Goal: Task Accomplishment & Management: Manage account settings

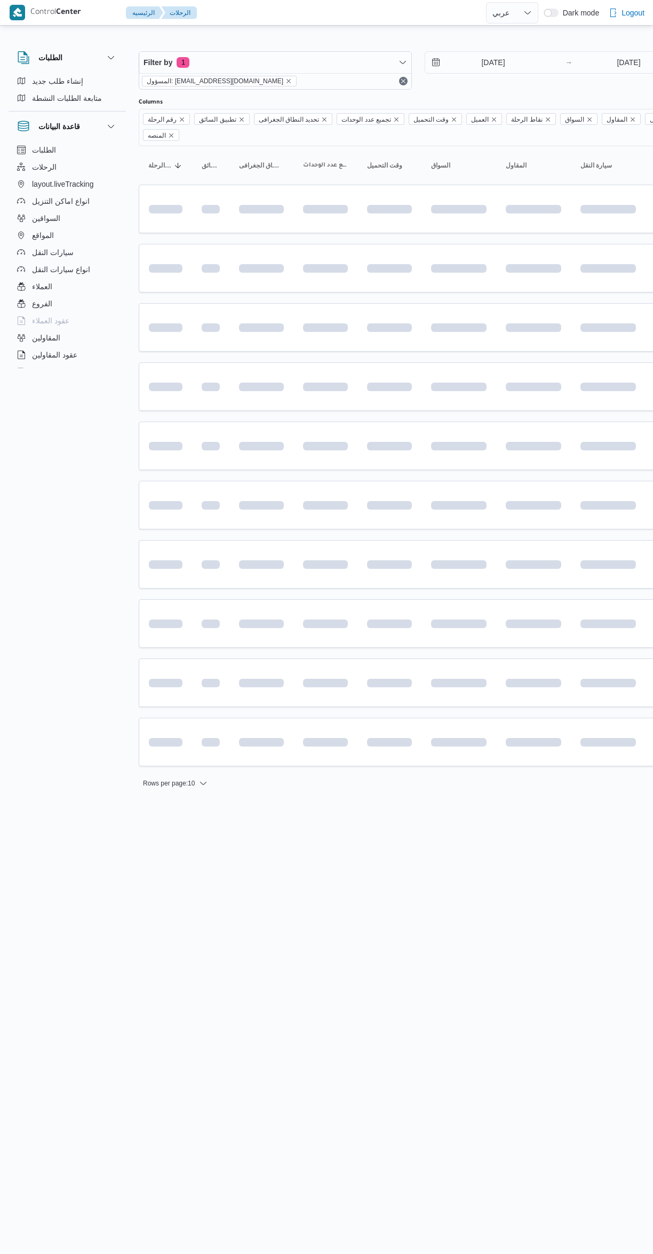
select select "ar"
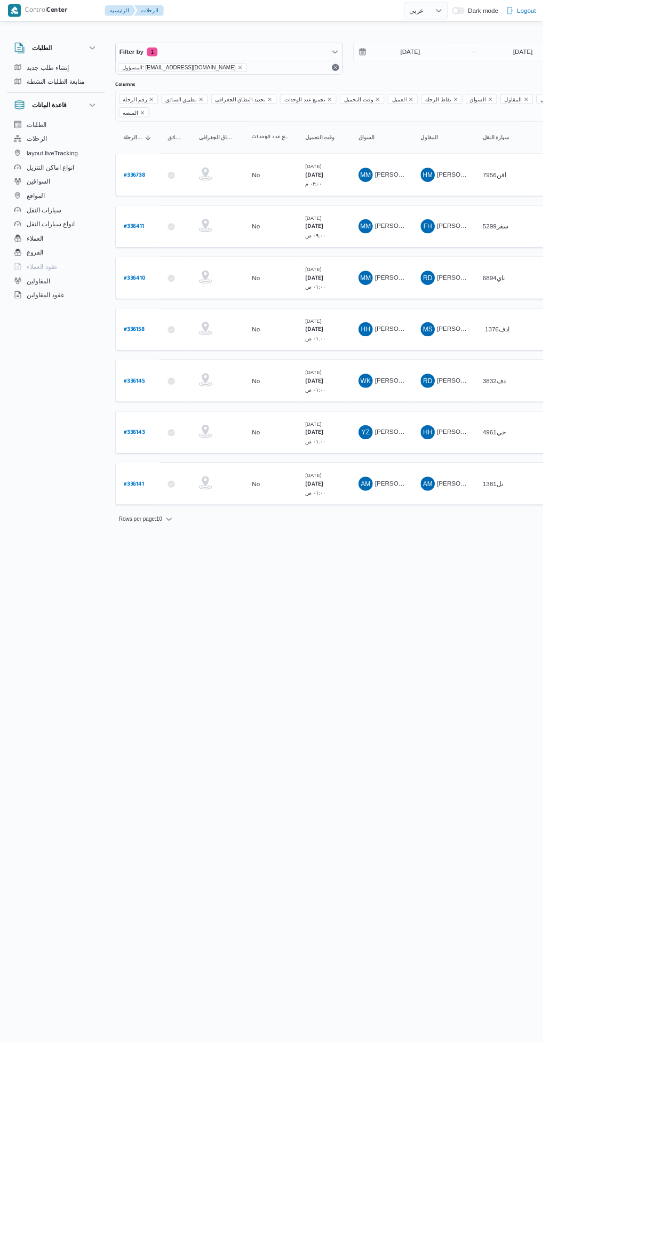
click at [205, 516] on icon at bounding box center [206, 520] width 9 height 9
click at [163, 517] on b "# 336143" at bounding box center [162, 520] width 26 height 7
select select "ar"
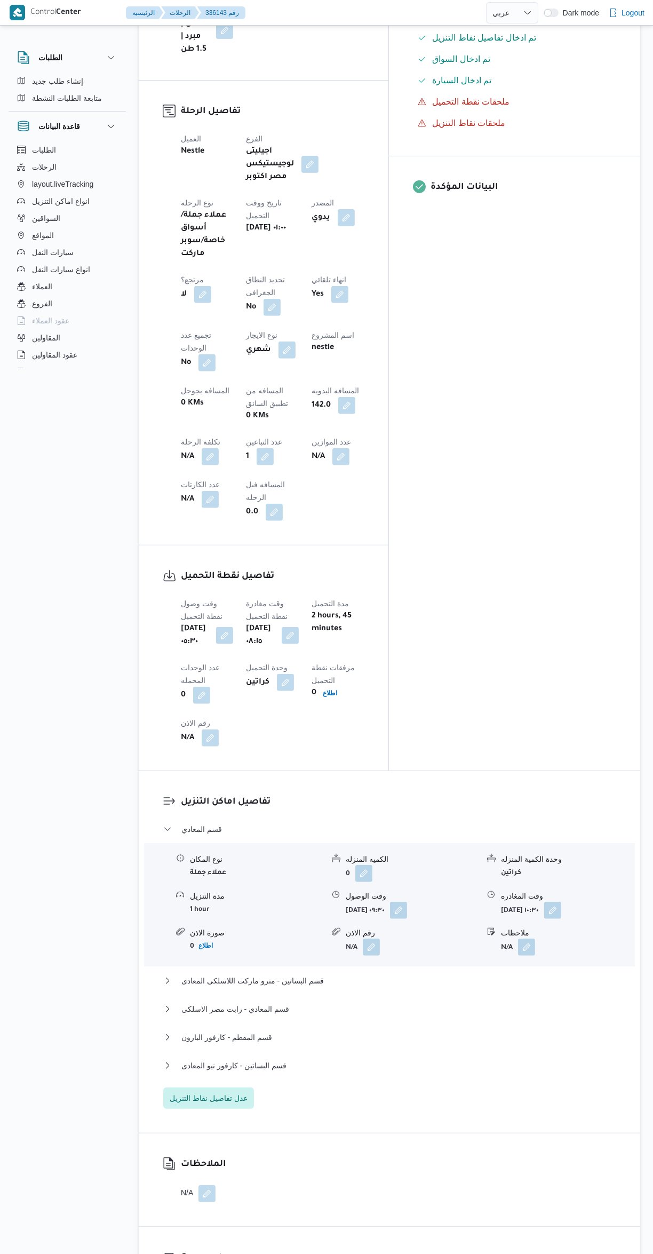
scroll to position [405, 0]
click at [398, 1058] on button "قسم البساتين - كارفور نيو المعادى" at bounding box center [389, 1064] width 453 height 13
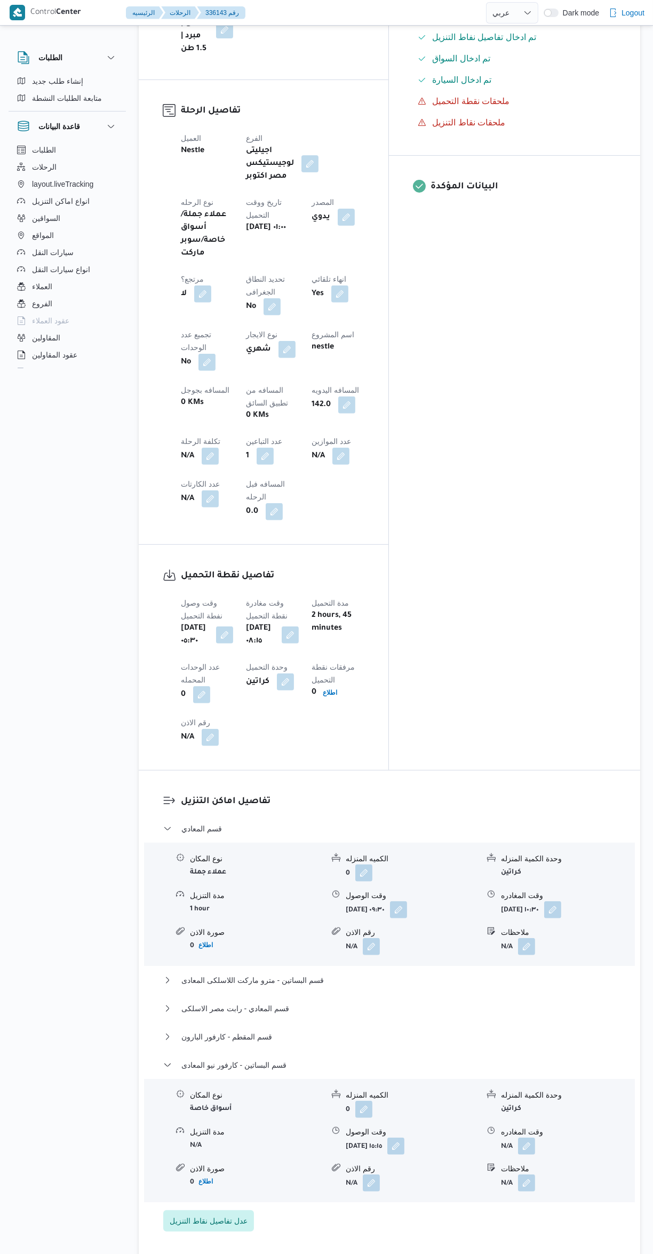
click at [527, 1137] on button "button" at bounding box center [526, 1145] width 17 height 17
click at [471, 1015] on input "وقت المغادره" at bounding box center [498, 1013] width 121 height 21
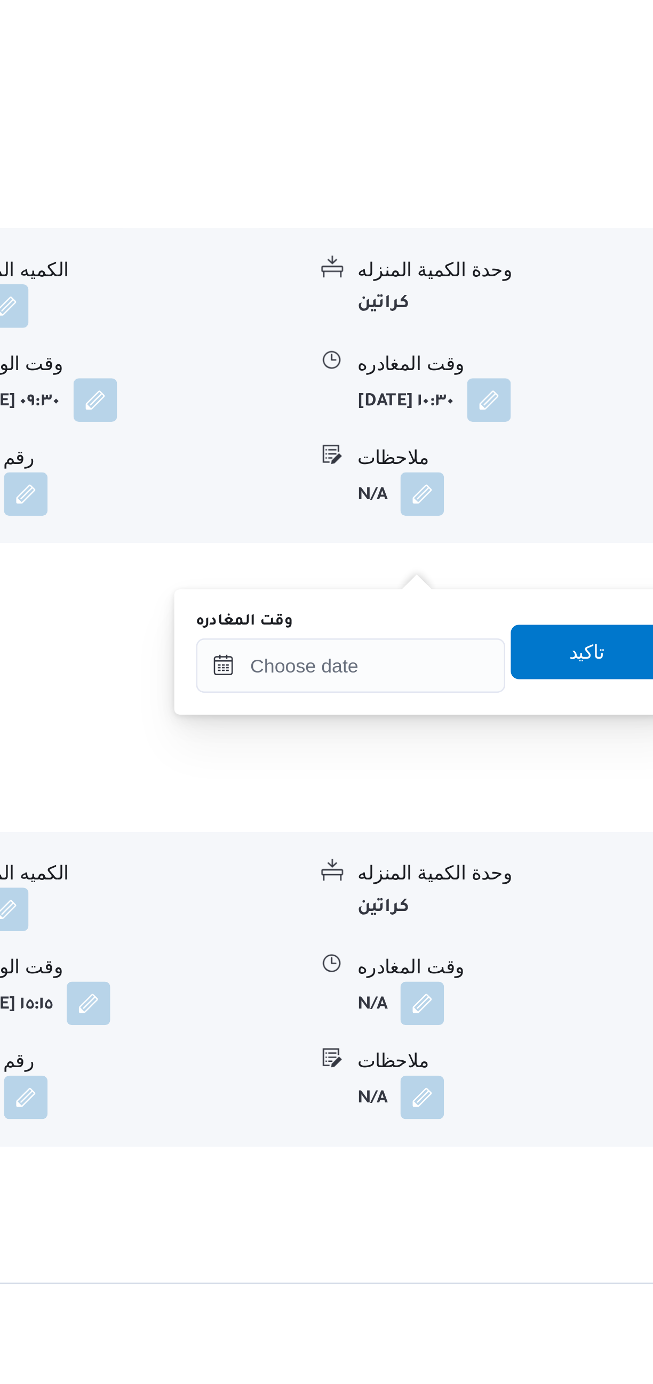
scroll to position [458, 0]
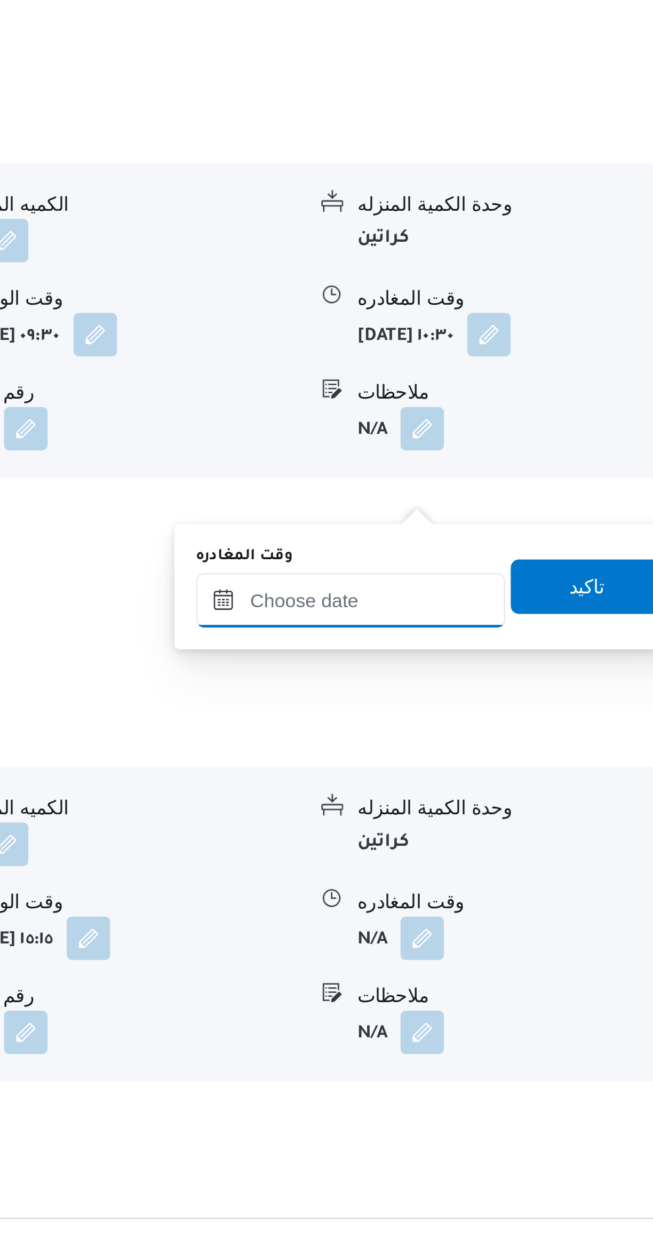
click at [522, 959] on input "وقت المغادره" at bounding box center [498, 959] width 121 height 21
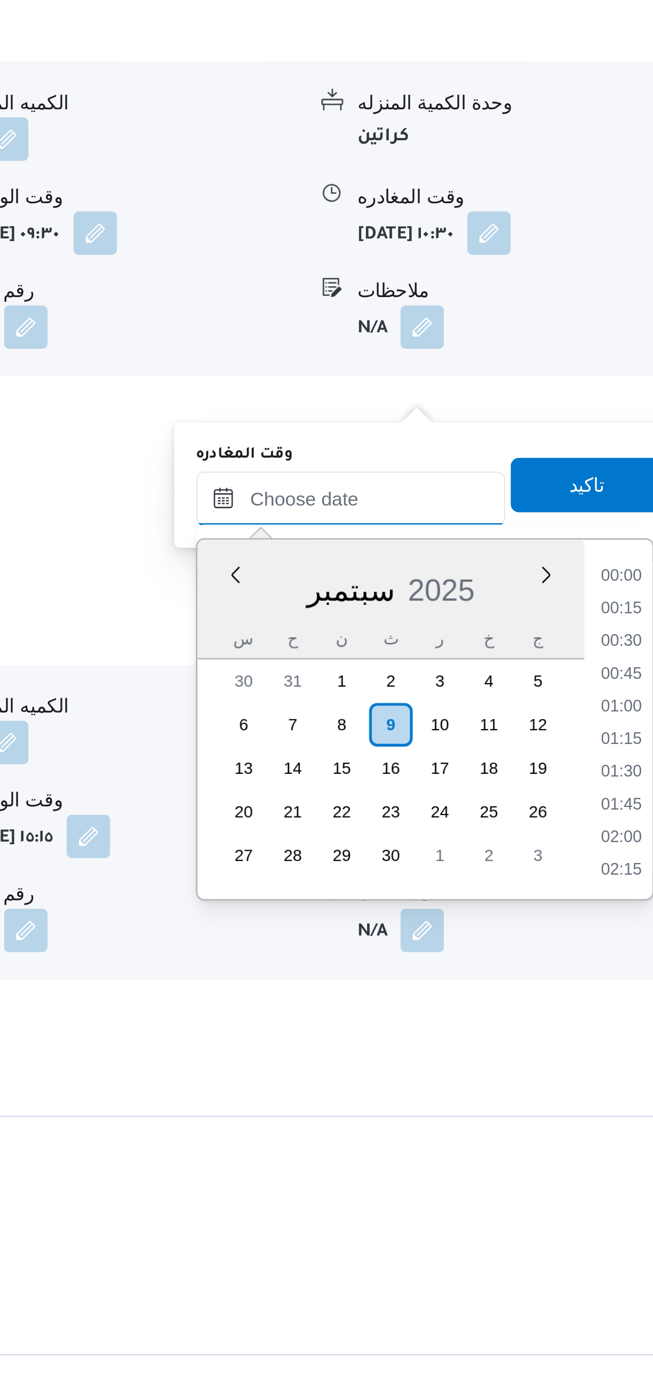
scroll to position [1106, 0]
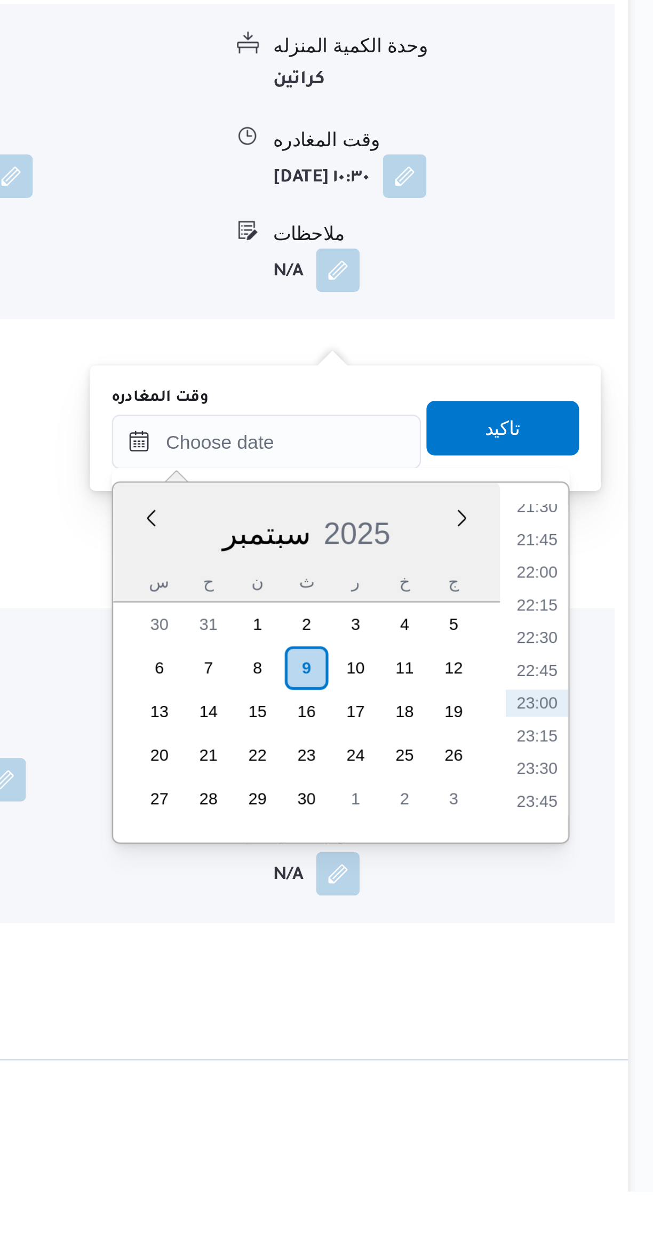
click at [603, 983] on div "Time 00:00 00:15 00:30 00:45 01:00 01:15 01:30 01:45 02:00 02:15 02:30 02:45 03…" at bounding box center [603, 1046] width 27 height 141
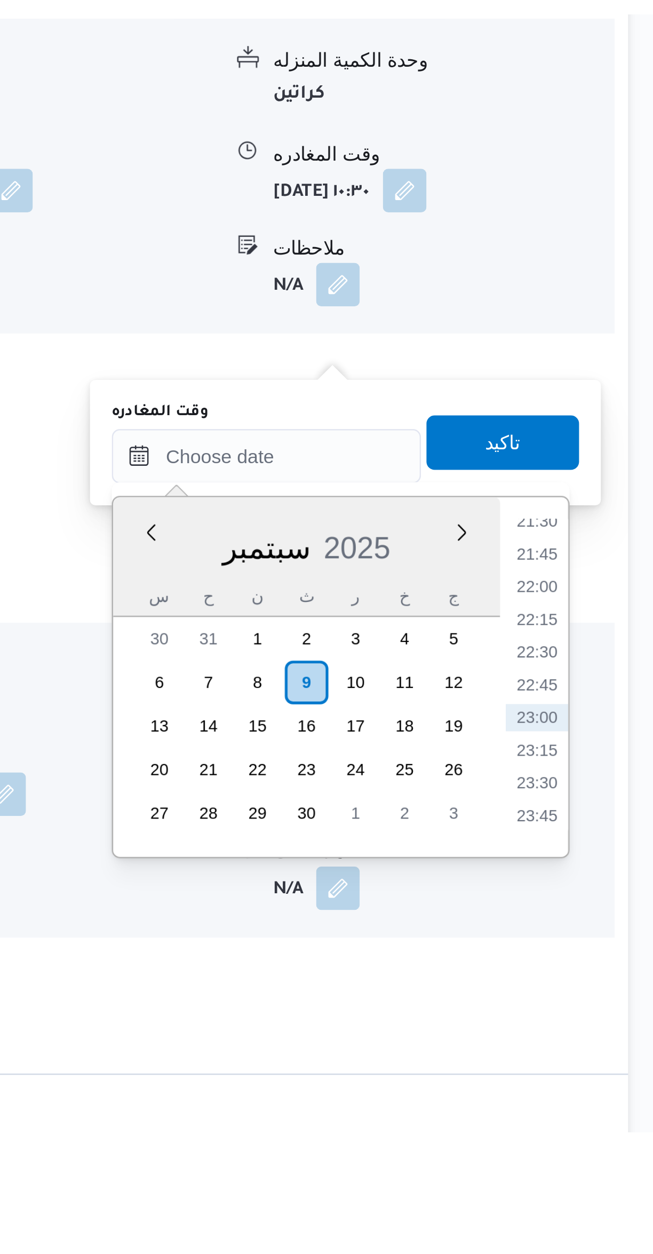
scroll to position [459, 0]
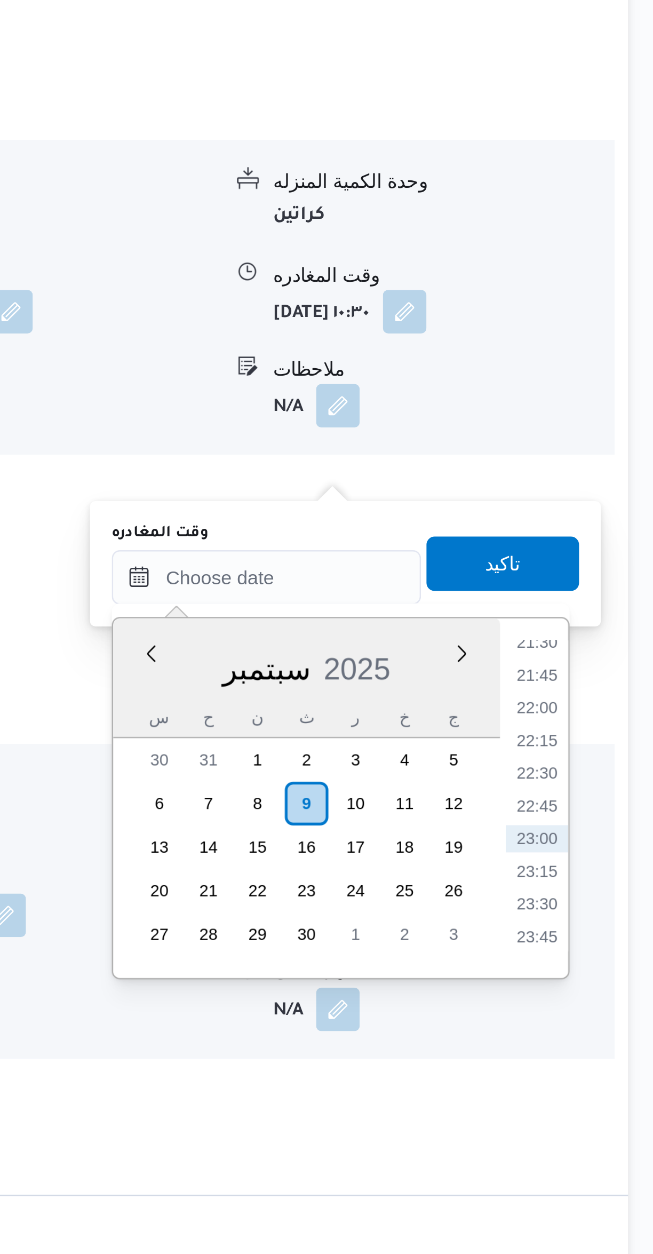
click at [598, 1000] on li "21:45" at bounding box center [604, 998] width 25 height 11
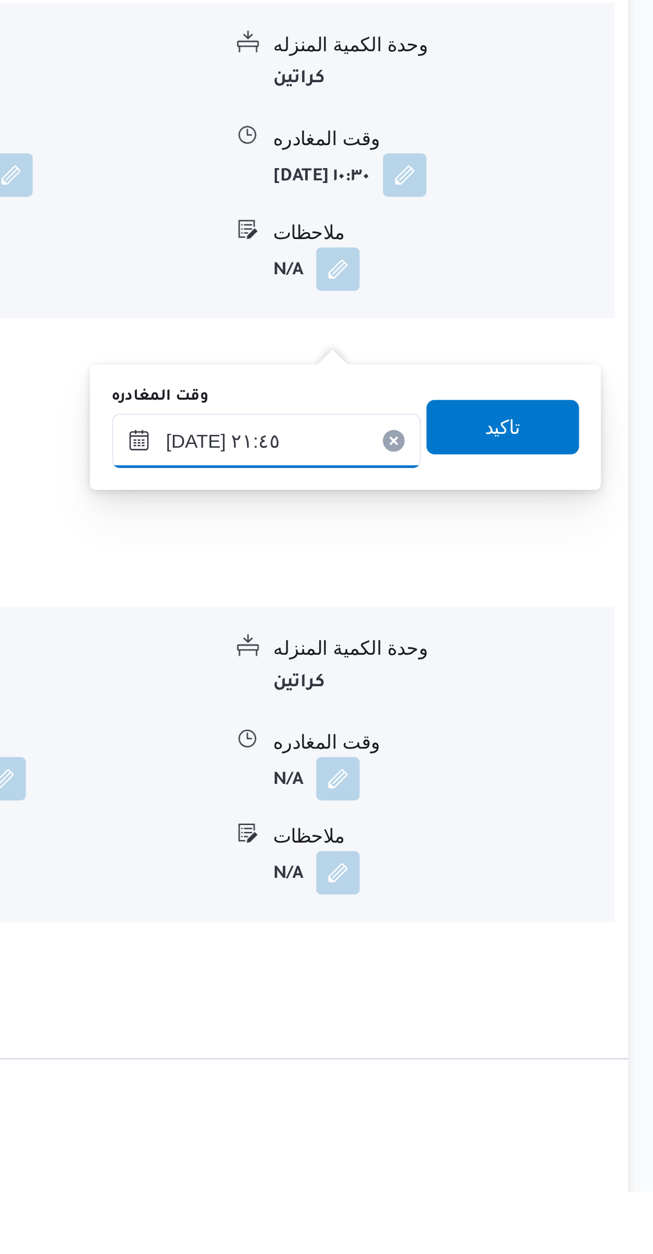
click at [512, 954] on input "[DATE] ٢١:٤٥" at bounding box center [498, 959] width 121 height 21
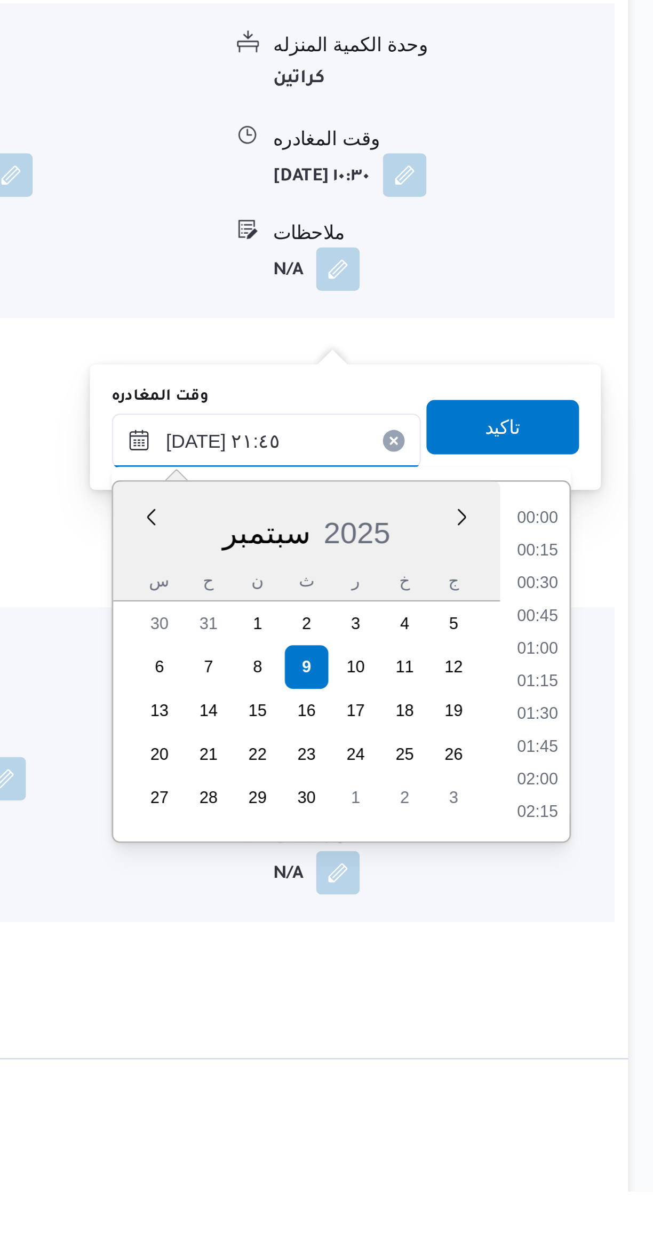
scroll to position [1049, 0]
click at [606, 1000] on li "20:45" at bounding box center [604, 1003] width 25 height 11
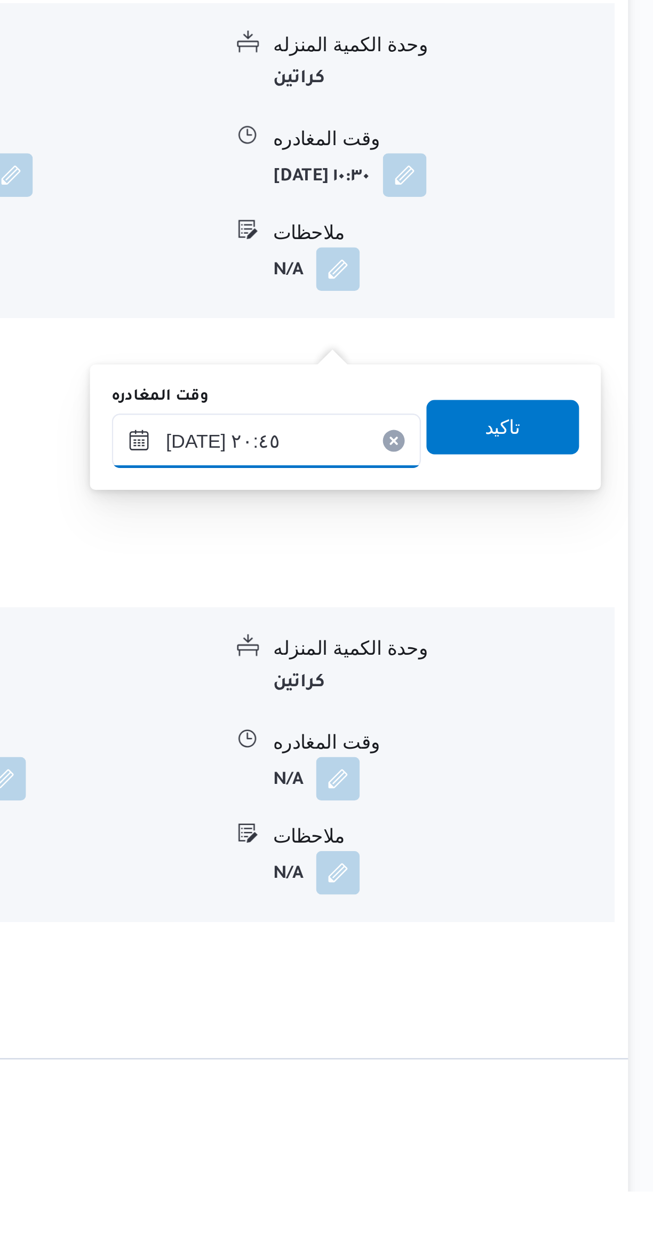
click at [513, 954] on input "٠٩/٠٩/٢٠٢٥ ٢٠:٤٥" at bounding box center [498, 959] width 121 height 21
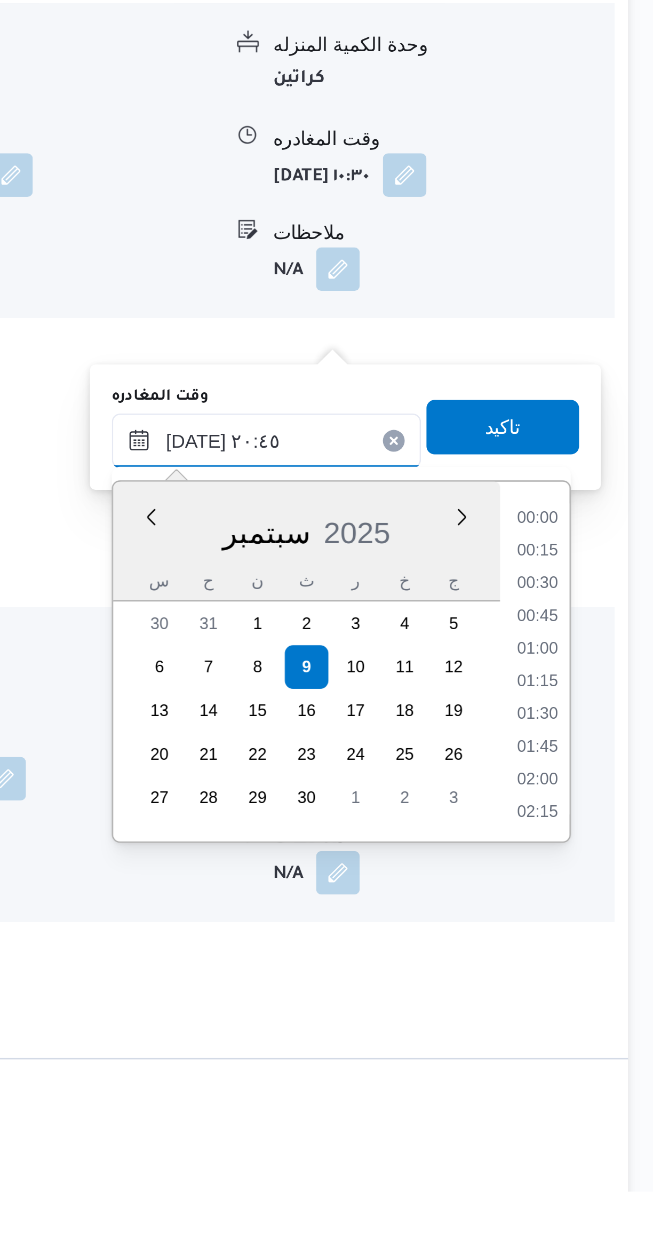
scroll to position [997, 0]
click at [602, 988] on li "19:30" at bounding box center [604, 990] width 25 height 11
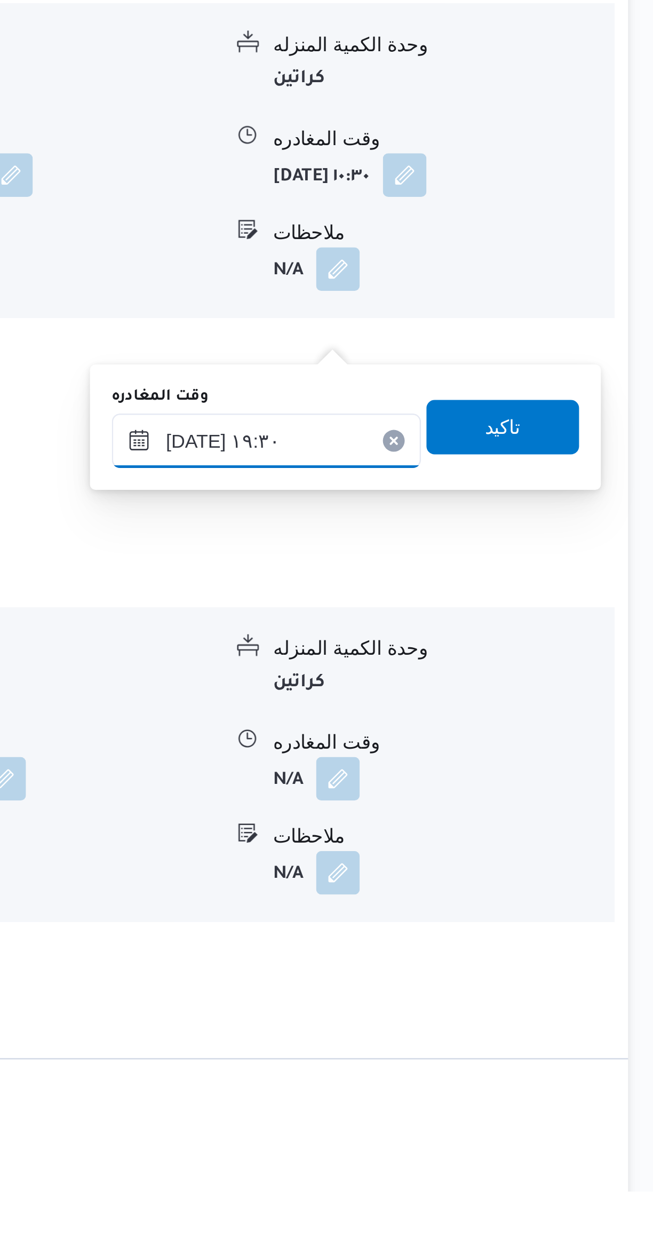
click at [520, 955] on input "٠٩/٠٩/٢٠٢٥ ١٩:٣٠" at bounding box center [498, 959] width 121 height 21
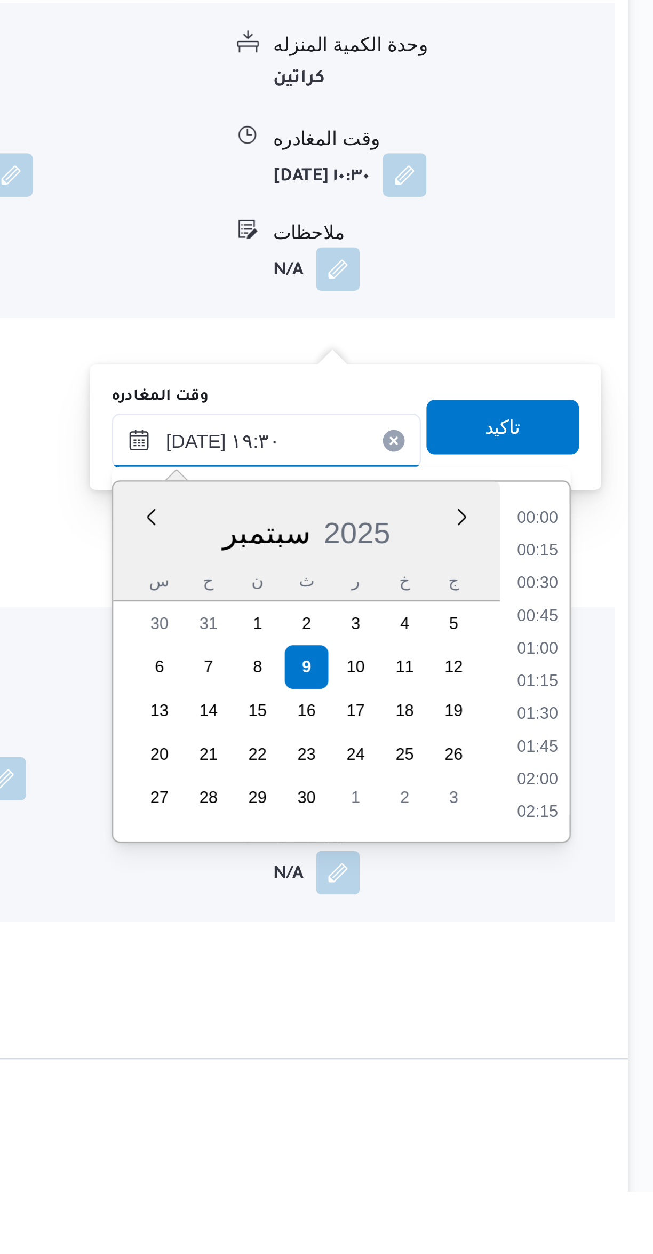
scroll to position [933, 0]
click at [611, 994] on li "18:15" at bounding box center [604, 990] width 25 height 11
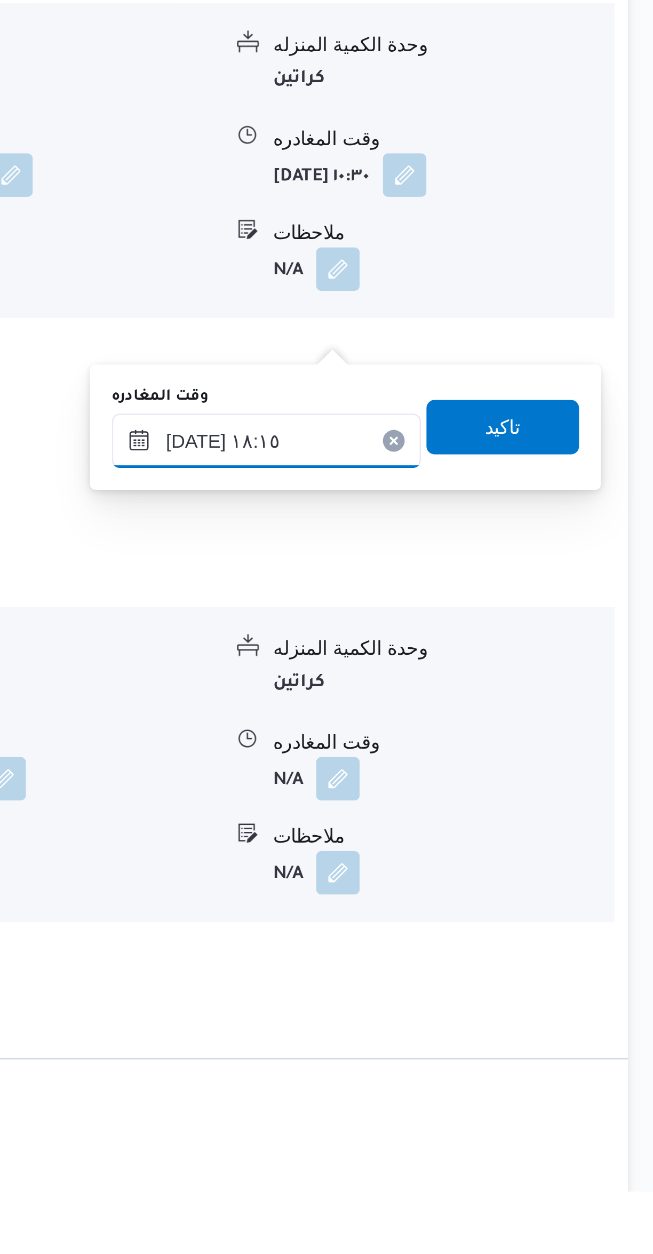
click at [517, 959] on input "٠٩/٠٩/٢٠٢٥ ١٨:١٥" at bounding box center [498, 959] width 121 height 21
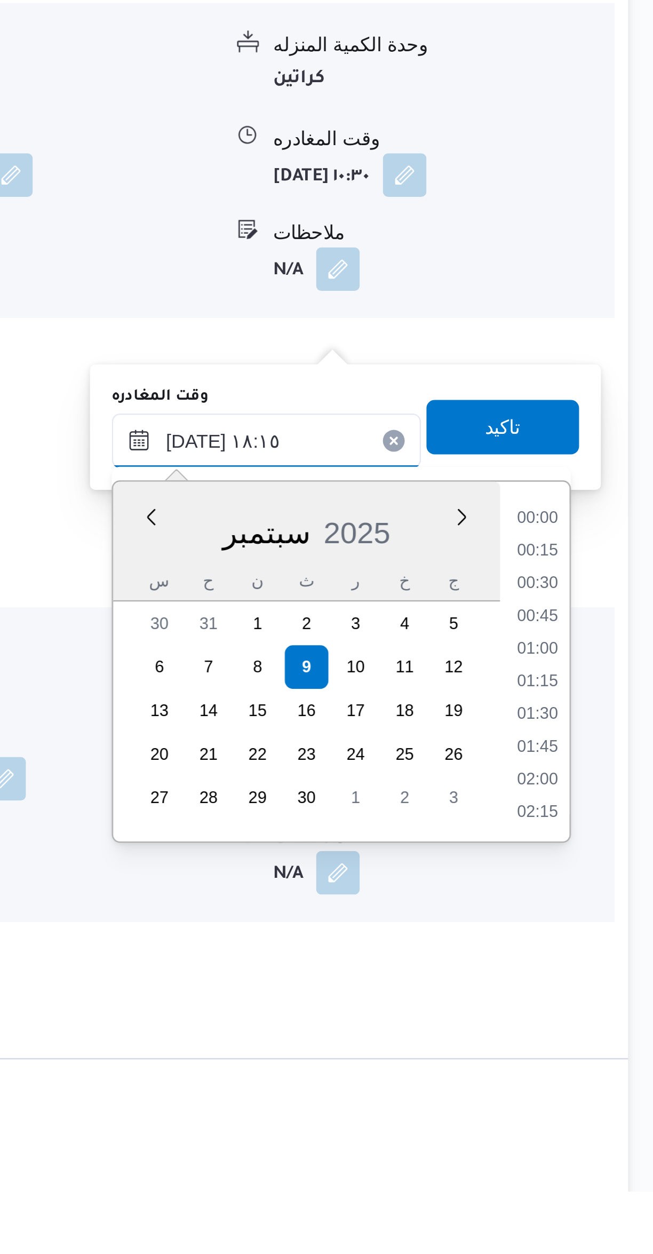
scroll to position [869, 0]
click at [599, 991] on li "17:00" at bounding box center [604, 990] width 25 height 11
type input "٠٩/٠٩/٢٠٢٥ ١٧:٠٠"
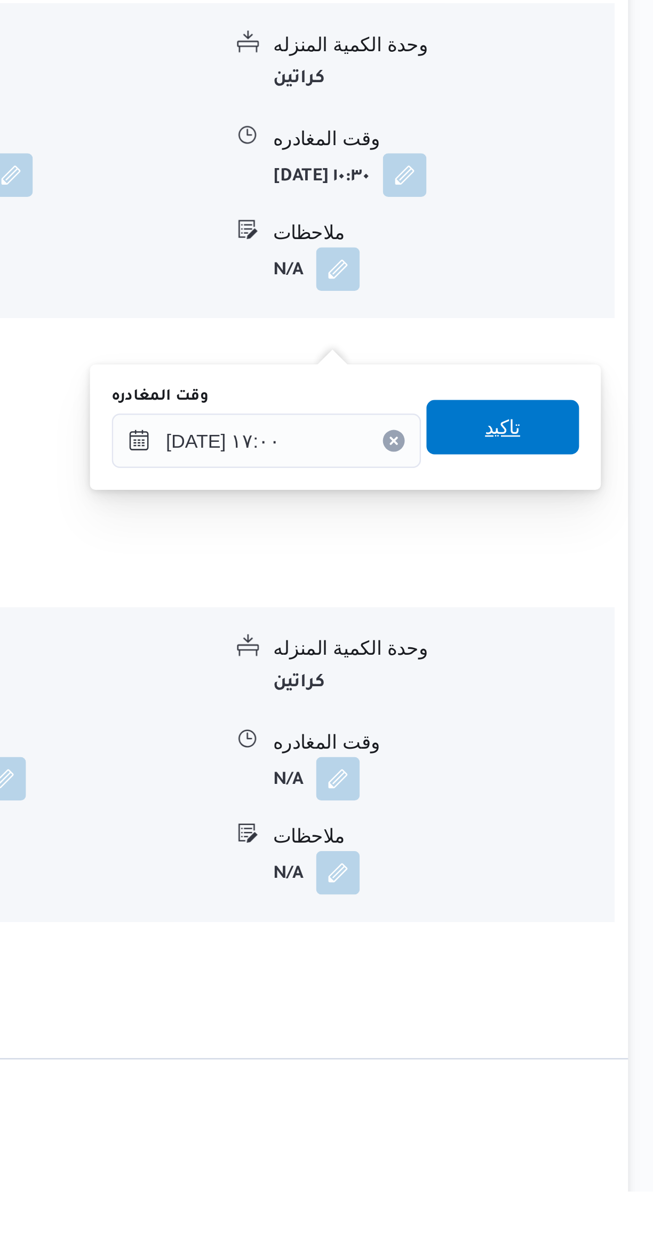
click at [589, 952] on span "تاكيد" at bounding box center [591, 954] width 60 height 21
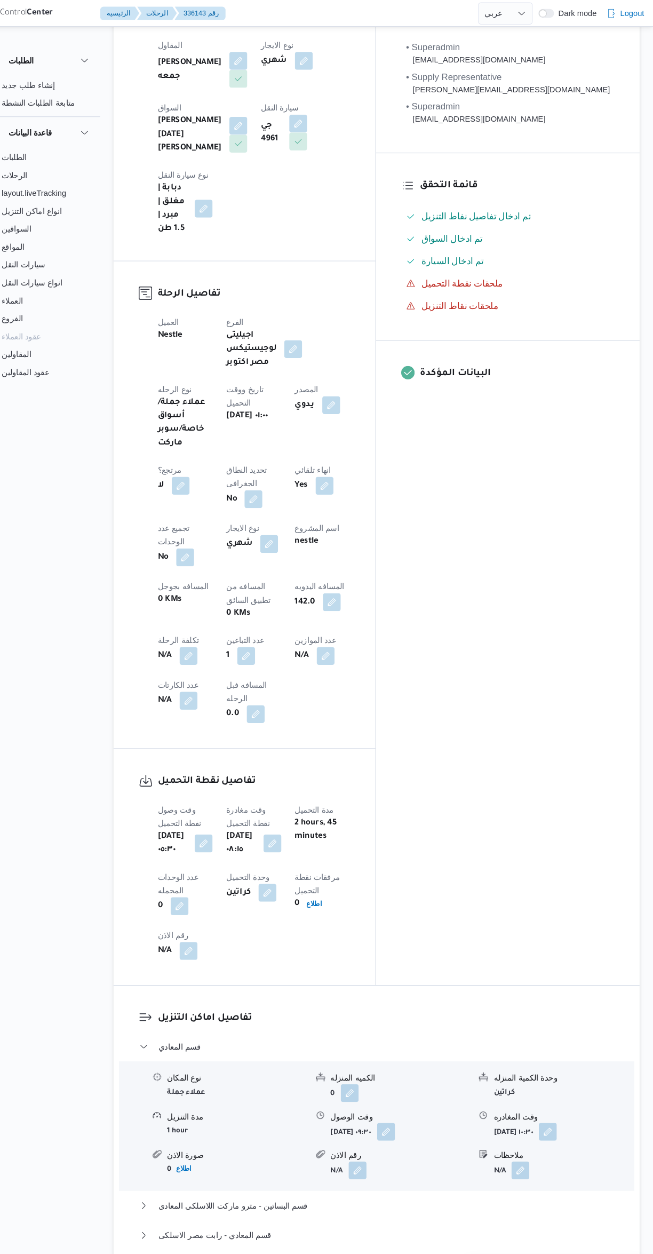
scroll to position [0, 0]
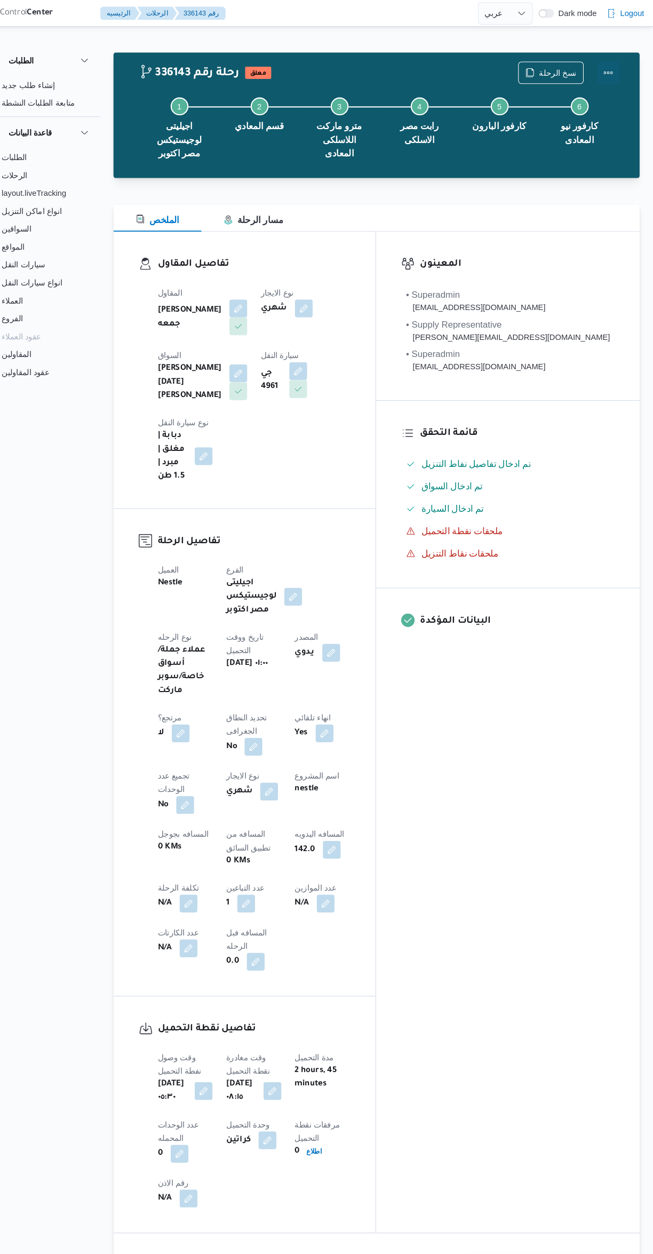
click at [616, 61] on button "Actions" at bounding box center [610, 69] width 21 height 21
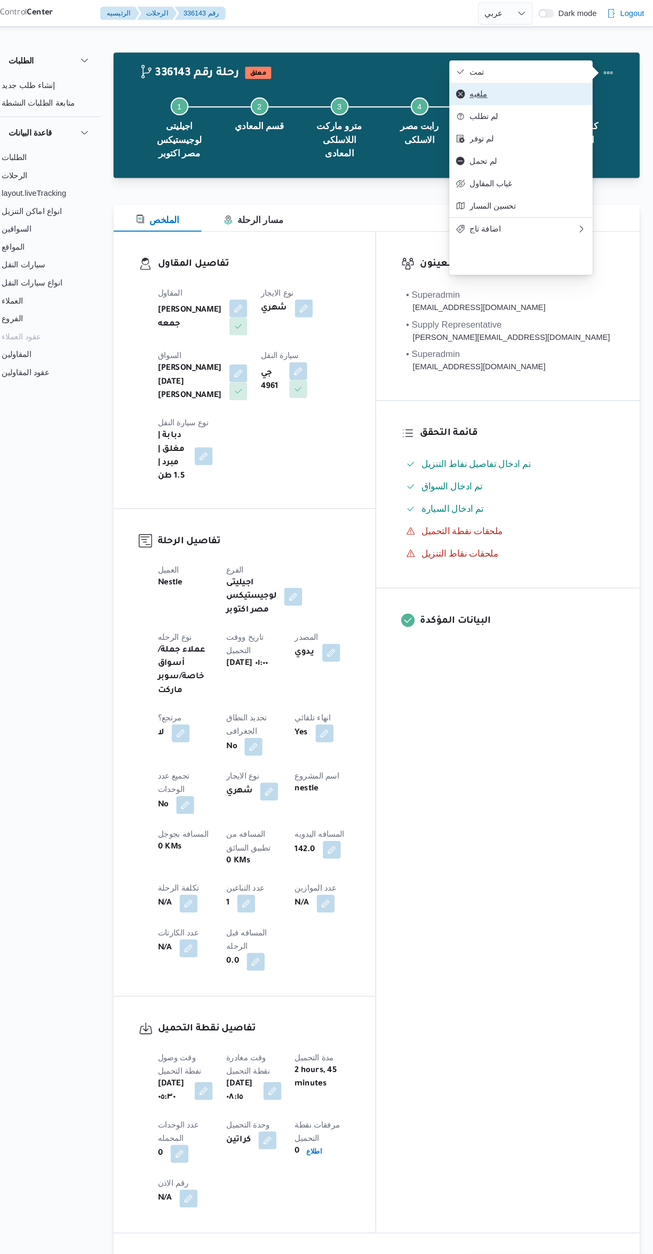
click at [541, 94] on span "ملغيه" at bounding box center [533, 89] width 111 height 9
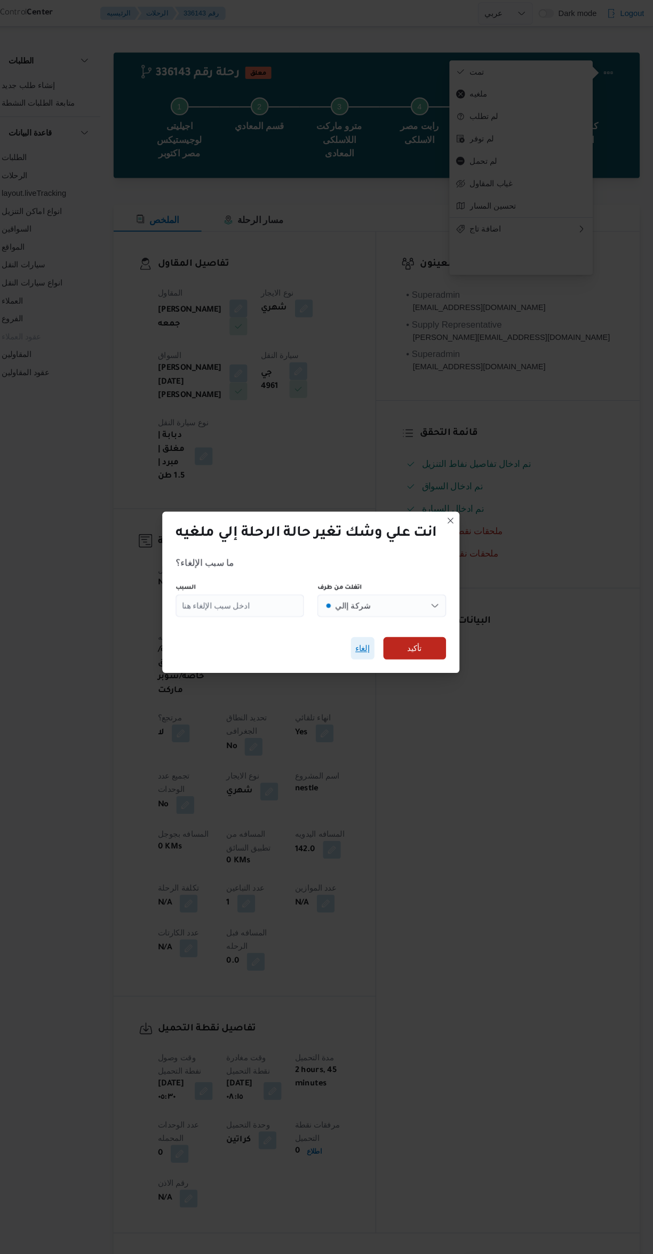
click at [379, 611] on span "إلغاء" at bounding box center [376, 617] width 14 height 13
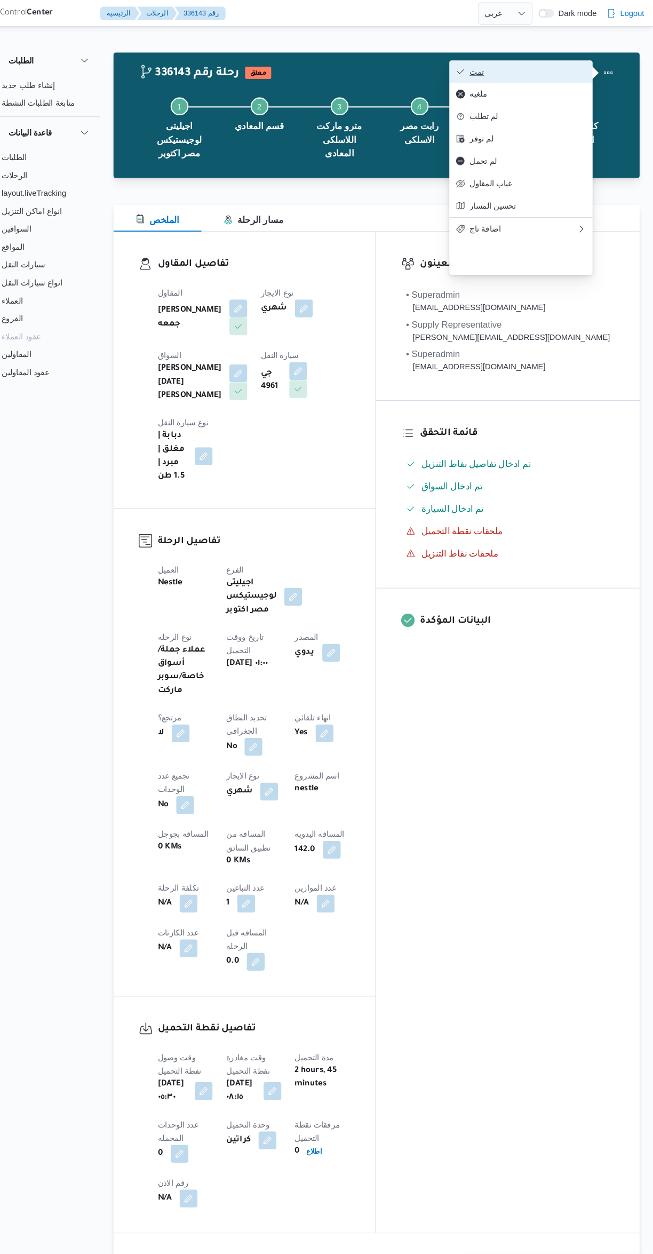
click at [544, 70] on span "تمت" at bounding box center [533, 68] width 111 height 9
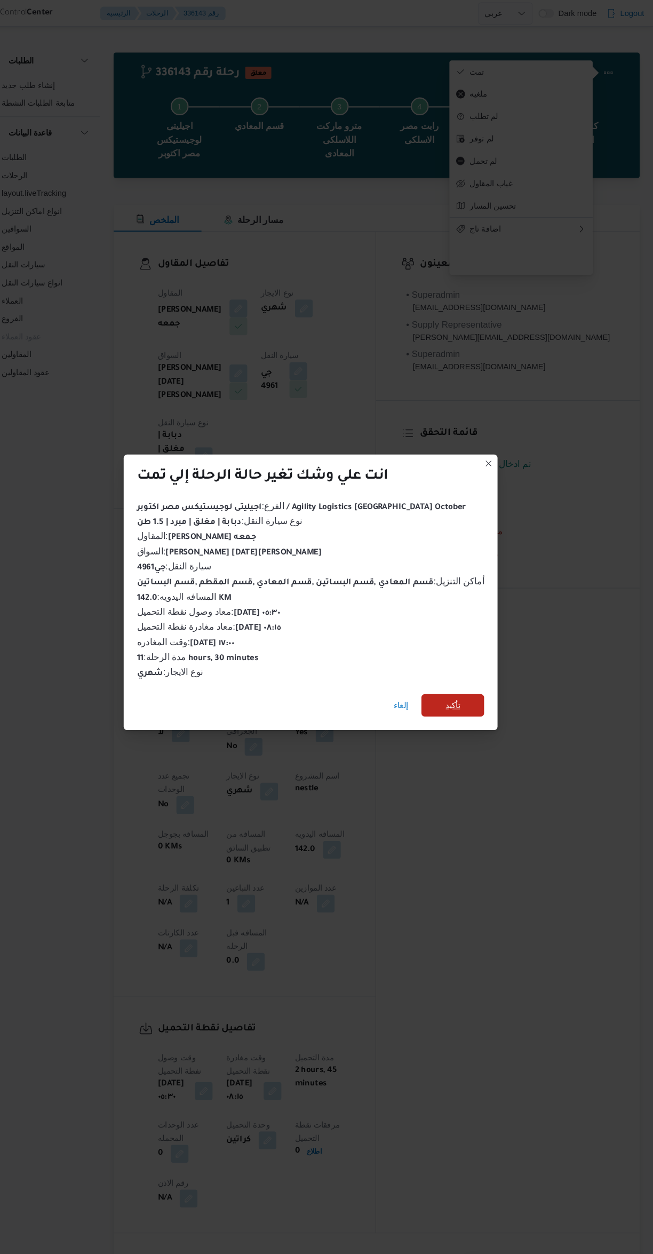
click at [482, 669] on span "تأكيد" at bounding box center [462, 671] width 60 height 21
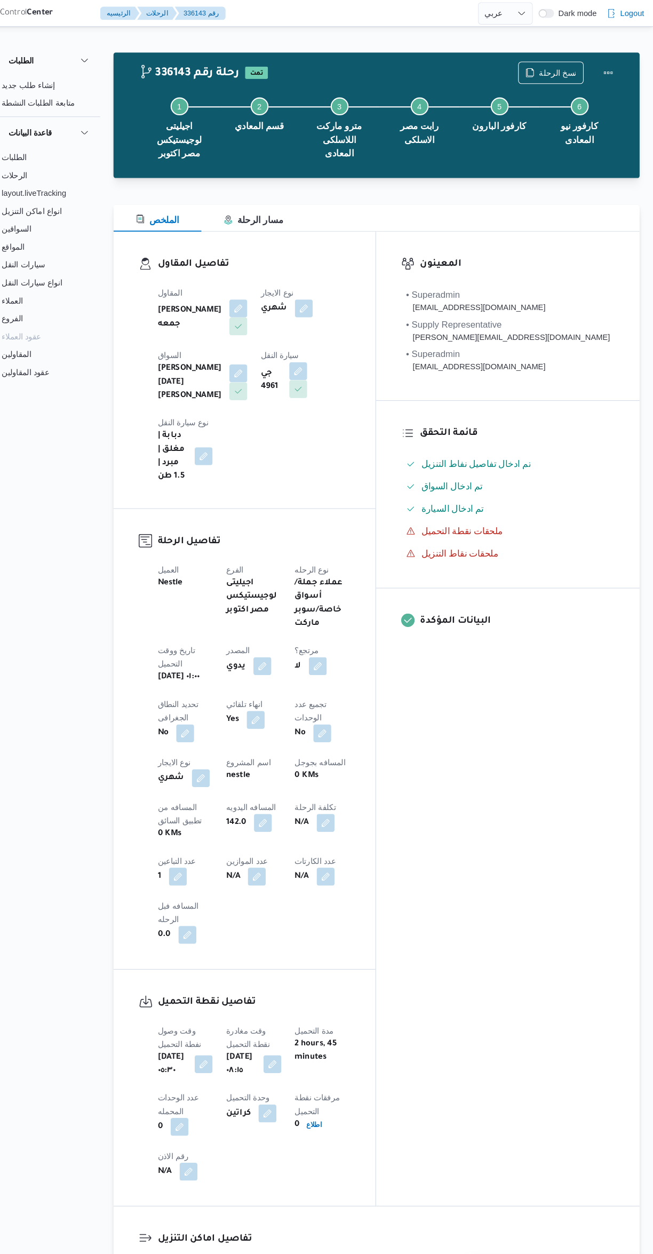
select select "ar"
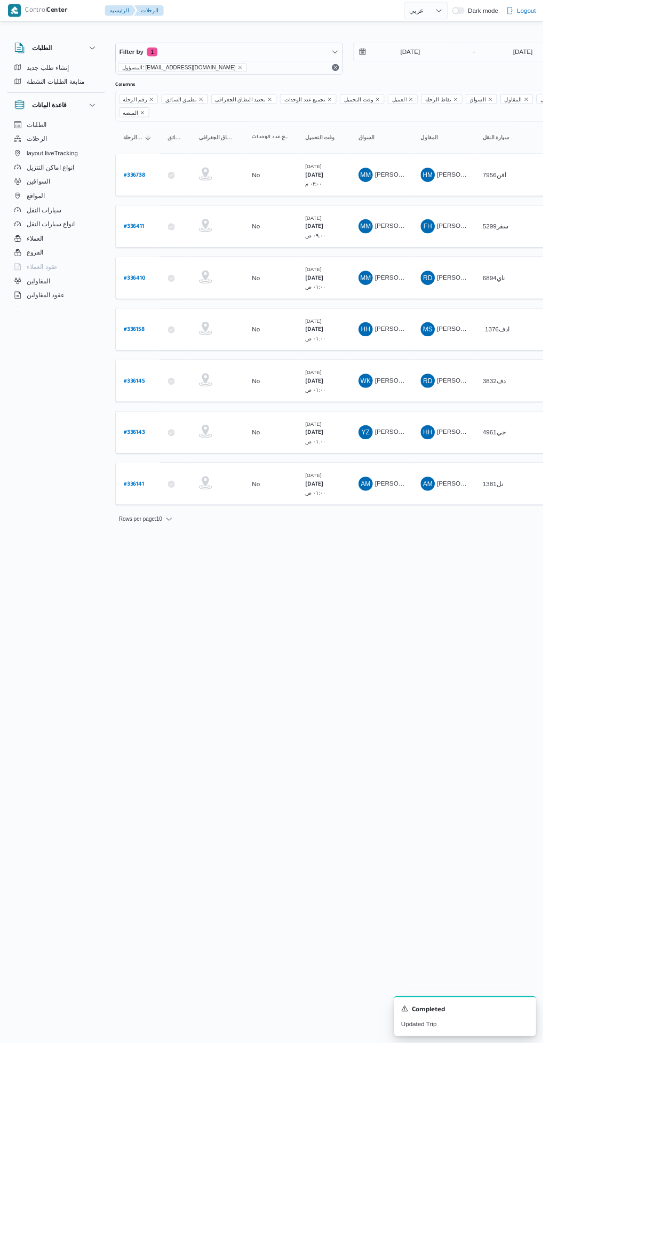
click at [157, 451] on link "# 336145" at bounding box center [162, 458] width 26 height 14
select select "ar"
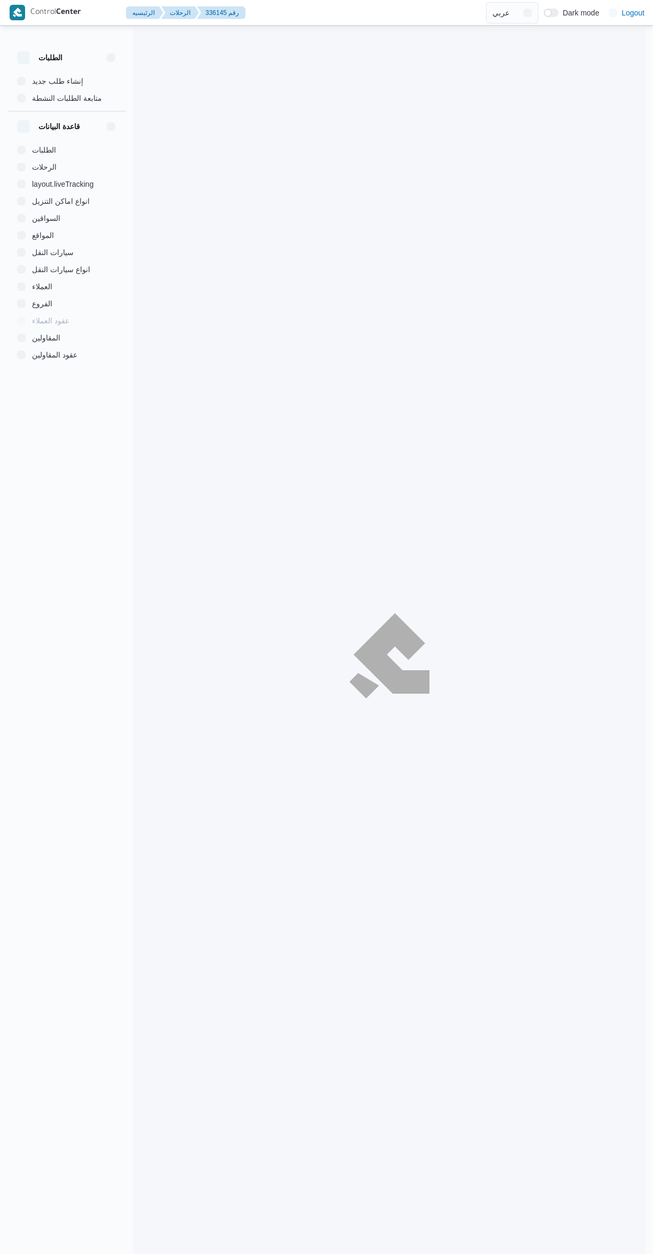
select select "ar"
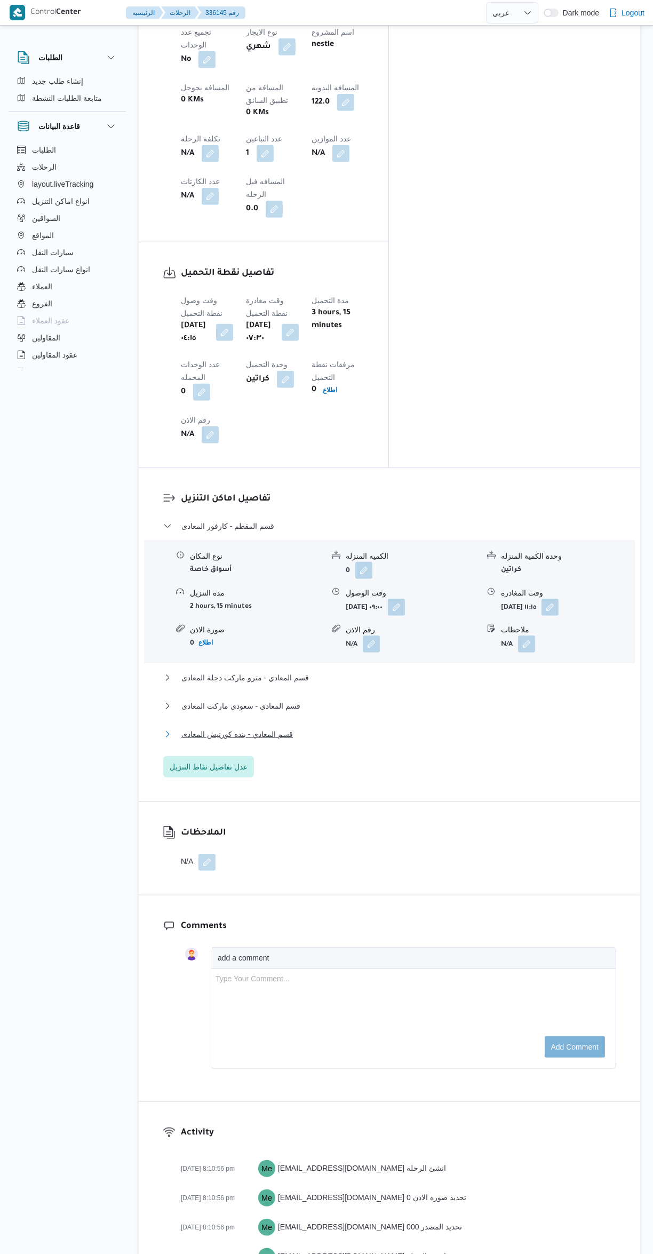
click at [465, 728] on button "قسم المعادي - بنده كورنيش المعادى" at bounding box center [389, 734] width 453 height 13
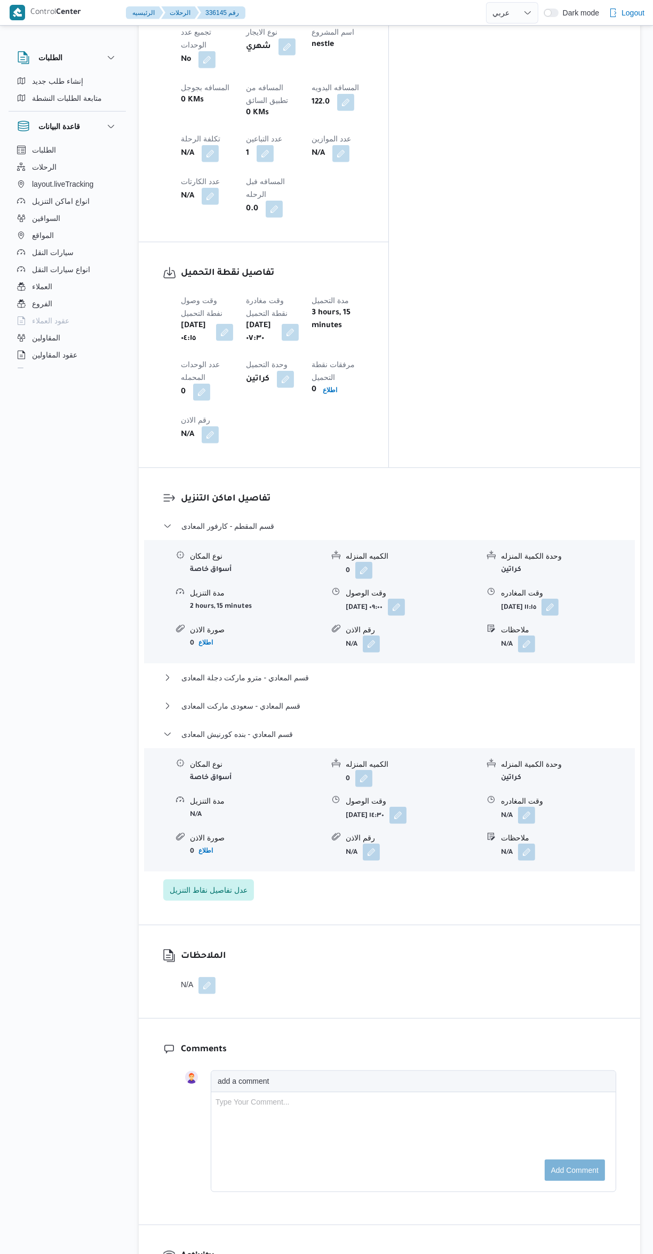
click at [528, 807] on button "button" at bounding box center [526, 815] width 17 height 17
click at [495, 701] on div "وقت المغادره" at bounding box center [498, 700] width 121 height 9
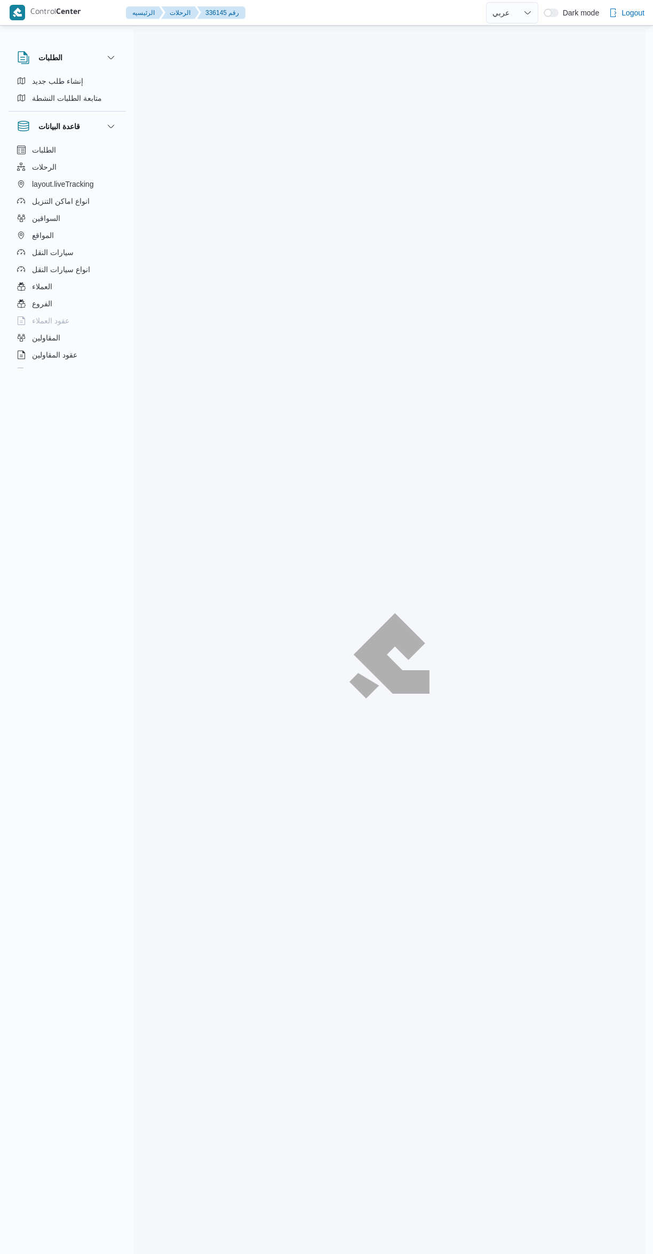
select select "ar"
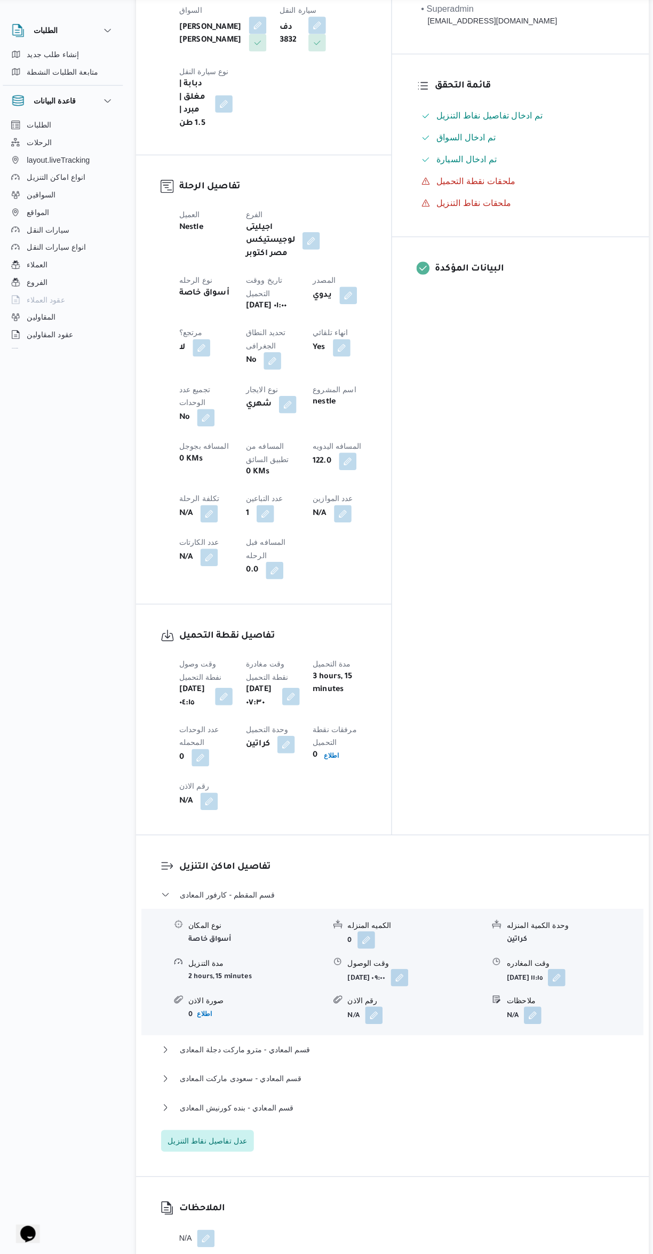
scroll to position [291, 0]
click at [390, 1101] on button "قسم المعادي - بنده كورنيش المعادى" at bounding box center [389, 1107] width 453 height 13
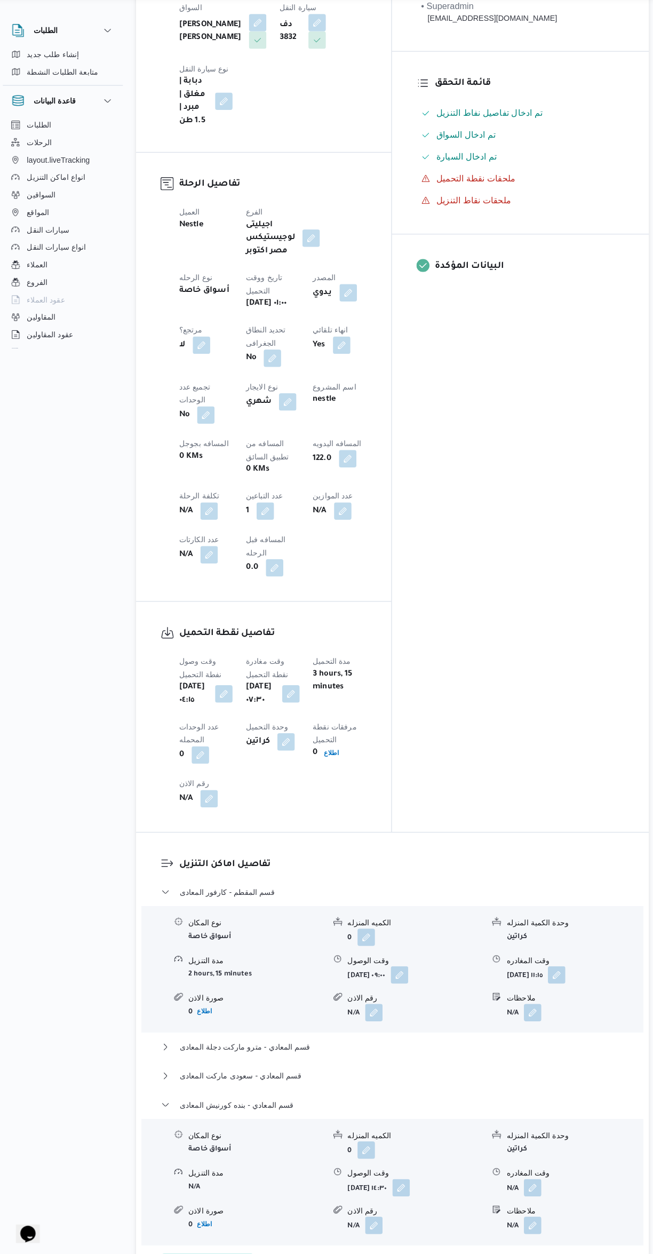
click at [528, 1180] on button "button" at bounding box center [526, 1188] width 17 height 17
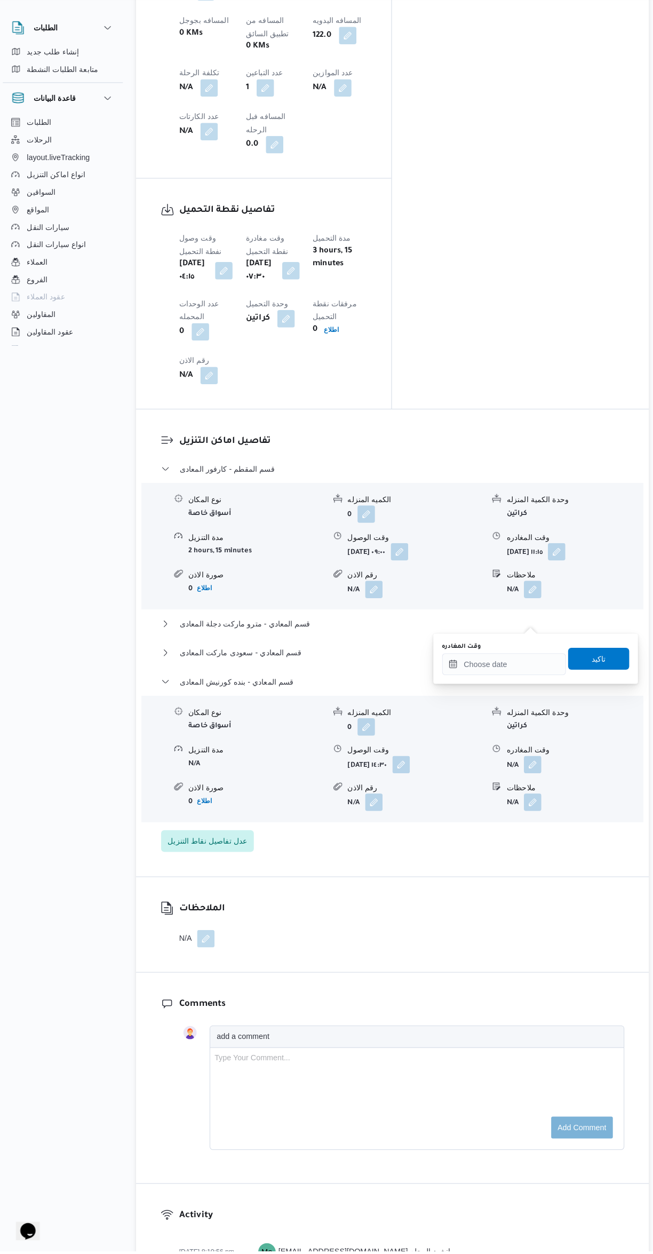
scroll to position [702, 0]
click at [483, 679] on input "وقت المغادره" at bounding box center [498, 679] width 121 height 21
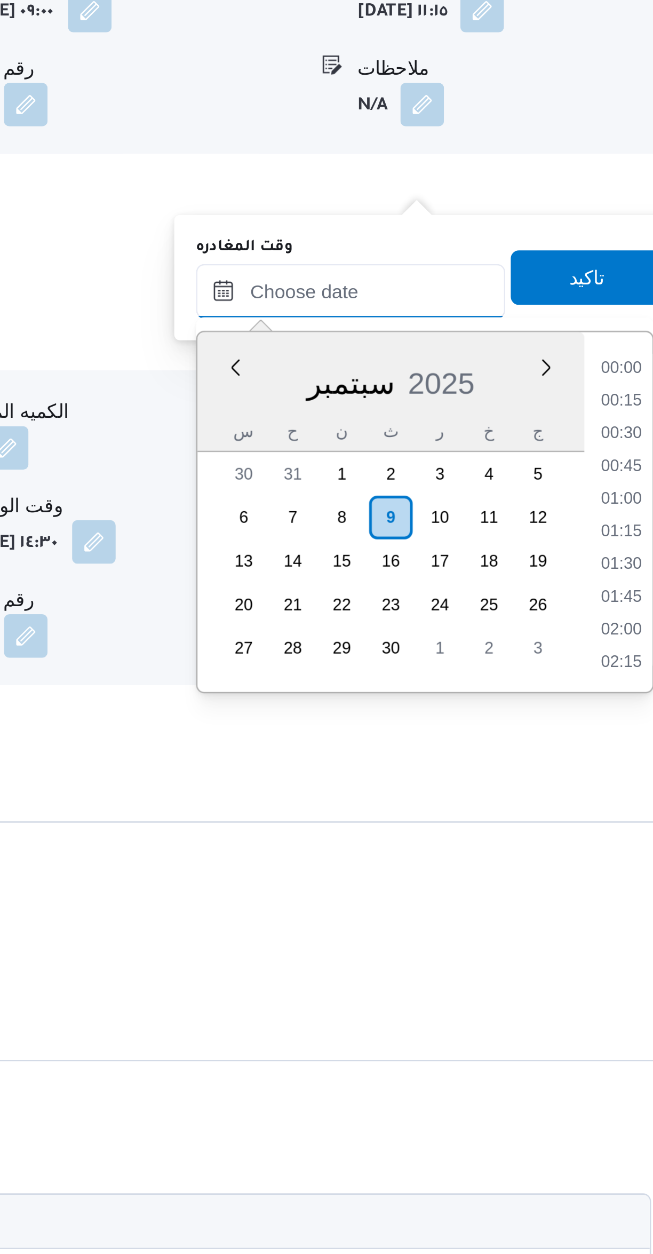
scroll to position [1106, 0]
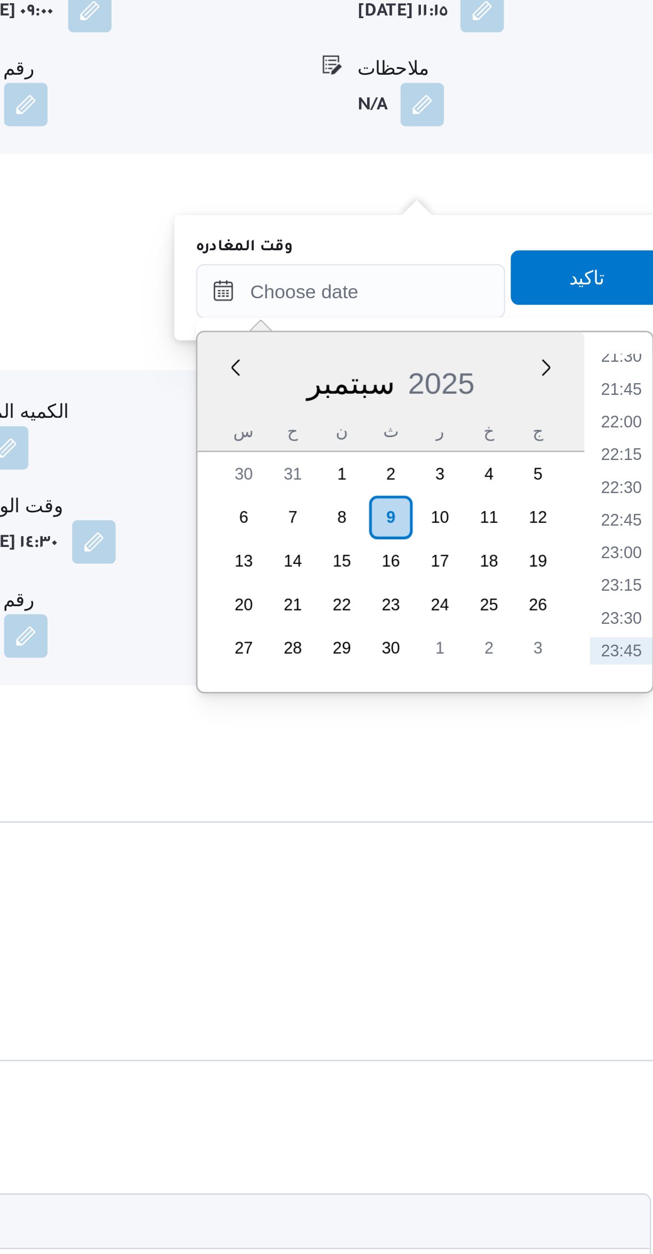
click at [595, 610] on li "21:45" at bounding box center [604, 615] width 25 height 11
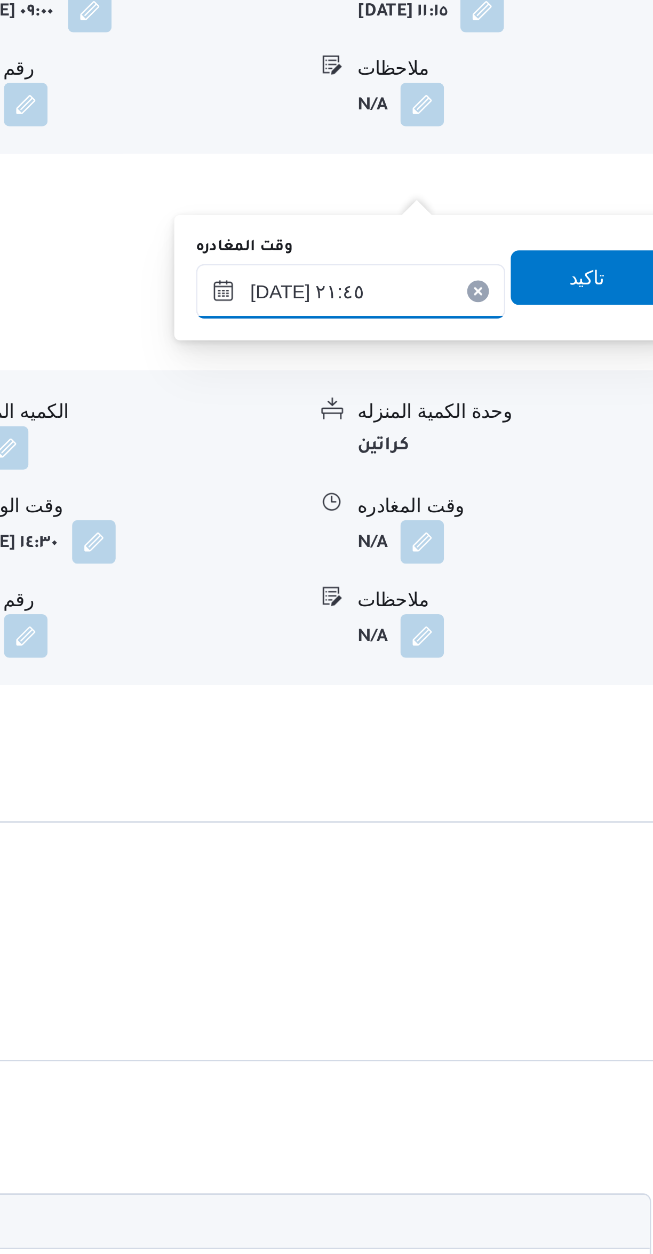
click at [506, 576] on input "٠٩/٠٩/٢٠٢٥ ٢١:٤٥" at bounding box center [498, 576] width 121 height 21
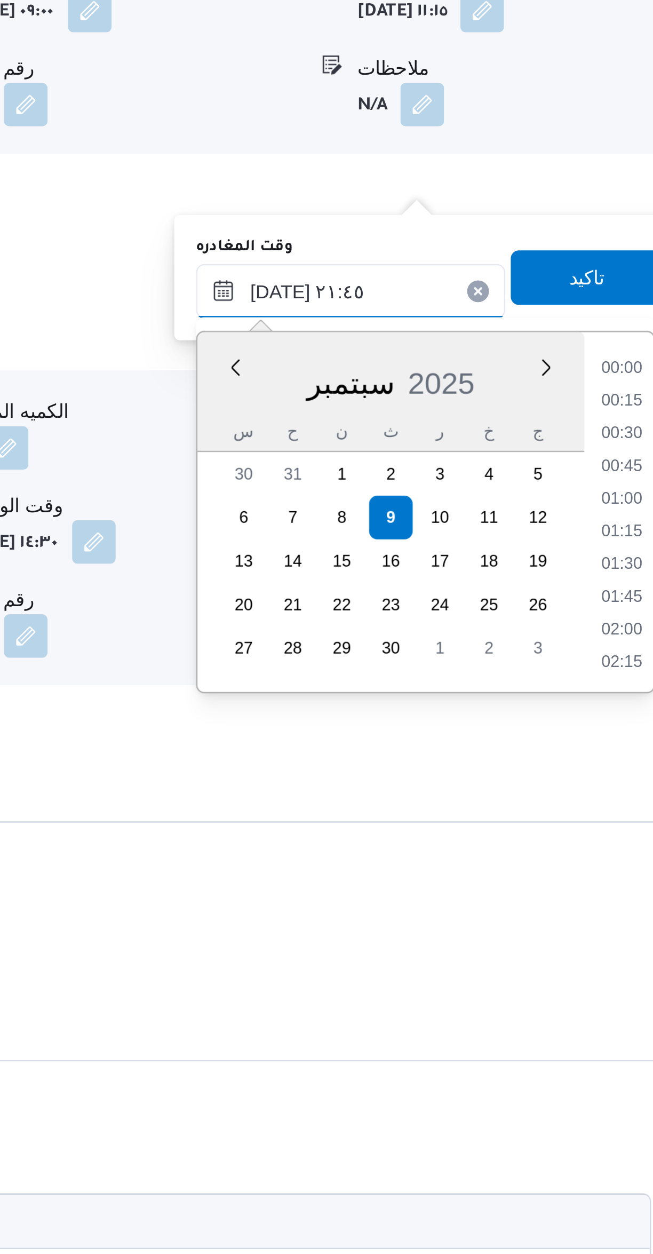
scroll to position [1049, 0]
click at [601, 611] on li "20:30" at bounding box center [604, 608] width 25 height 11
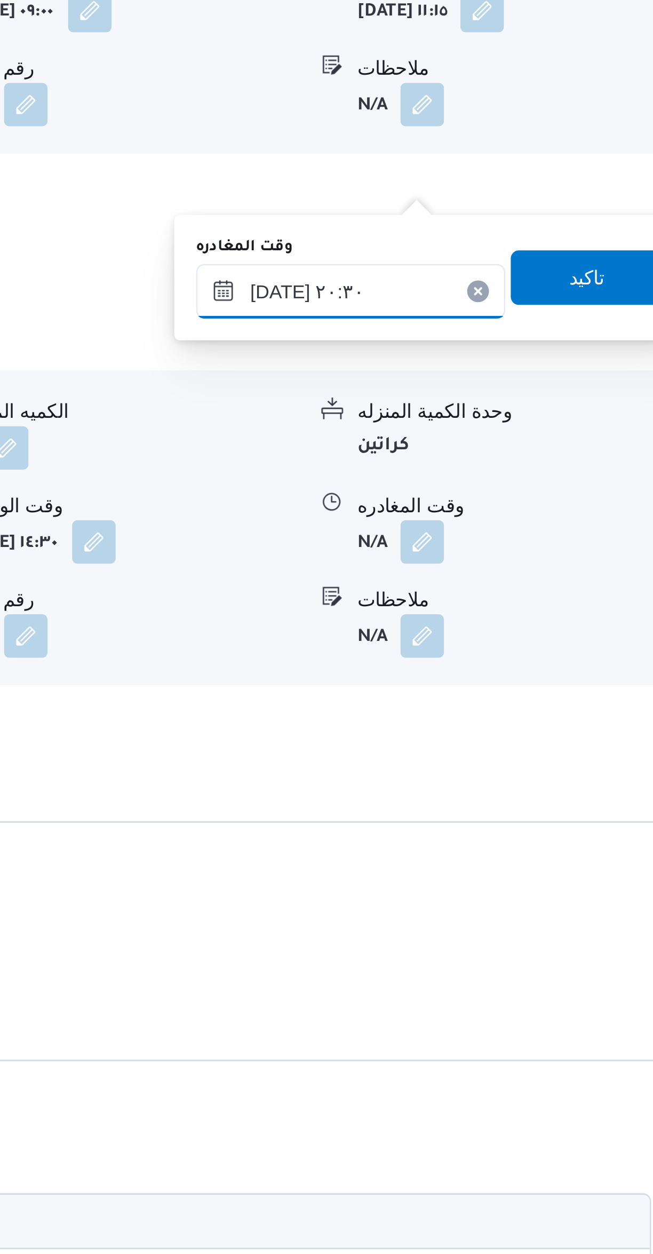
click at [515, 572] on input "٠٩/٠٩/٢٠٢٥ ٢٠:٣٠" at bounding box center [498, 576] width 121 height 21
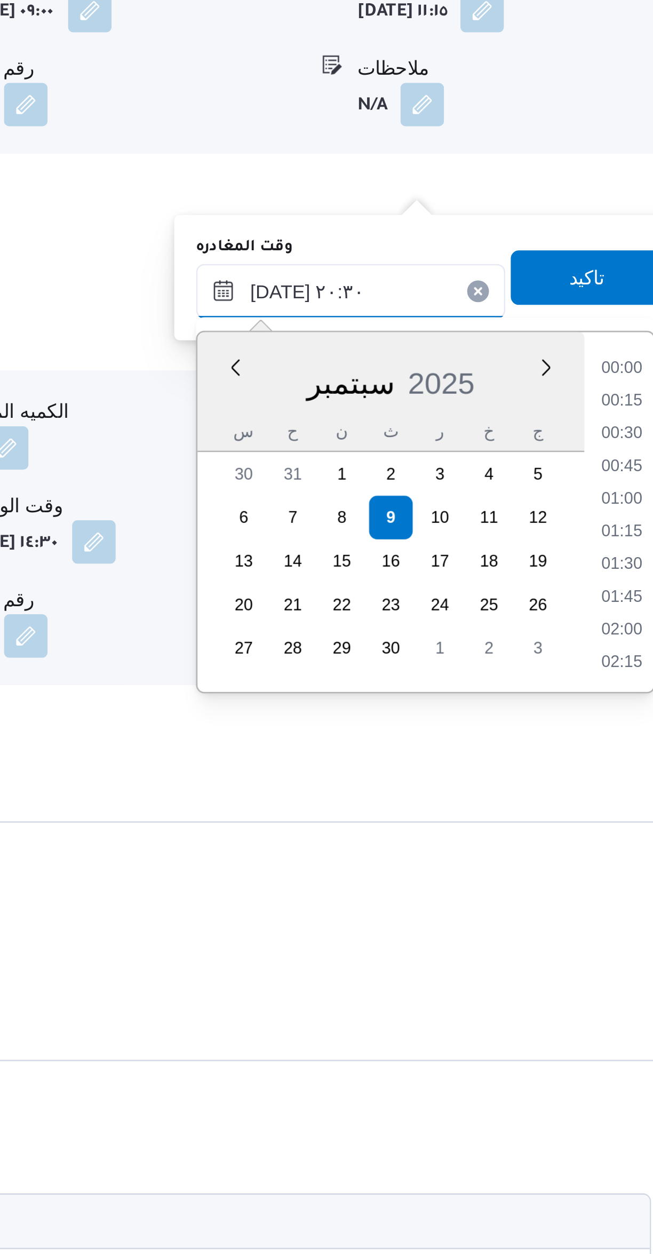
scroll to position [985, 0]
click at [599, 608] on li "19:15" at bounding box center [604, 608] width 25 height 11
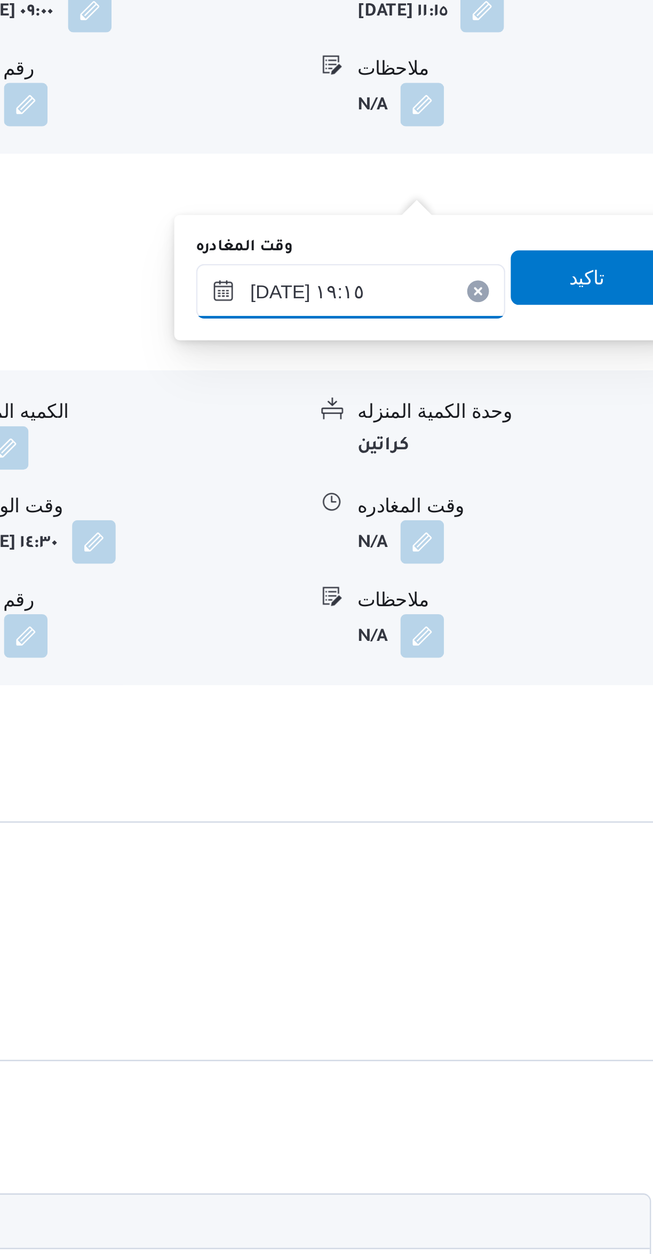
click at [519, 573] on input "٠٩/٠٩/٢٠٢٥ ١٩:١٥" at bounding box center [498, 576] width 121 height 21
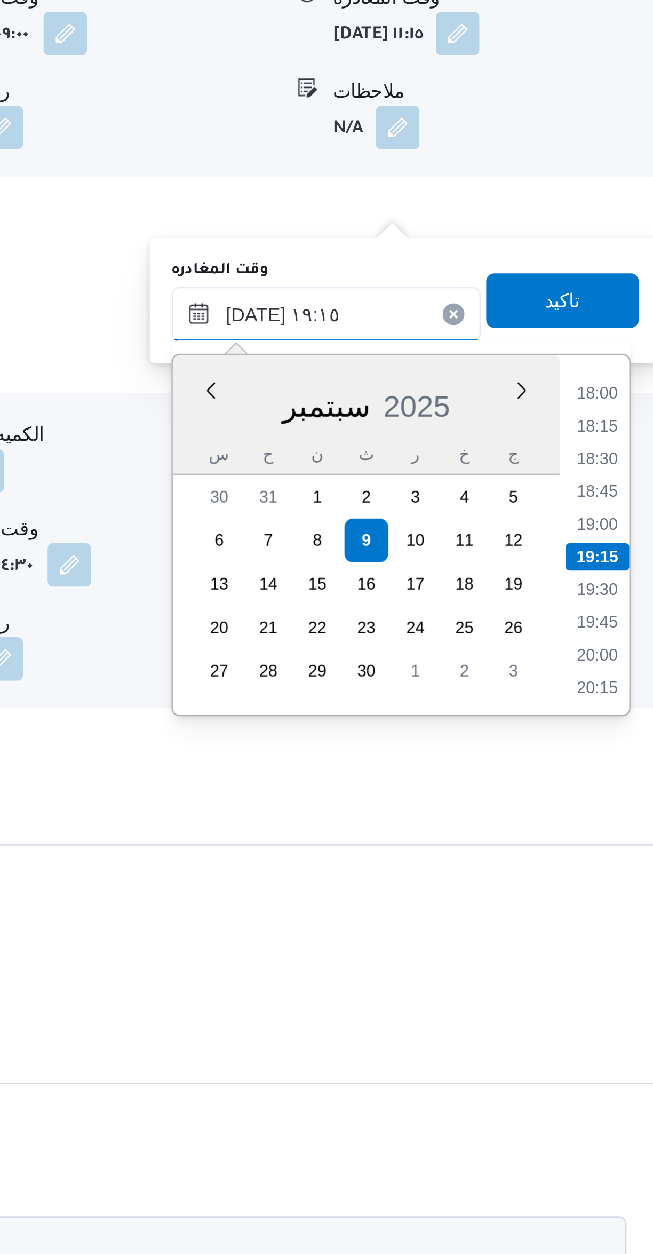
scroll to position [804, 0]
click at [604, 604] on li "18:00" at bounding box center [604, 608] width 25 height 11
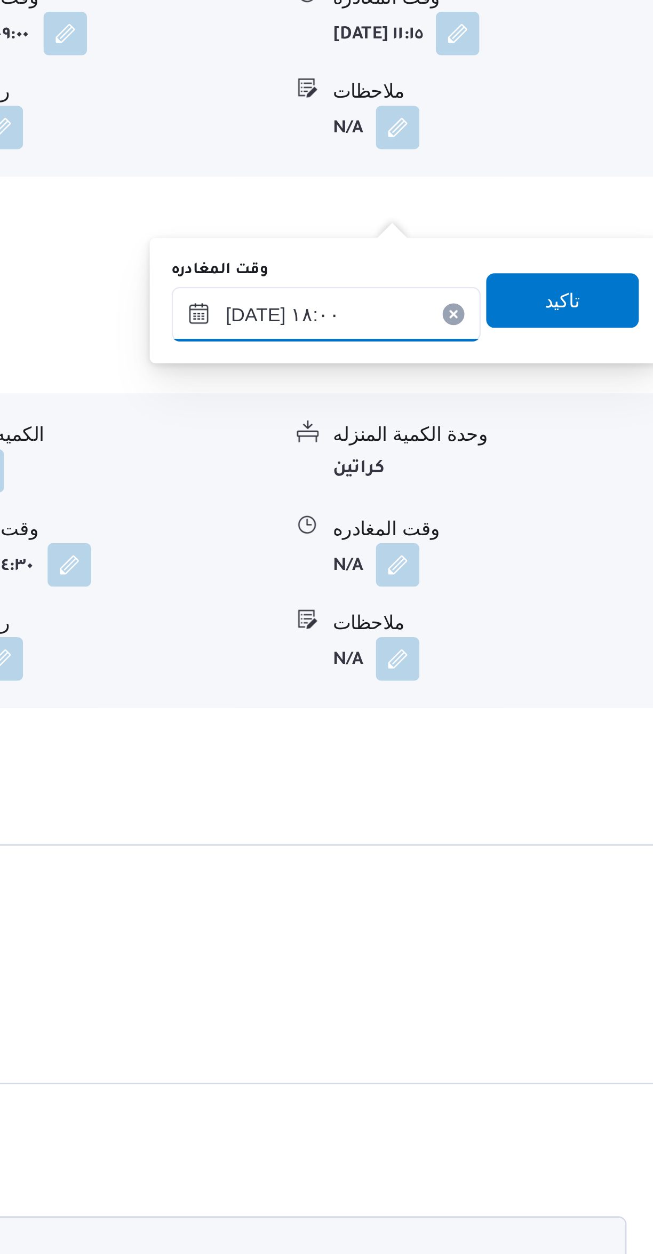
click at [513, 575] on input "٠٩/٠٩/٢٠٢٥ ١٨:٠٠" at bounding box center [498, 576] width 121 height 21
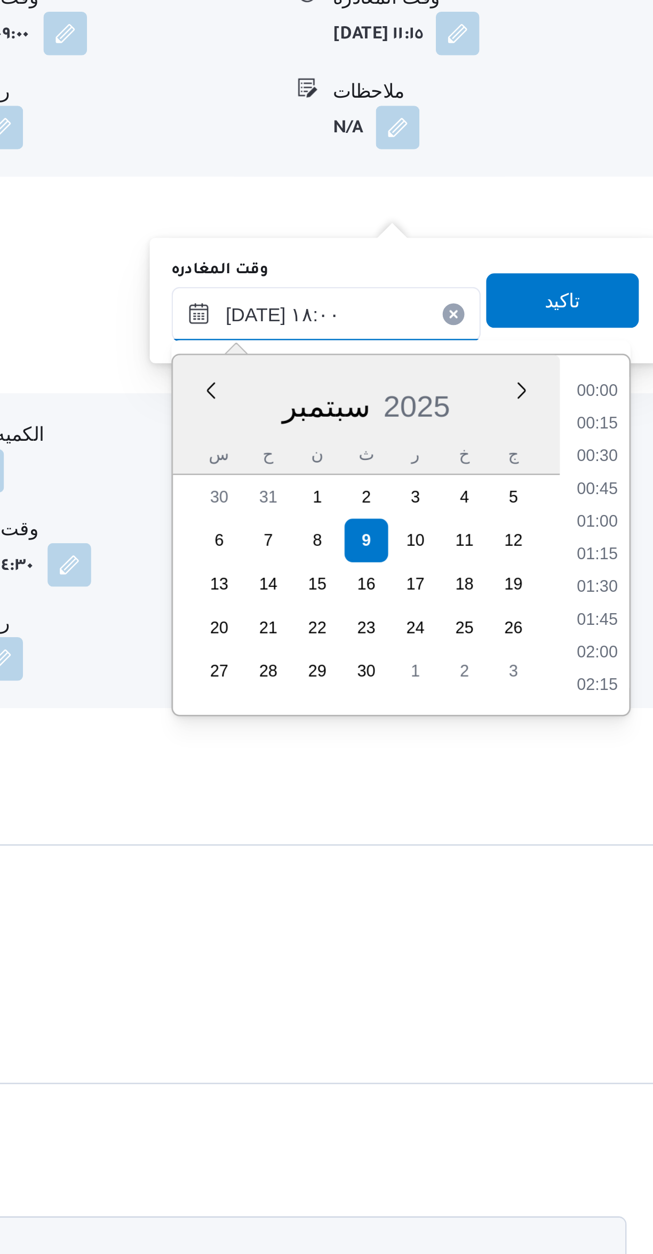
scroll to position [857, 0]
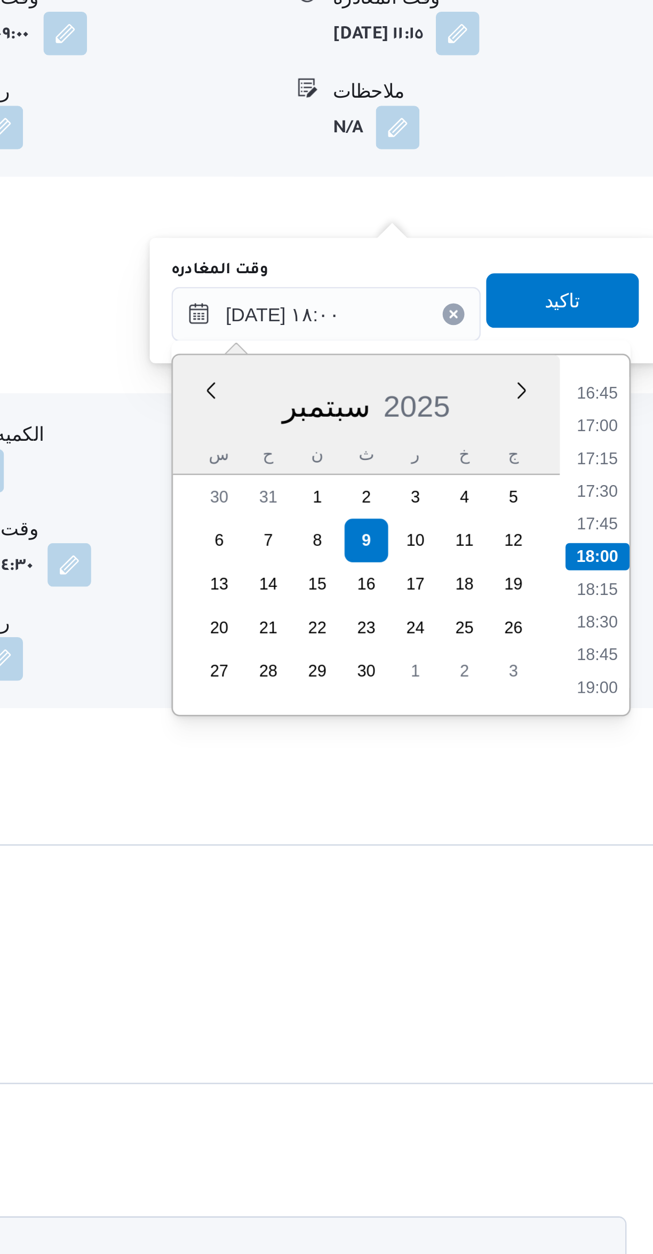
click at [602, 606] on li "16:45" at bounding box center [604, 608] width 25 height 11
type input "٠٩/٠٩/٢٠٢٥ ١٦:٤٥"
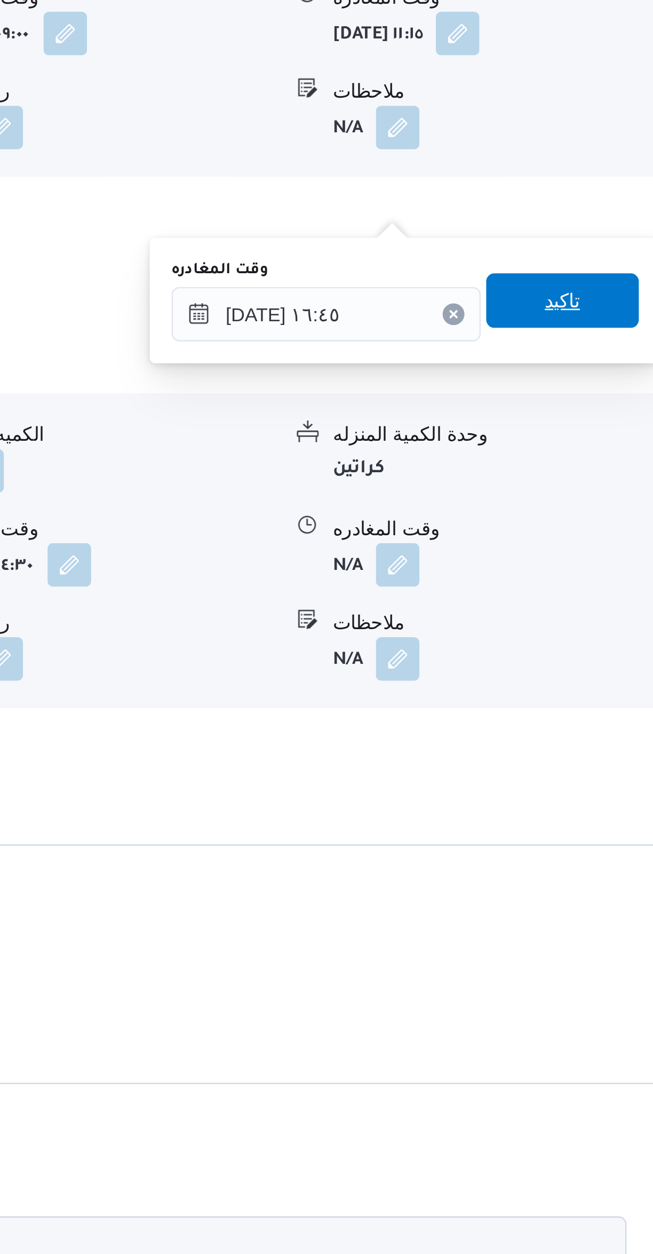
click at [589, 566] on span "تاكيد" at bounding box center [591, 571] width 60 height 21
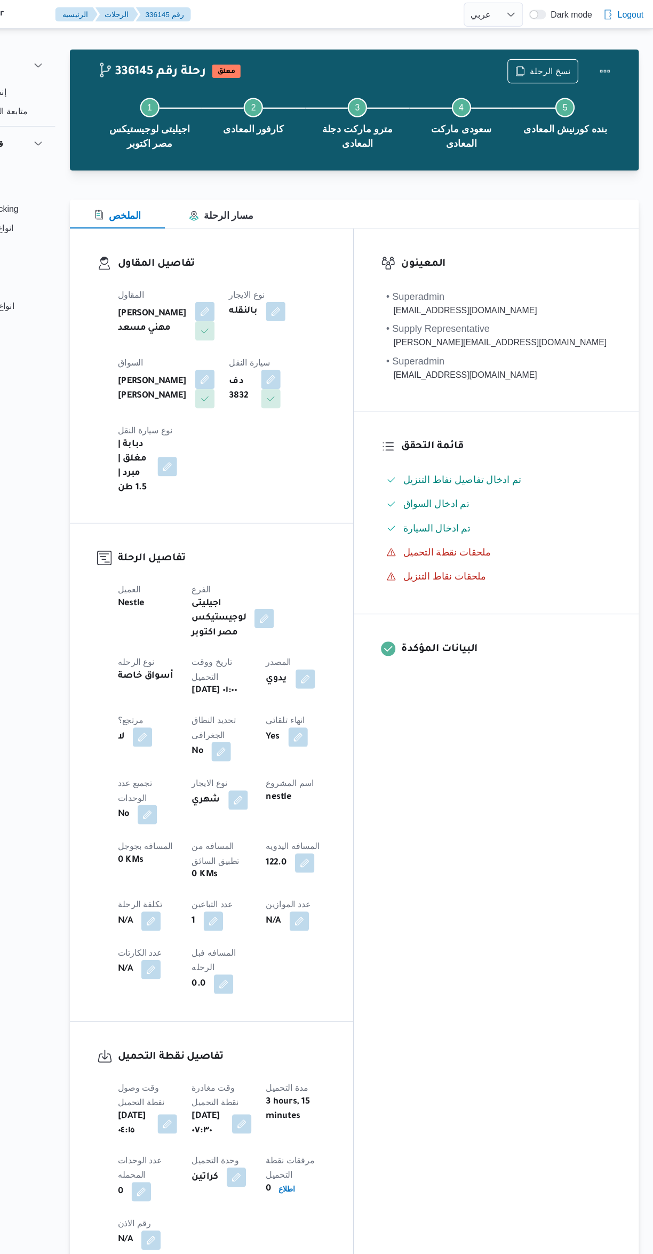
scroll to position [0, 0]
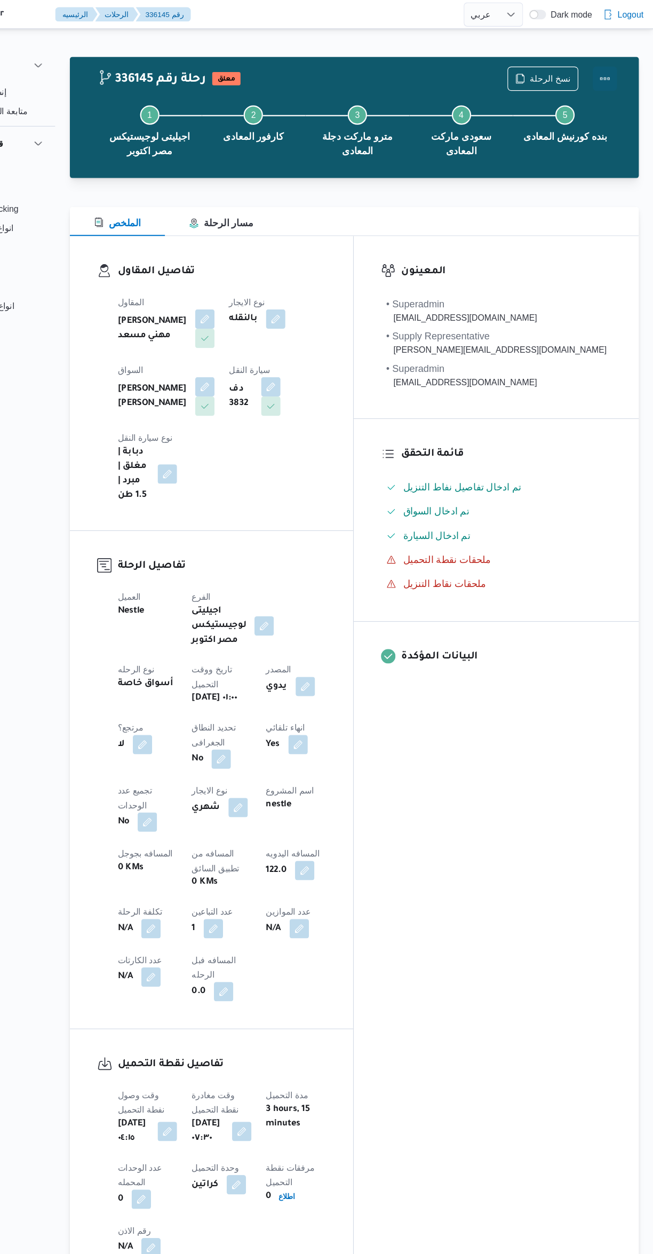
click at [616, 61] on button "Actions" at bounding box center [610, 69] width 21 height 21
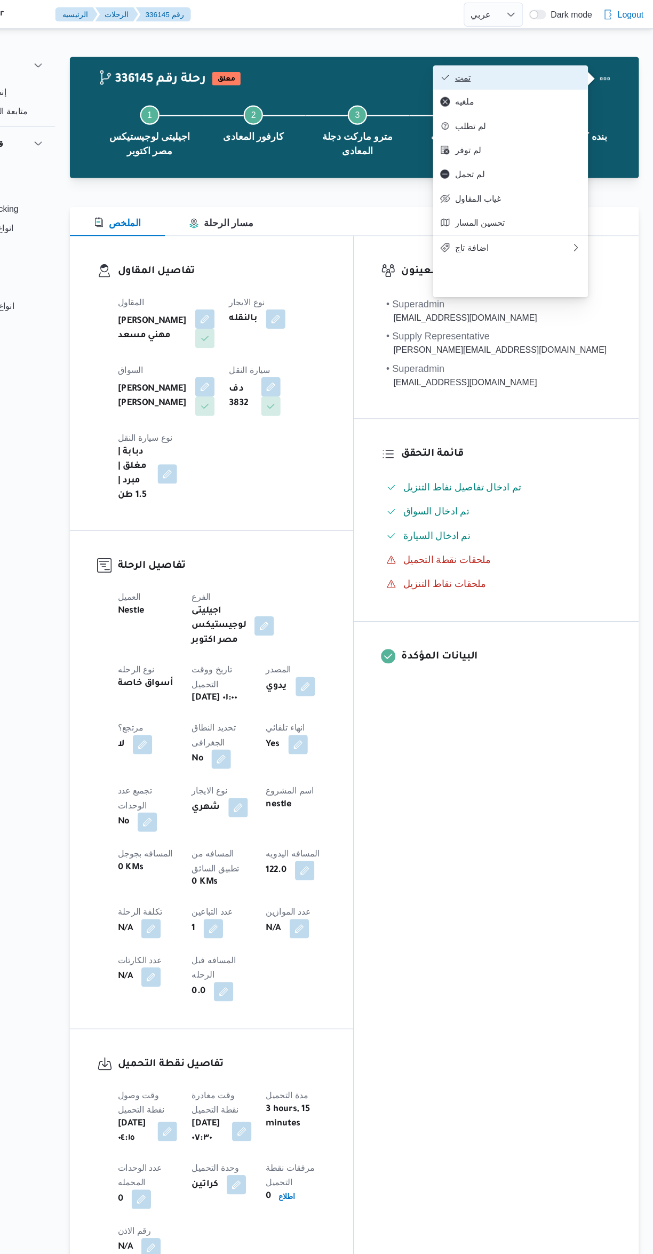
click at [560, 73] on span "تمت" at bounding box center [533, 68] width 111 height 9
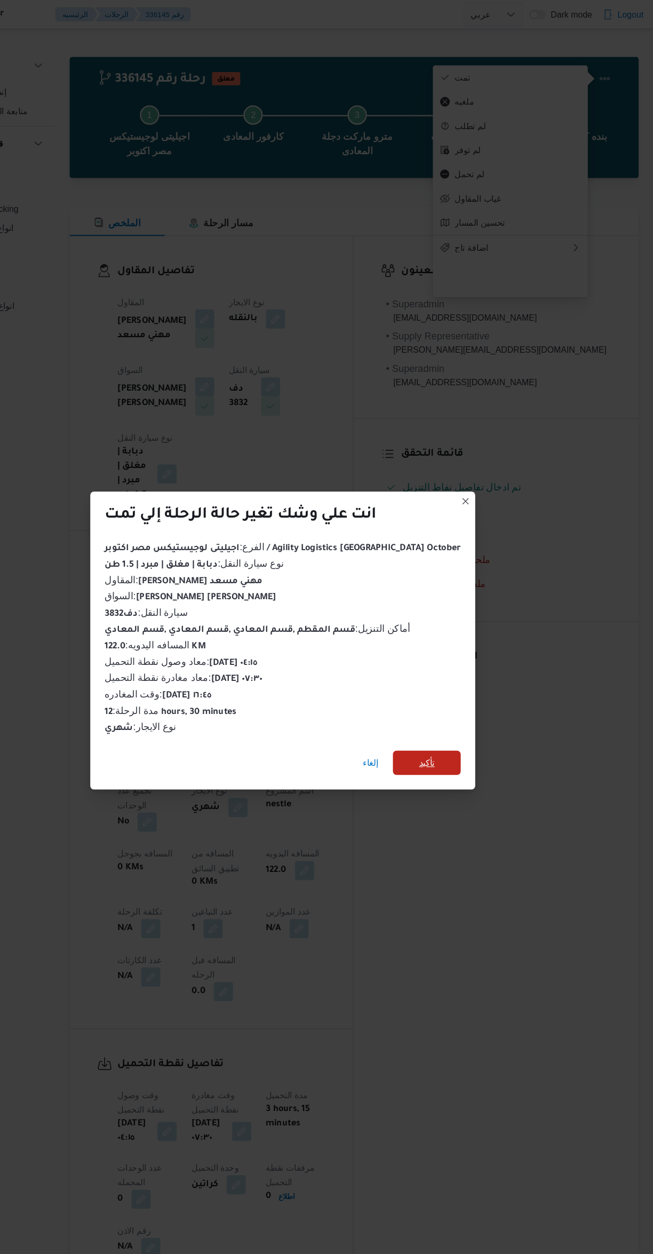
click at [450, 667] on span "تأكيد" at bounding box center [454, 671] width 60 height 21
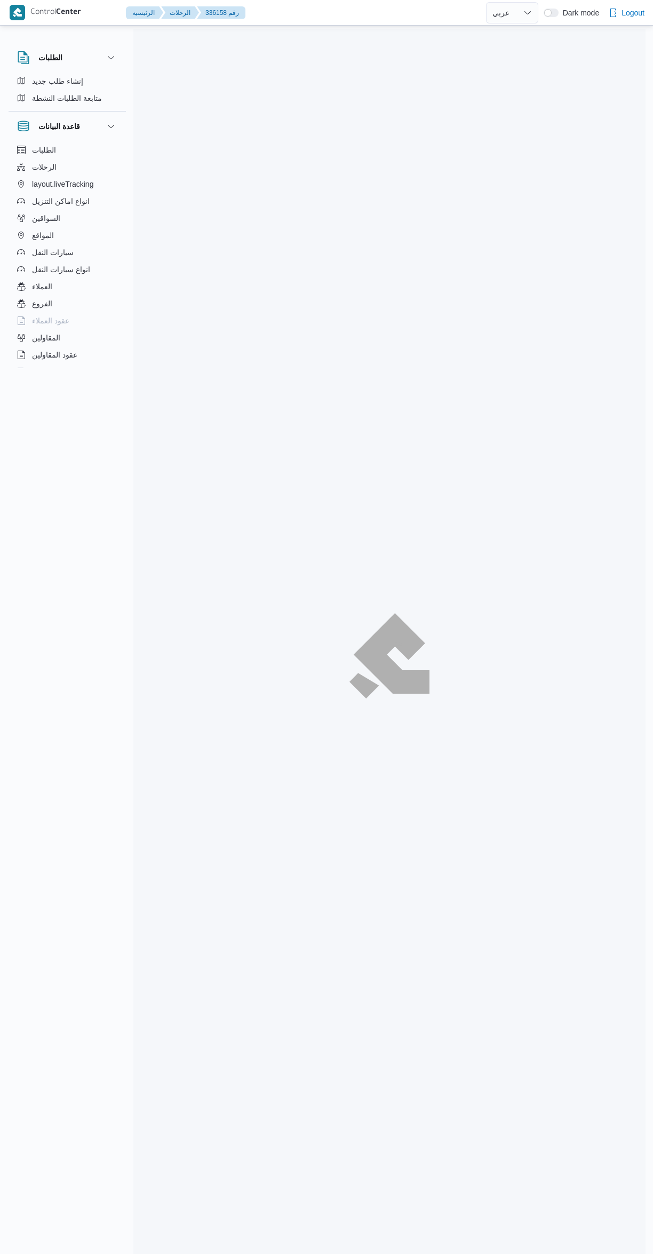
select select "ar"
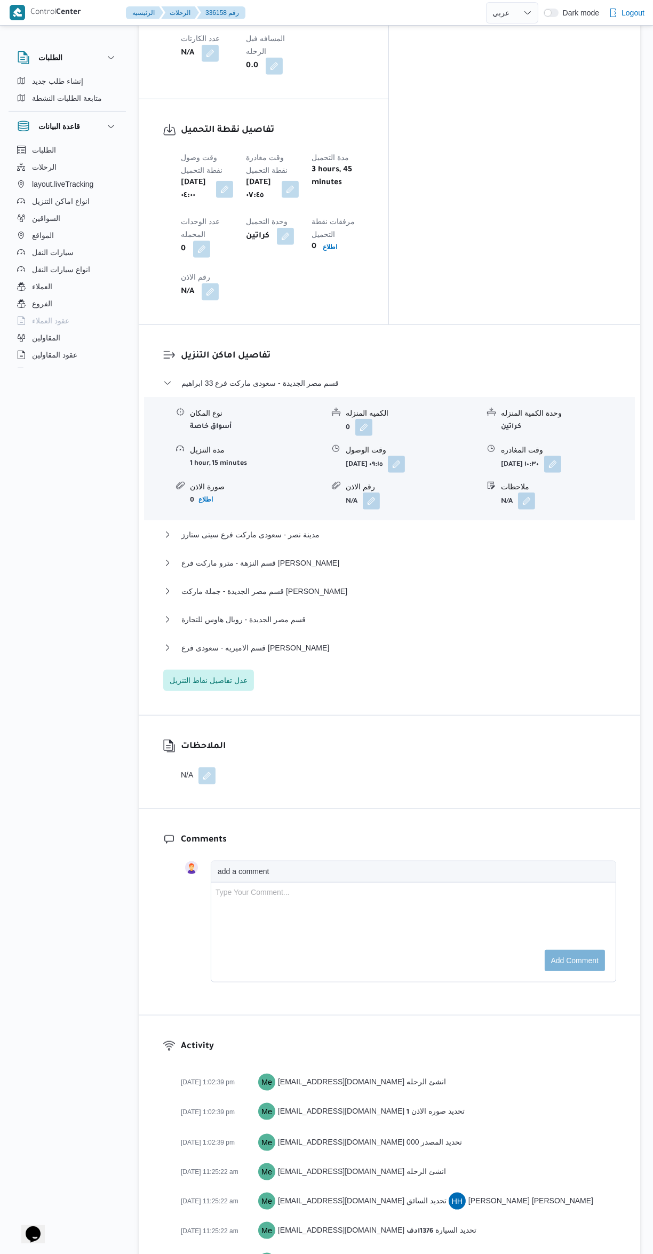
scroll to position [814, 0]
click at [455, 639] on button "قسم الاميريه - سعودى فرع ابو بكر الصديق" at bounding box center [389, 645] width 453 height 13
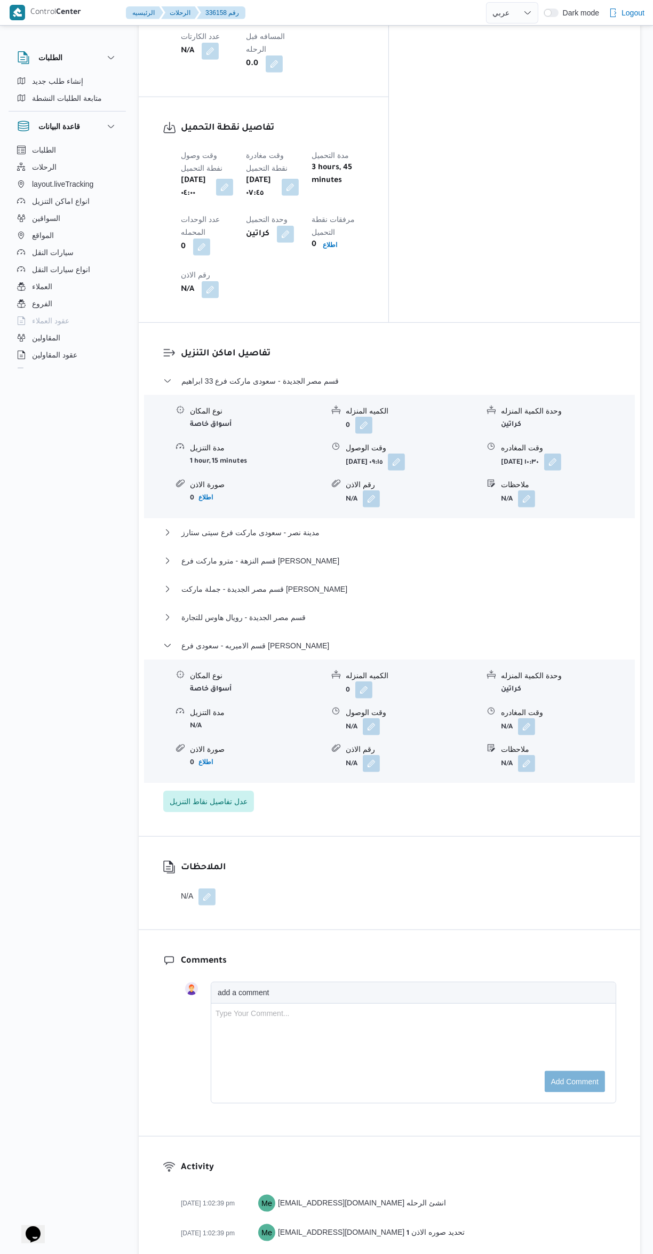
click at [527, 718] on button "button" at bounding box center [526, 726] width 17 height 17
click at [485, 614] on input "وقت المغادره" at bounding box center [498, 611] width 121 height 21
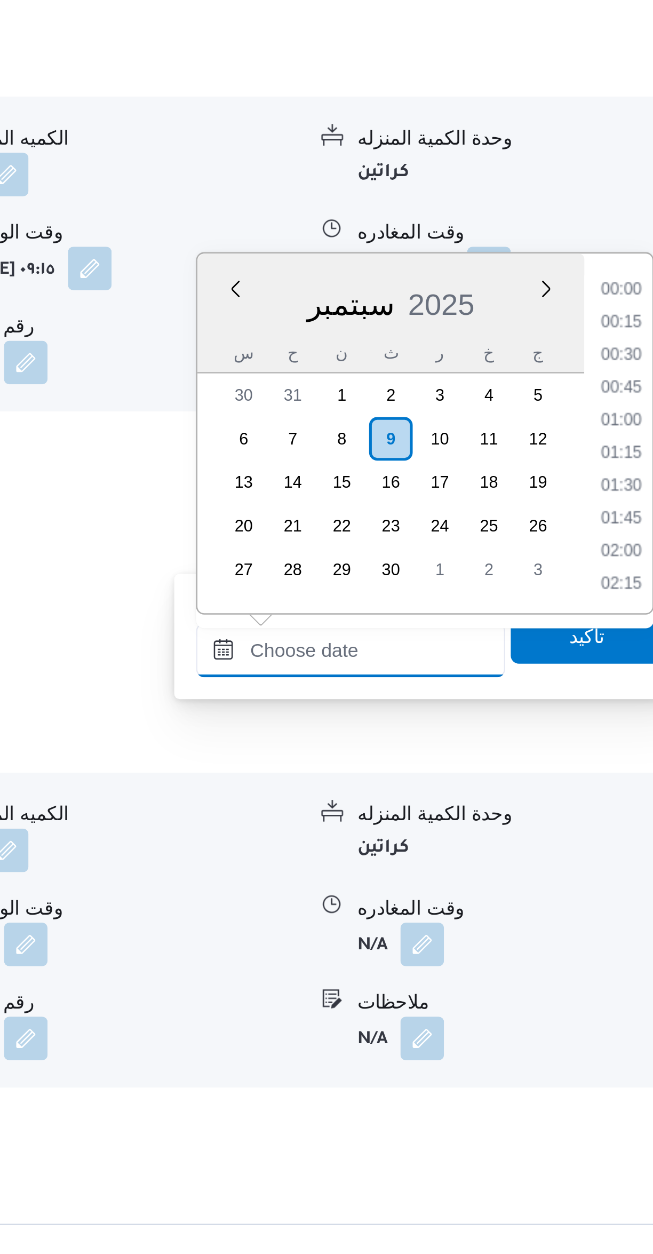
scroll to position [0, 0]
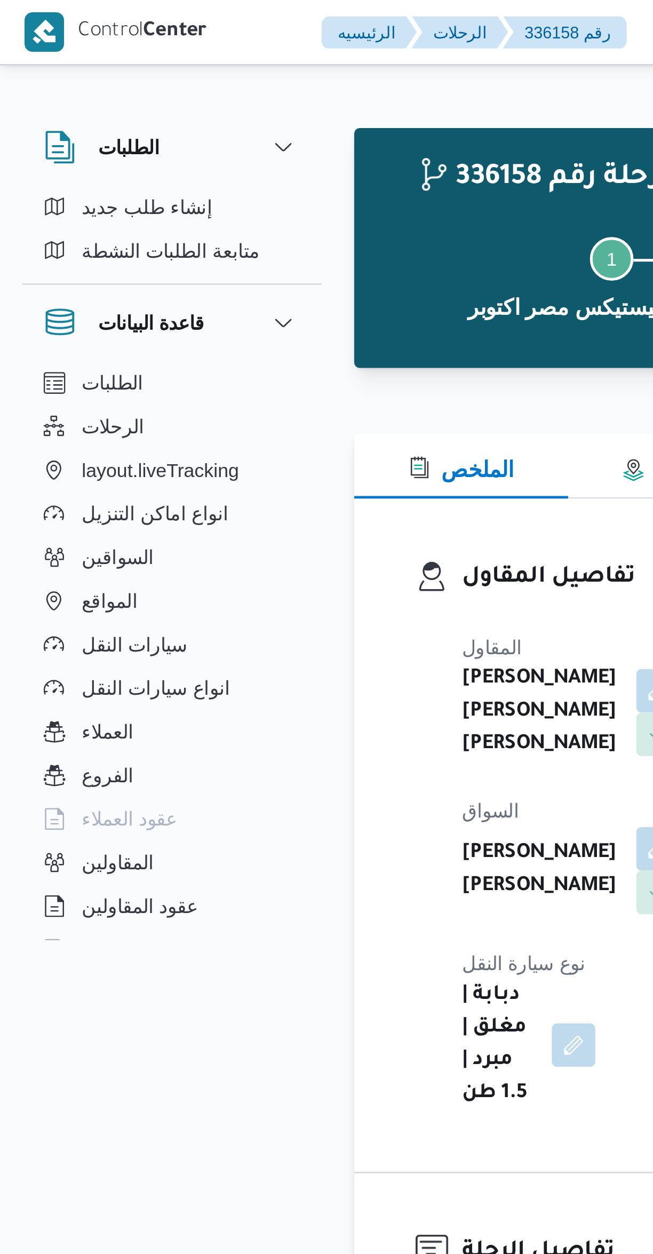
click at [178, 155] on div at bounding box center [389, 150] width 501 height 13
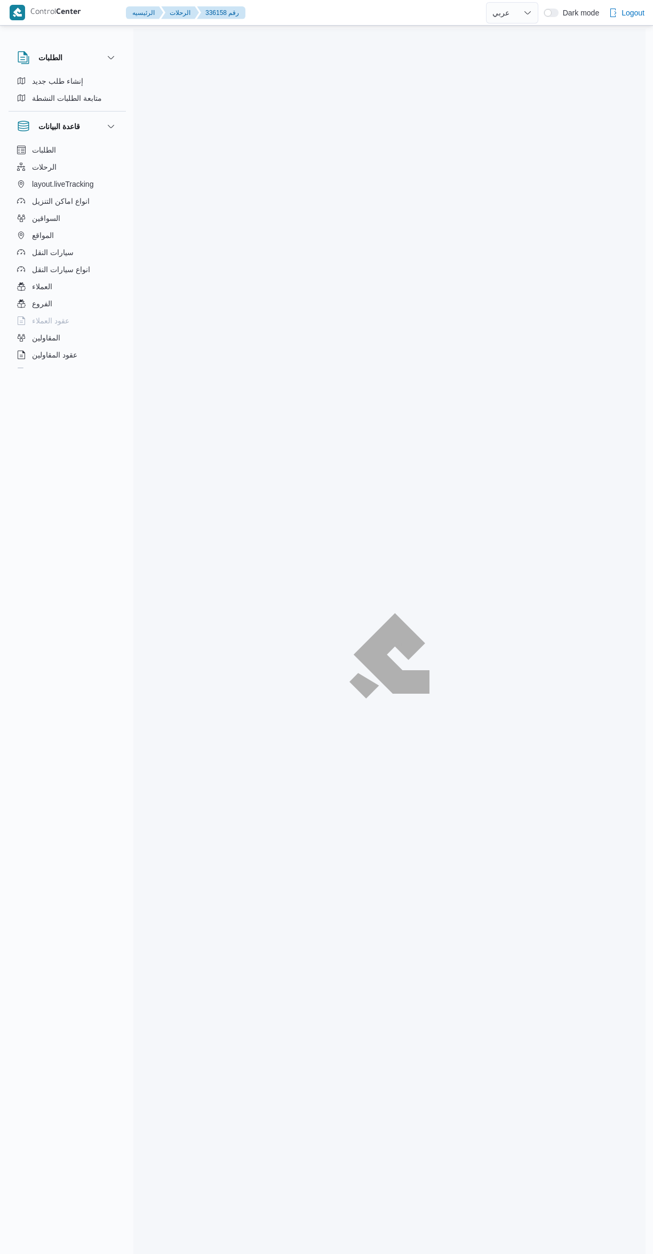
select select "ar"
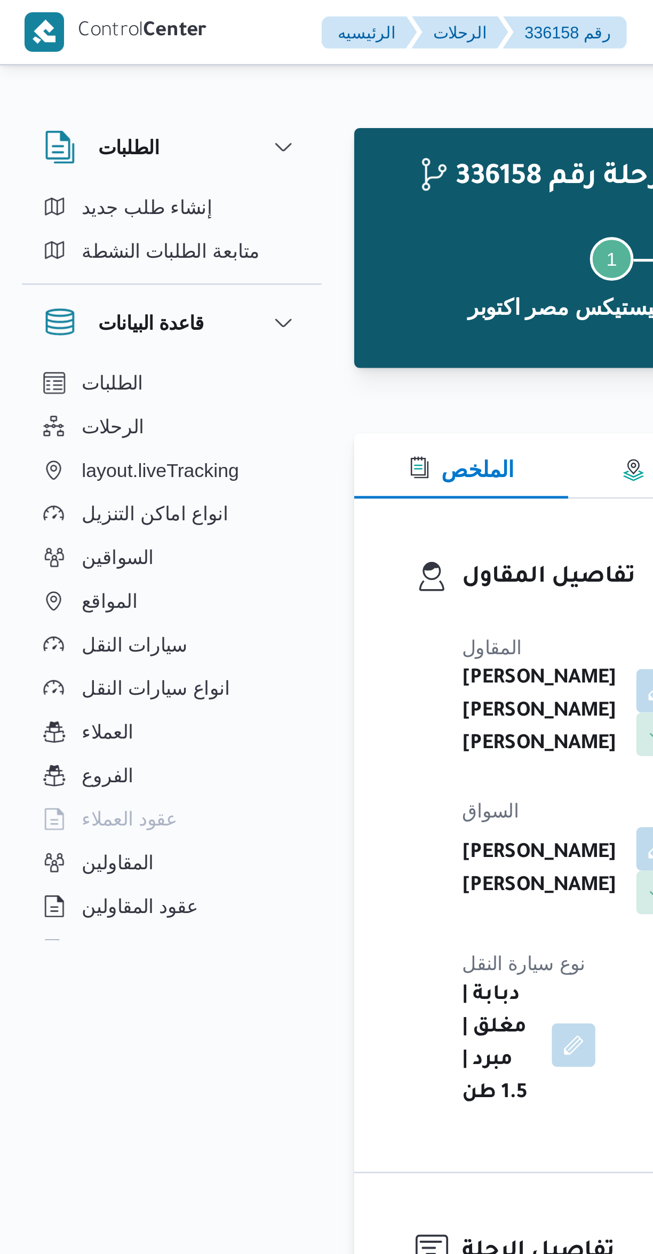
scroll to position [337, 0]
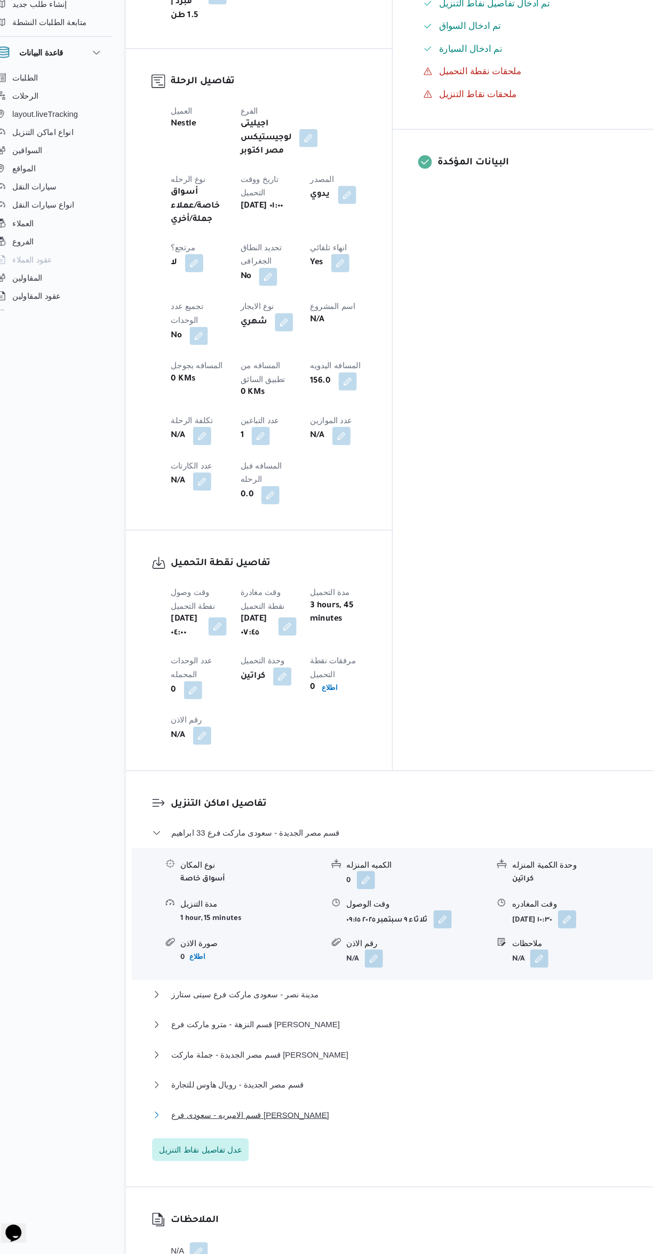
click at [373, 1116] on button "قسم الاميريه - سعودى فرع ابو بكر الصديق" at bounding box center [389, 1122] width 453 height 13
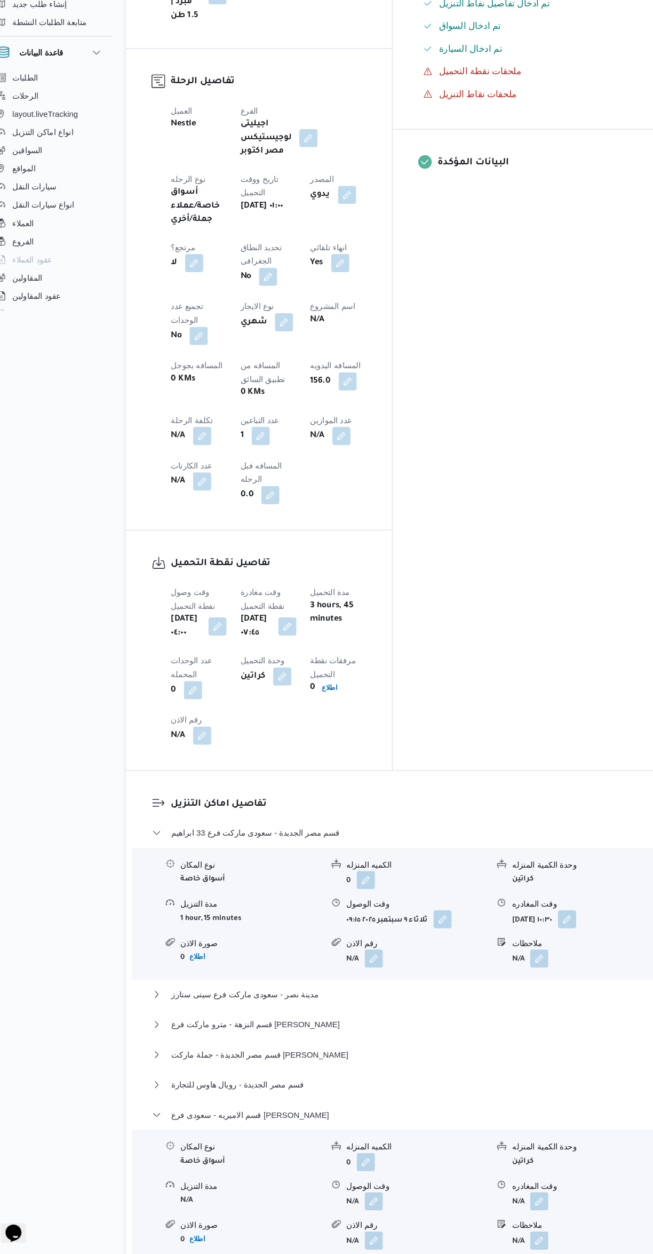
click at [556, 1195] on form "N/A" at bounding box center [567, 1203] width 133 height 17
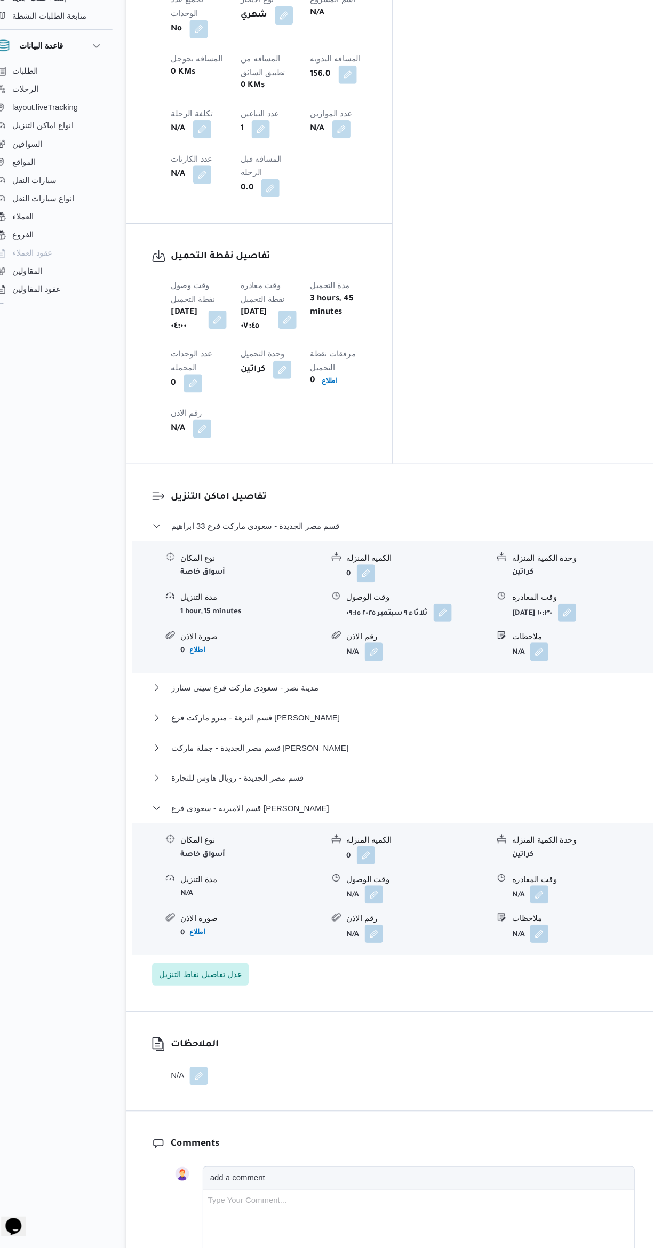
scroll to position [619, 0]
click at [527, 913] on button "button" at bounding box center [526, 921] width 17 height 17
click at [489, 805] on input "وقت المغادره" at bounding box center [498, 805] width 121 height 21
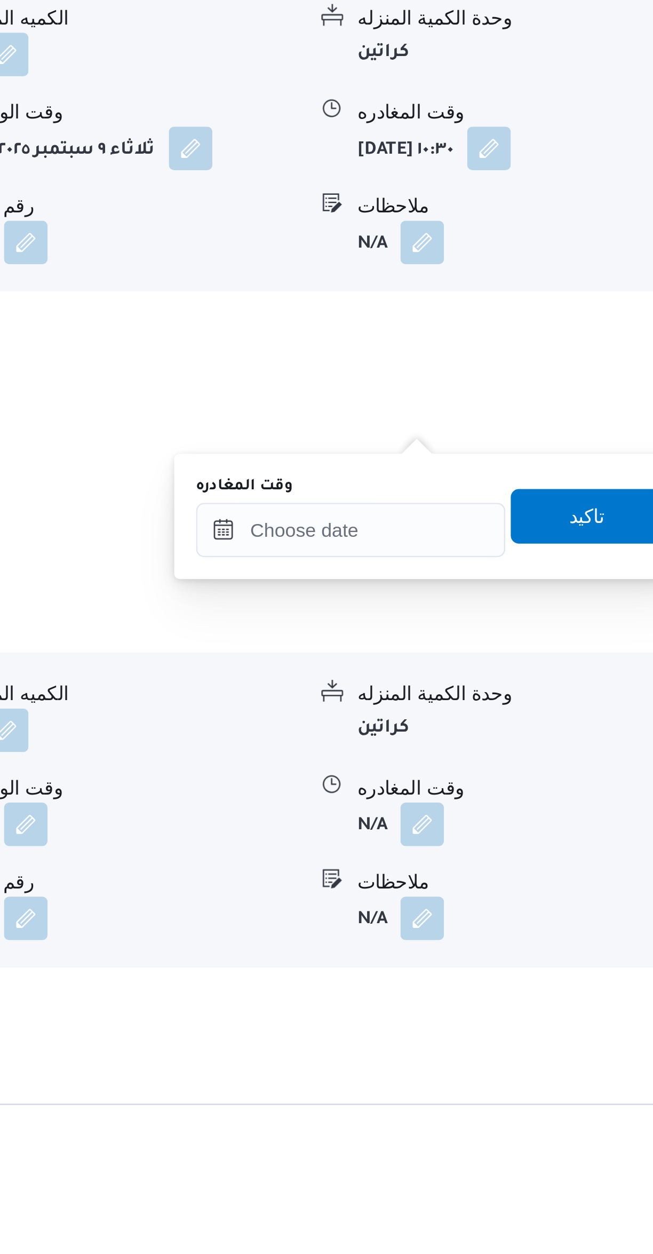
scroll to position [655, 0]
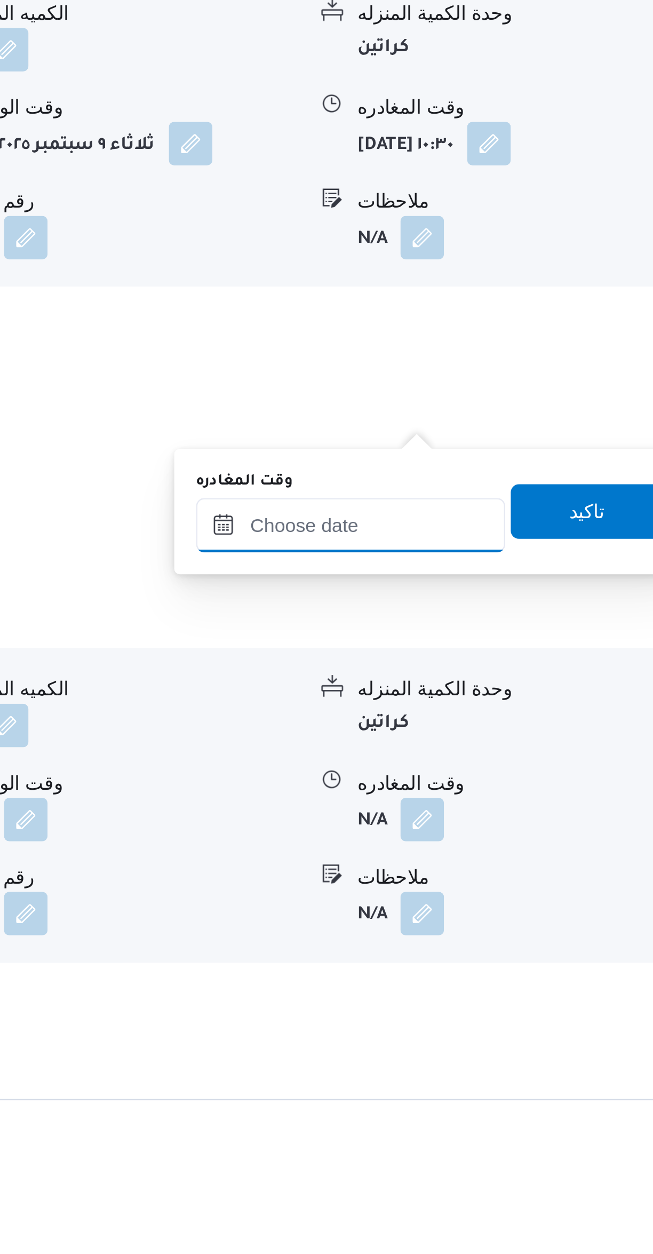
click at [516, 767] on input "وقت المغادره" at bounding box center [498, 770] width 121 height 21
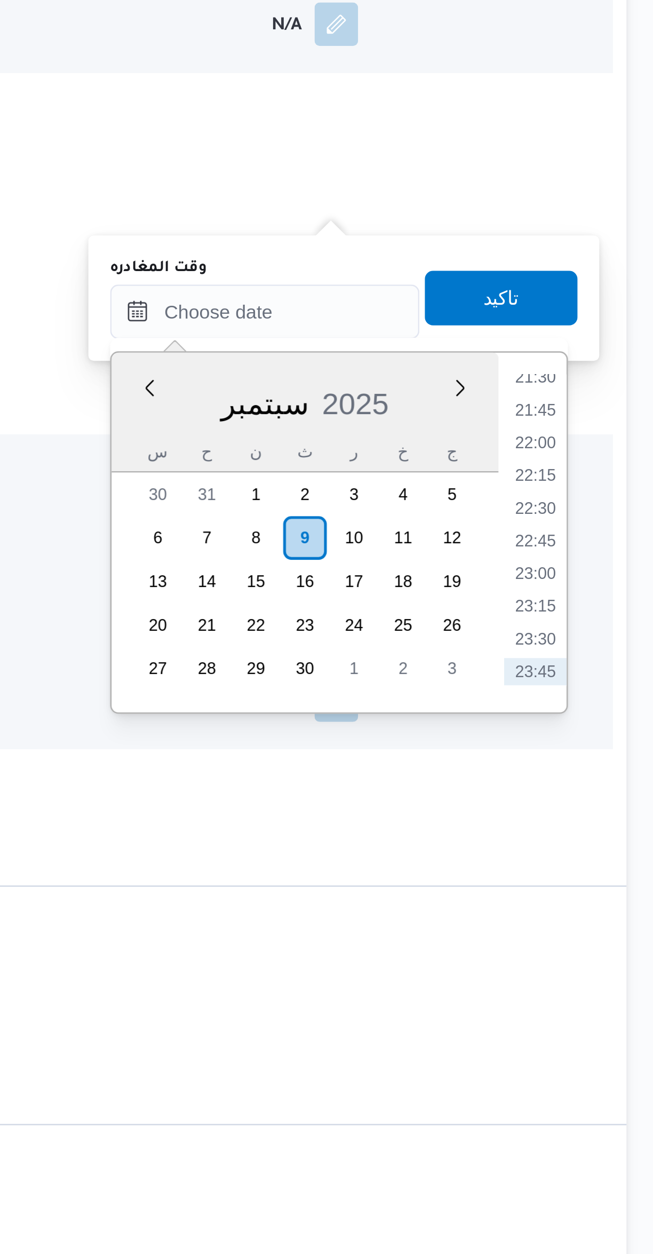
click at [609, 803] on li "21:45" at bounding box center [604, 808] width 25 height 11
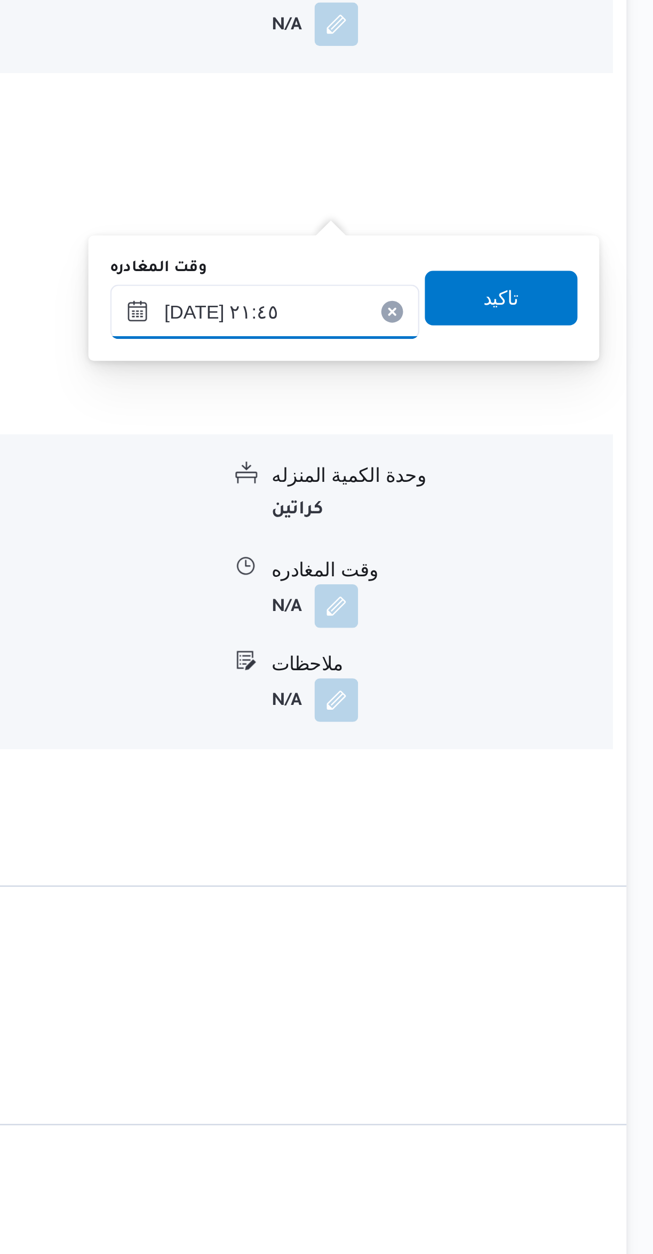
click at [506, 768] on input "٠٩/٠٩/٢٠٢٥ ٢١:٤٥" at bounding box center [498, 770] width 121 height 21
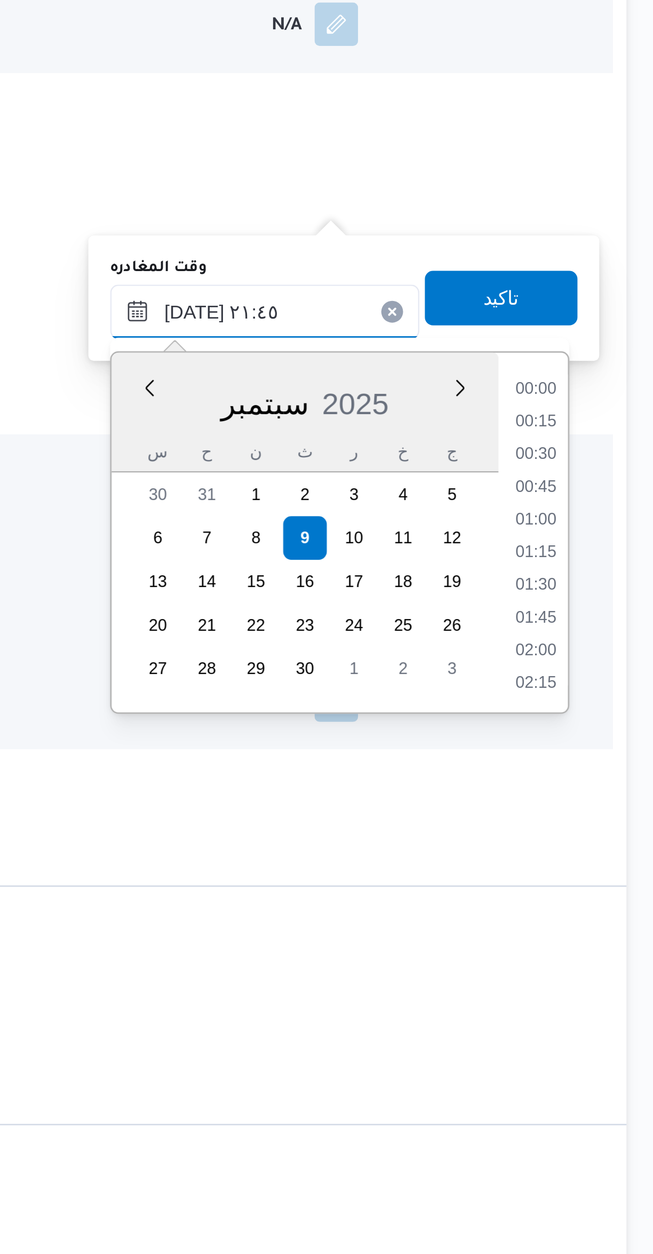
scroll to position [1049, 0]
click at [608, 801] on li "20:30" at bounding box center [604, 801] width 25 height 11
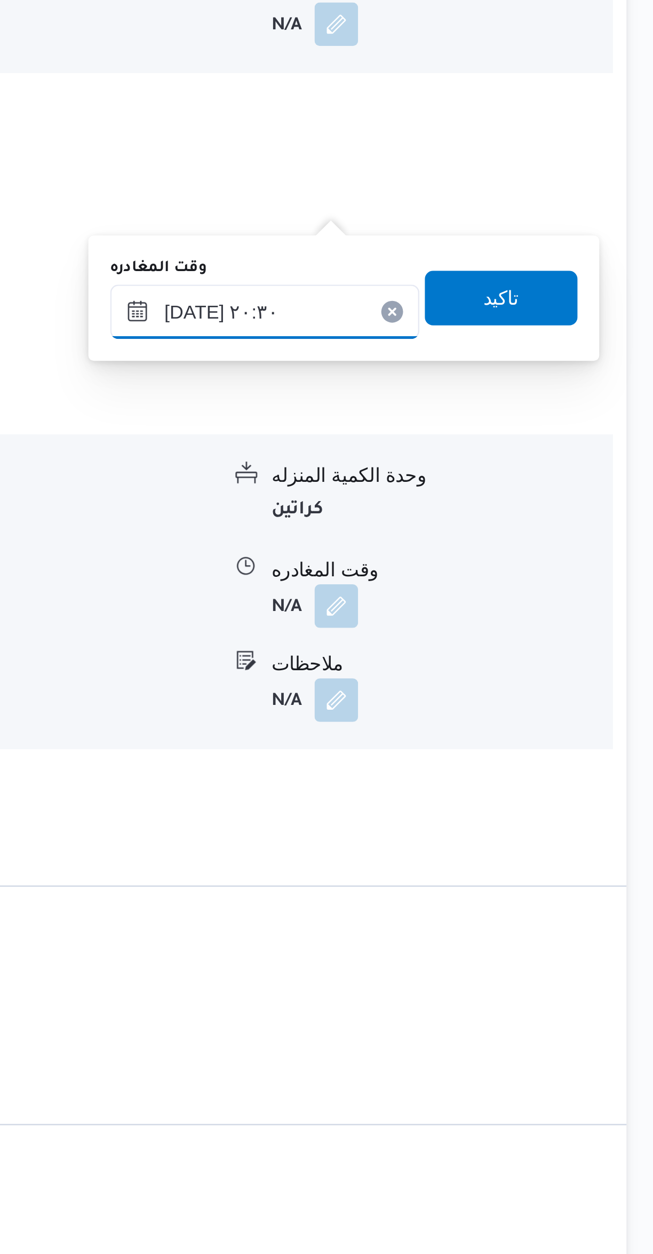
click at [509, 764] on input "٠٩/٠٩/٢٠٢٥ ٢٠:٣٠" at bounding box center [498, 770] width 121 height 21
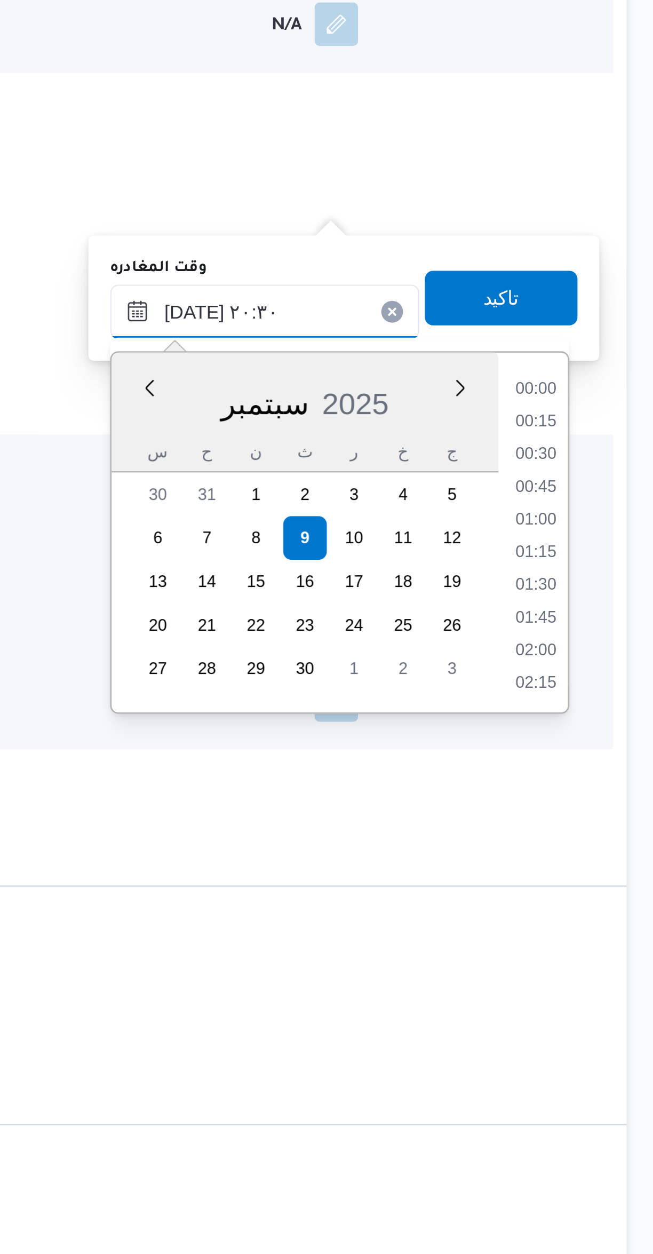
scroll to position [985, 0]
click at [603, 802] on li "19:15" at bounding box center [604, 801] width 25 height 11
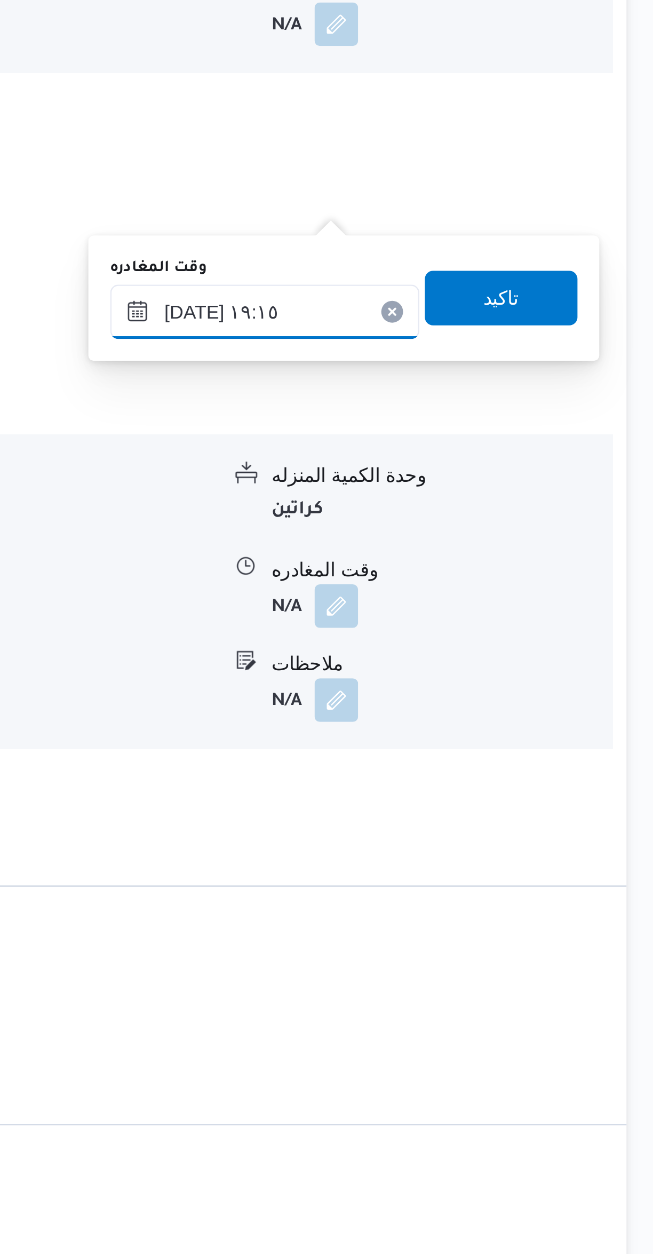
click at [505, 768] on input "٠٩/٠٩/٢٠٢٥ ١٩:١٥" at bounding box center [498, 770] width 121 height 21
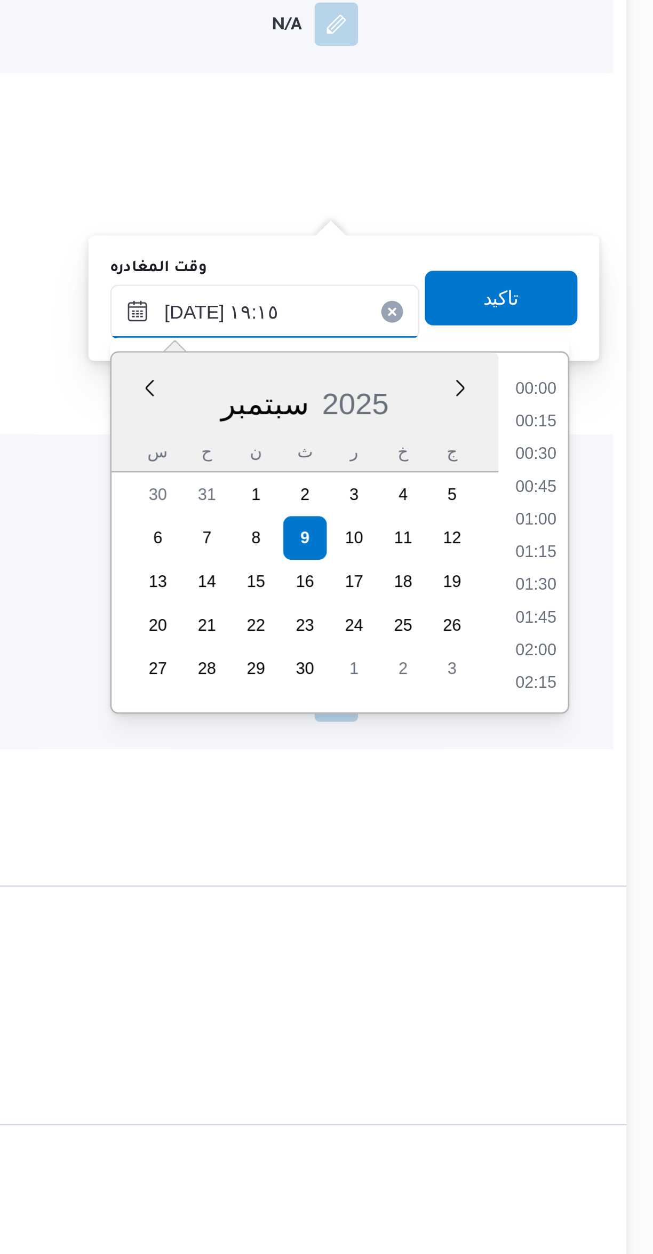
scroll to position [921, 0]
click at [605, 824] on li "18:30" at bounding box center [604, 826] width 25 height 11
type input "[DATE] ١٨:٣٠"
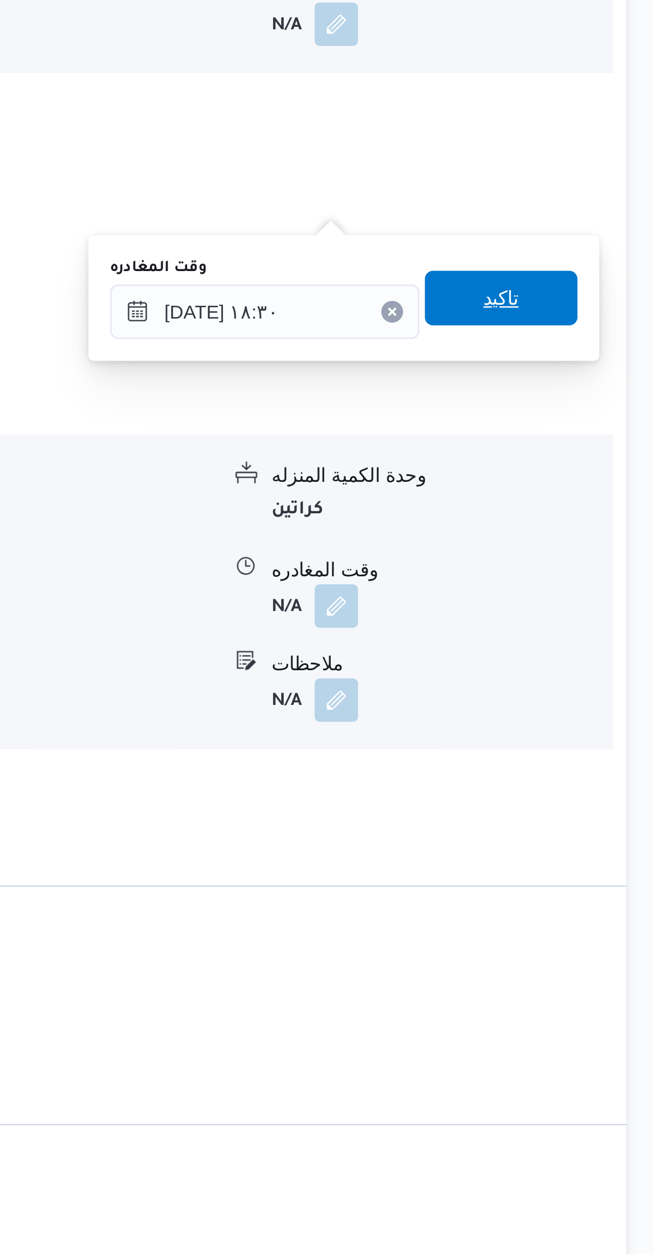
click at [593, 763] on span "تاكيد" at bounding box center [591, 764] width 60 height 21
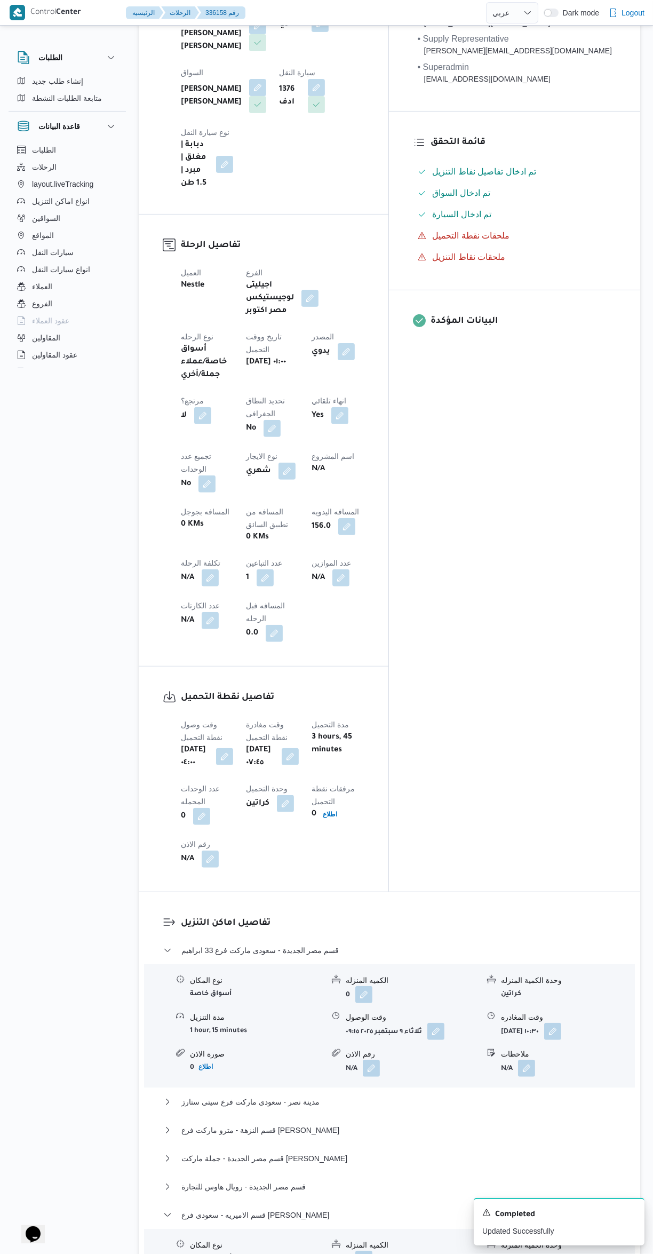
scroll to position [0, 0]
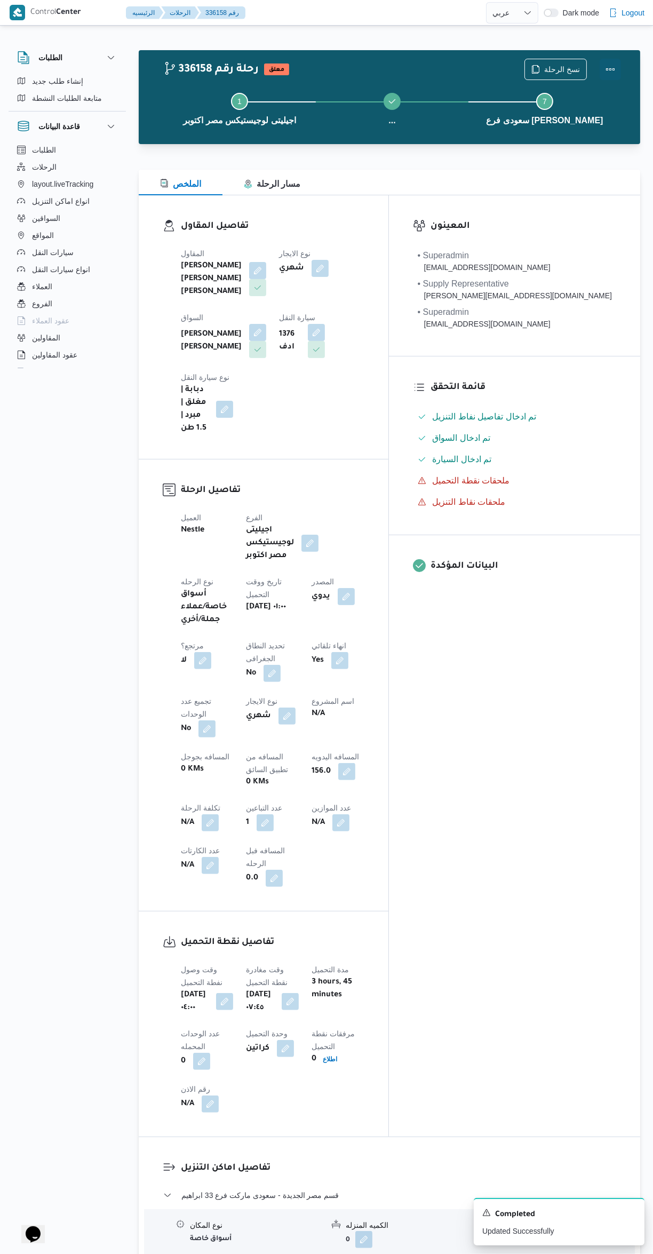
click at [609, 68] on button "Actions" at bounding box center [610, 69] width 21 height 21
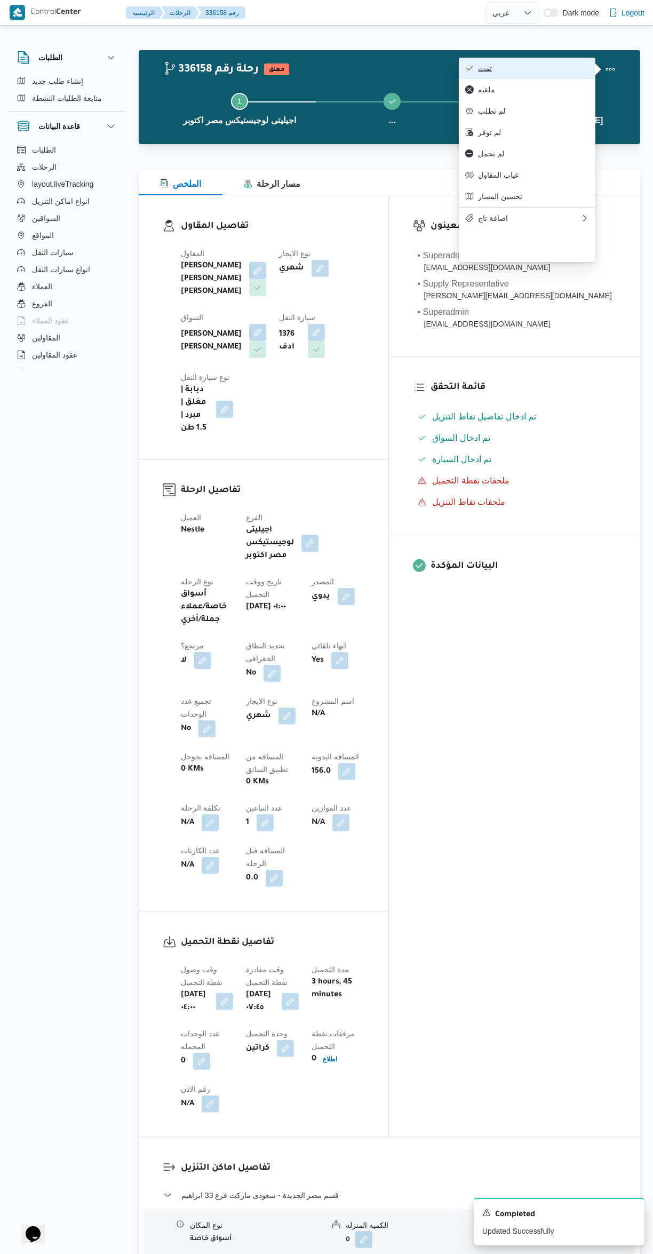
click at [557, 65] on span "تمت" at bounding box center [533, 68] width 111 height 9
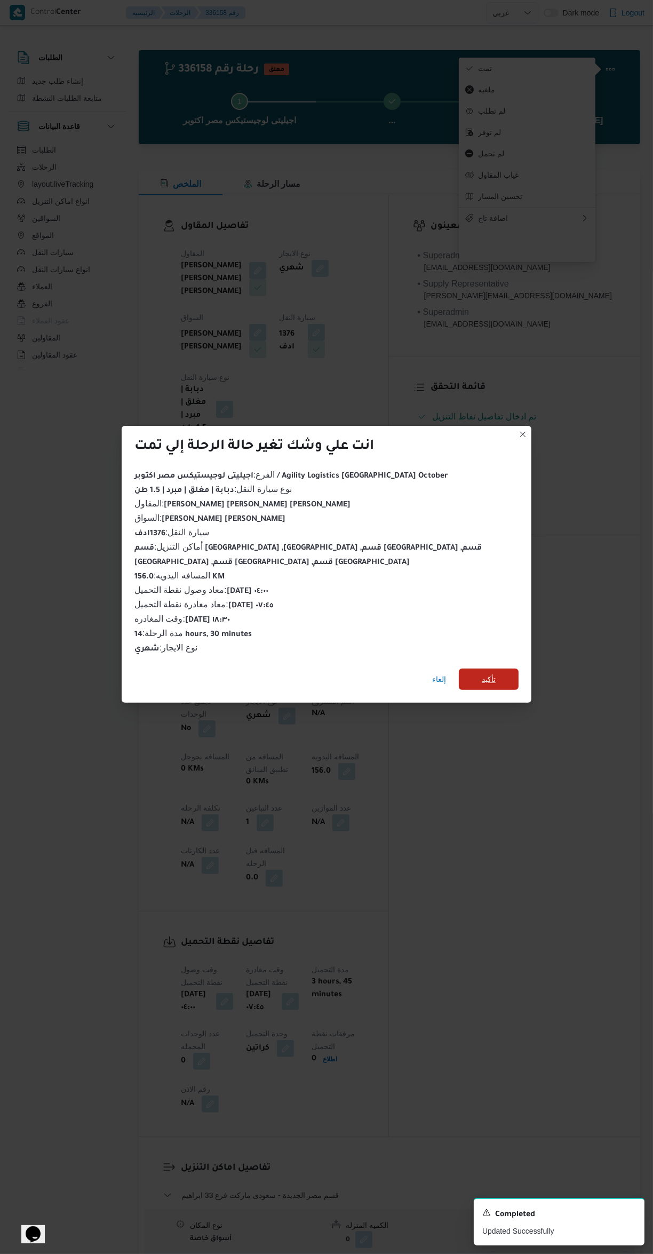
click at [508, 672] on span "تأكيد" at bounding box center [489, 678] width 60 height 21
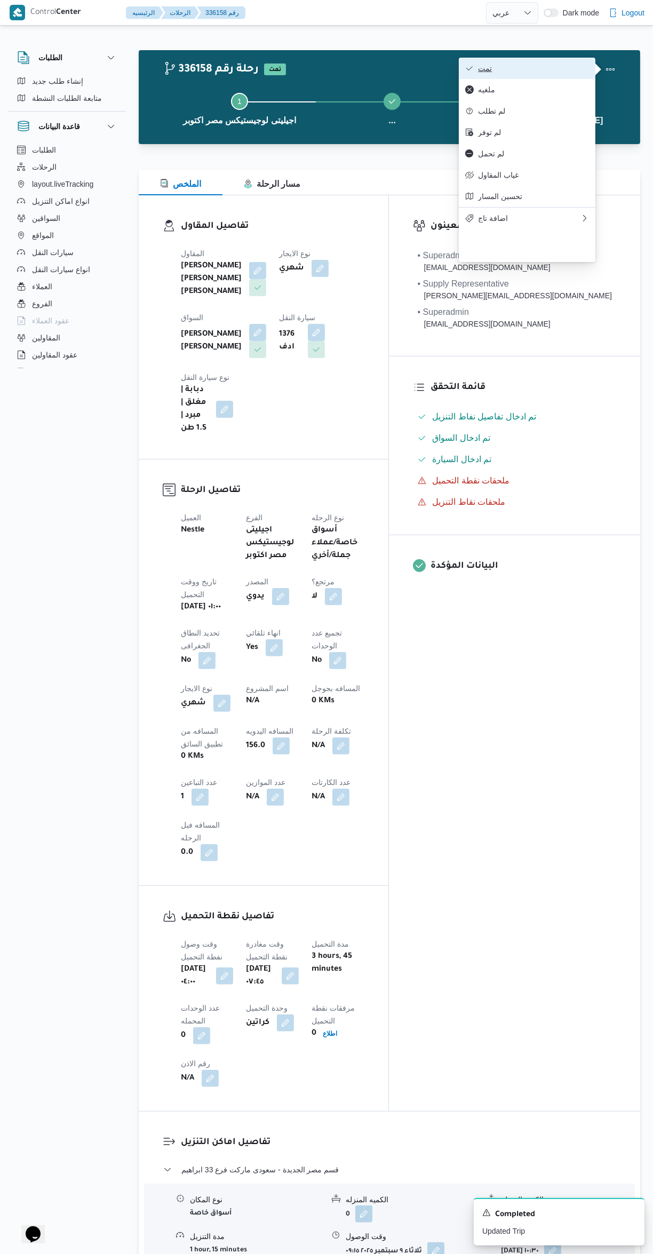
click at [546, 64] on span "تمت" at bounding box center [533, 68] width 111 height 9
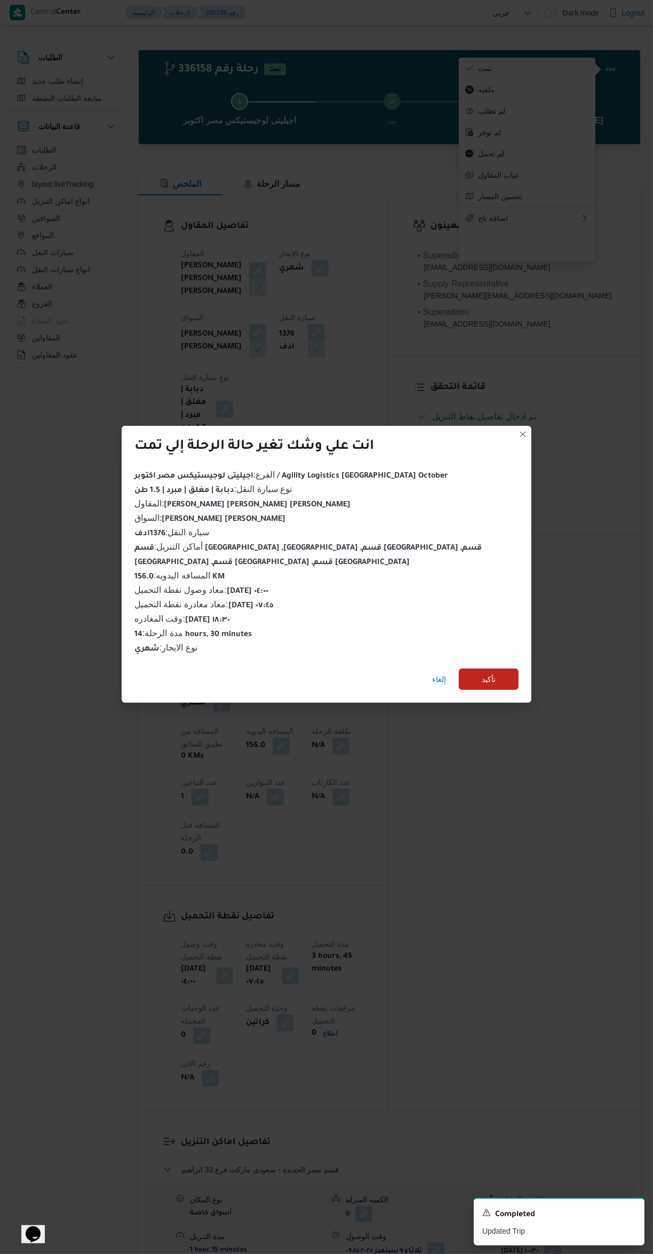
click at [535, 796] on div "انت علي وشك تغير حالة الرحلة إلي تمت الفرع : اجيليتى لوجيستيكس مصر اكتوبر / Agi…" at bounding box center [326, 627] width 653 height 1254
click at [501, 668] on span "تأكيد" at bounding box center [489, 678] width 60 height 21
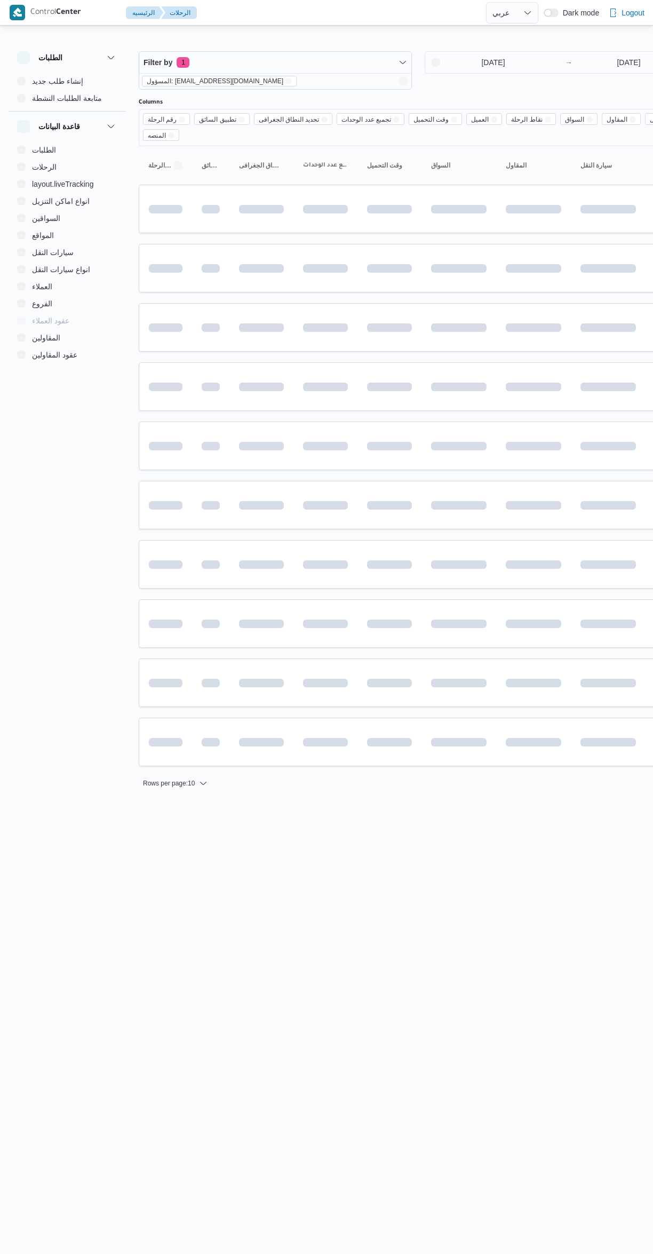
select select "ar"
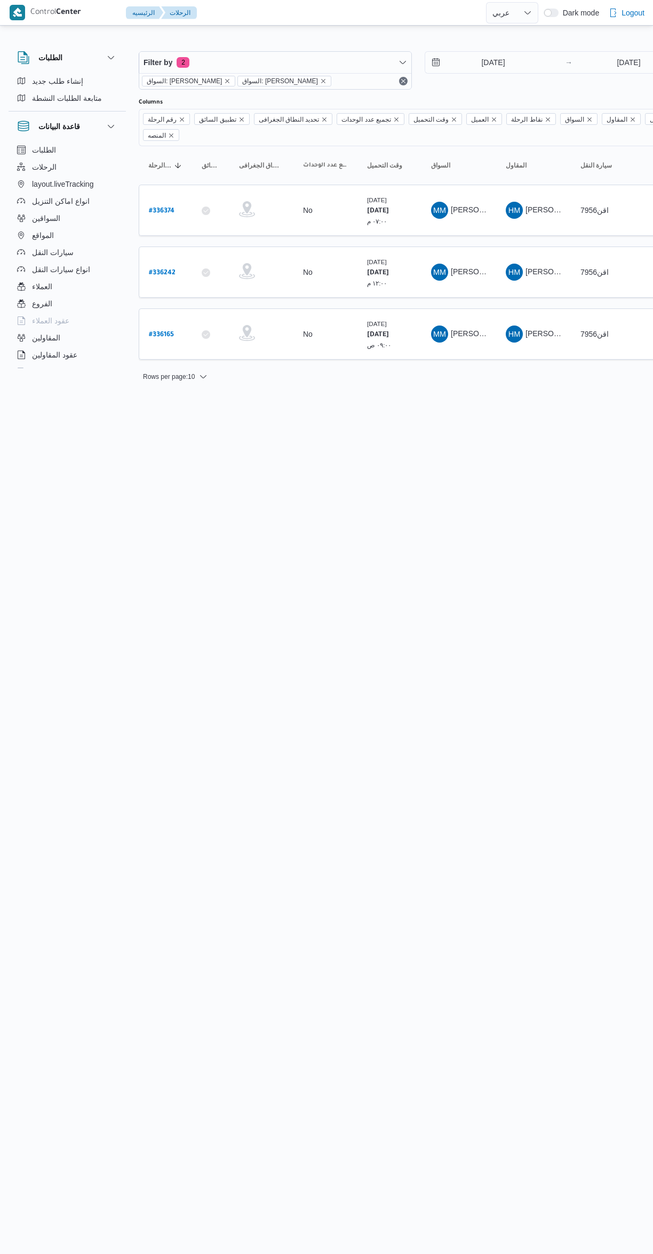
select select "ar"
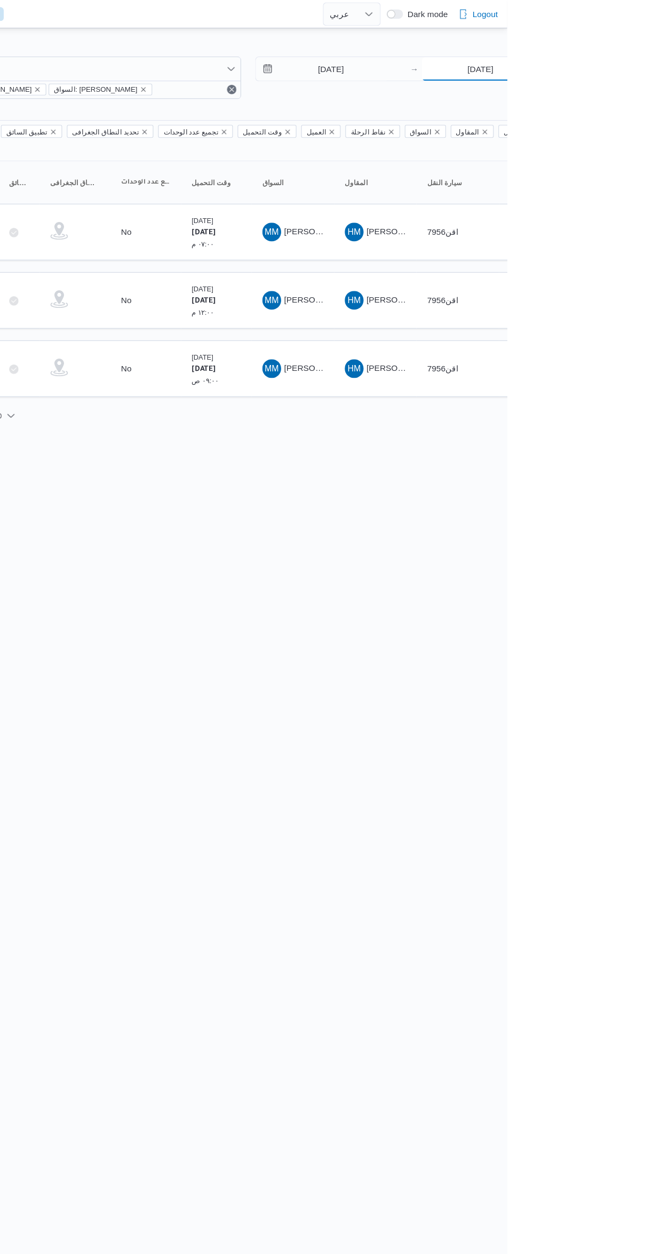
click at [628, 62] on input "[DATE]" at bounding box center [629, 62] width 106 height 21
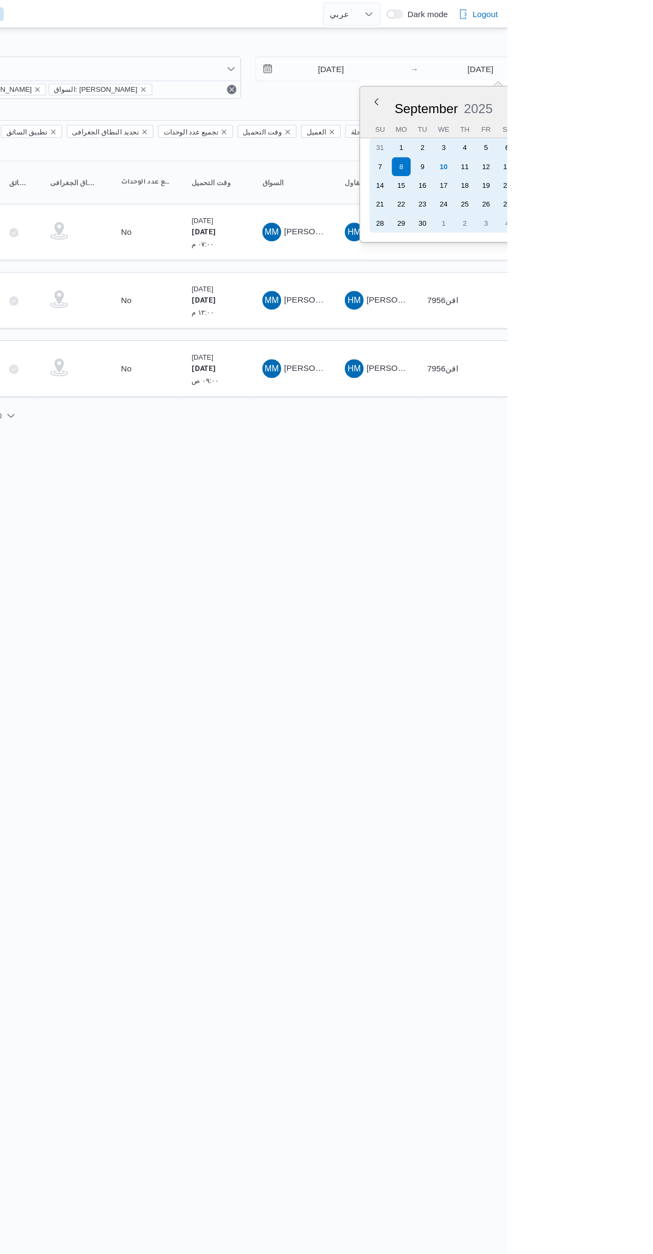
click at [575, 147] on div "9" at bounding box center [576, 150] width 17 height 17
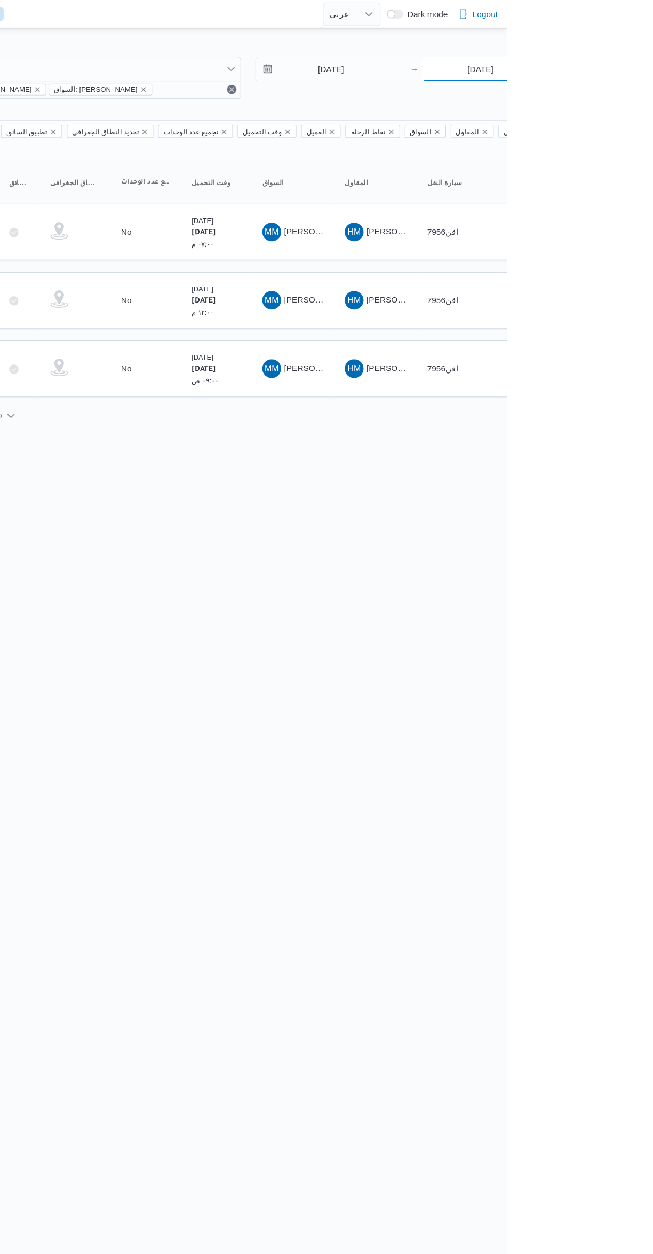
type input "[DATE]"
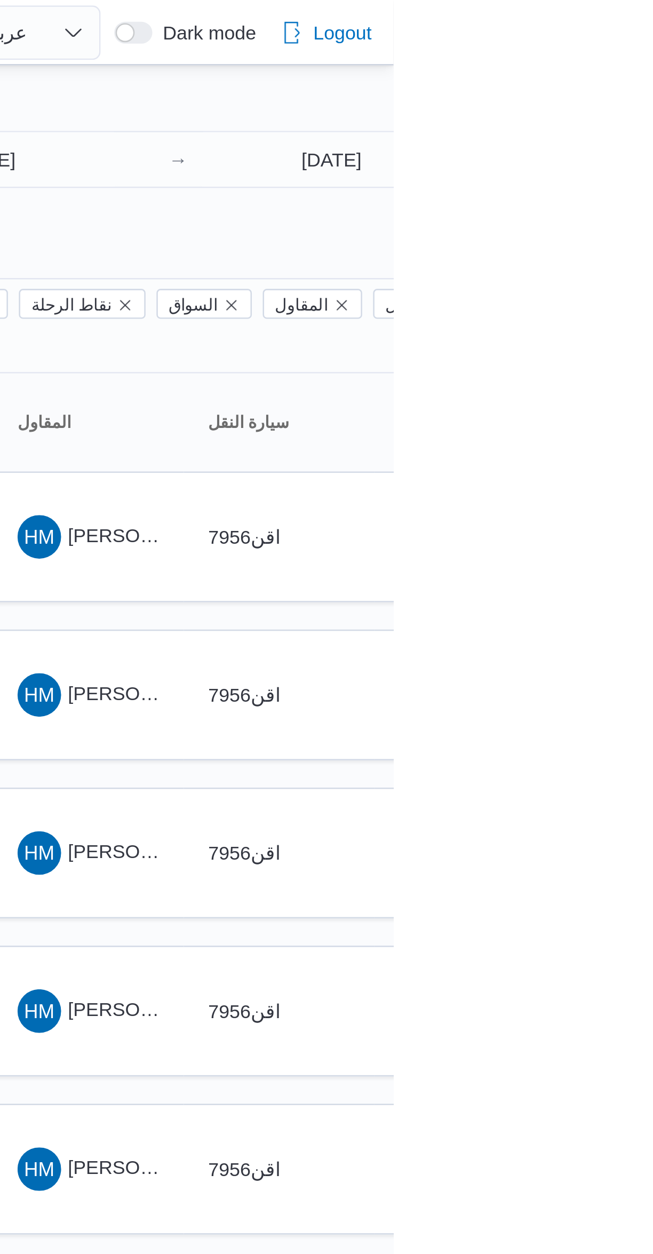
click at [652, 89] on div "8/9/2025 → 9/9/2025" at bounding box center [561, 70] width 273 height 38
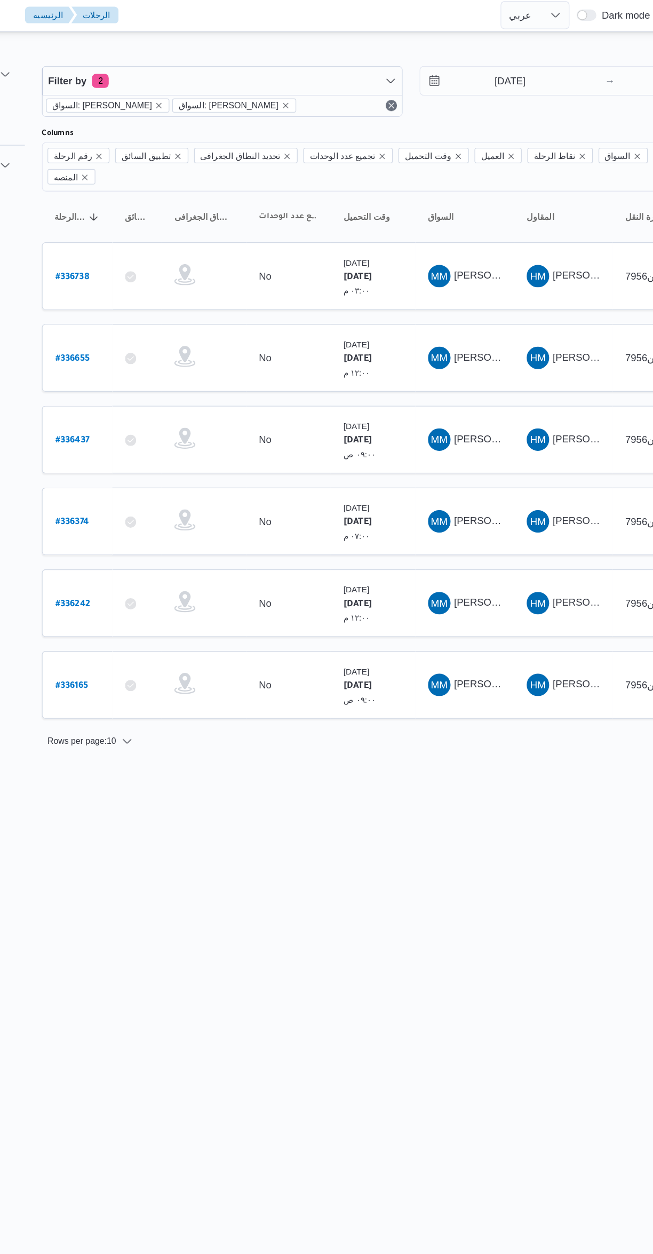
click at [163, 207] on b "# 336738" at bounding box center [162, 210] width 26 height 7
select select "ar"
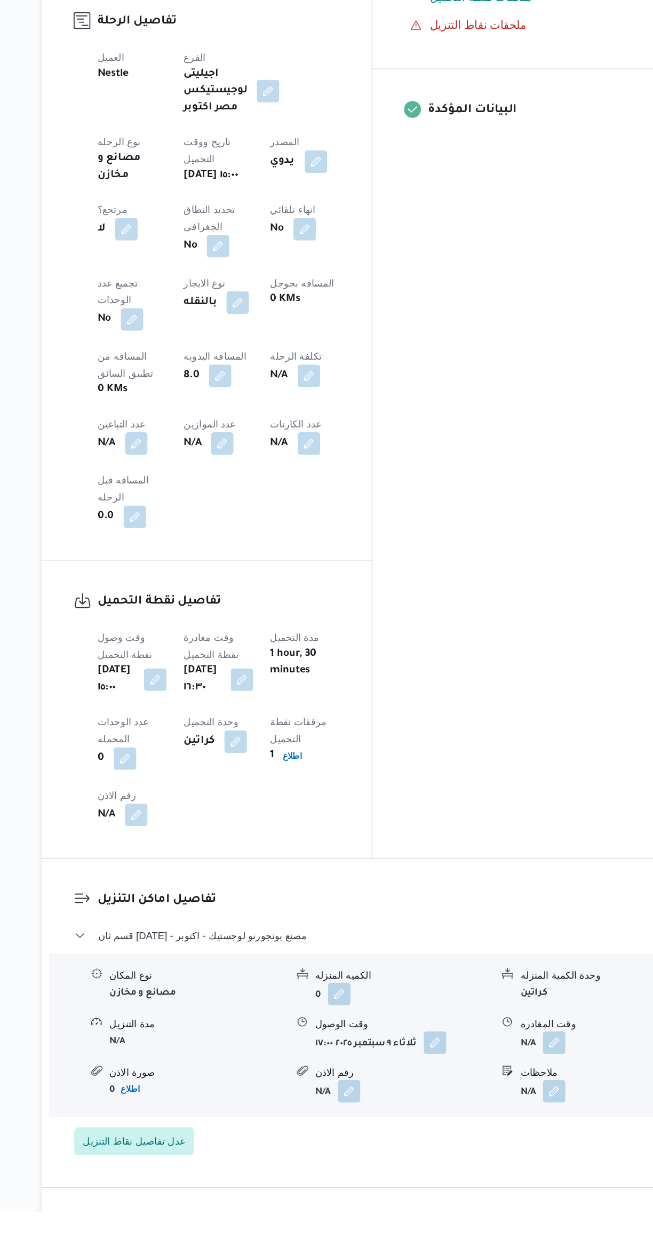
scroll to position [147, 0]
click at [525, 1116] on button "button" at bounding box center [526, 1124] width 17 height 17
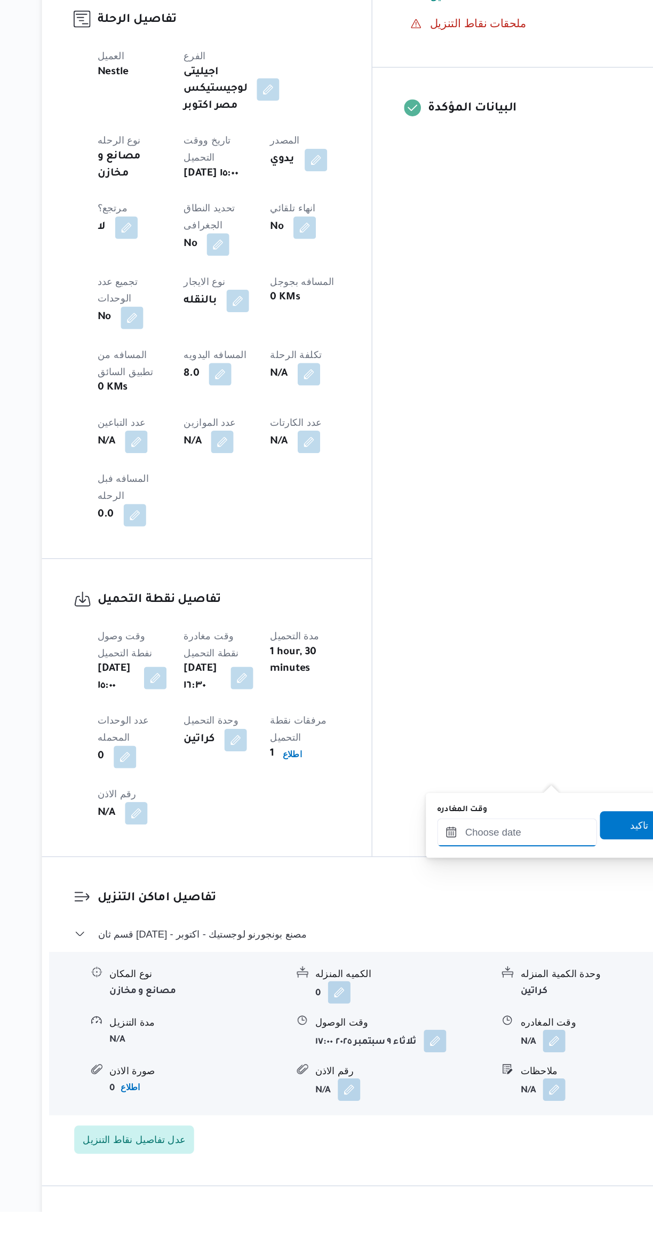
click at [485, 962] on input "وقت المغادره" at bounding box center [498, 966] width 121 height 21
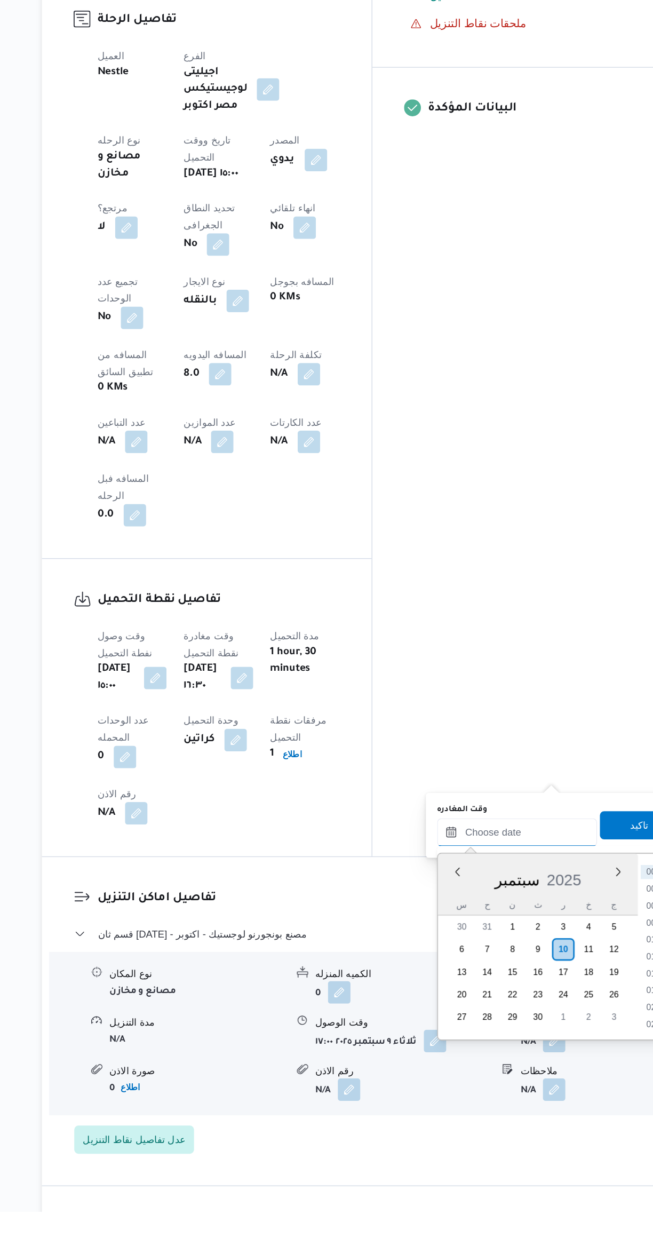
scroll to position [67, 0]
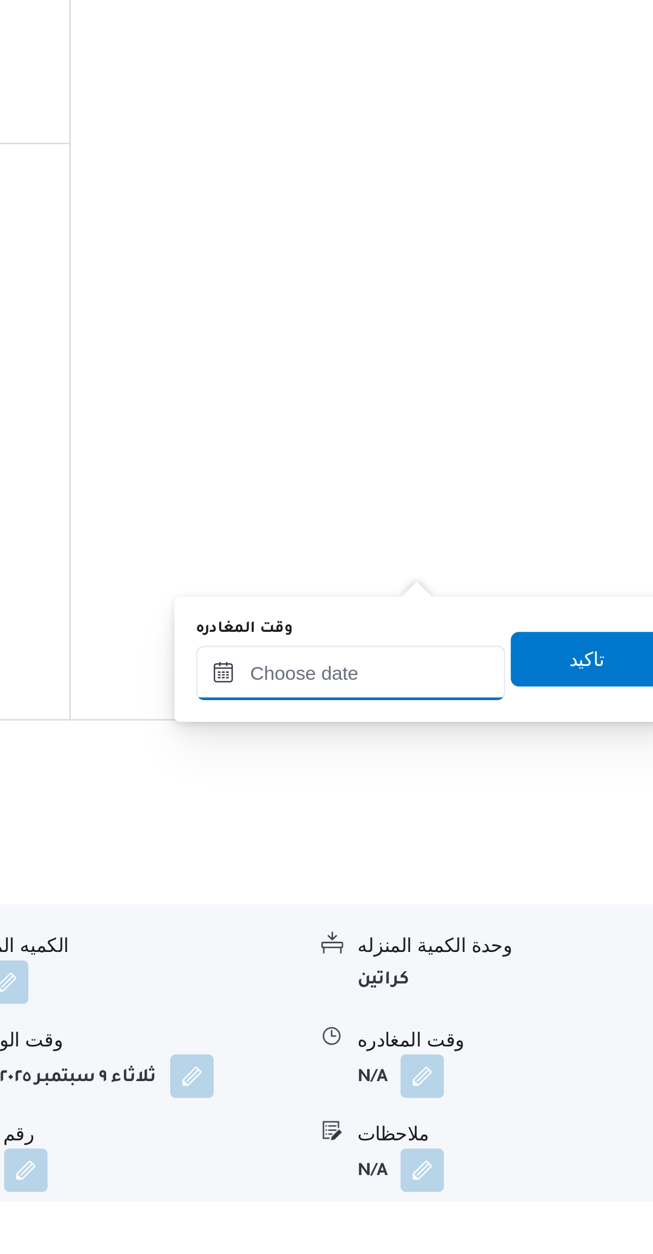
click at [495, 1047] on input "وقت المغادره" at bounding box center [498, 1046] width 121 height 21
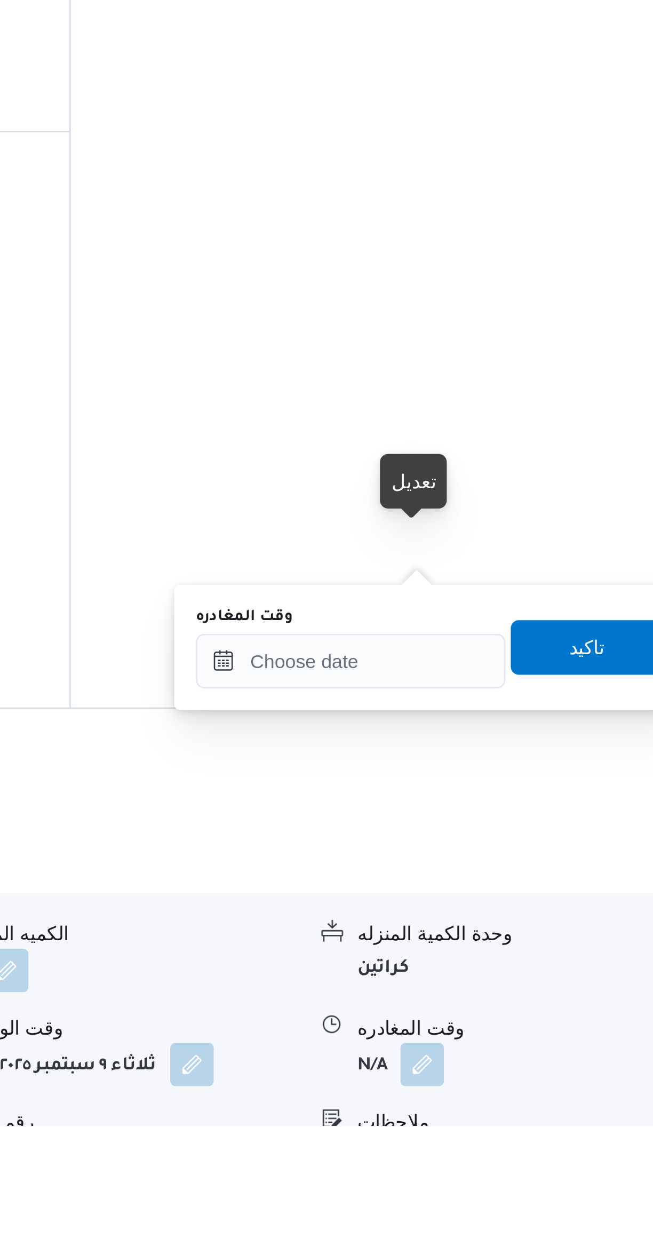
scroll to position [42, 0]
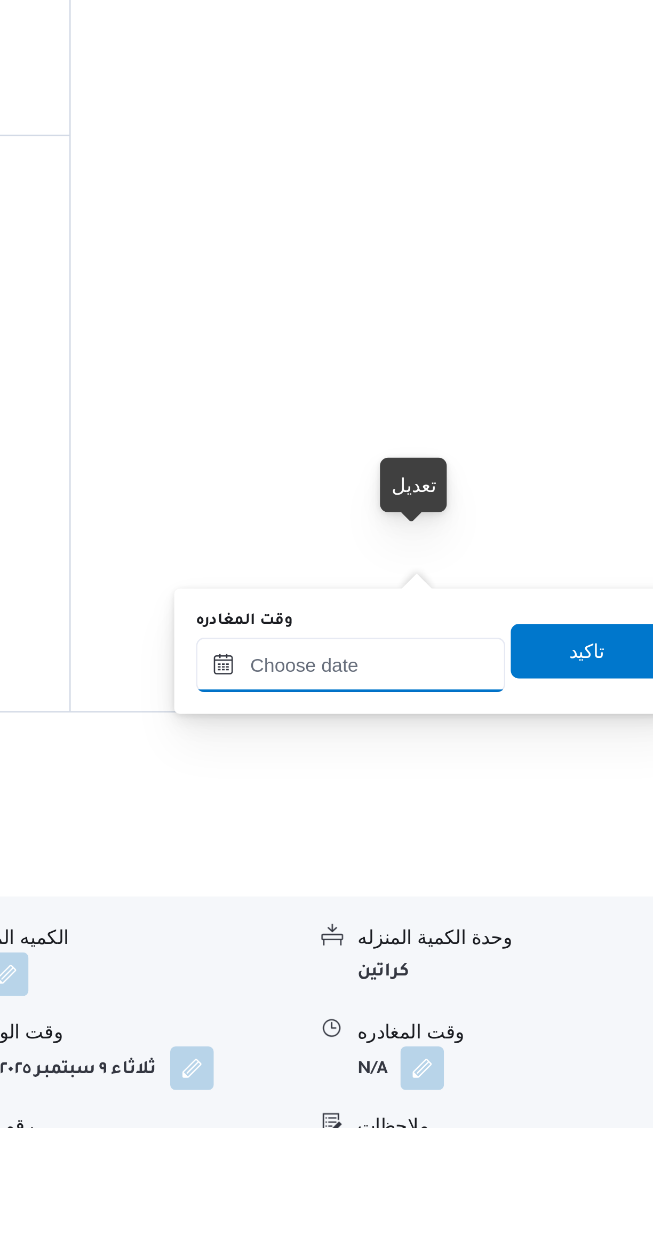
click at [506, 1074] on input "وقت المغادره" at bounding box center [498, 1071] width 121 height 21
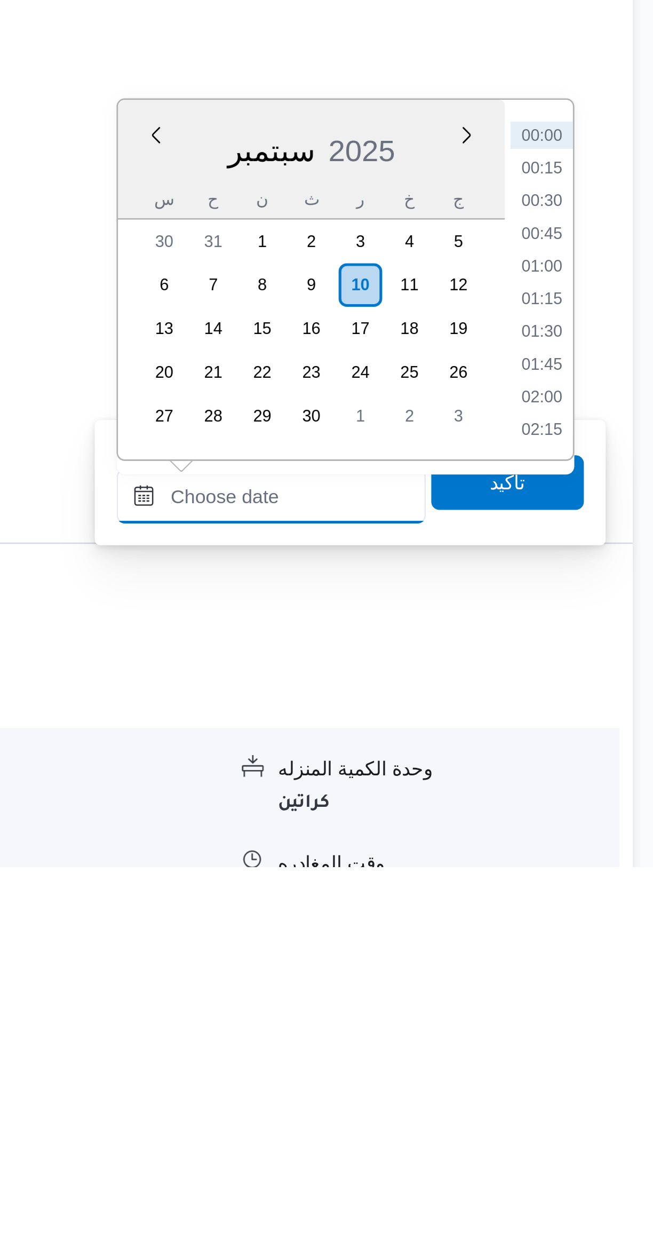
scroll to position [5, 0]
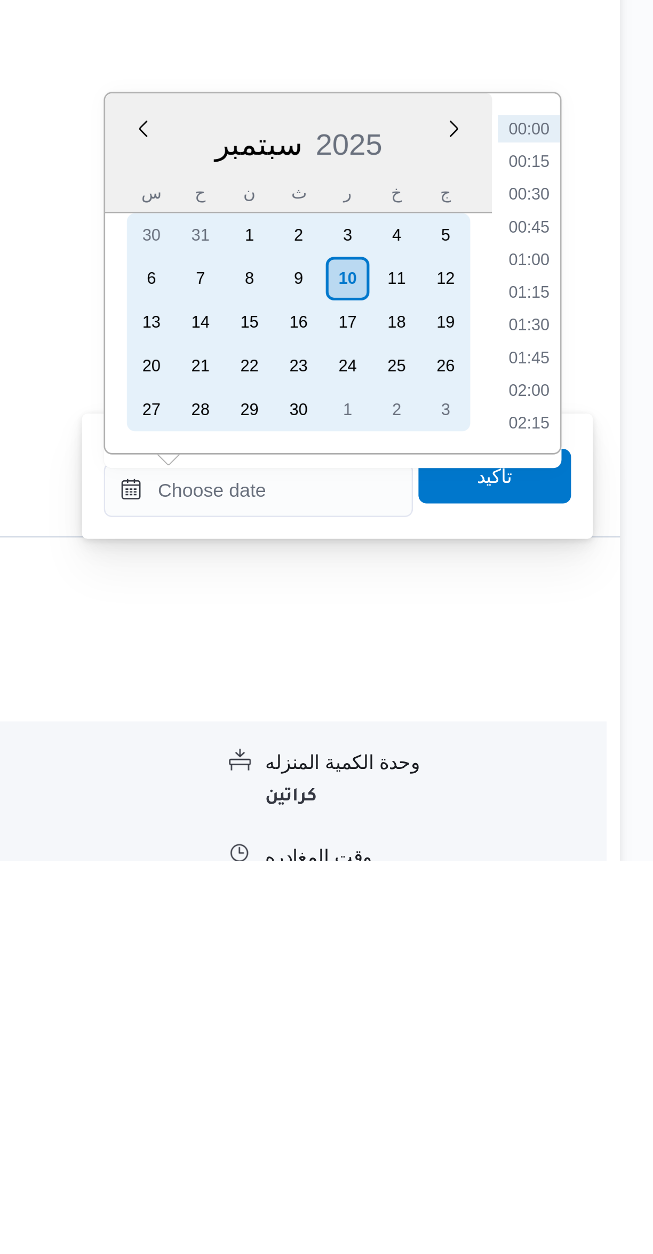
click at [514, 1024] on div "9" at bounding box center [514, 1025] width 17 height 17
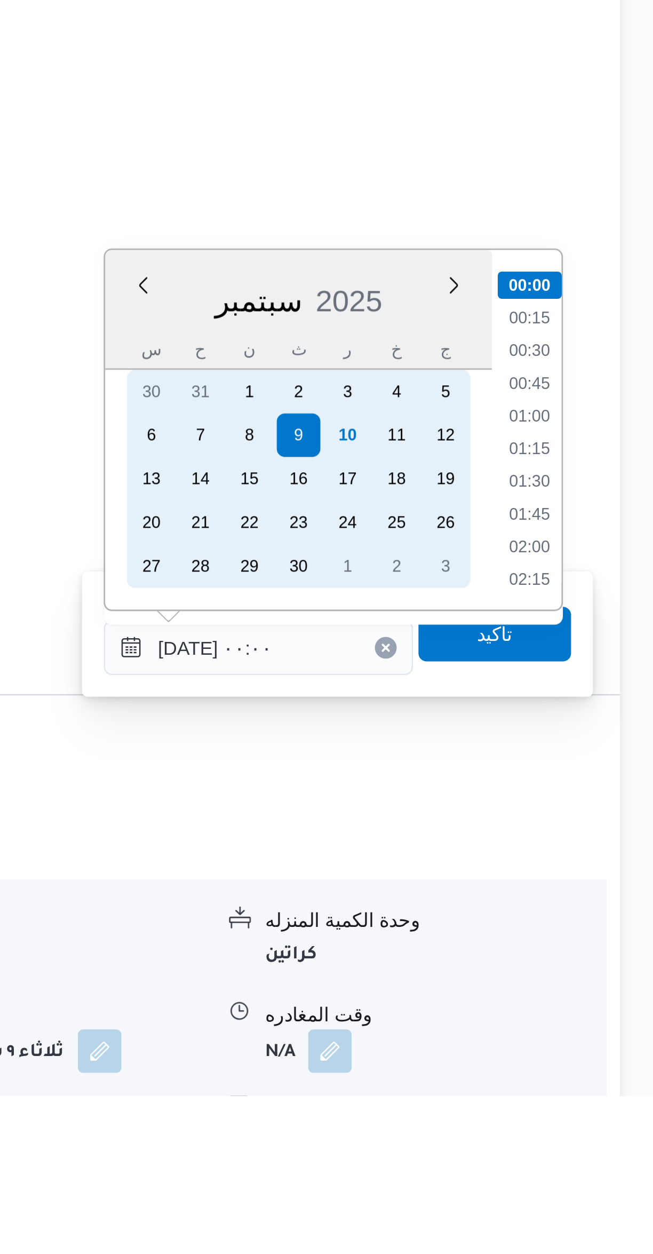
scroll to position [35, 0]
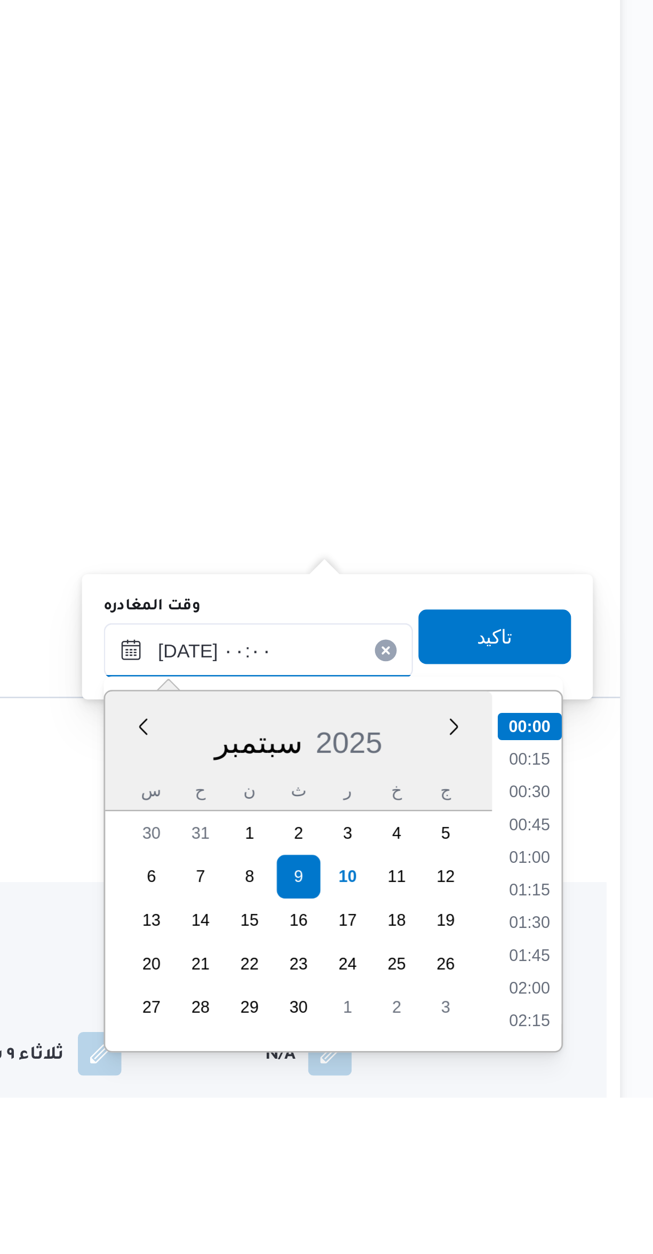
click at [465, 1079] on input "[DATE] ٠٠:٠٠" at bounding box center [498, 1078] width 121 height 21
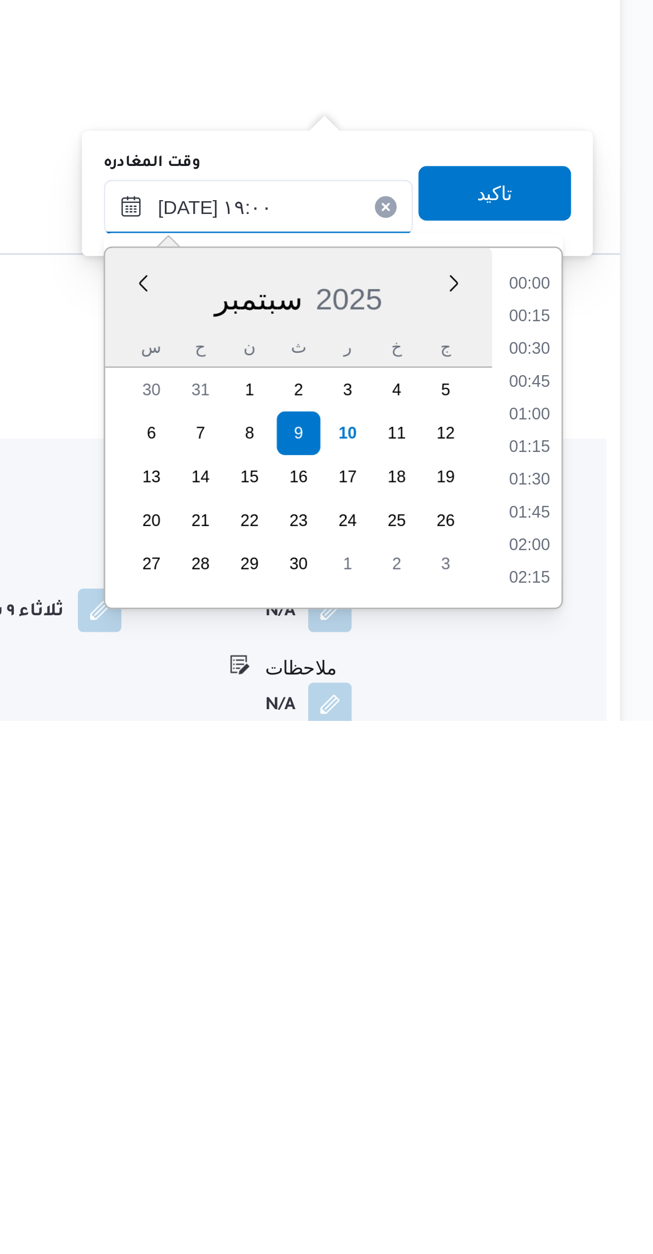
scroll to position [860, 0]
type input "[DATE] ١٩:٠٠"
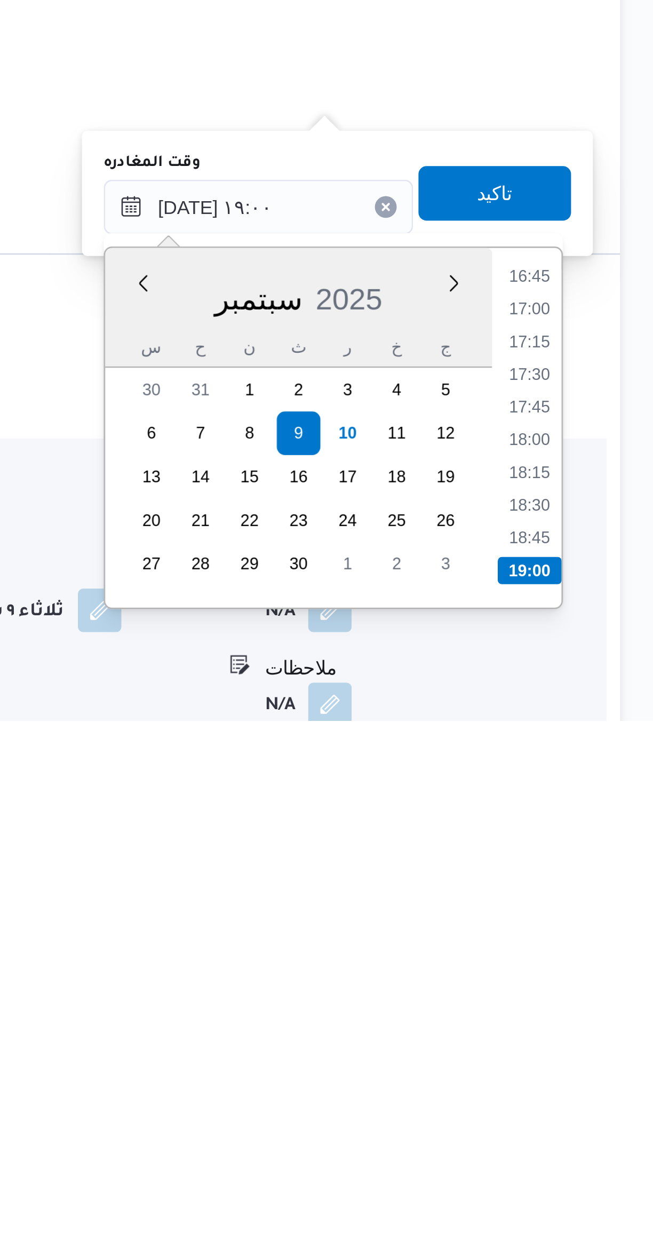
click at [608, 1190] on li "19:00" at bounding box center [604, 1195] width 25 height 11
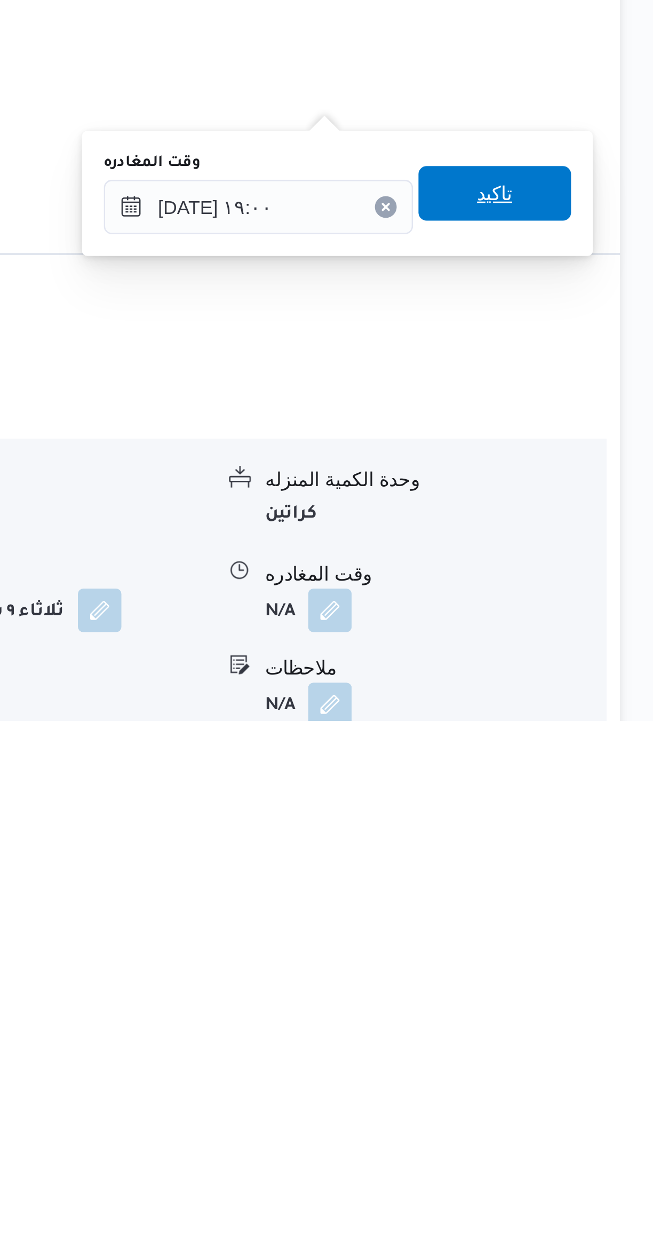
click at [598, 1044] on span "تاكيد" at bounding box center [591, 1046] width 60 height 21
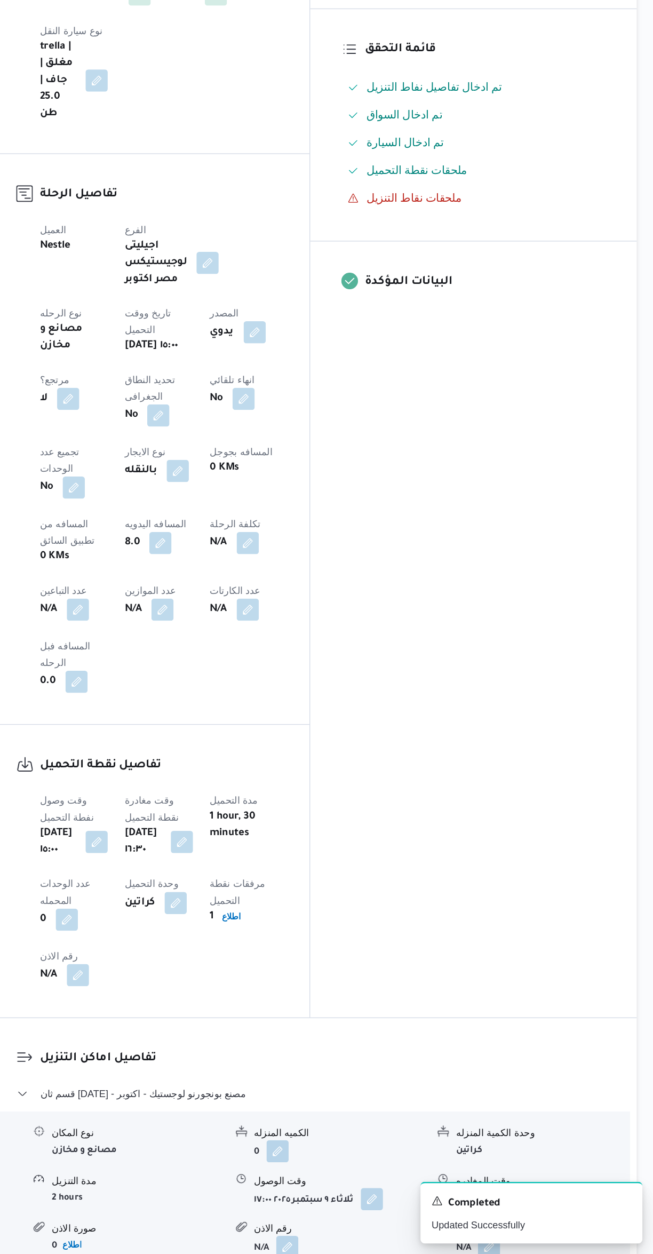
scroll to position [61, 0]
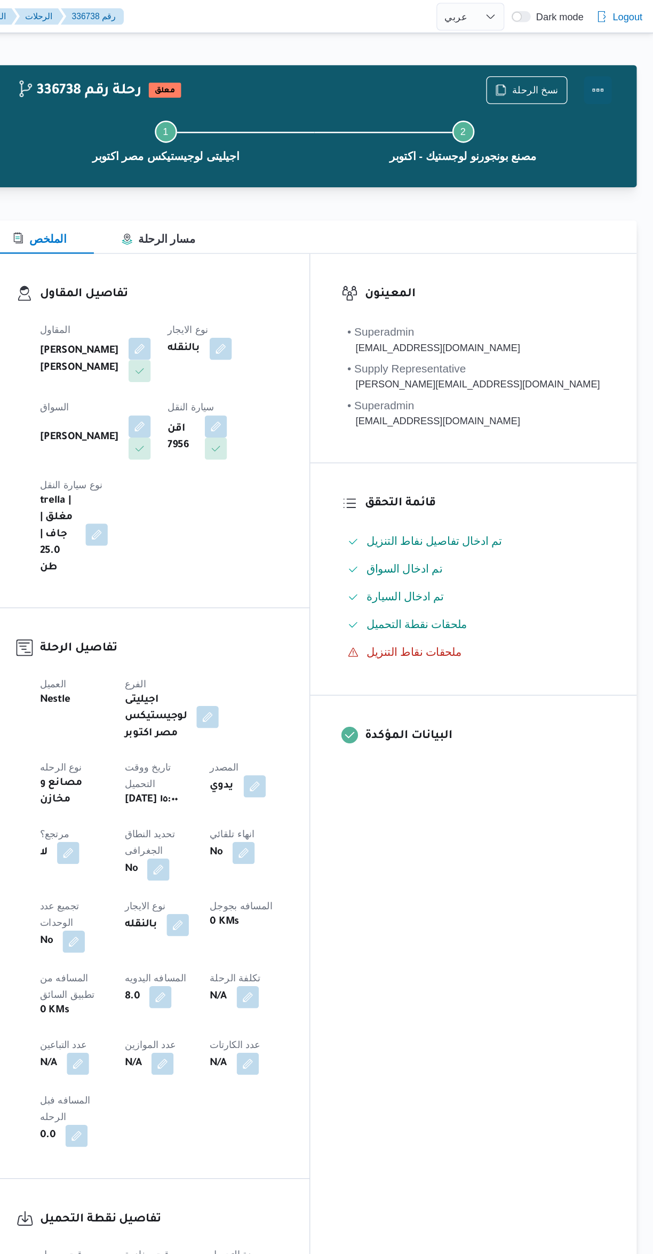
click at [616, 65] on button "Actions" at bounding box center [610, 69] width 21 height 21
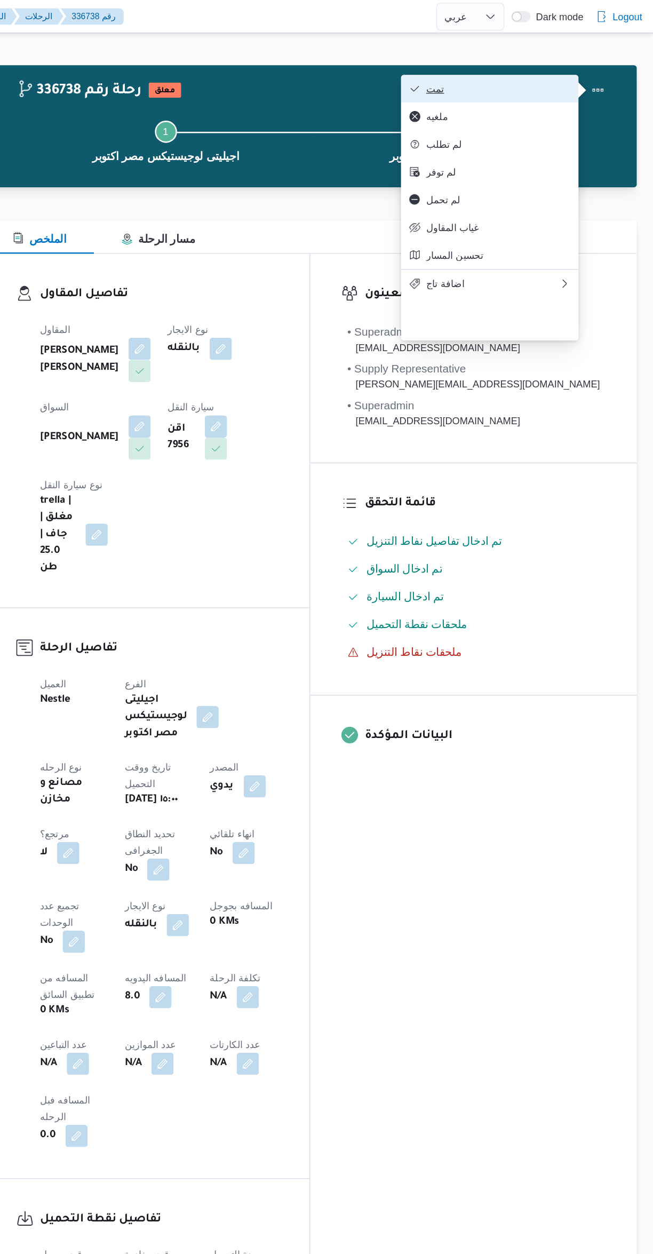
click at [559, 61] on button "تمت" at bounding box center [527, 68] width 137 height 21
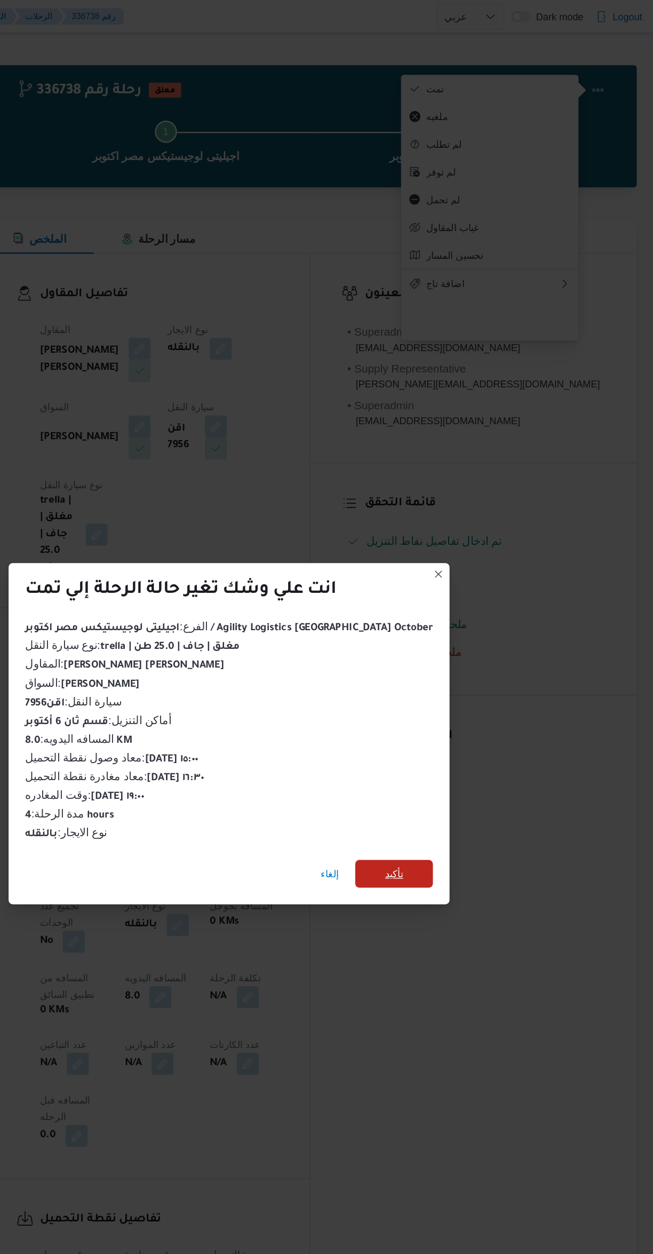
click at [445, 673] on span "تأكيد" at bounding box center [454, 671] width 60 height 21
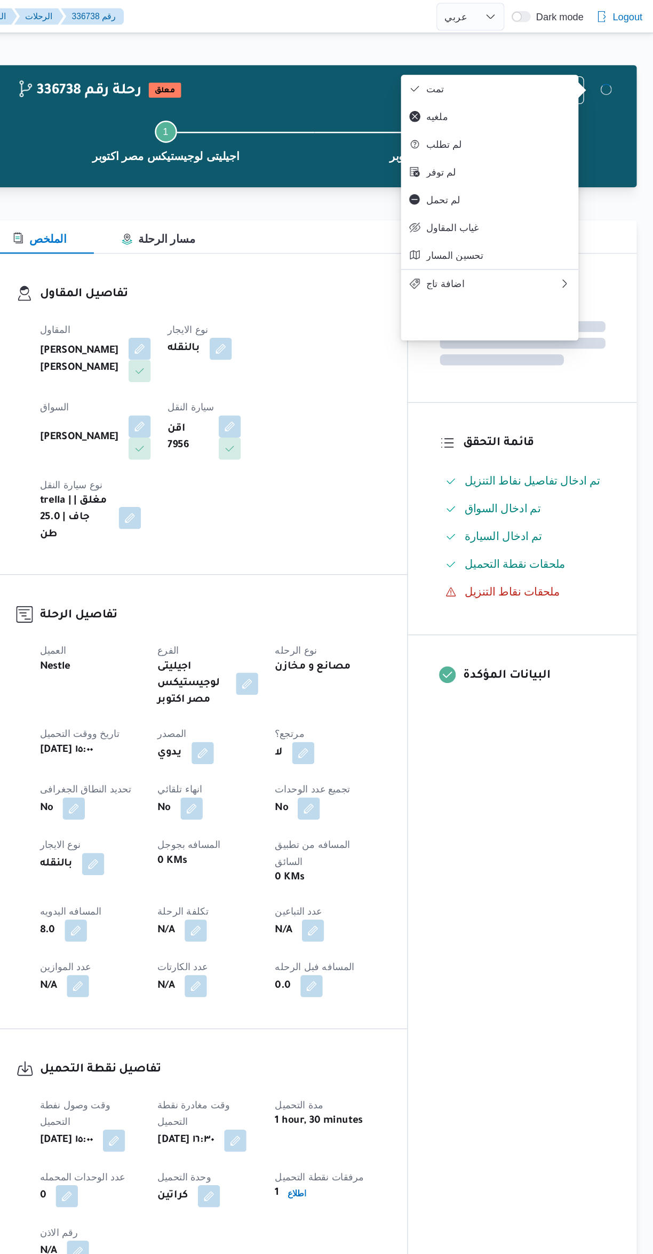
click at [566, 704] on div "المعينون قائمة التحقق تم ادخال تفاصيل نفاط التنزيل تم ادخال السواق تم ادخال الس…" at bounding box center [552, 595] width 176 height 800
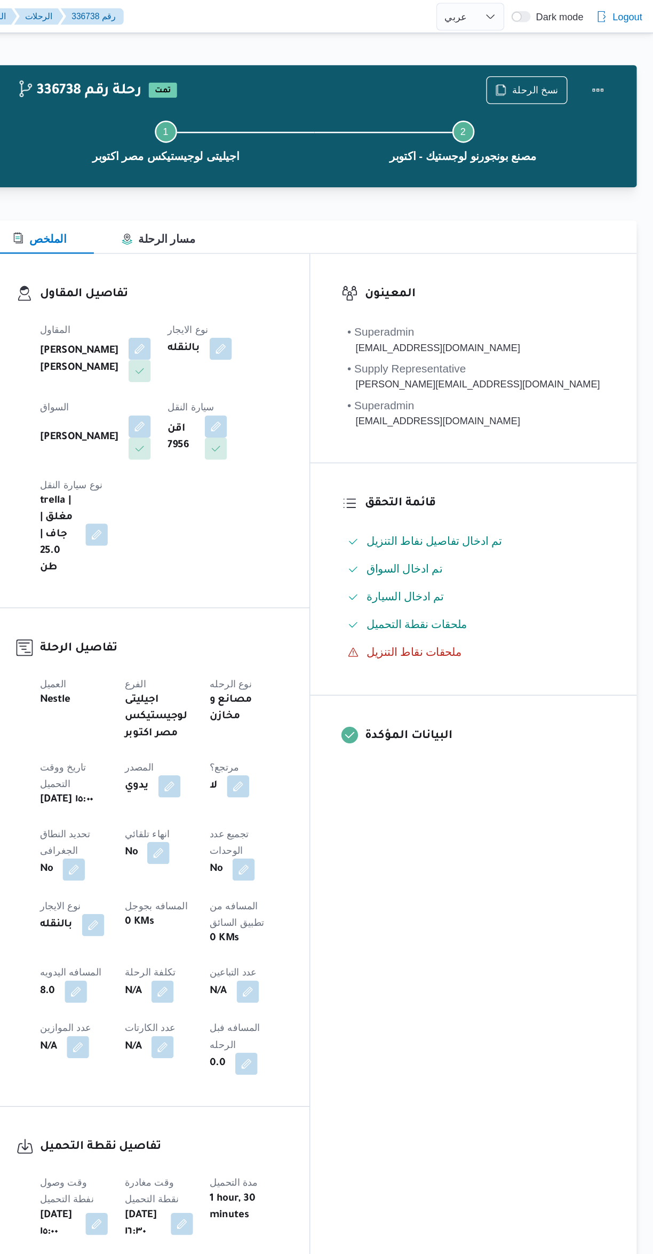
select select "ar"
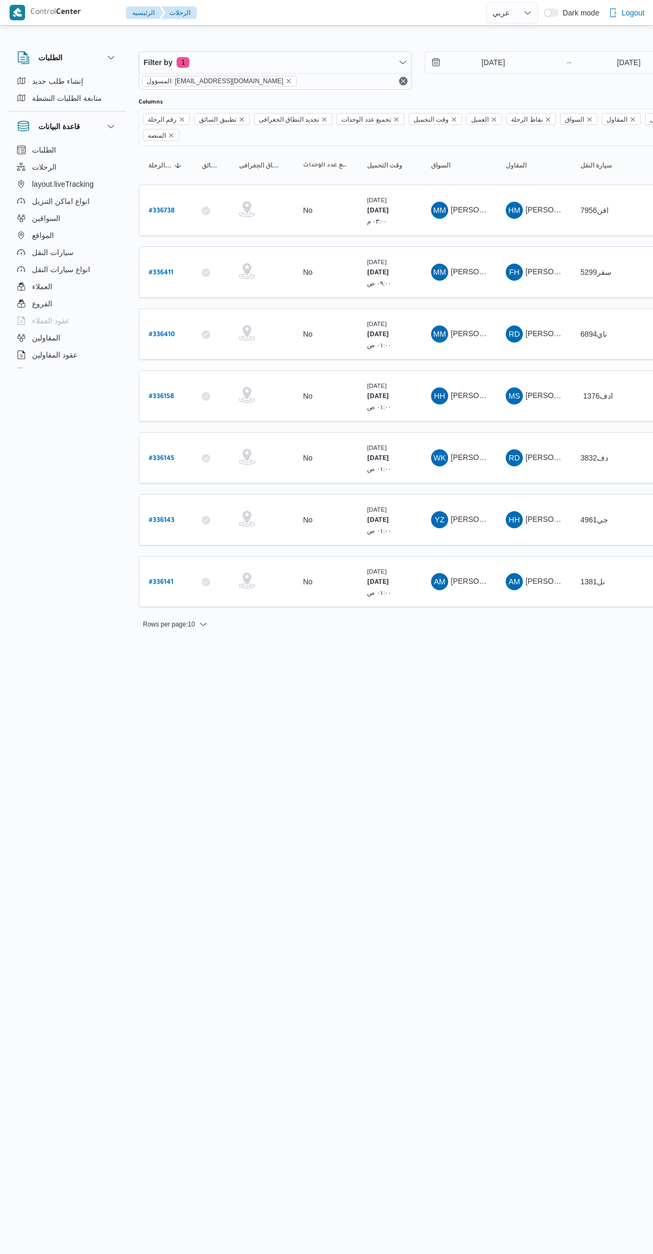
select select "ar"
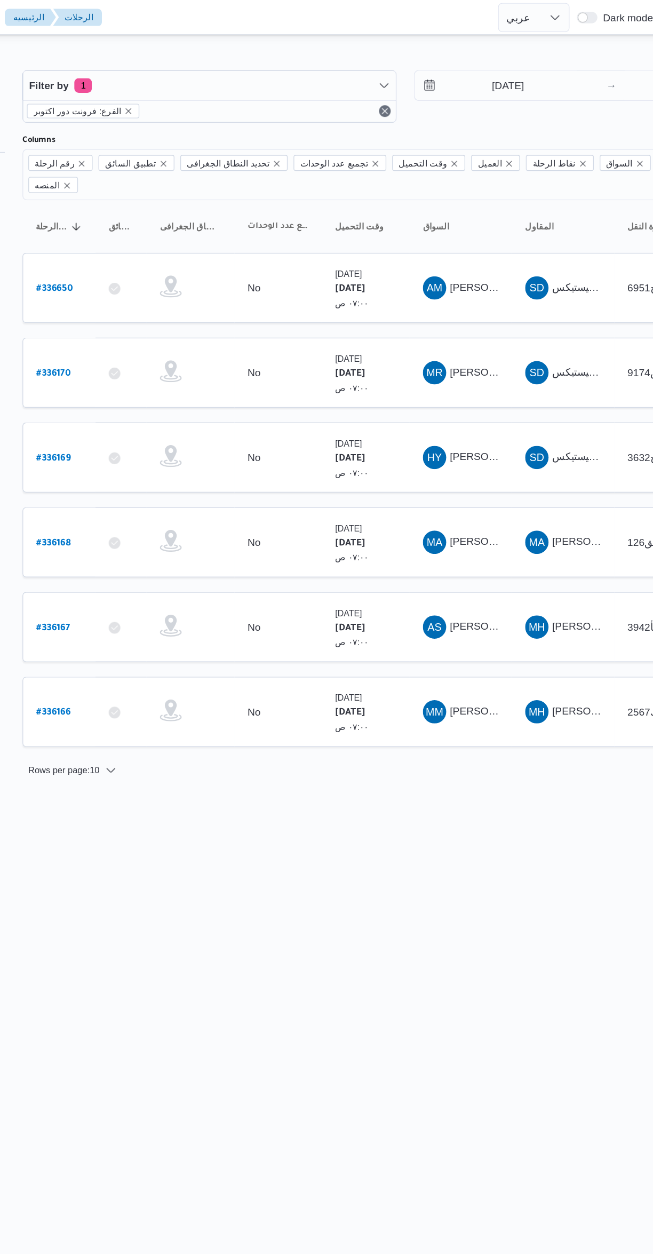
click at [172, 331] on b "# 336169" at bounding box center [161, 334] width 25 height 7
select select "ar"
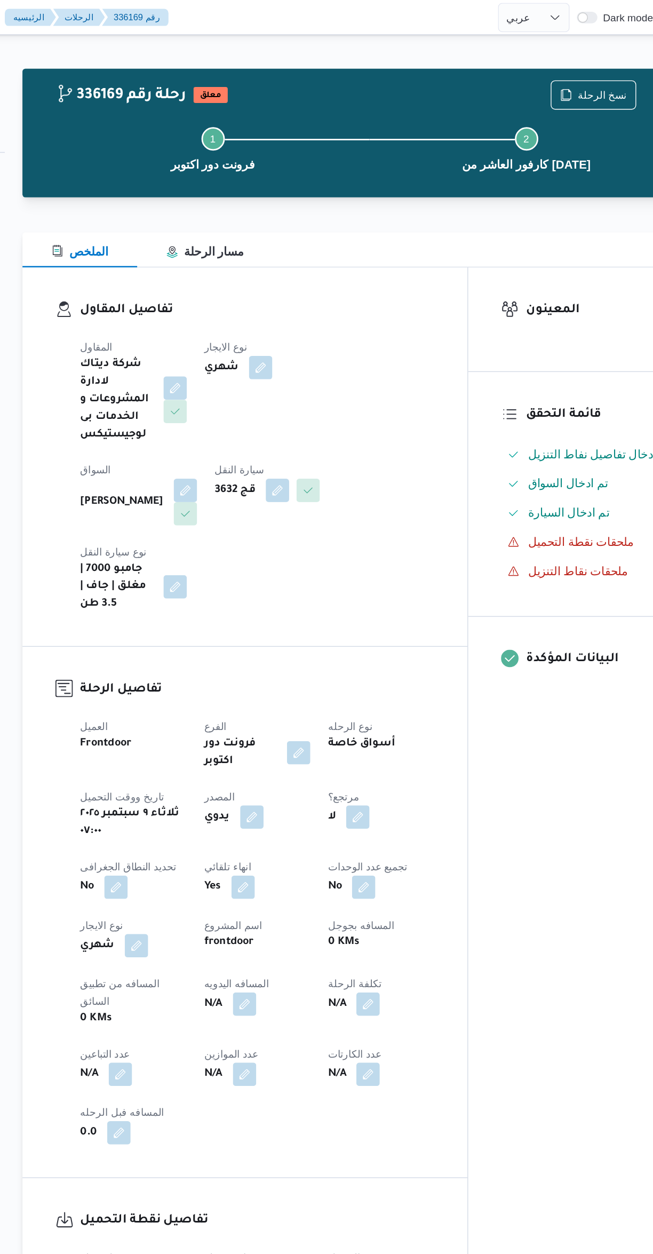
select select "ar"
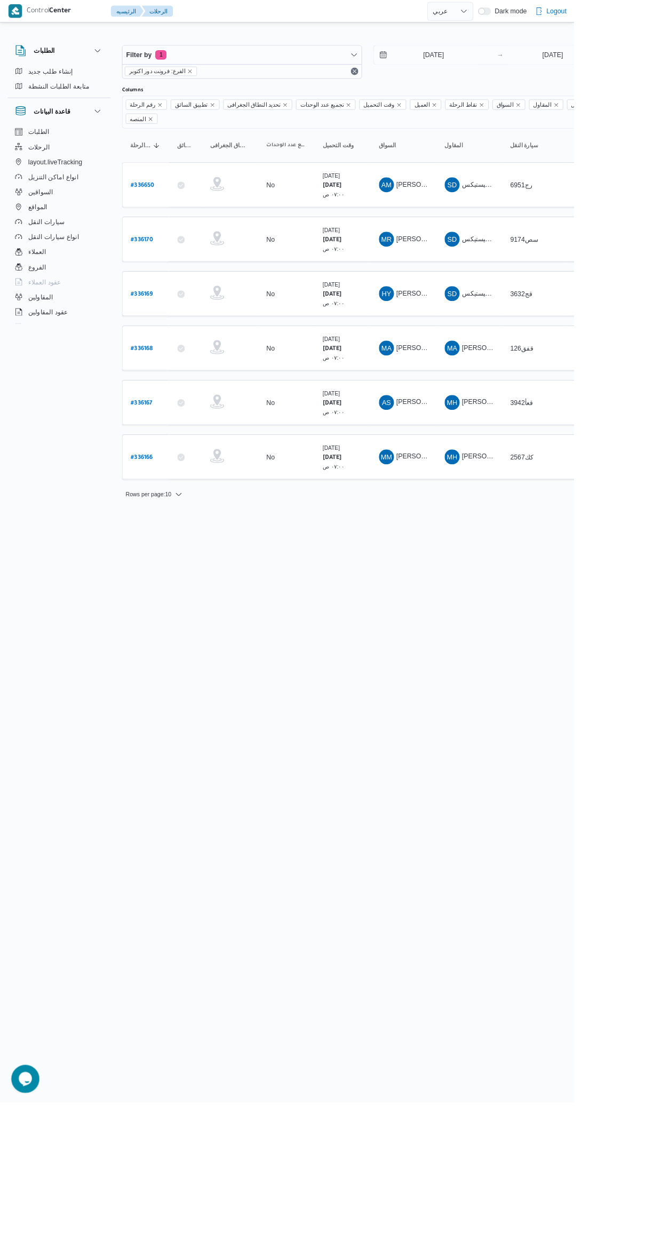
click at [163, 203] on link "# 336650" at bounding box center [162, 210] width 27 height 14
select select "ar"
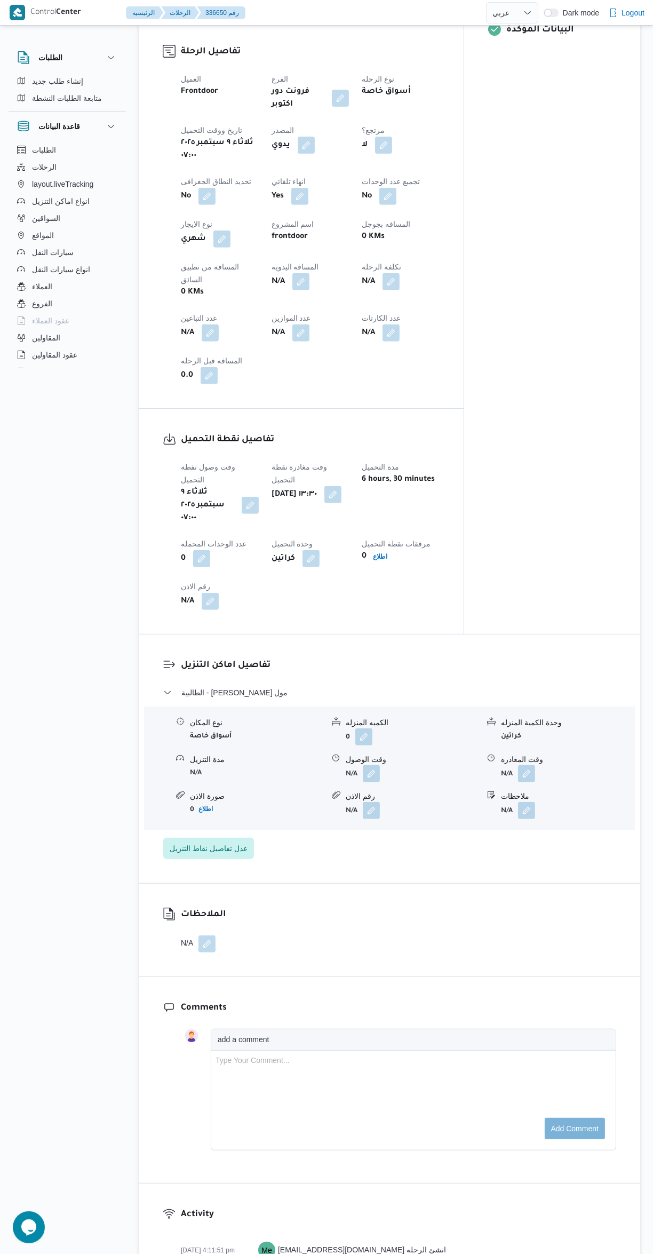
scroll to position [449, 0]
click at [371, 767] on button "button" at bounding box center [371, 775] width 17 height 17
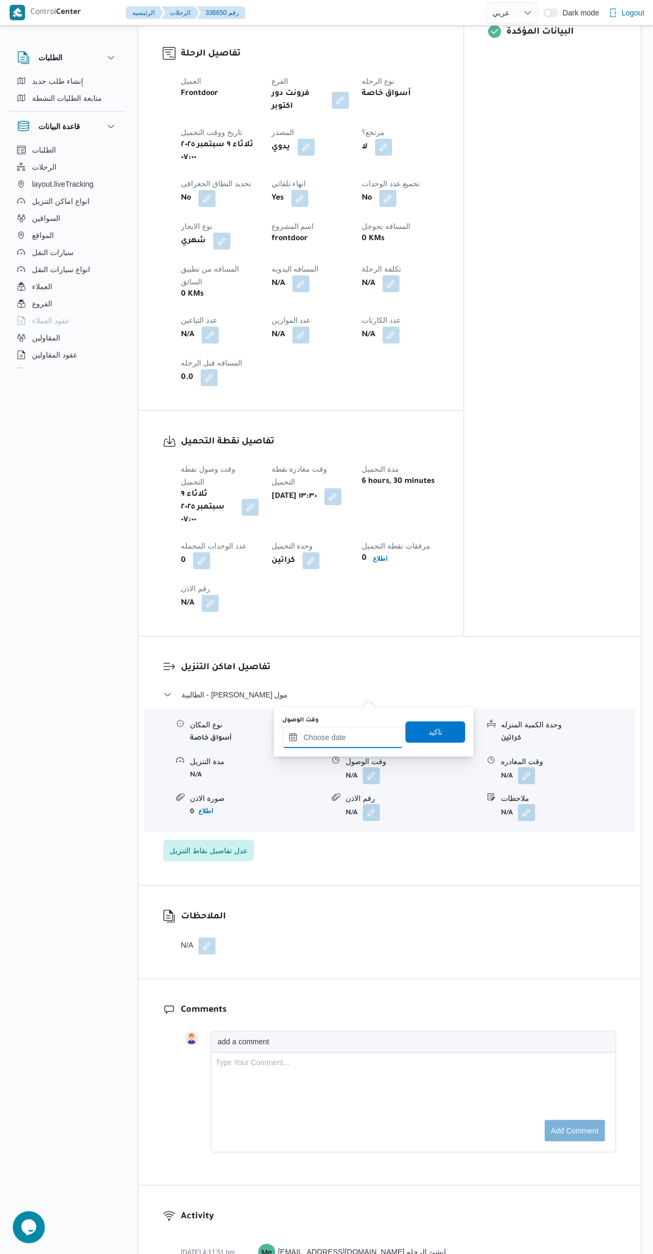
click at [353, 733] on input "وقت الوصول" at bounding box center [342, 737] width 121 height 21
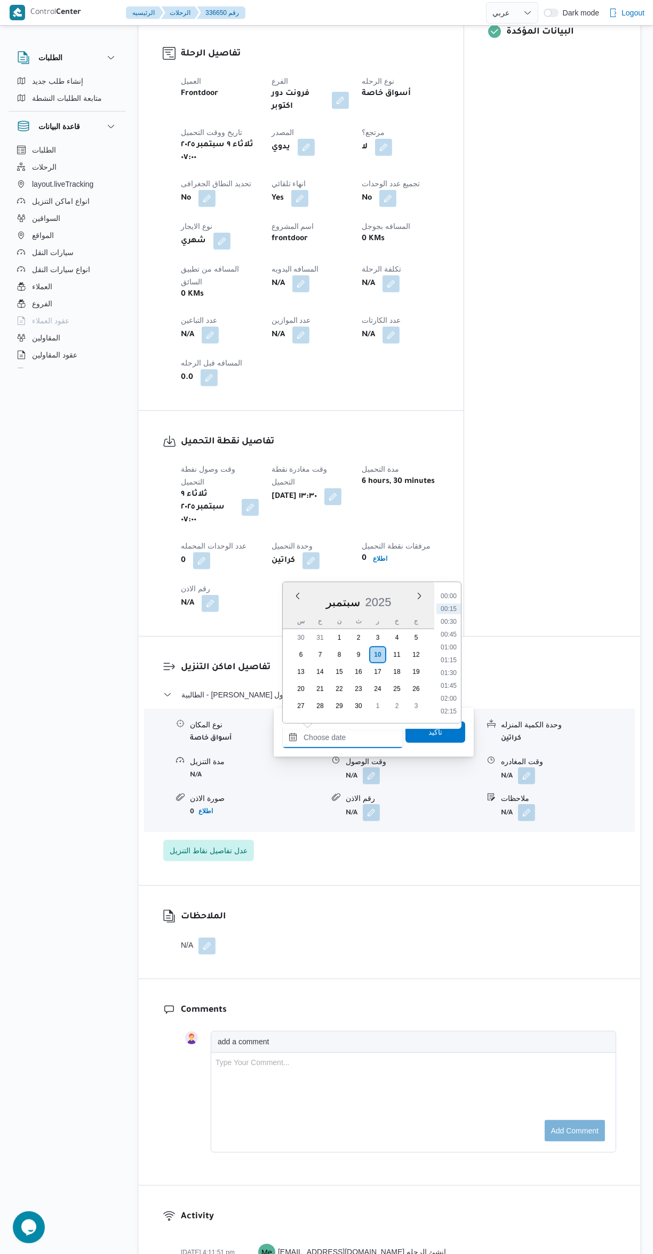
scroll to position [0, 0]
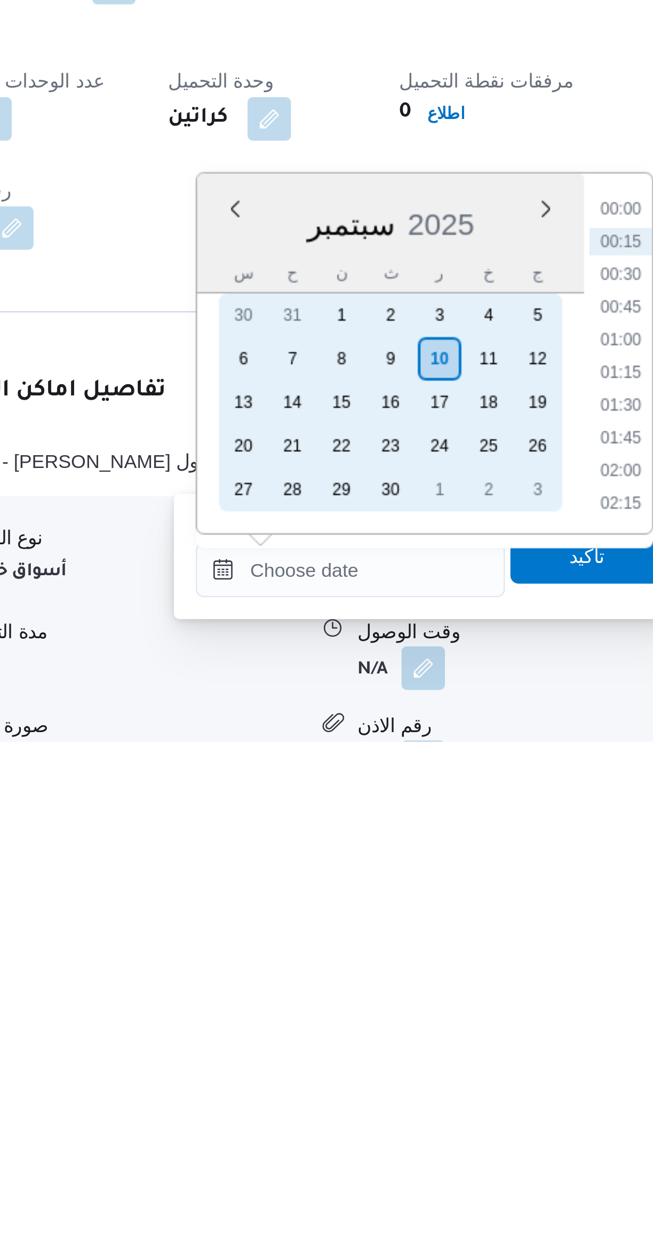
click at [358, 1103] on div "9" at bounding box center [358, 1103] width 17 height 17
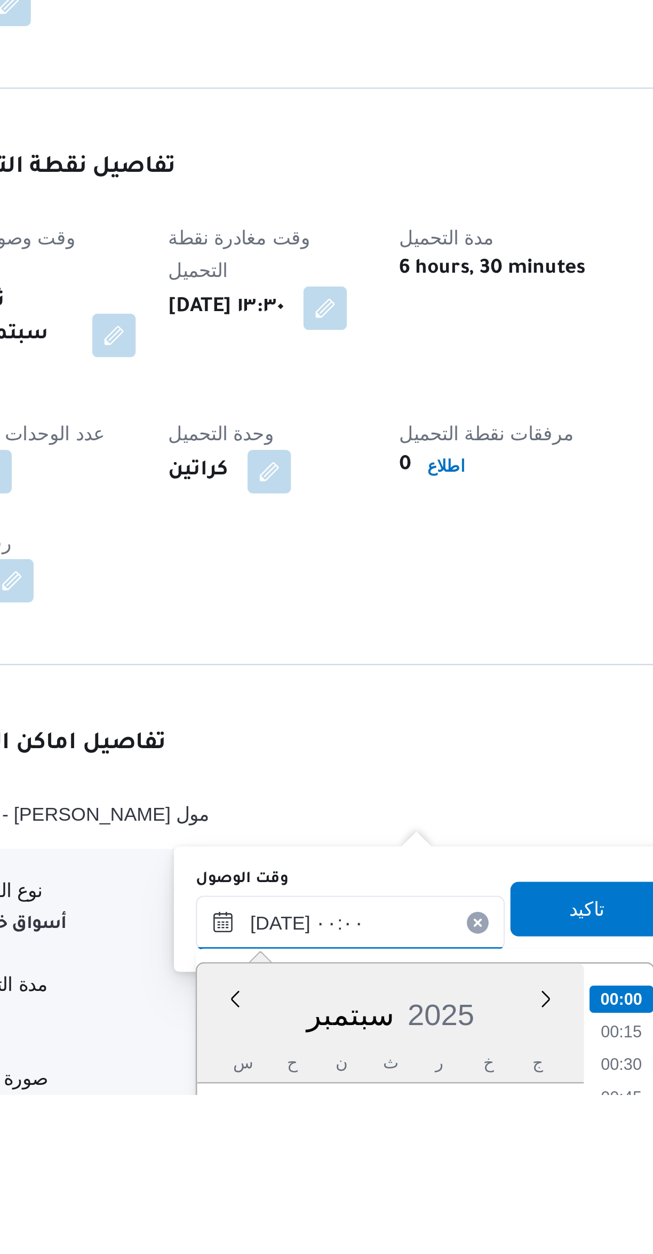
click at [309, 1191] on input "[DATE] ٠٠:٠٠" at bounding box center [342, 1186] width 121 height 21
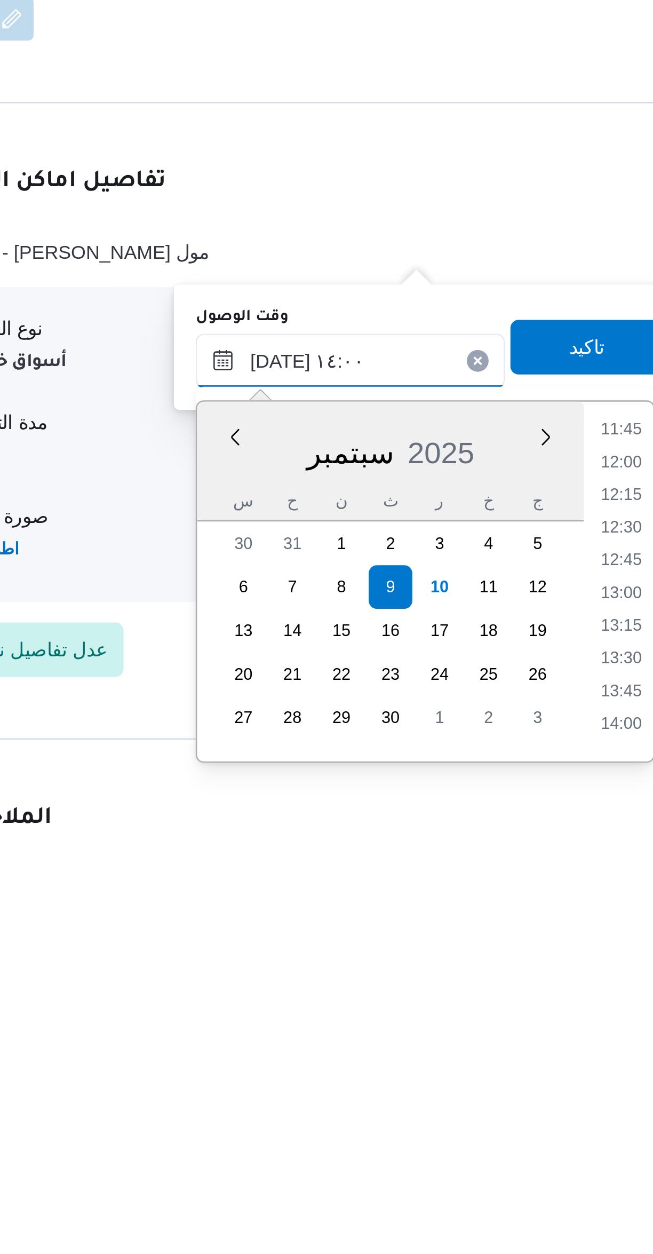
scroll to position [121, 0]
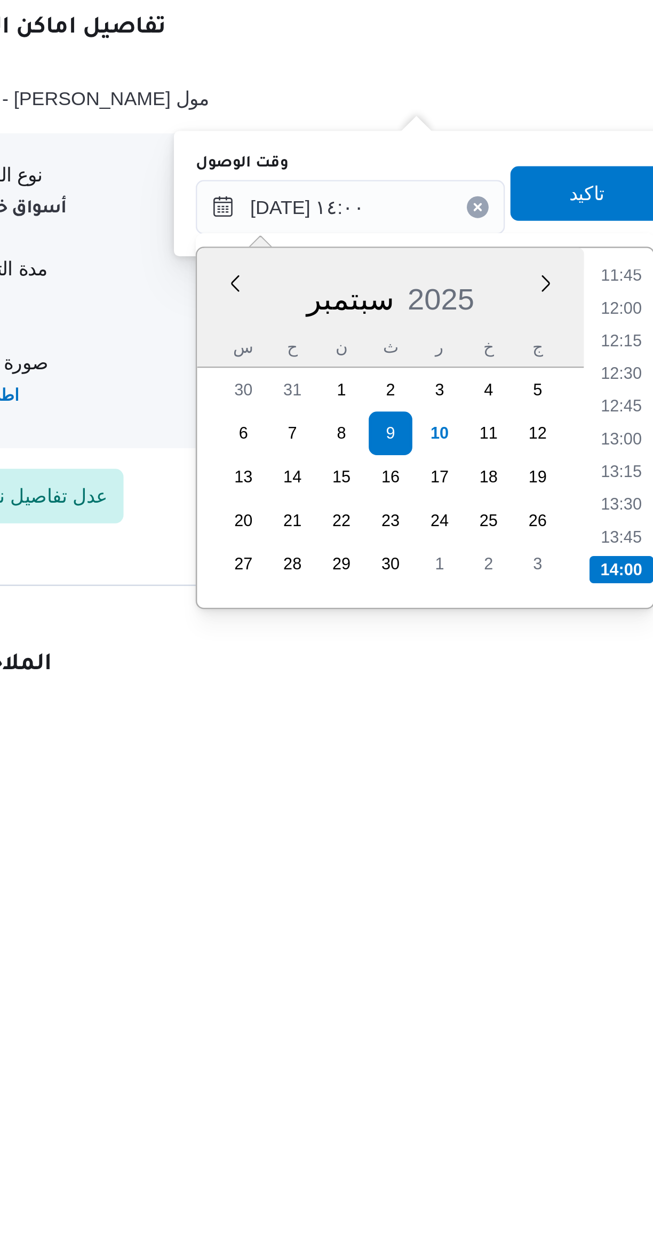
click at [447, 1193] on li "13:45" at bounding box center [448, 1194] width 25 height 11
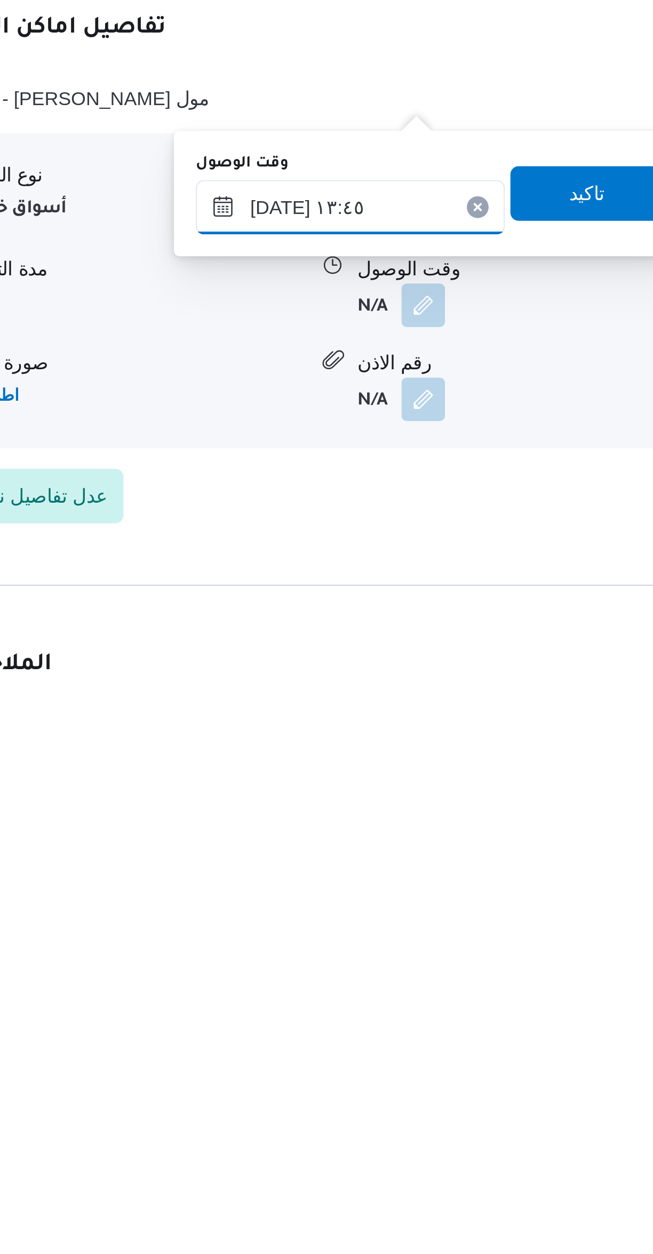
click at [320, 1066] on input "[DATE] ١٣:٤٥" at bounding box center [342, 1065] width 121 height 21
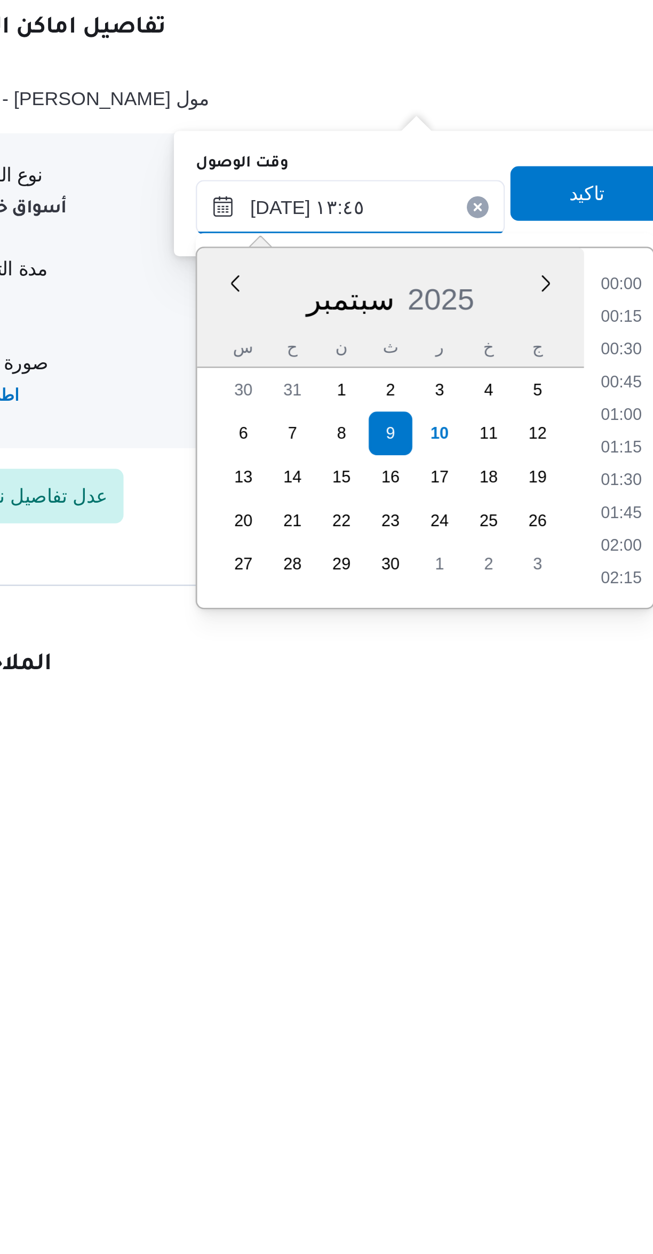
scroll to position [639, 0]
click at [443, 1198] on li "14:30" at bounding box center [448, 1198] width 25 height 11
type input "[DATE] ١٤:٣٠"
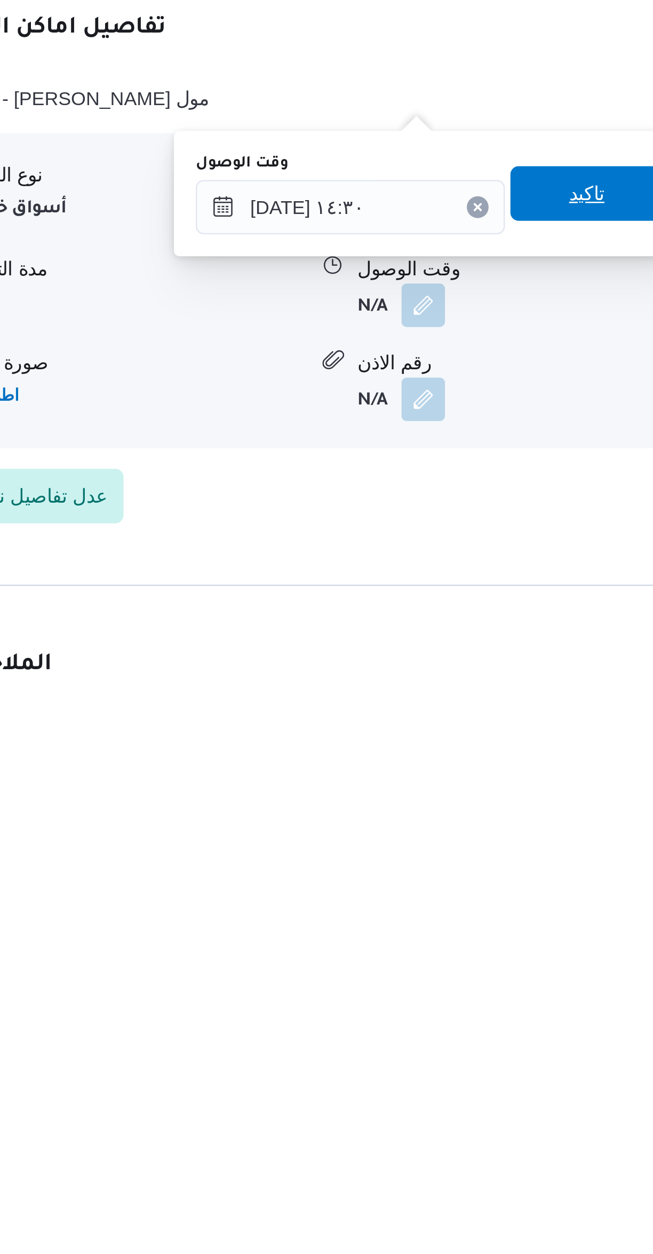
click at [433, 1053] on span "تاكيد" at bounding box center [435, 1059] width 60 height 21
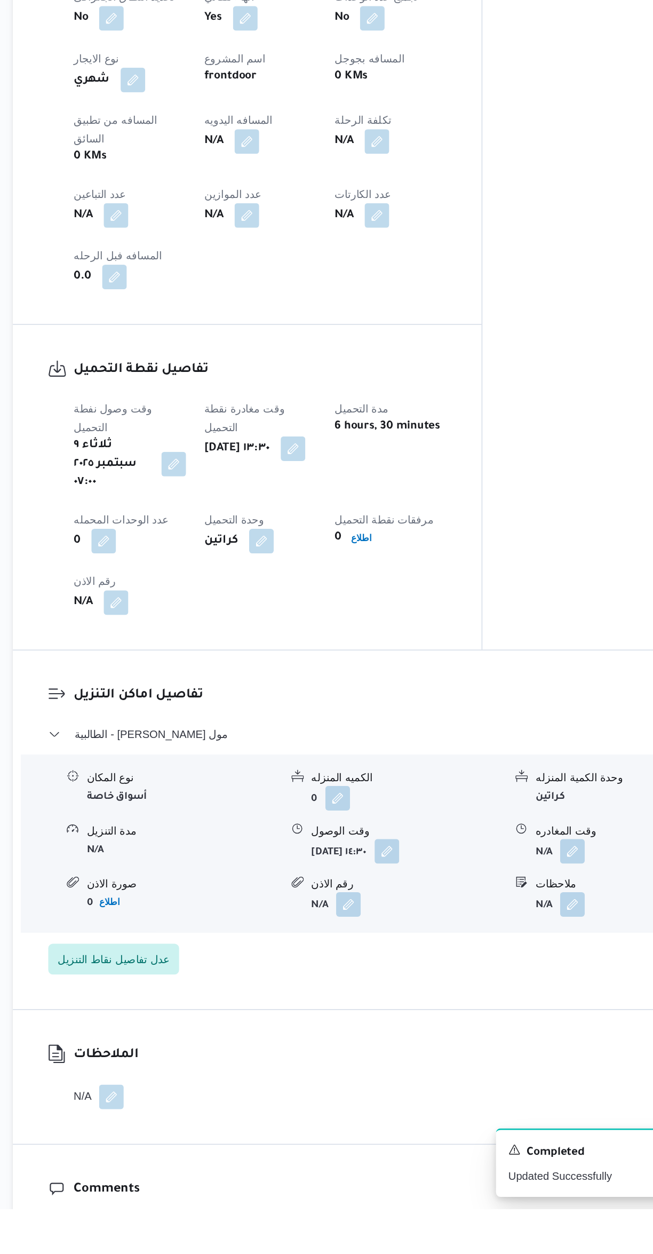
scroll to position [250, 0]
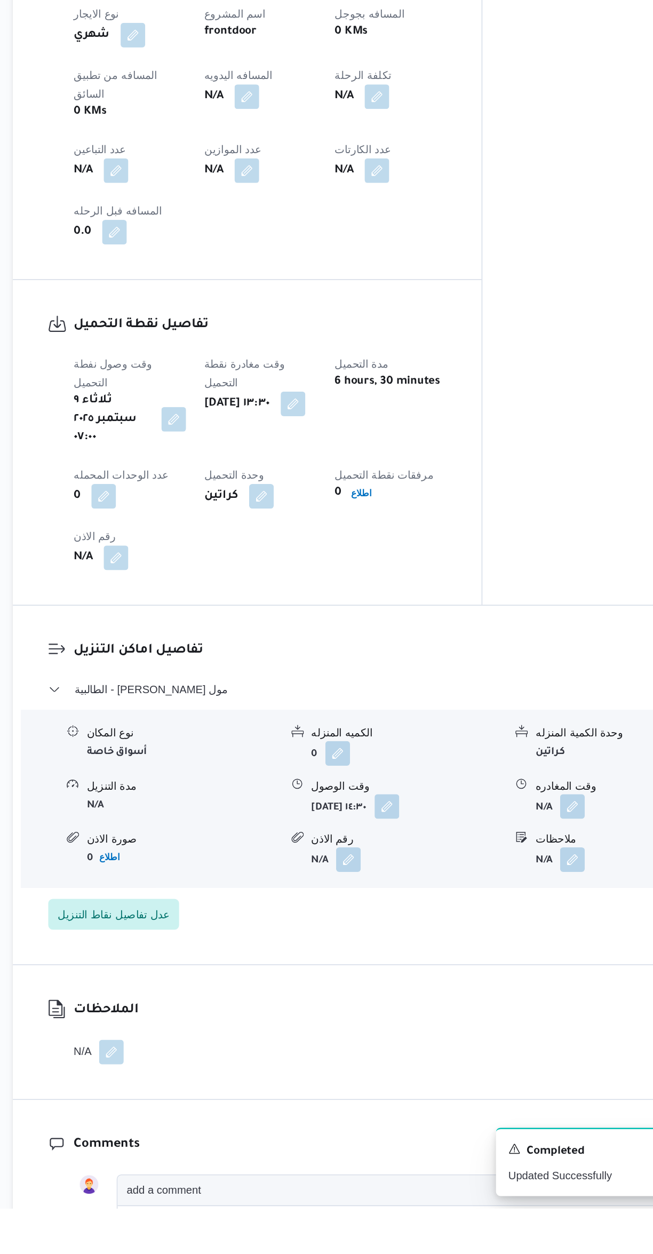
click at [524, 967] on button "button" at bounding box center [526, 975] width 17 height 17
click at [464, 947] on div "وقت المغادره تاكيد" at bounding box center [529, 931] width 185 height 34
click at [481, 937] on input "وقت المغادره" at bounding box center [498, 936] width 121 height 21
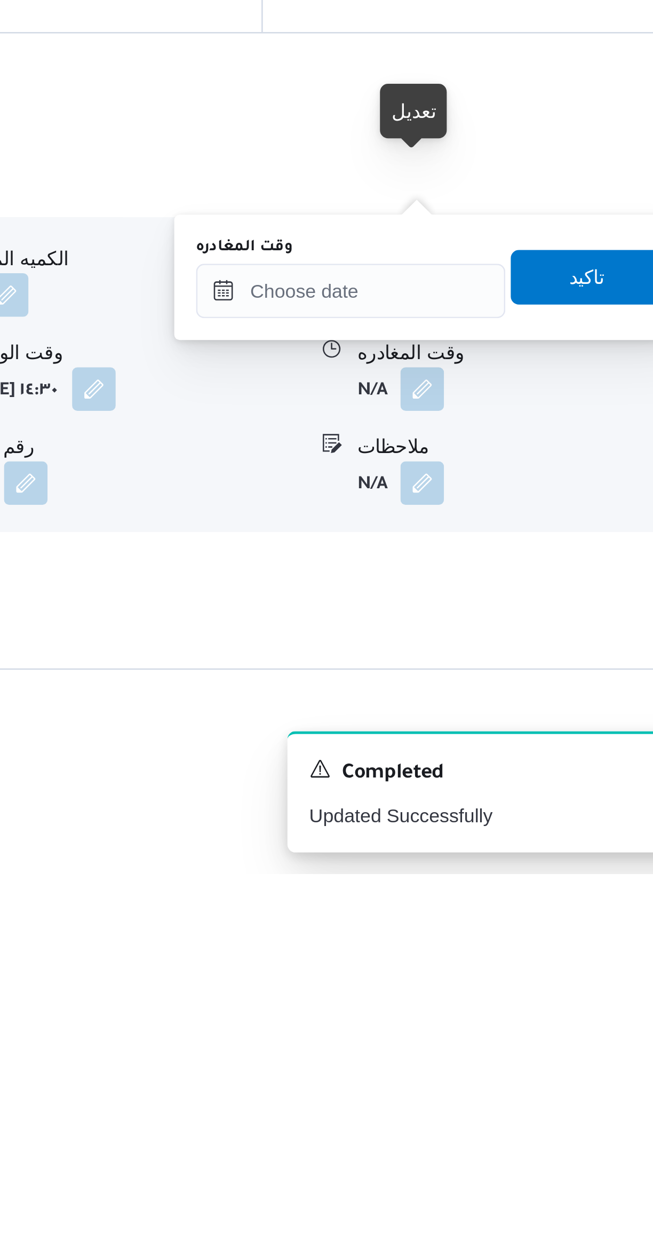
scroll to position [162, 0]
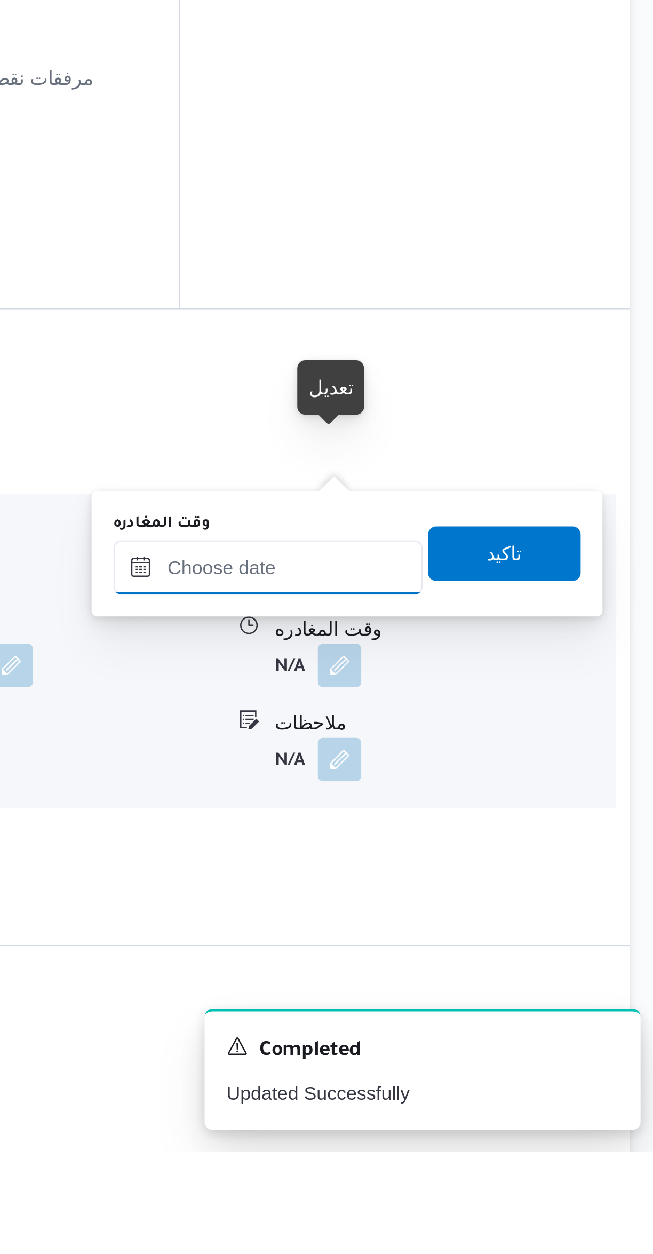
click at [490, 1021] on input "وقت المغادره" at bounding box center [498, 1024] width 121 height 21
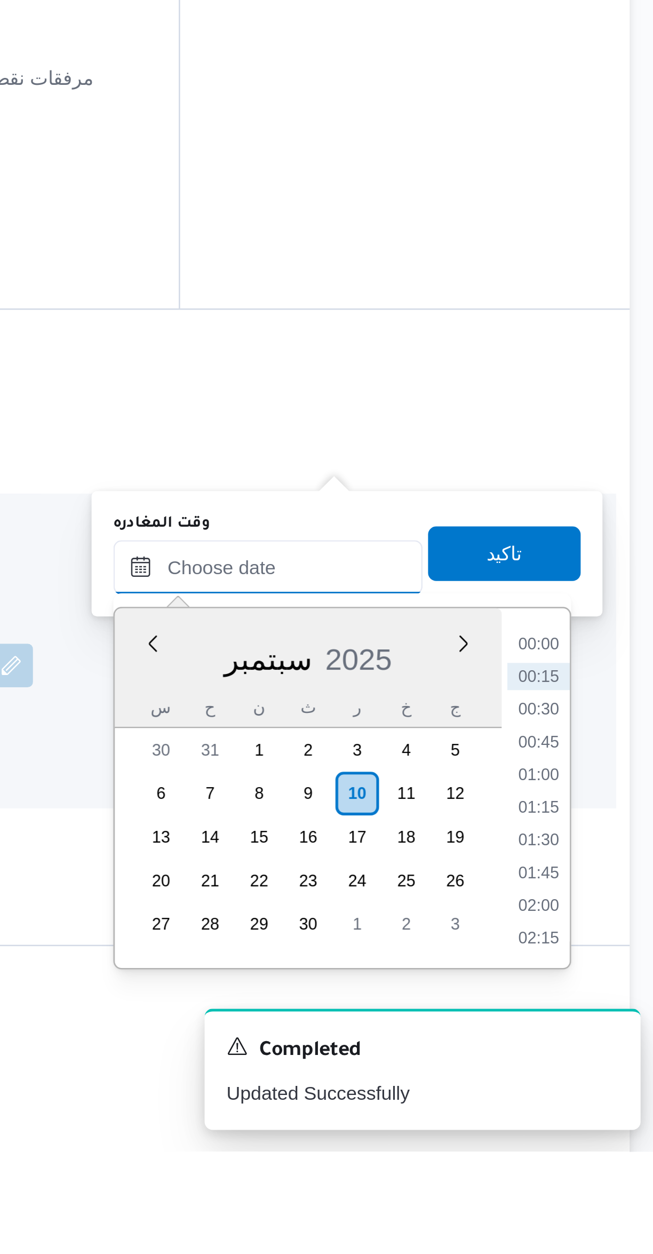
scroll to position [104, 0]
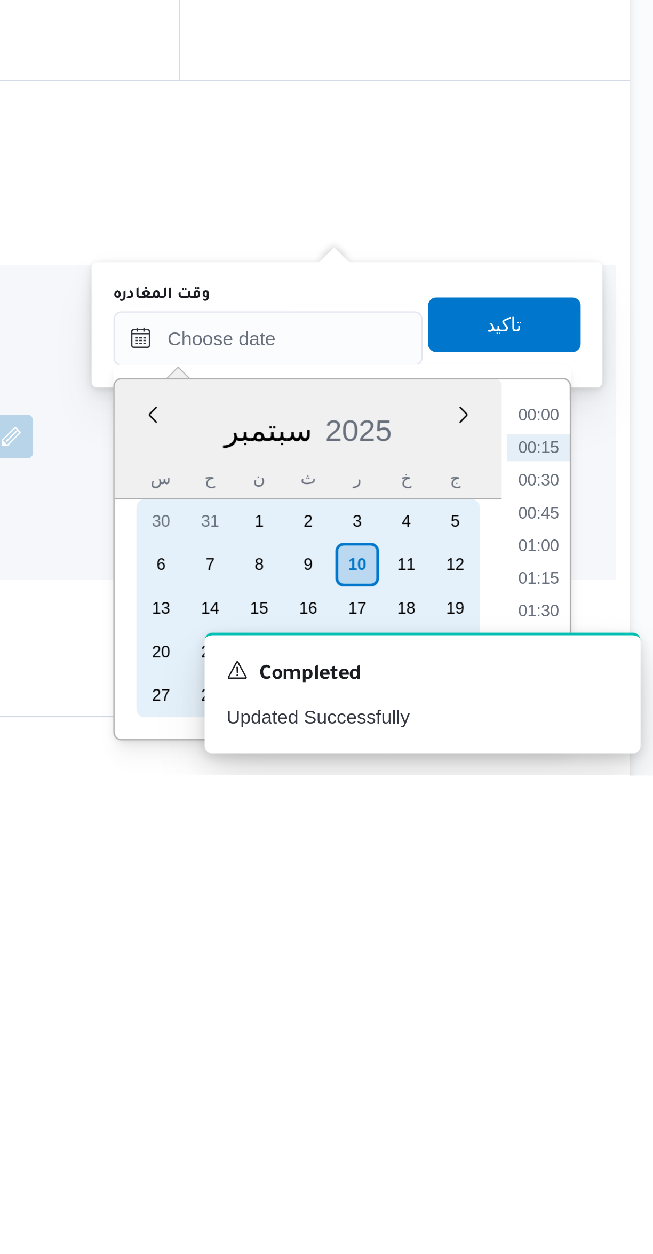
click at [514, 1169] on div "9" at bounding box center [514, 1170] width 17 height 17
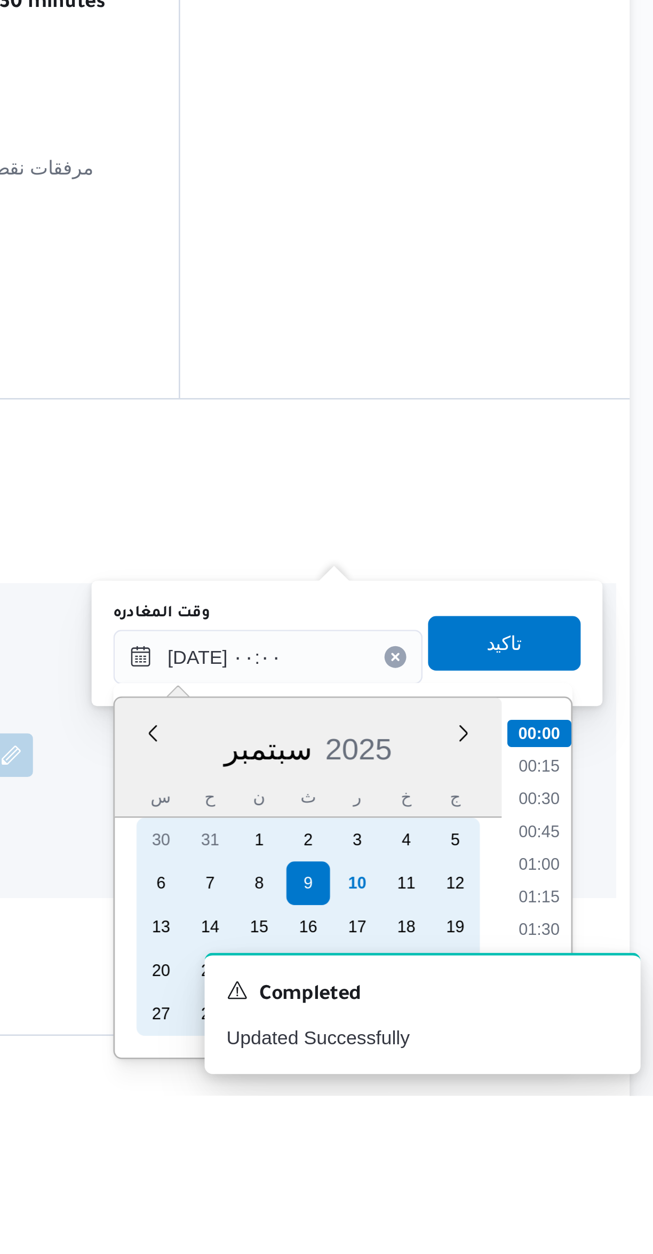
scroll to position [105, 0]
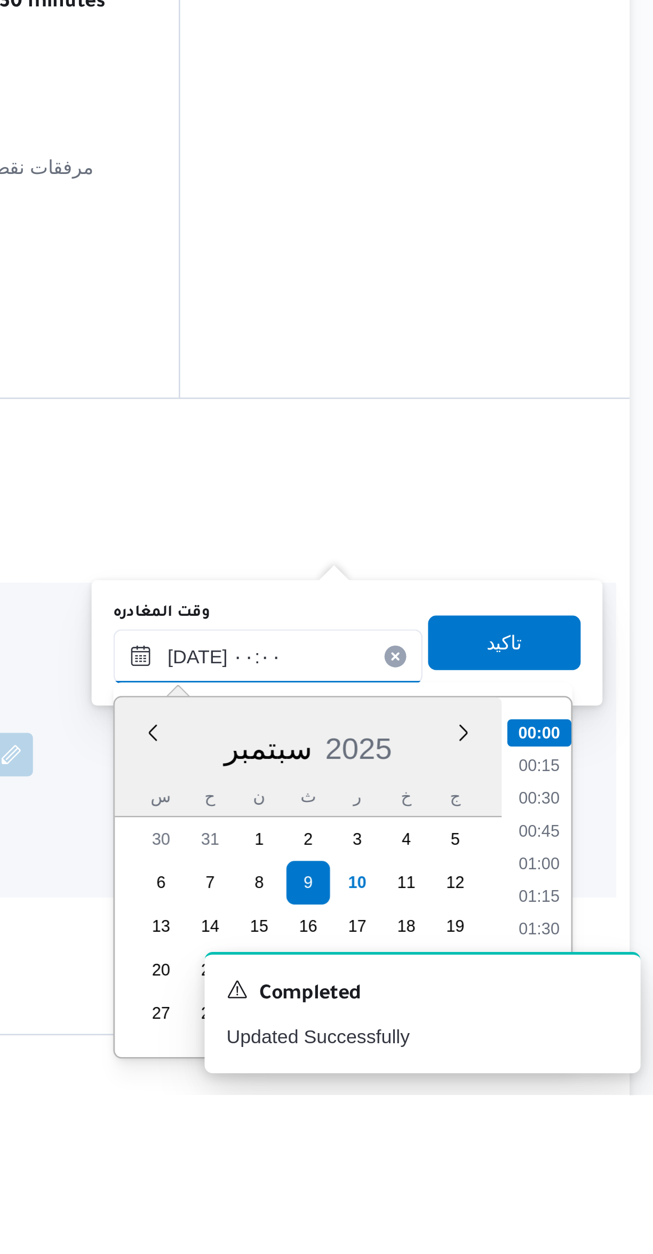
click at [465, 1083] on input "[DATE] ٠٠:٠٠" at bounding box center [498, 1081] width 121 height 21
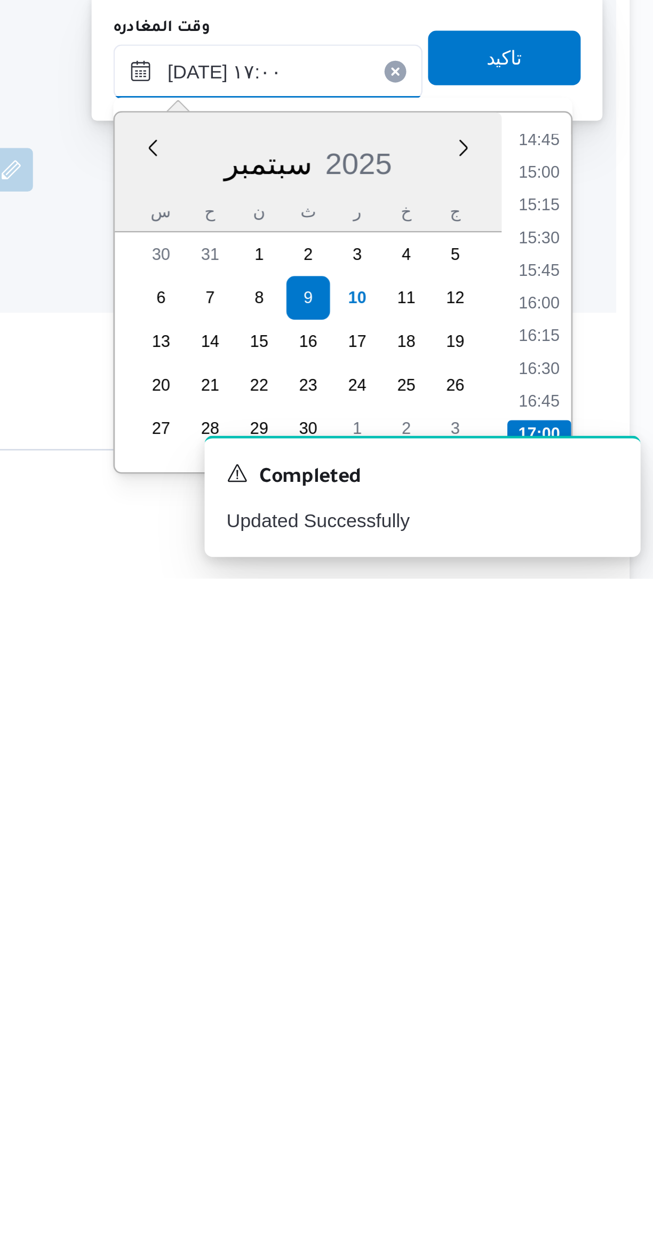
scroll to position [139, 0]
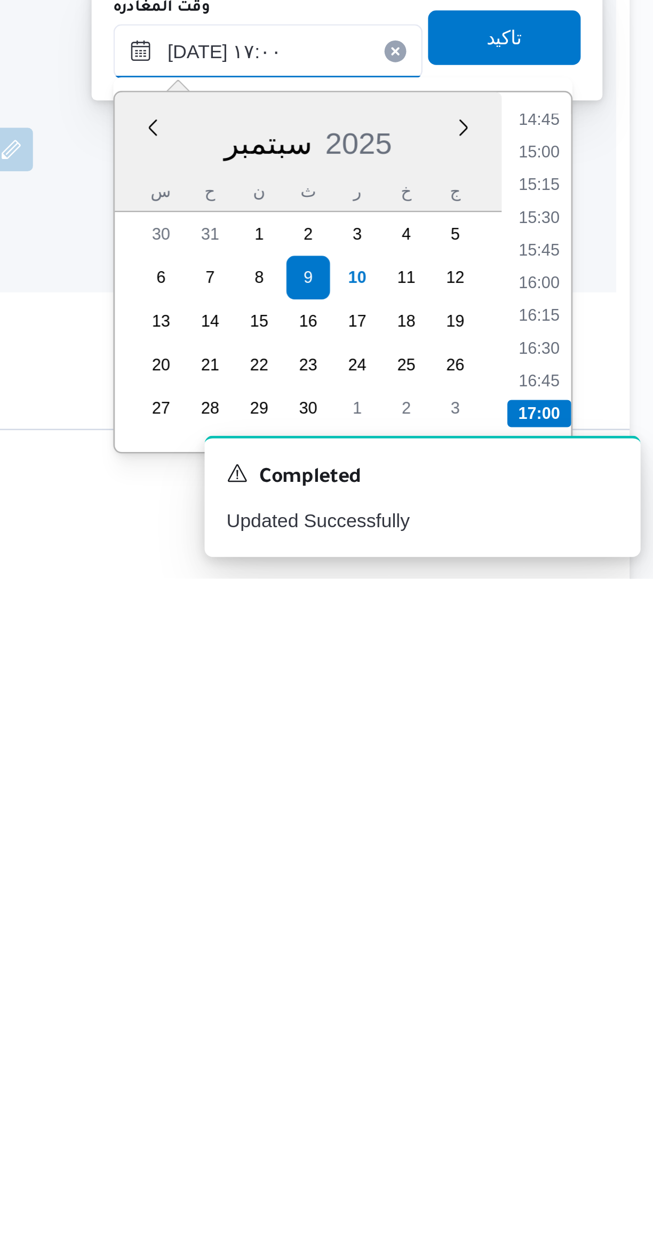
type input "[DATE] ١٧:٠٠"
click at [609, 1185] on li "17:00" at bounding box center [604, 1189] width 25 height 11
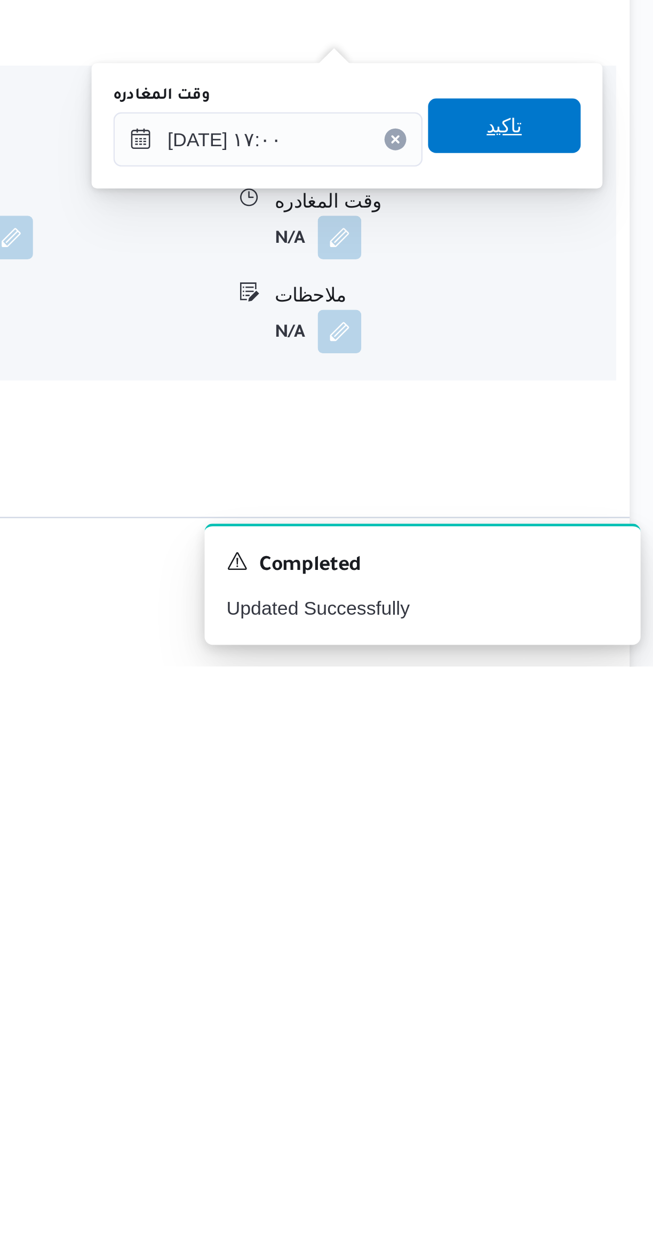
click at [570, 1043] on span "تاكيد" at bounding box center [591, 1041] width 60 height 21
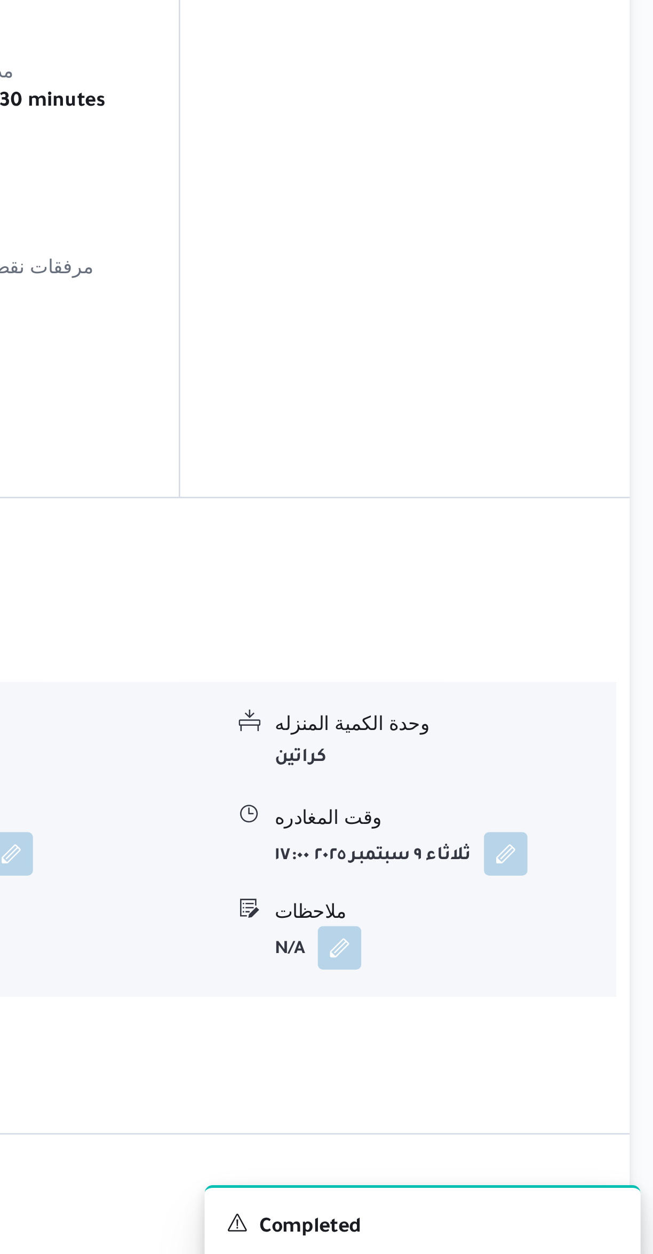
scroll to position [157, 0]
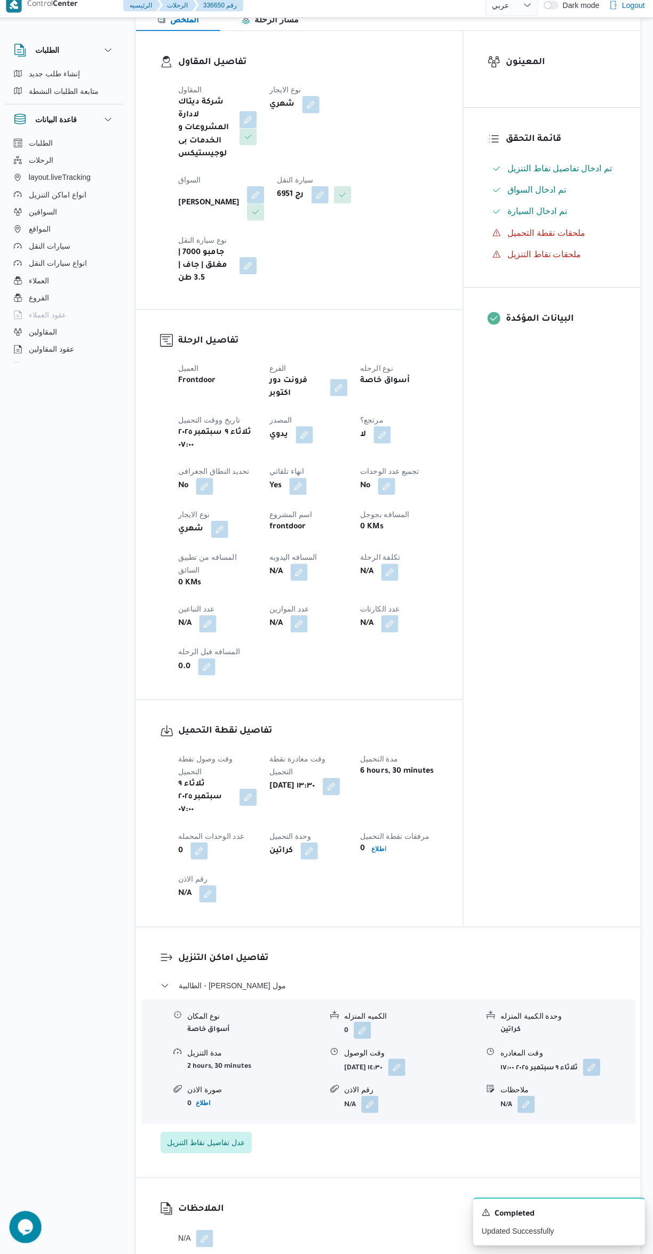
click at [305, 568] on button "button" at bounding box center [300, 576] width 17 height 17
click at [250, 558] on input "المسافه اليدويه" at bounding box center [277, 558] width 106 height 21
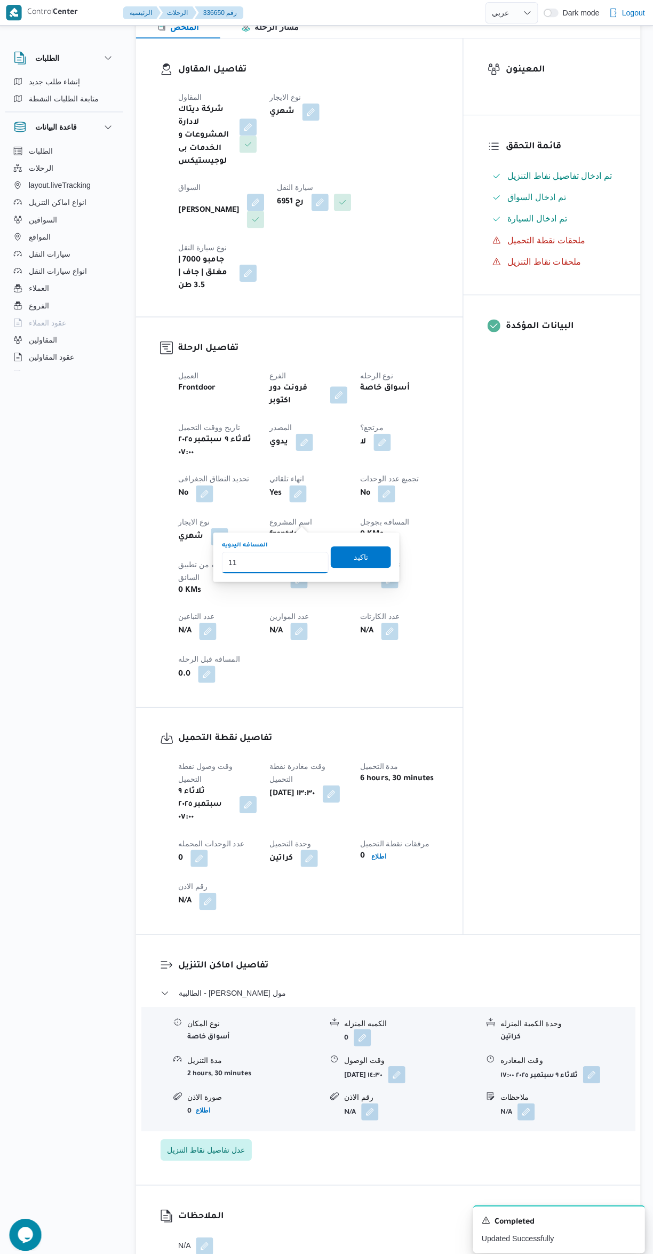
type input "110"
click at [369, 550] on span "تاكيد" at bounding box center [362, 553] width 60 height 21
click at [237, 1132] on span "عدل تفاصيل نقاط التنزيل" at bounding box center [208, 1142] width 91 height 21
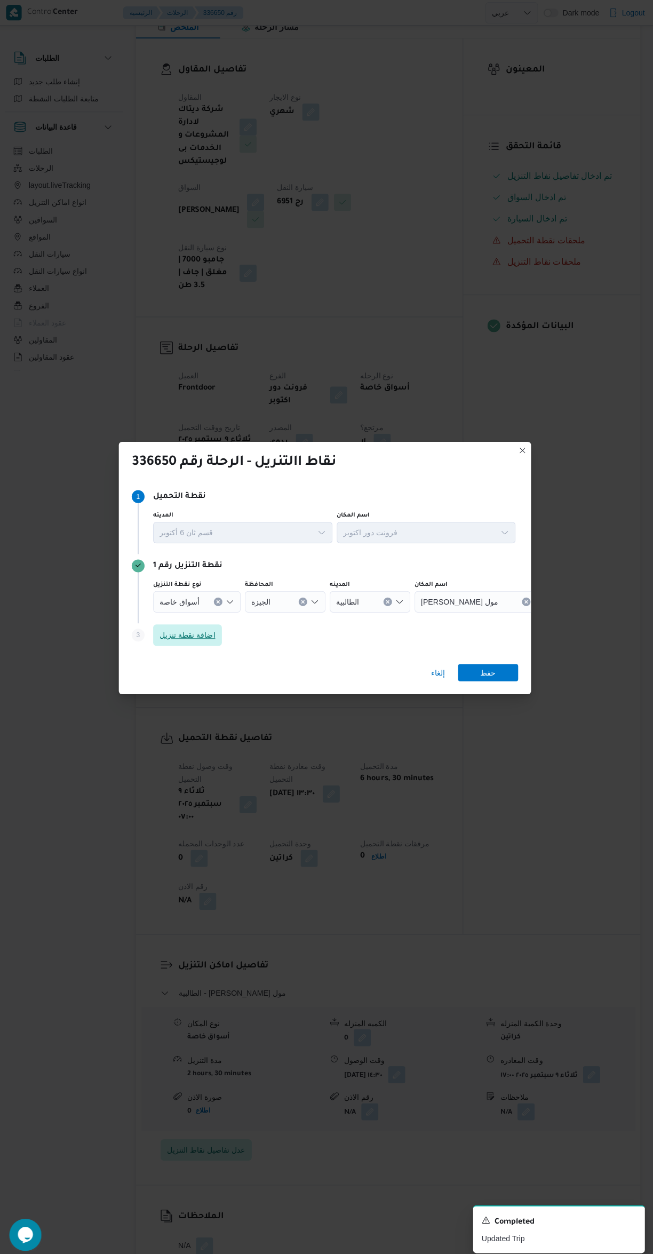
click at [180, 625] on span "اضافة نقطة تنزيل" at bounding box center [189, 631] width 55 height 13
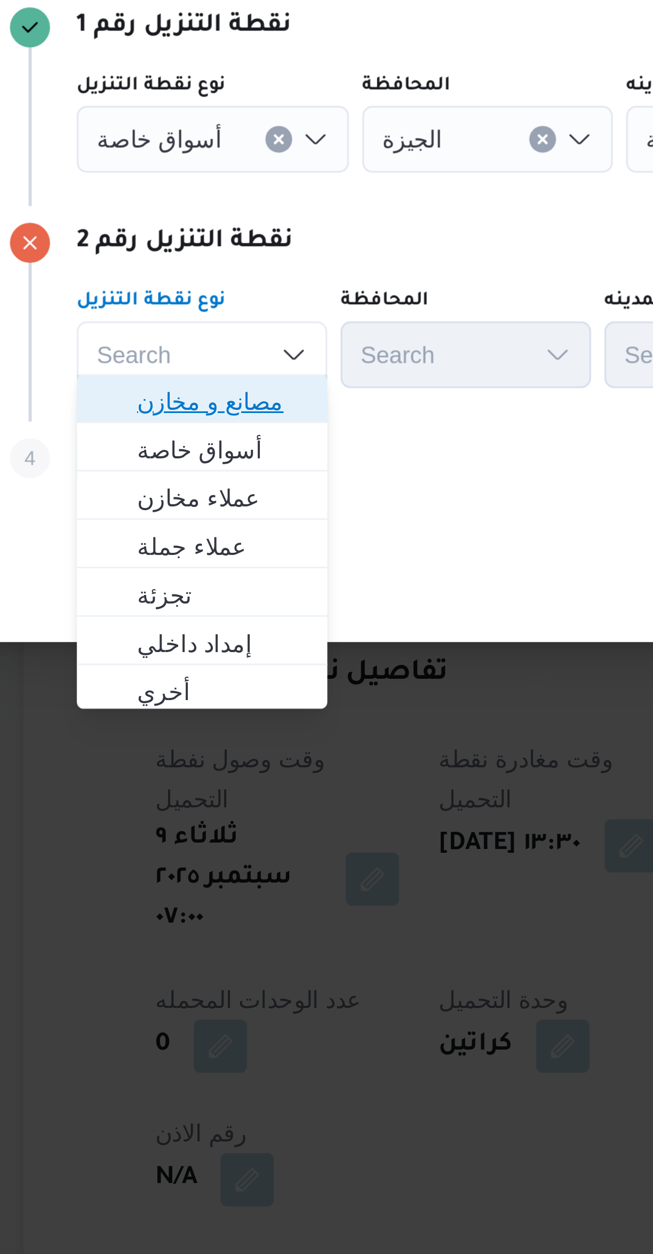
click at [192, 649] on span "مصانع و مخازن" at bounding box center [202, 647] width 54 height 13
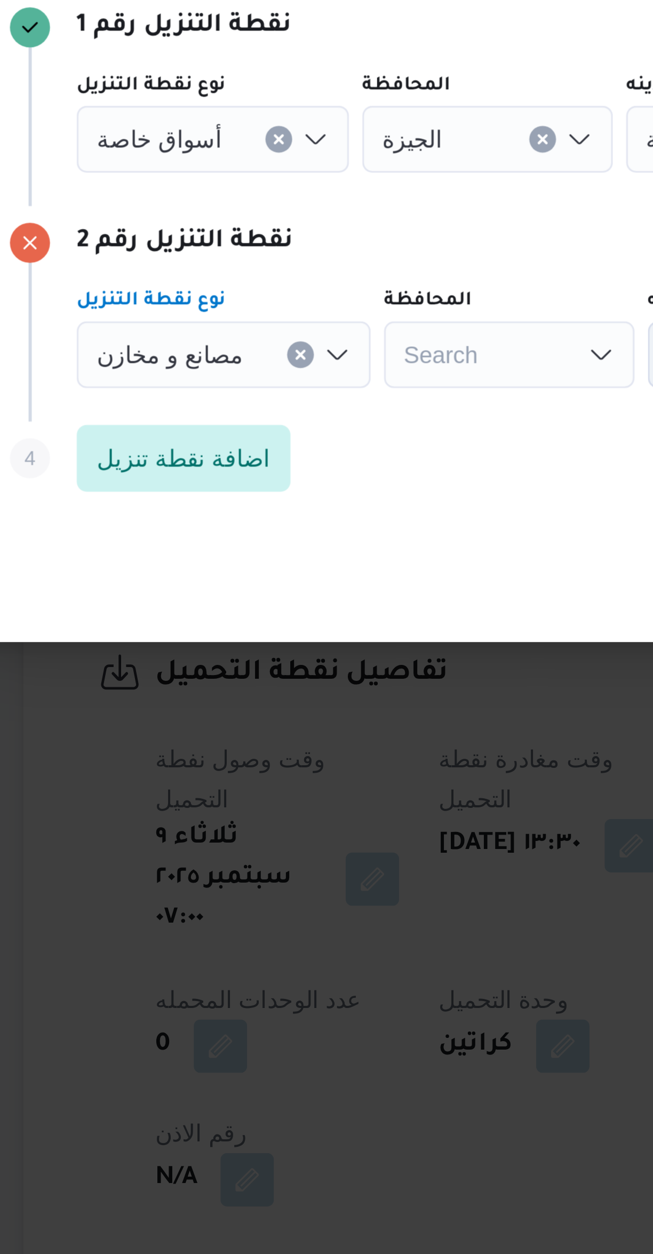
click at [226, 630] on icon "Clear input" at bounding box center [227, 631] width 3 height 3
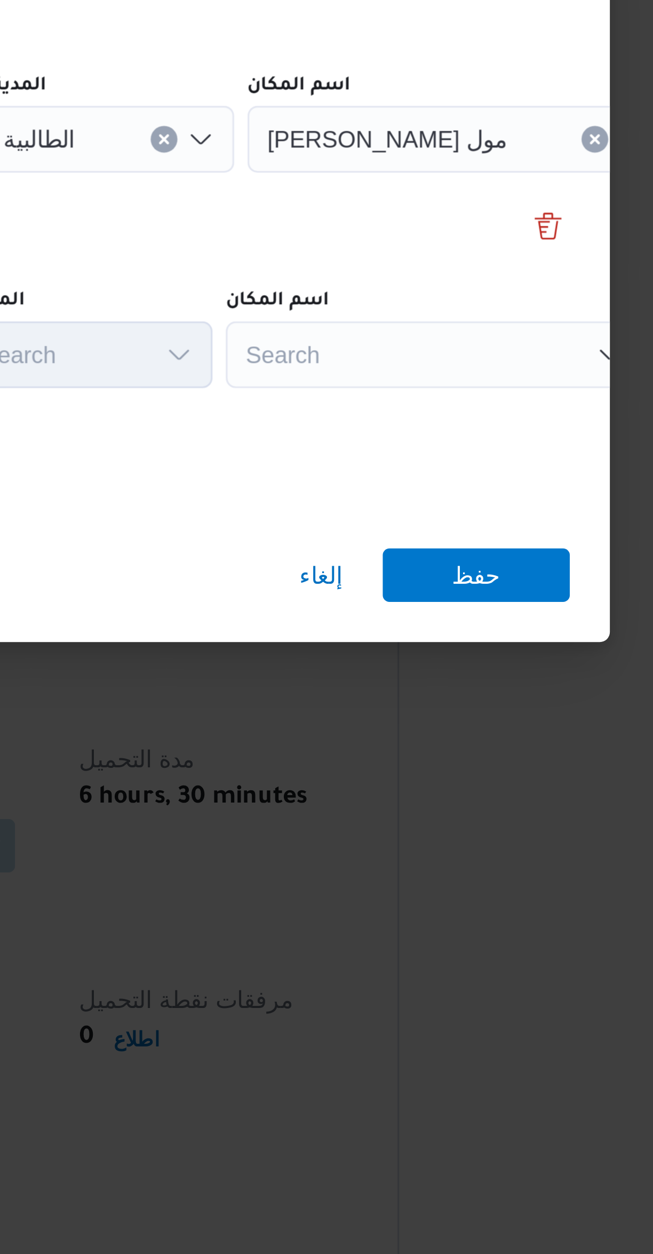
click at [437, 629] on div "Search" at bounding box center [475, 631] width 133 height 21
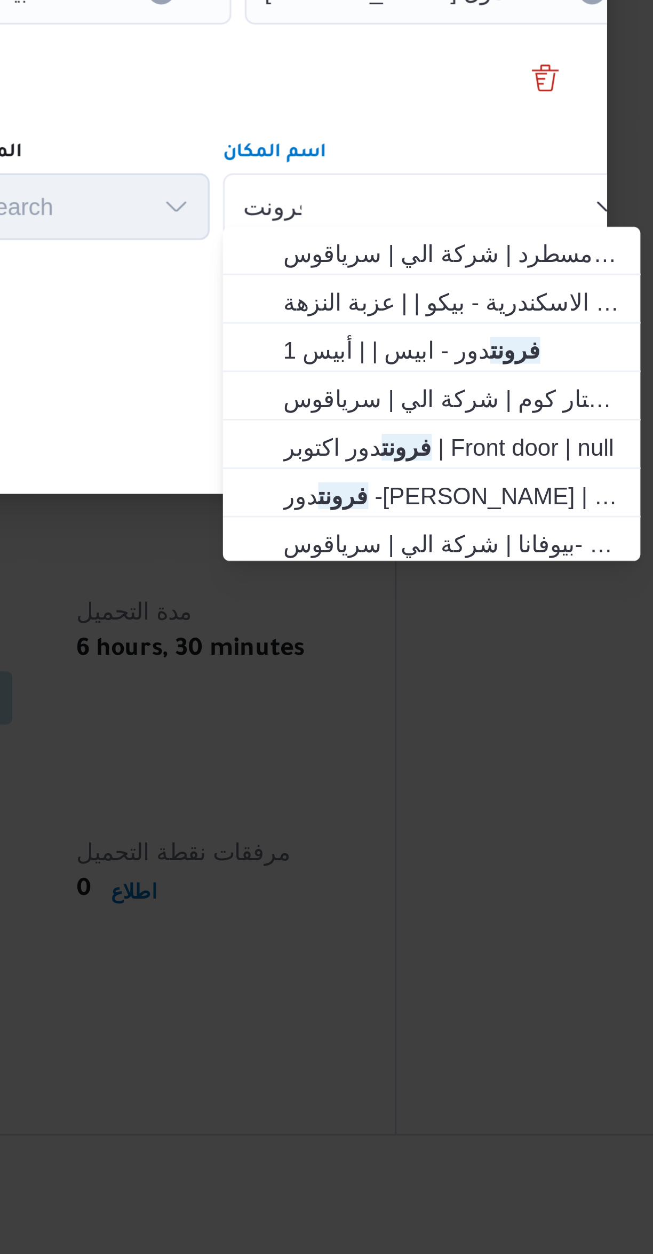
type input "فرونت"
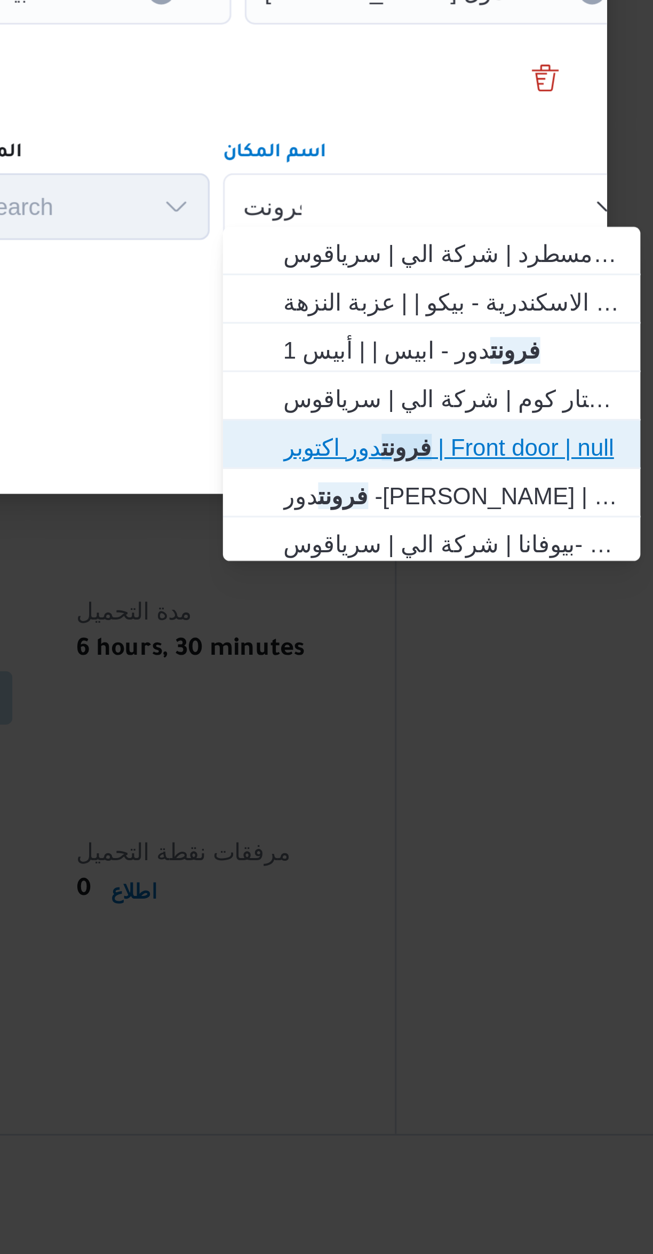
click at [430, 709] on span "فرونت دور اكتوبر | Front door | null" at bounding box center [482, 708] width 108 height 13
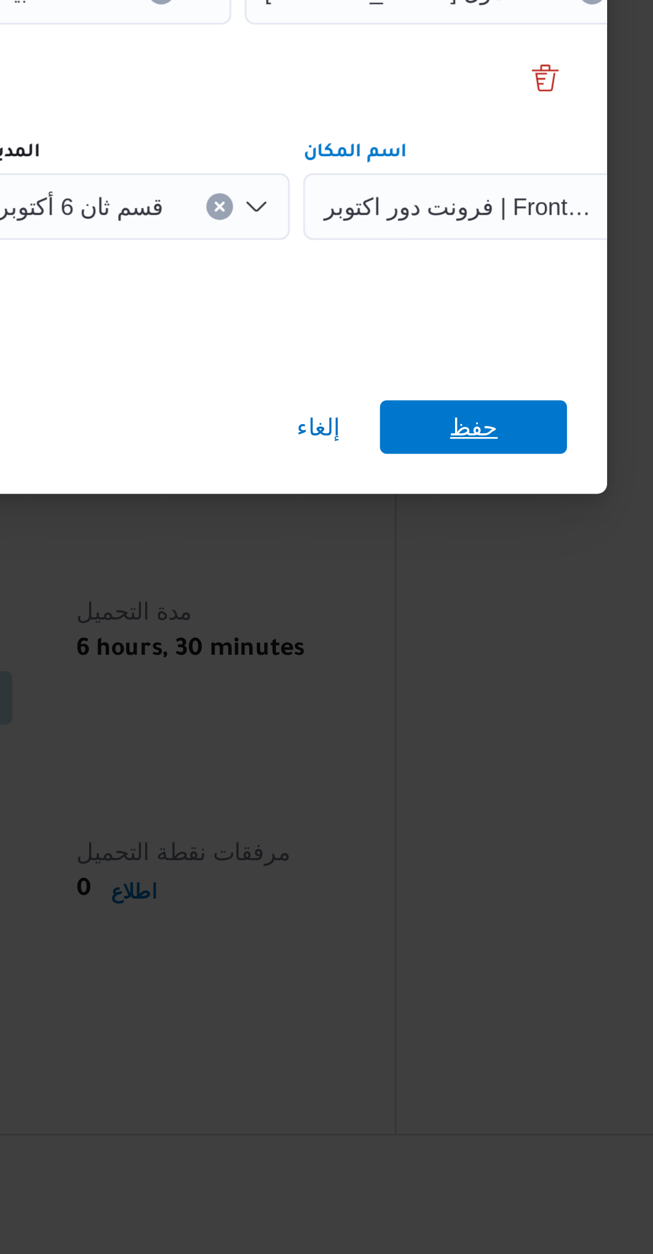
click at [478, 703] on span "حفظ" at bounding box center [489, 702] width 60 height 17
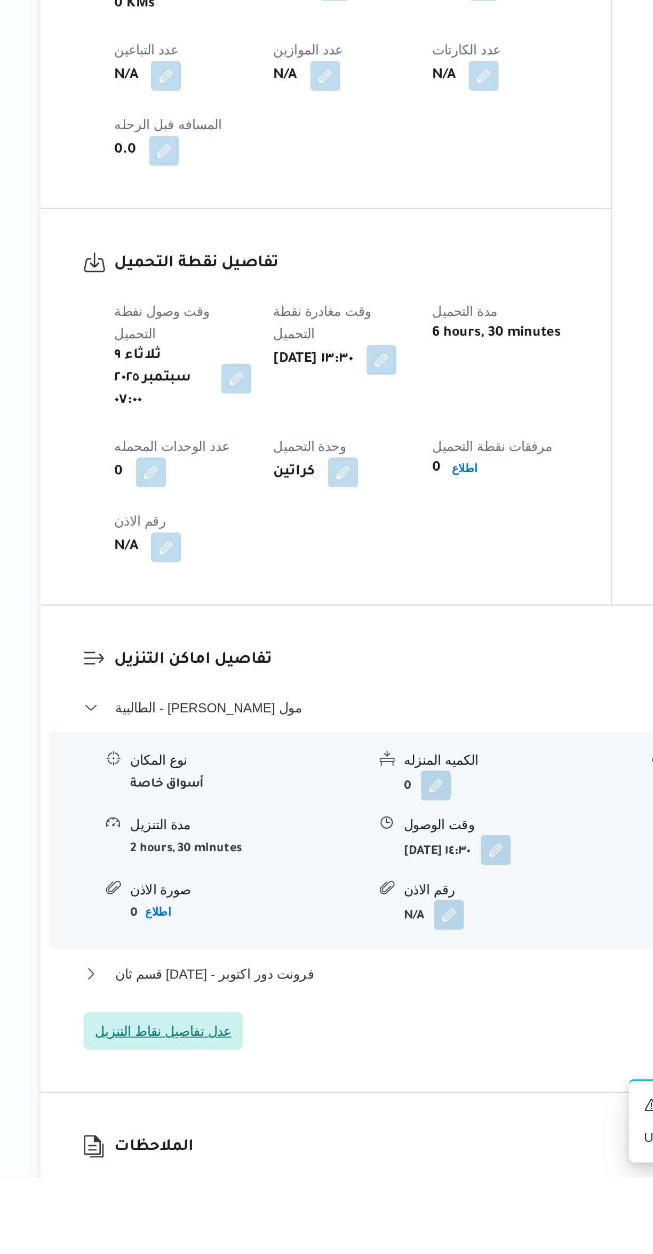
scroll to position [159, 0]
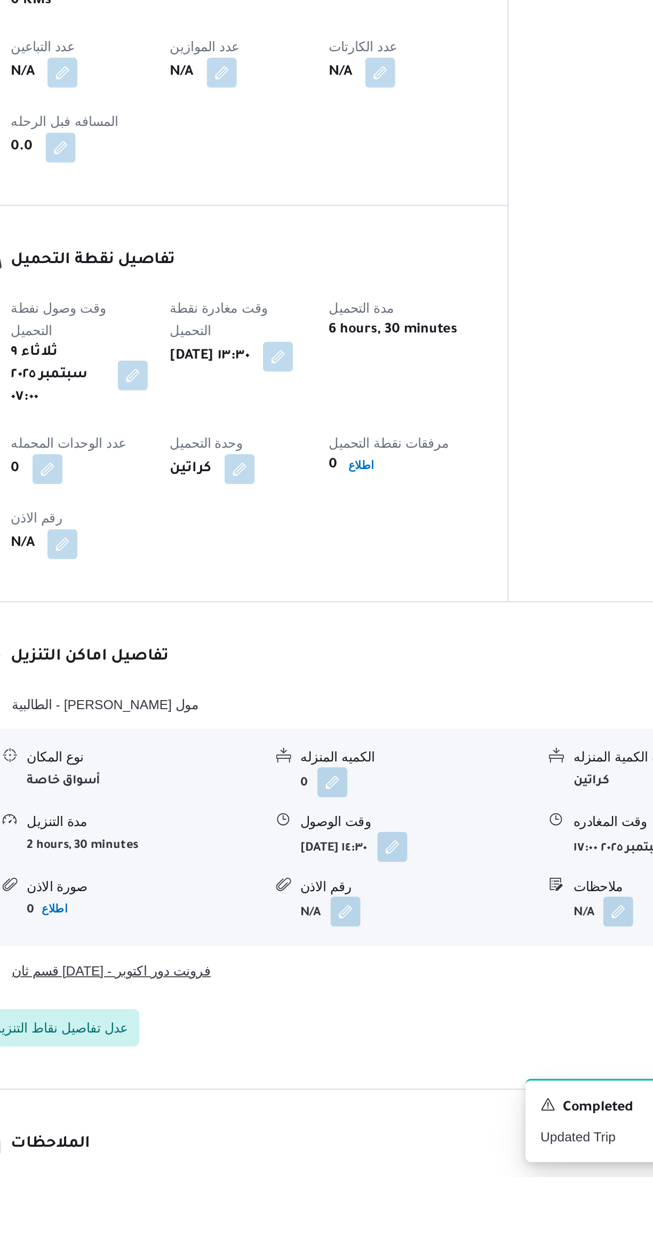
click at [428, 1130] on button "قسم ثان [DATE] - فرونت دور اكتوبر" at bounding box center [389, 1136] width 453 height 13
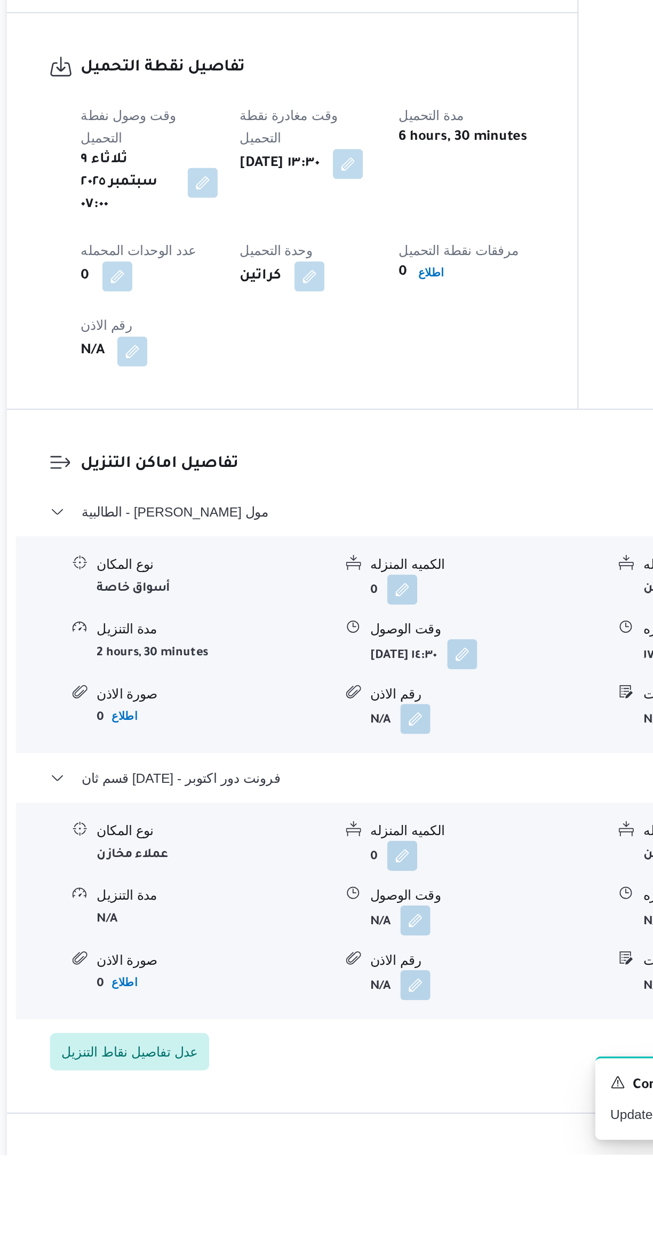
scroll to position [257, 0]
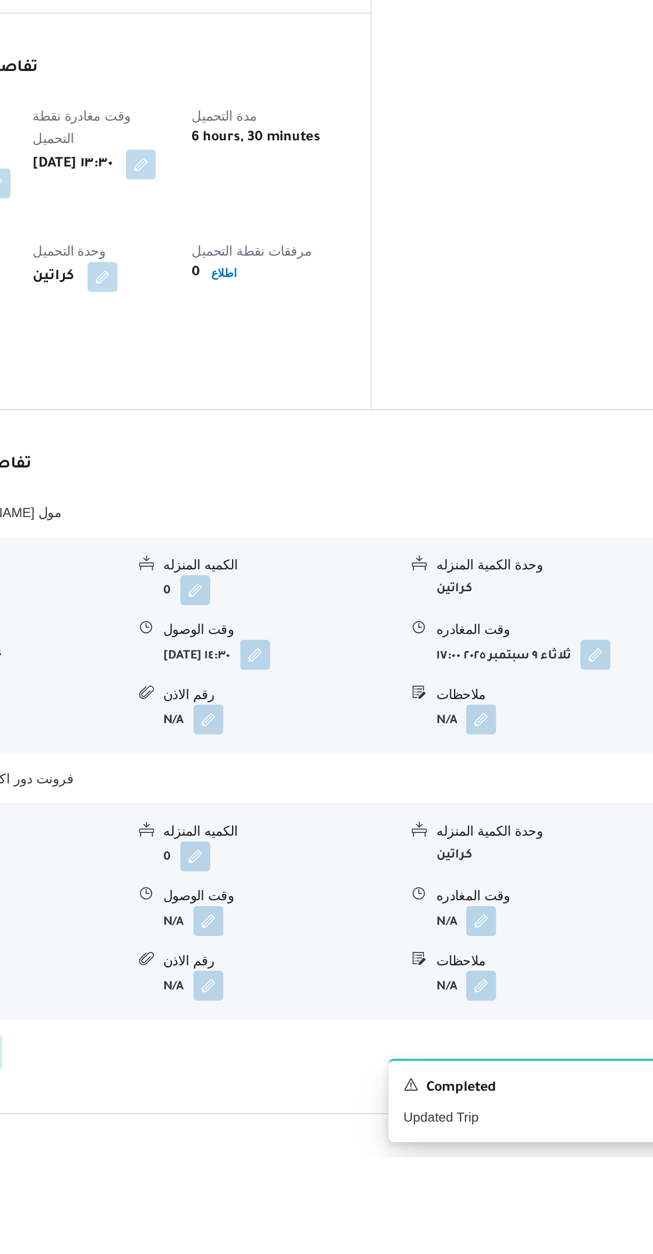
click at [525, 1111] on span at bounding box center [524, 1119] width 22 height 17
click at [477, 1085] on div "نوع المكان عملاء مخازن الكميه المنزله 0 وحدة الكمية المنزله كراتين مدة التنزيل …" at bounding box center [389, 1113] width 499 height 121
click at [531, 1111] on button "button" at bounding box center [526, 1119] width 17 height 17
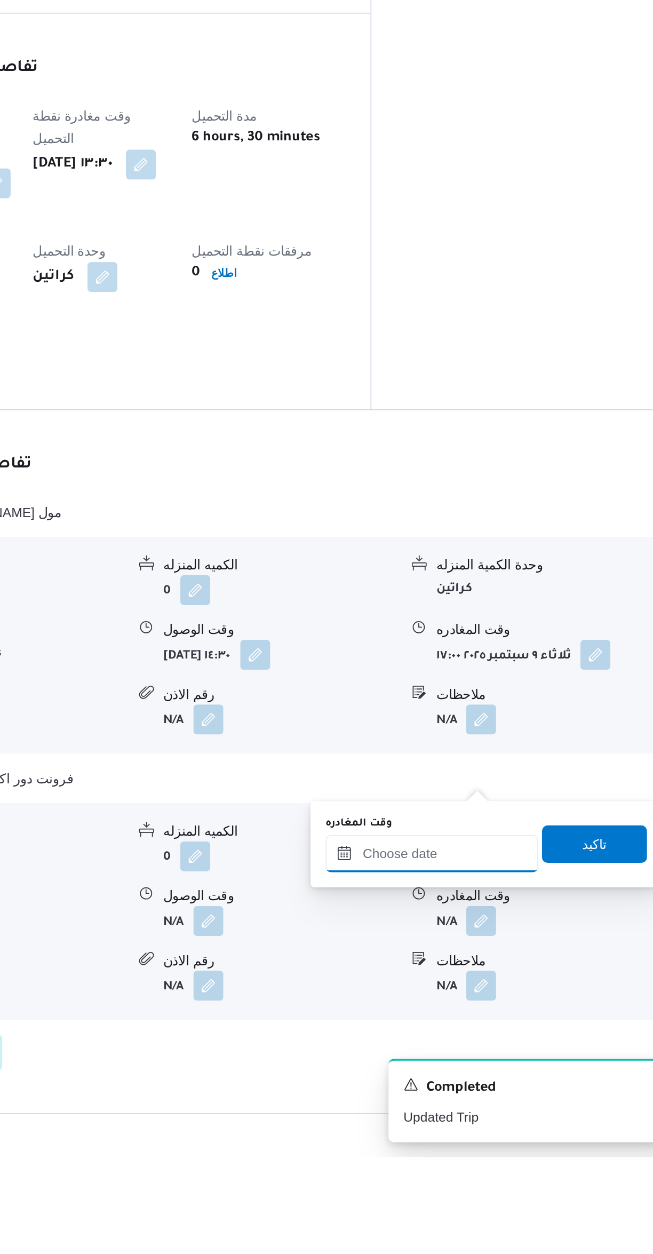
click at [490, 1081] on input "وقت المغادره" at bounding box center [498, 1080] width 121 height 21
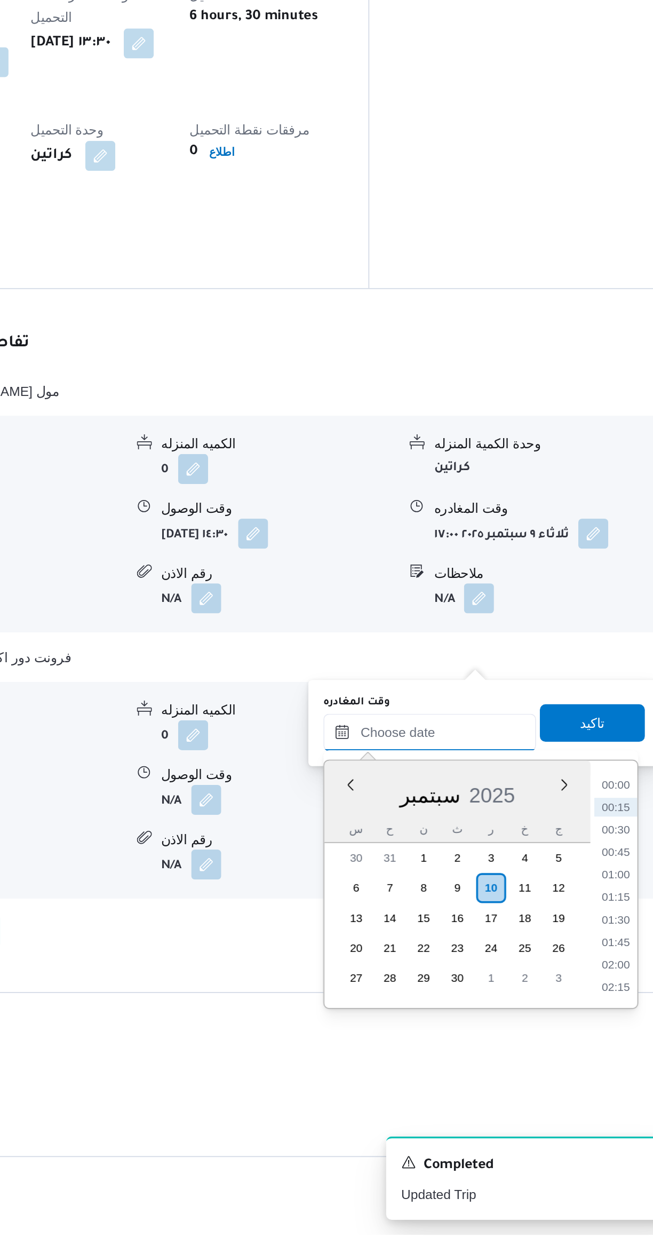
scroll to position [370, 0]
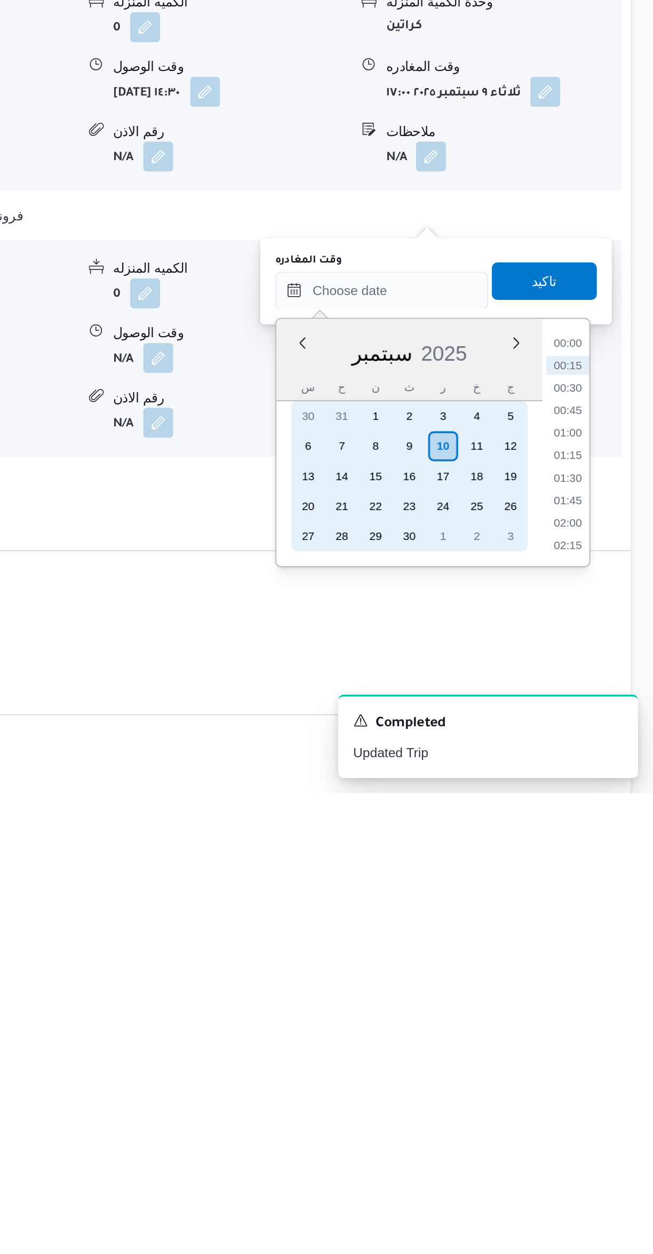
click at [514, 1053] on div "9" at bounding box center [514, 1056] width 17 height 17
type input "[DATE] ٠٠:٠٠"
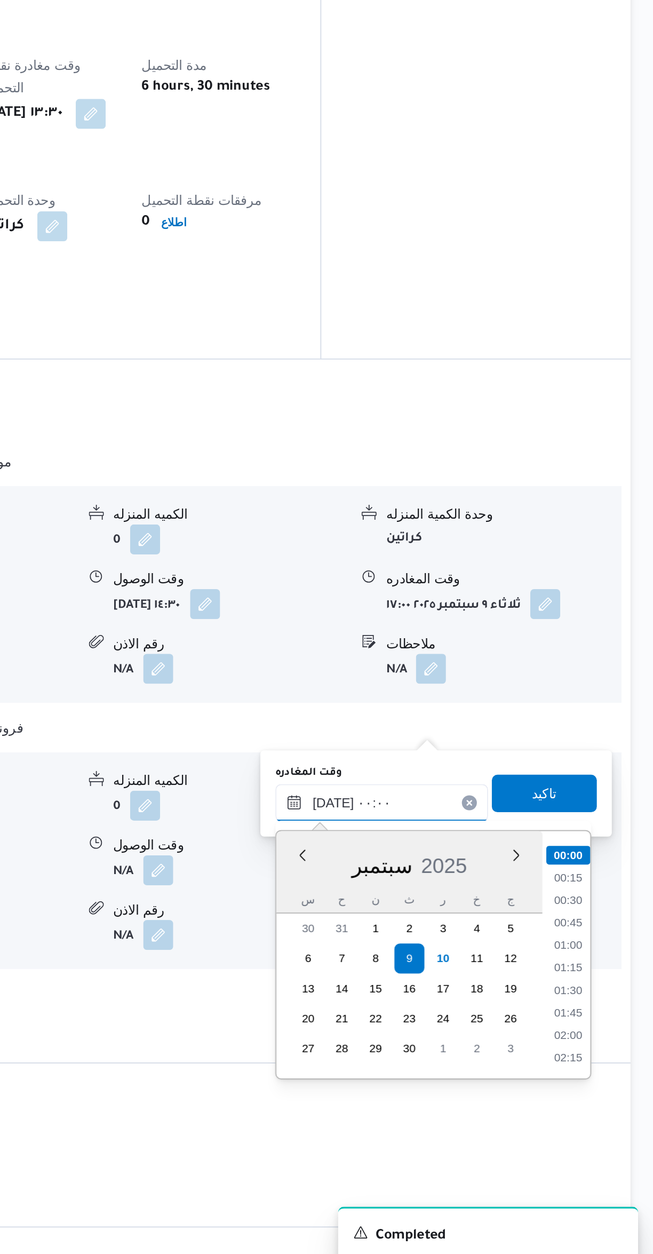
click at [462, 970] on input "[DATE] ٠٠:٠٠" at bounding box center [498, 967] width 121 height 21
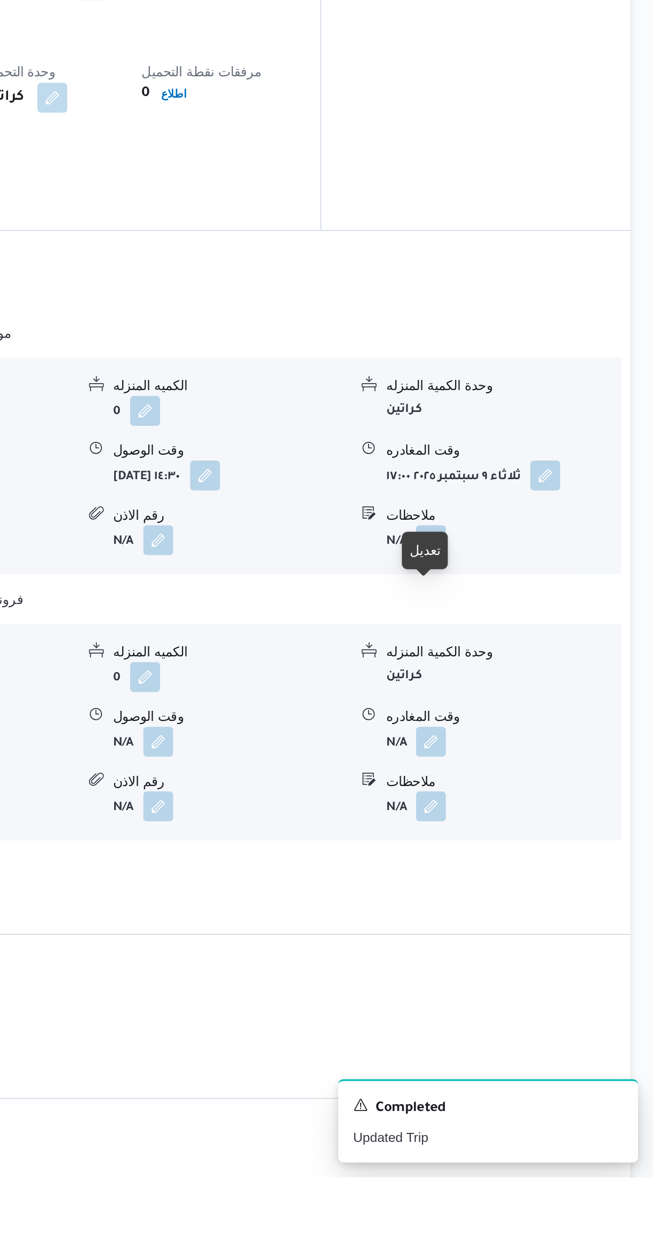
scroll to position [371, 0]
click at [533, 996] on button "button" at bounding box center [526, 1004] width 17 height 17
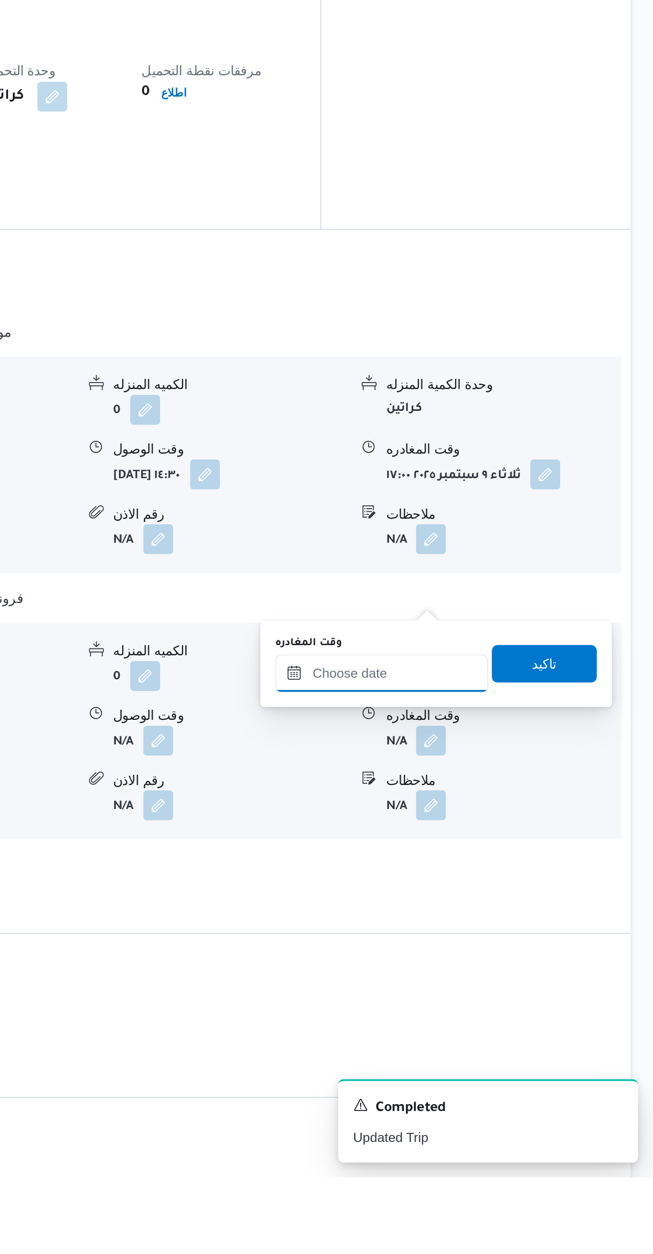
click at [482, 969] on input "وقت المغادره" at bounding box center [498, 966] width 121 height 21
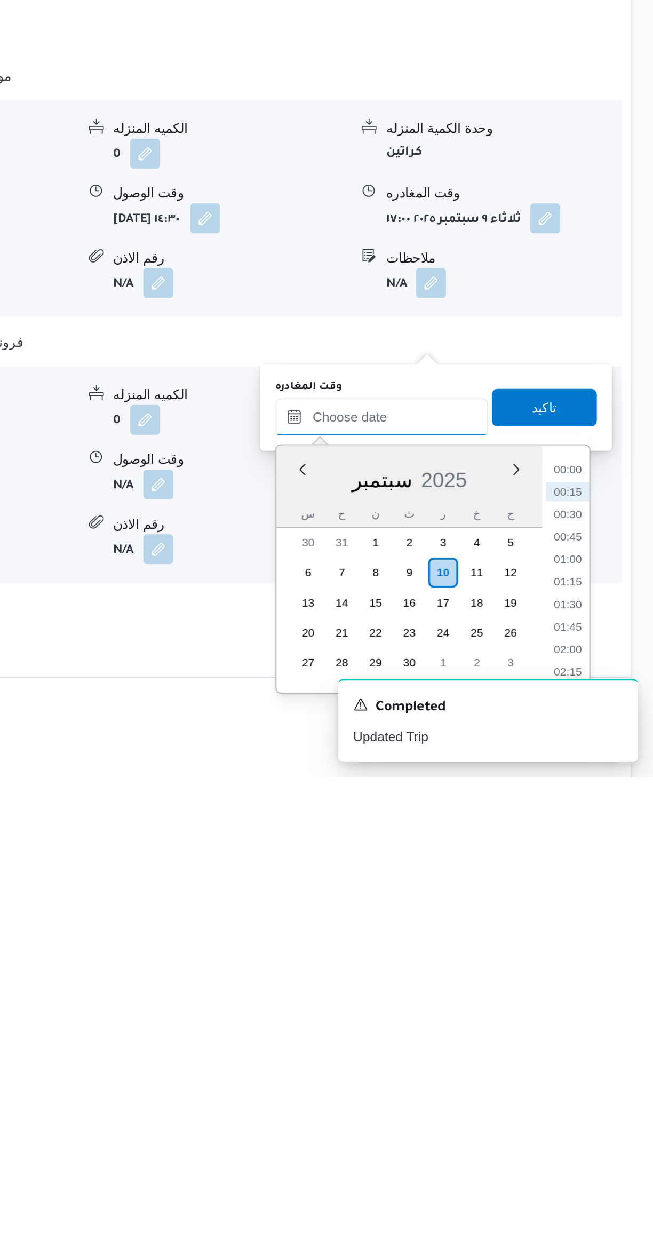
scroll to position [289, 0]
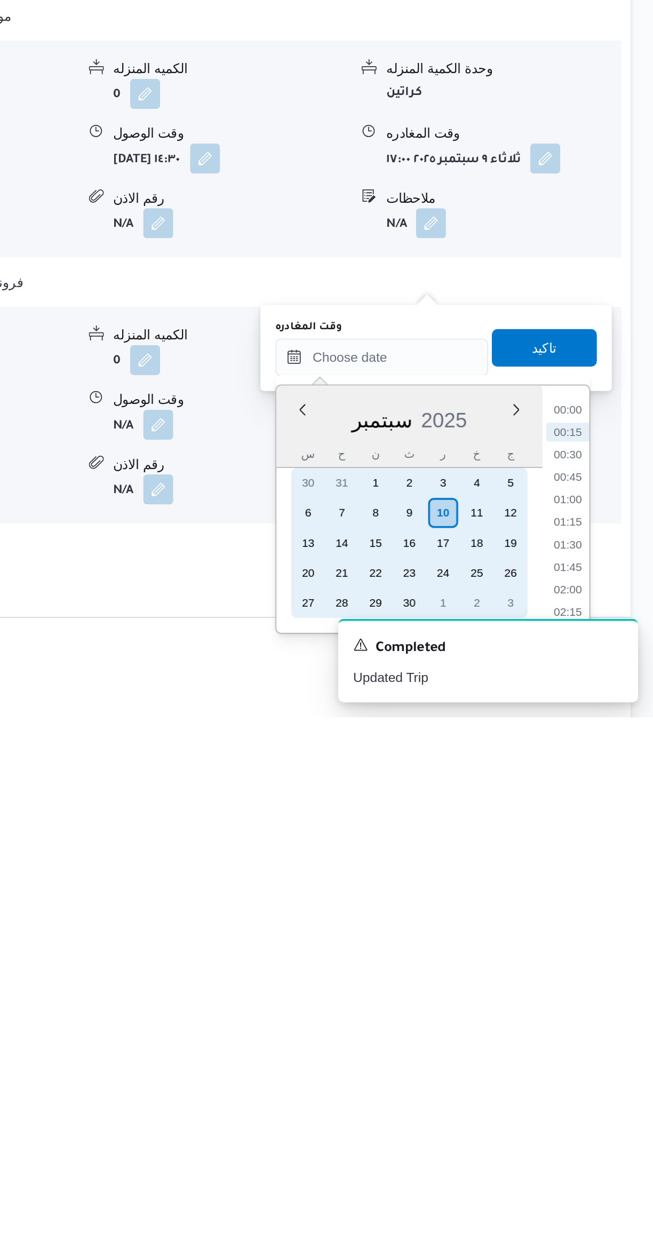
click at [514, 1136] on div "9" at bounding box center [514, 1137] width 17 height 17
type input "[DATE] ٠٠:٠٠"
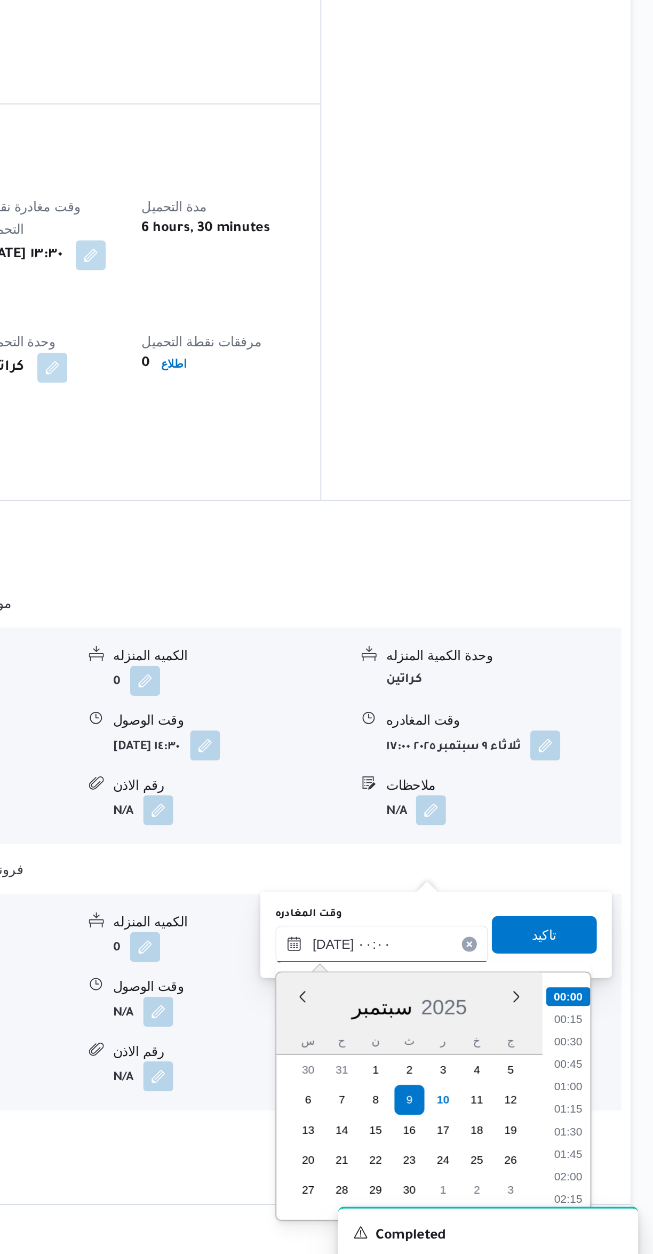
click at [465, 1047] on input "[DATE] ٠٠:٠٠" at bounding box center [498, 1047] width 121 height 21
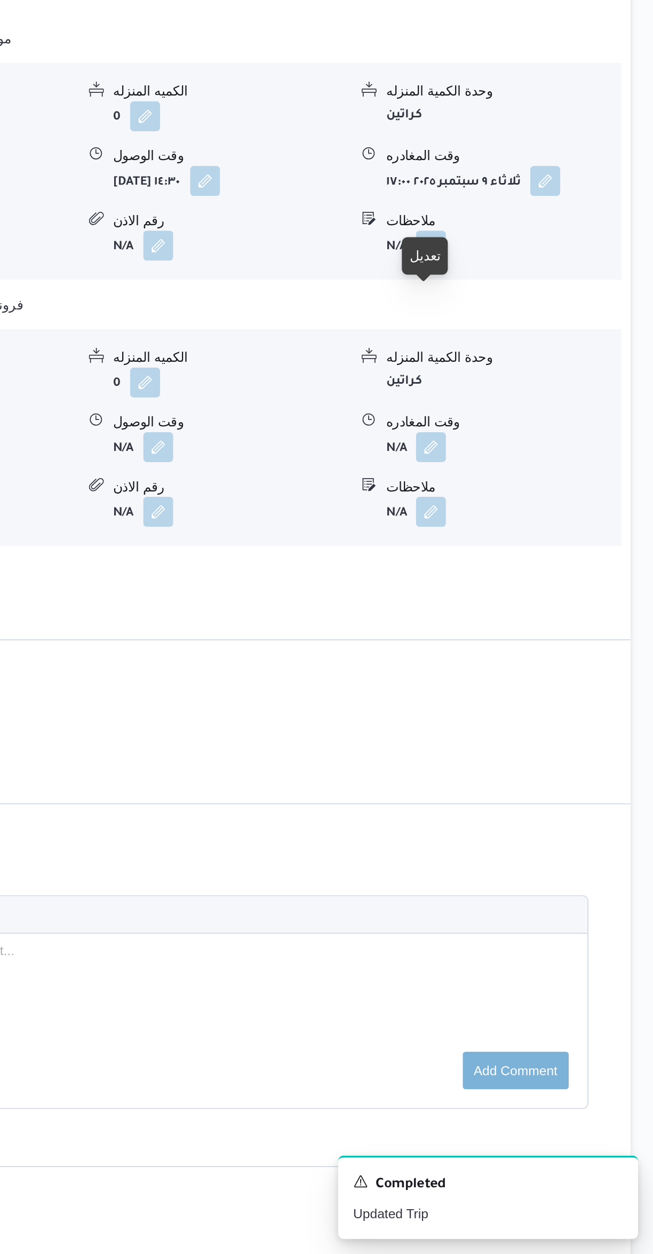
scroll to position [584, 0]
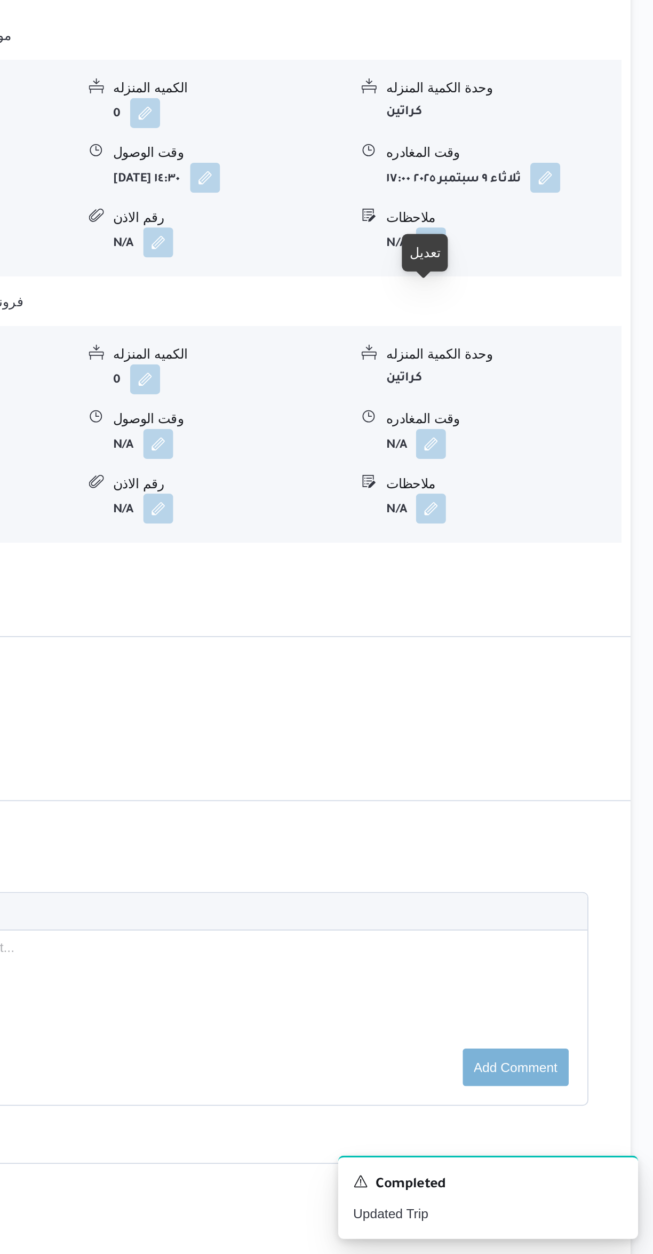
click at [531, 784] on button "button" at bounding box center [526, 792] width 17 height 17
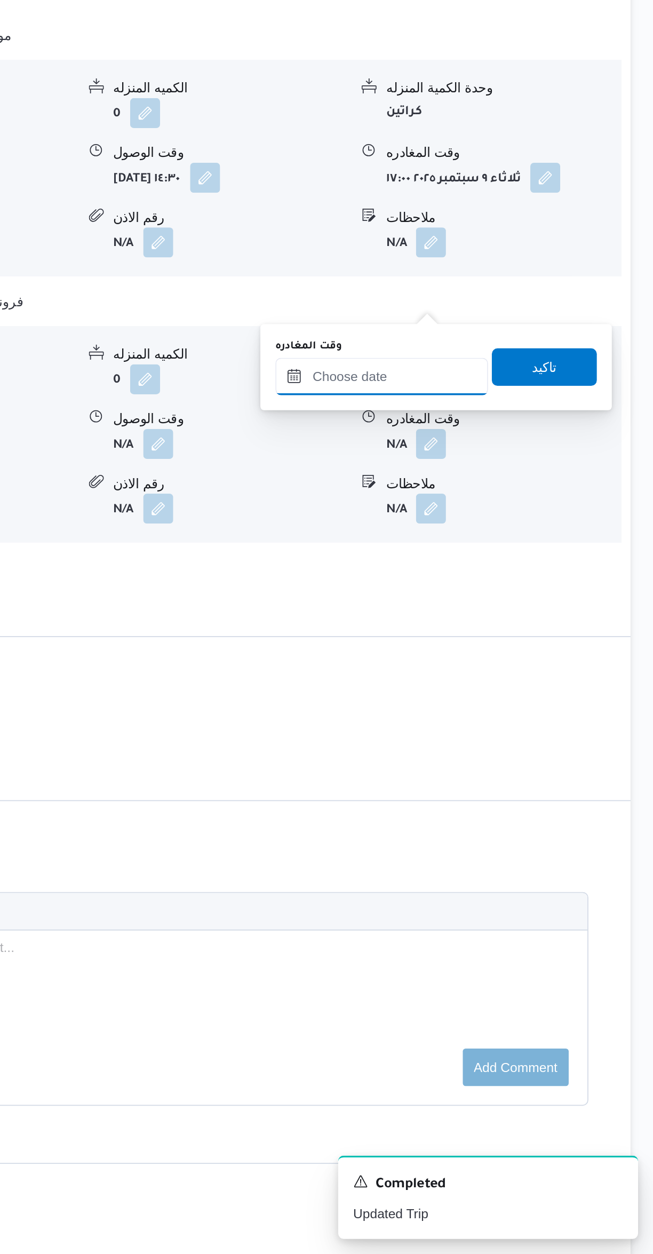
click at [501, 762] on input "وقت المغادره" at bounding box center [498, 754] width 121 height 21
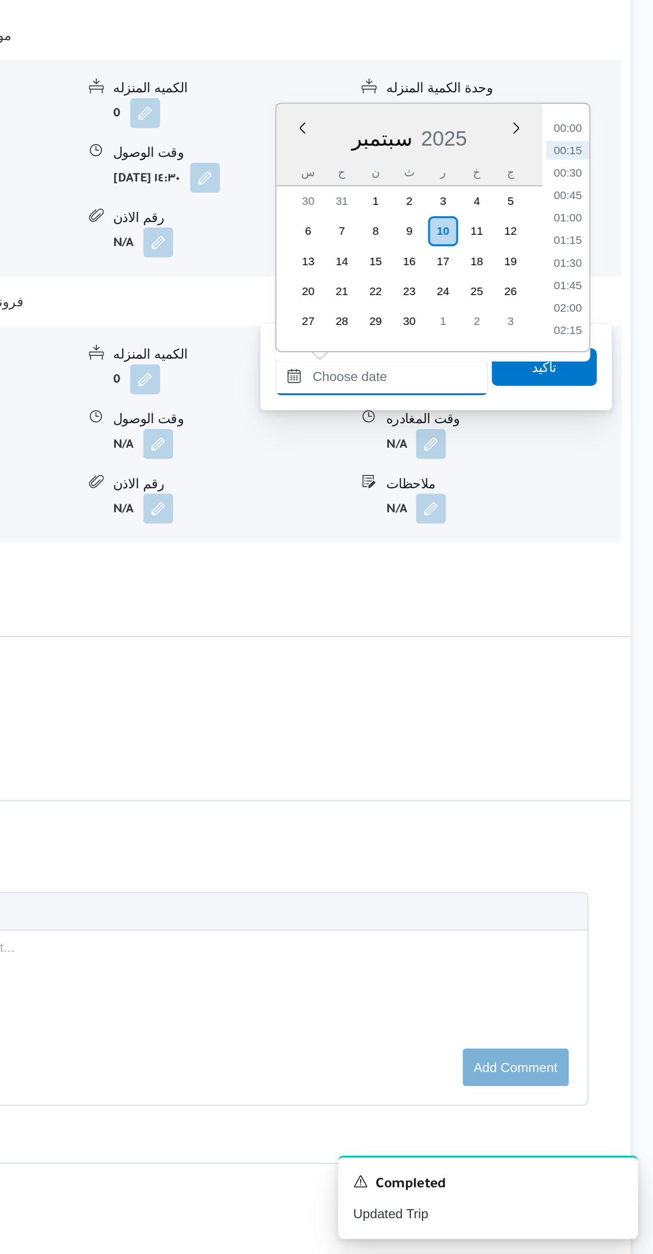
scroll to position [199, 0]
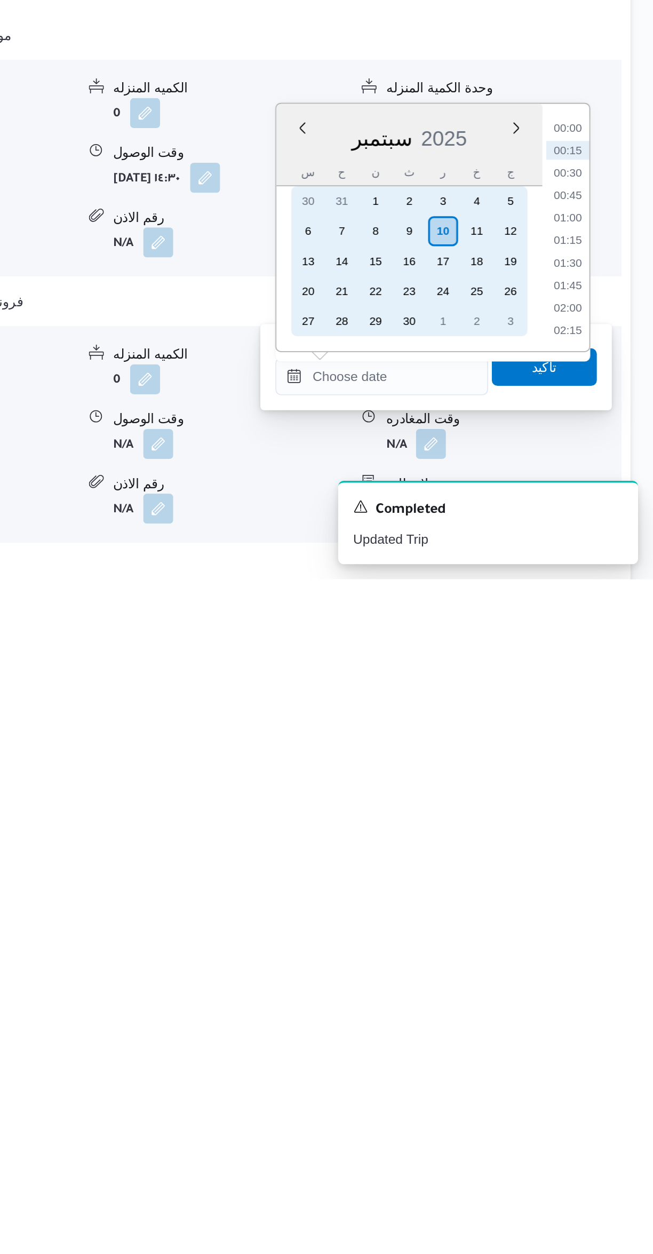
click at [514, 1054] on div "9" at bounding box center [514, 1055] width 17 height 17
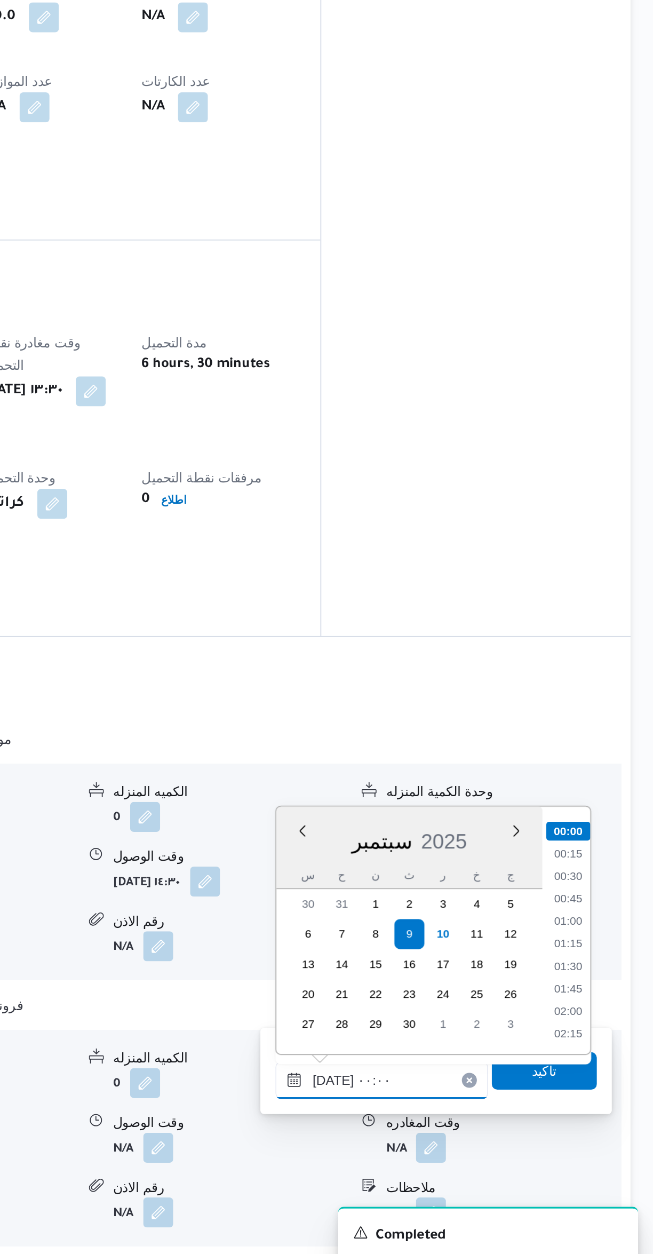
click at [462, 1121] on input "[DATE] ٠٠:٠٠" at bounding box center [498, 1125] width 121 height 21
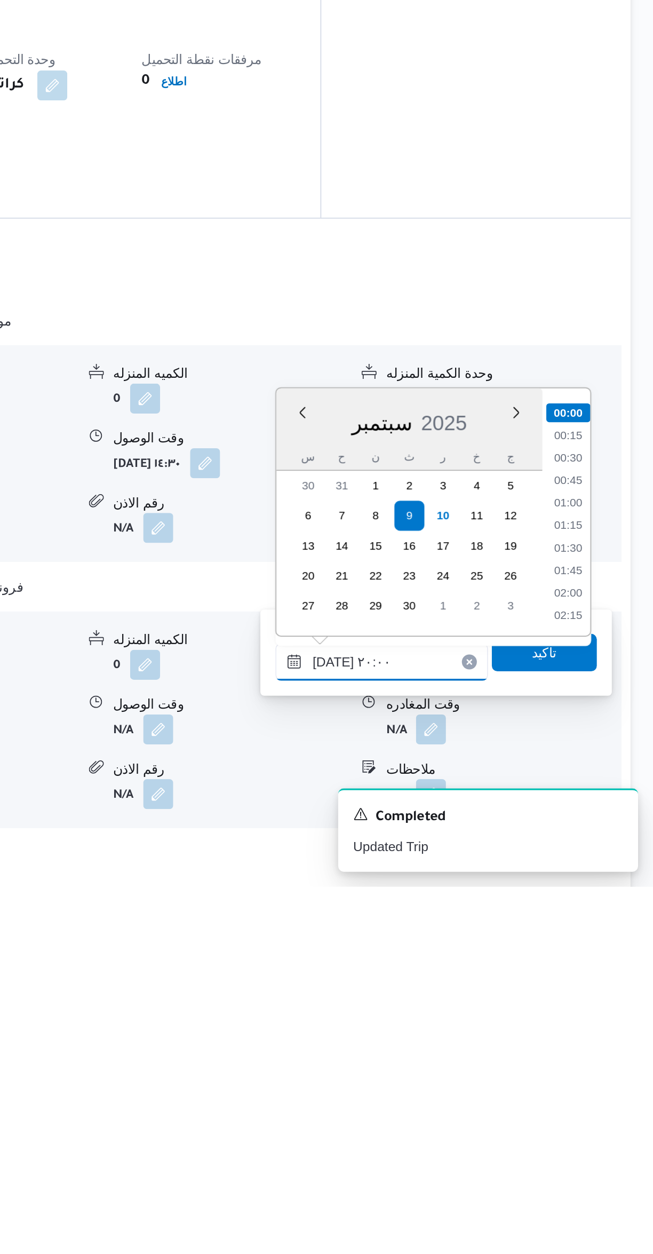
scroll to position [912, 0]
click at [603, 1092] on li "20:00" at bounding box center [604, 1095] width 25 height 11
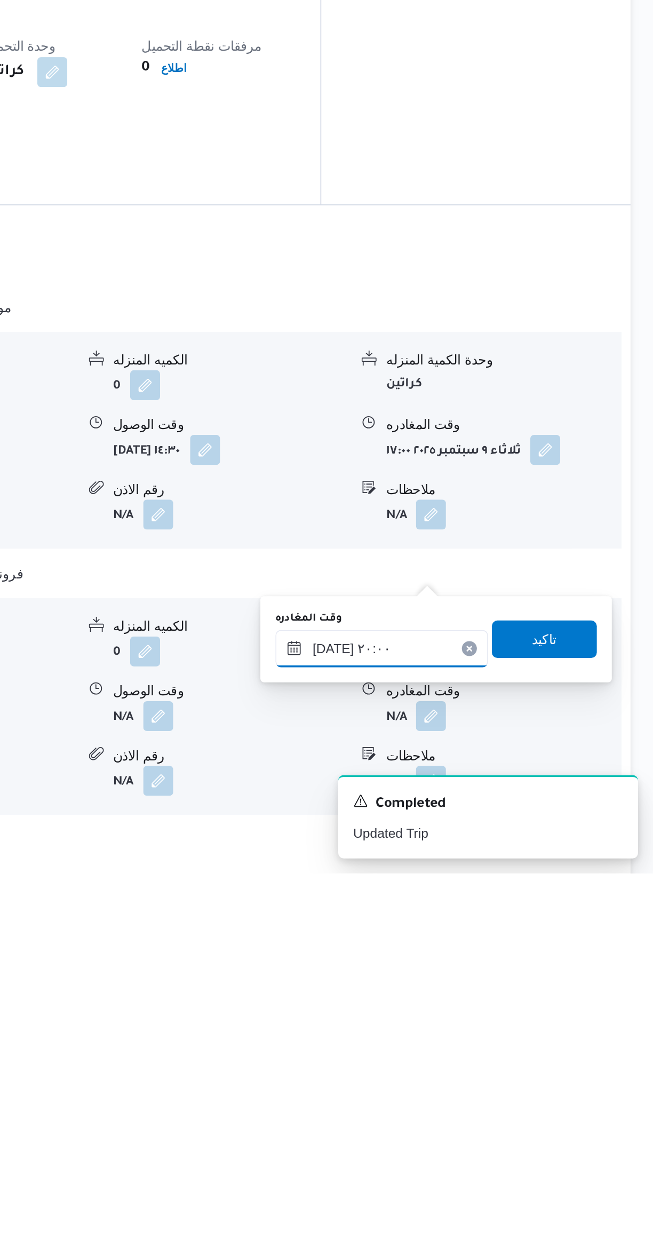
scroll to position [249, 0]
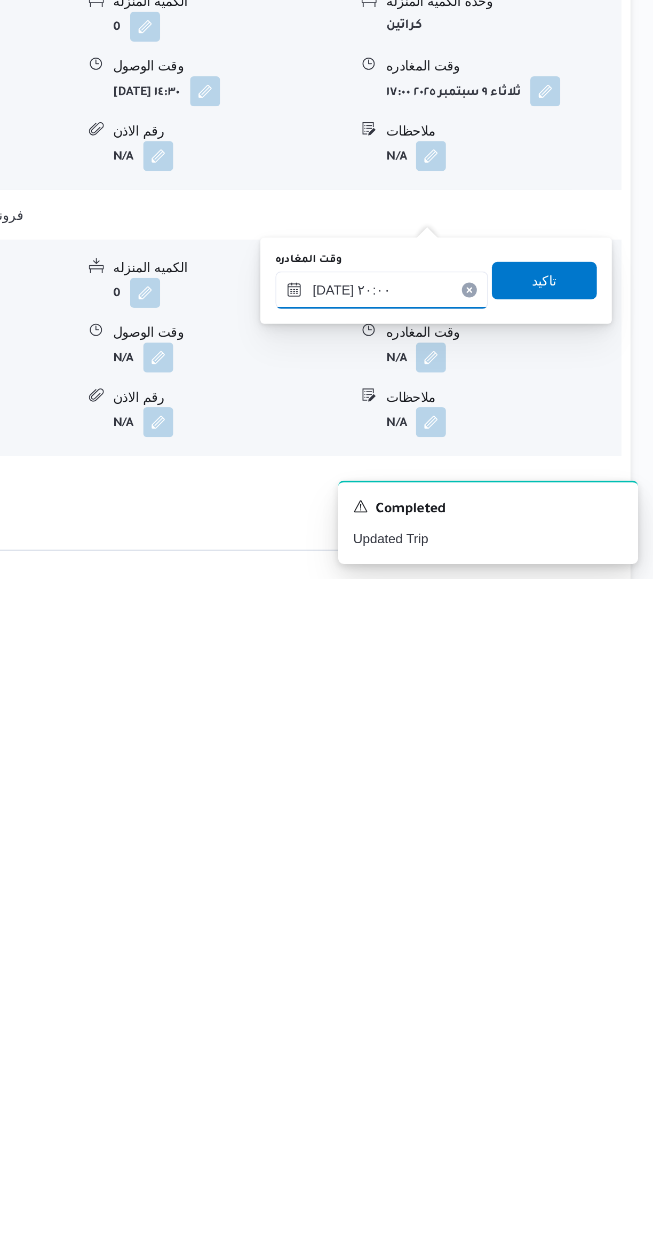
click at [517, 1087] on input "[DATE] ٢٠:٠٠" at bounding box center [498, 1089] width 121 height 21
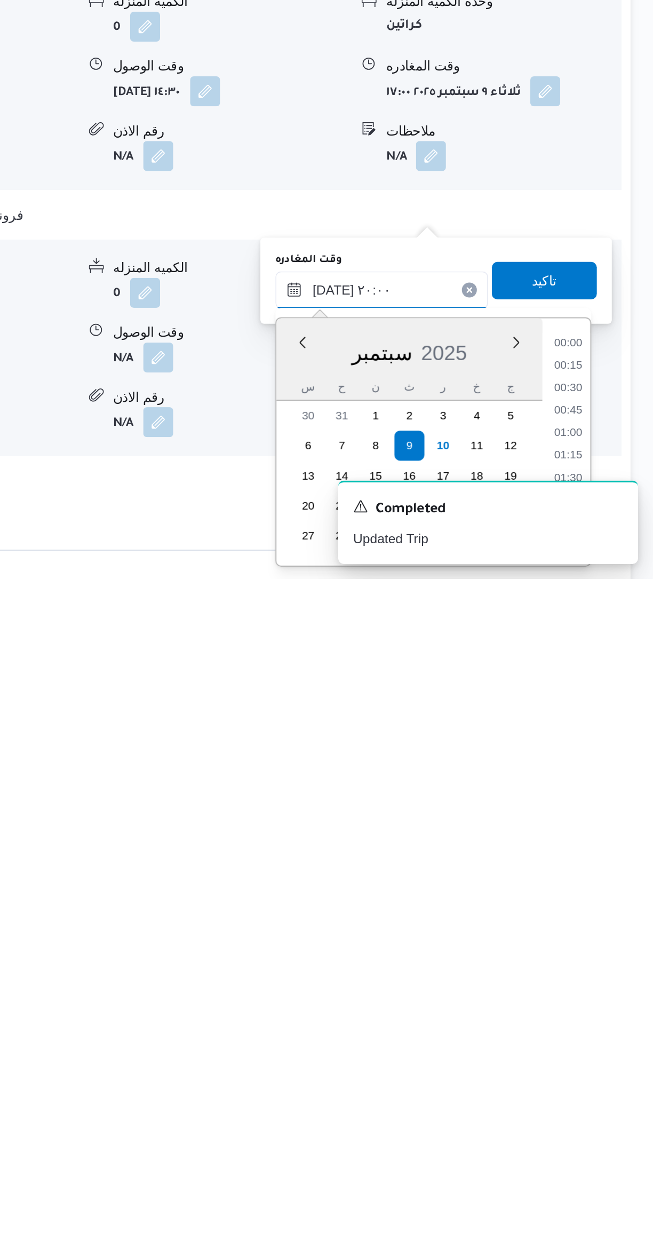
scroll to position [959, 0]
click at [604, 1130] on li "19:00" at bounding box center [604, 1133] width 25 height 11
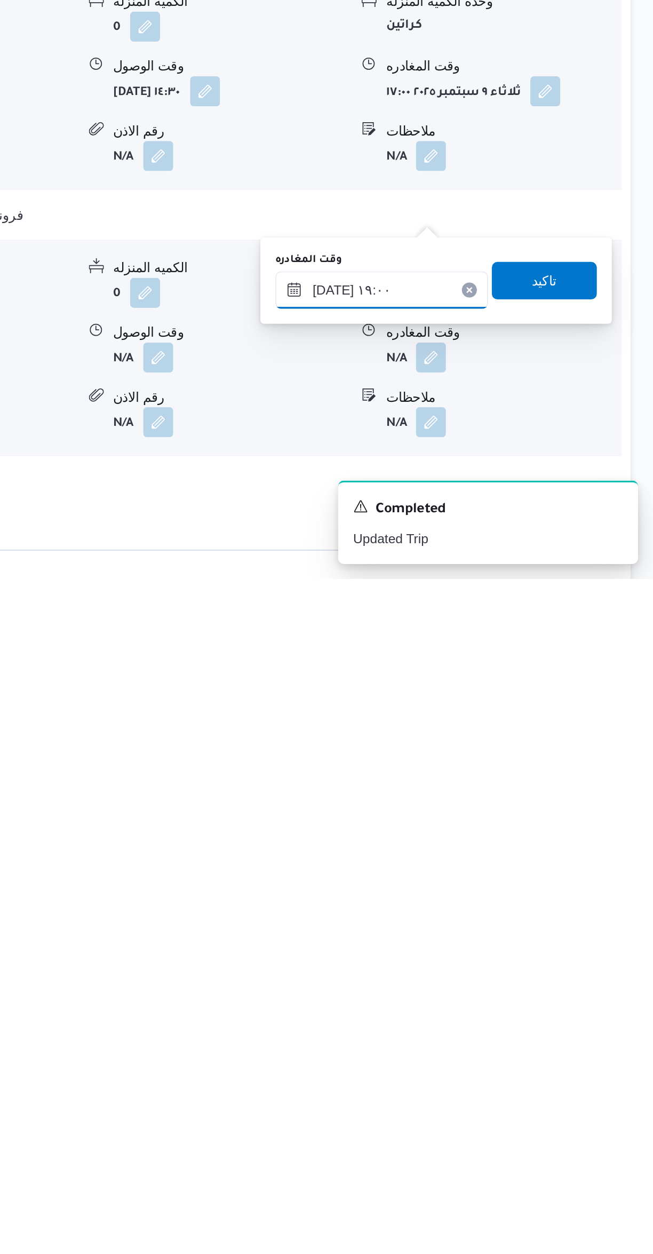
scroll to position [249, 0]
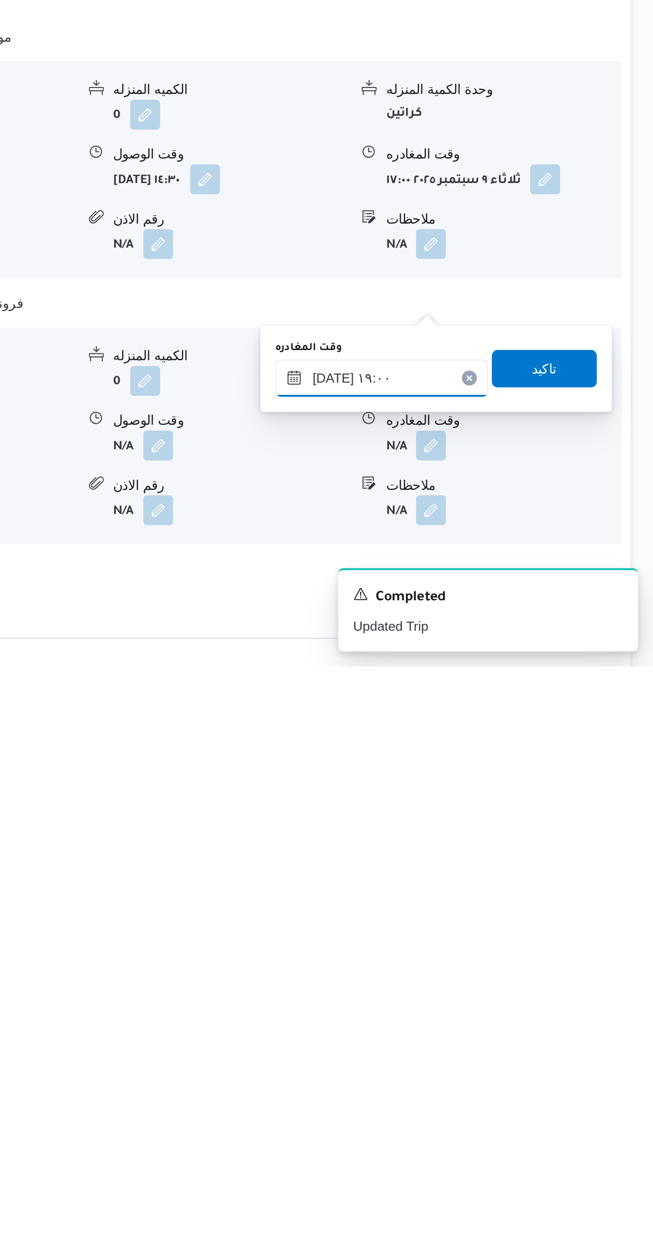
click at [500, 1091] on input "[DATE] ١٩:٠٠" at bounding box center [498, 1089] width 121 height 21
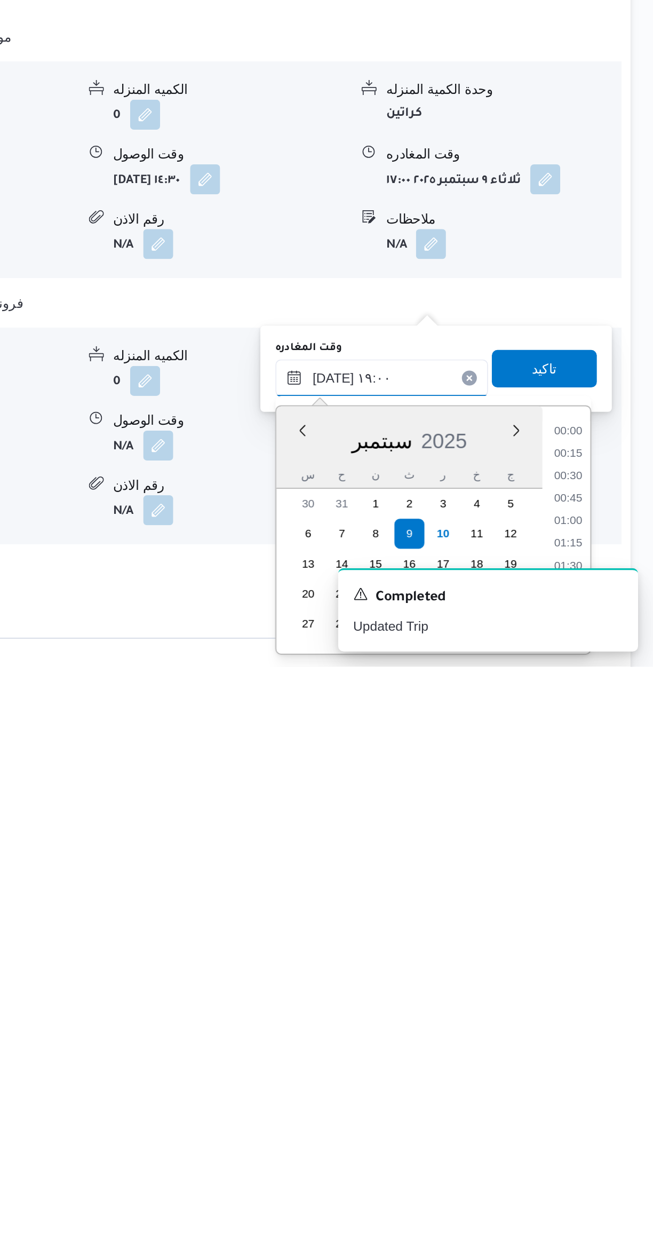
scroll to position [908, 0]
click at [612, 1157] on li "18:30" at bounding box center [604, 1158] width 25 height 11
type input "[DATE] ١٨:٣٠"
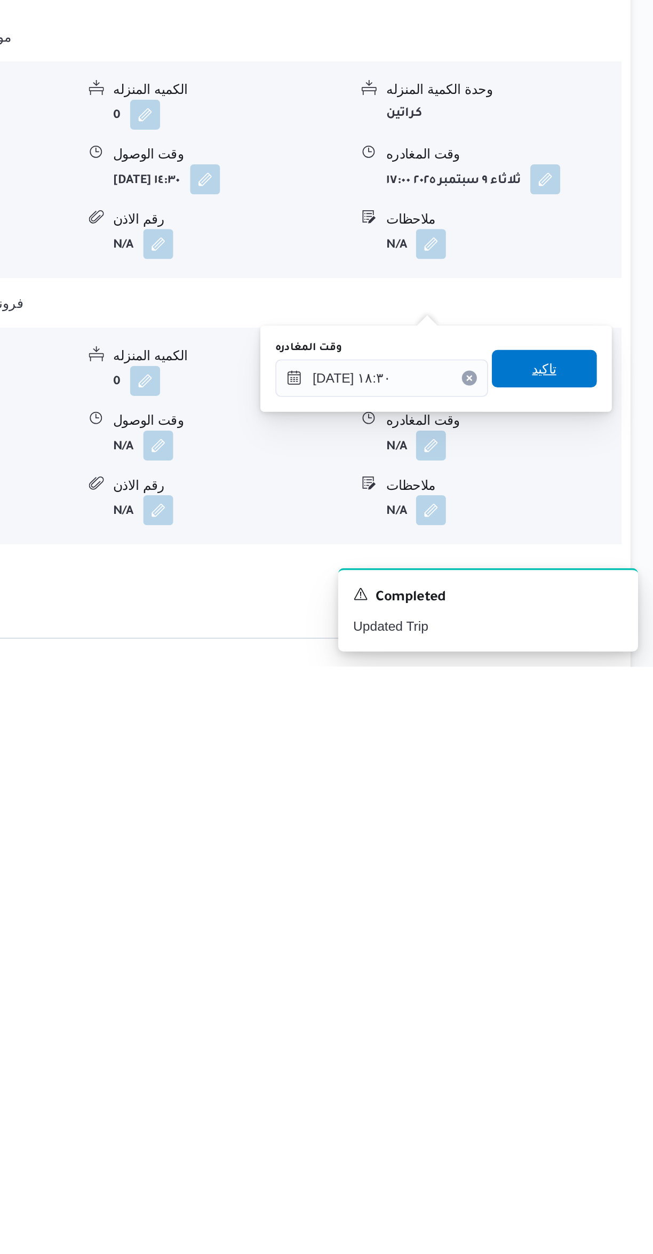
click at [601, 1079] on span "تاكيد" at bounding box center [591, 1083] width 60 height 21
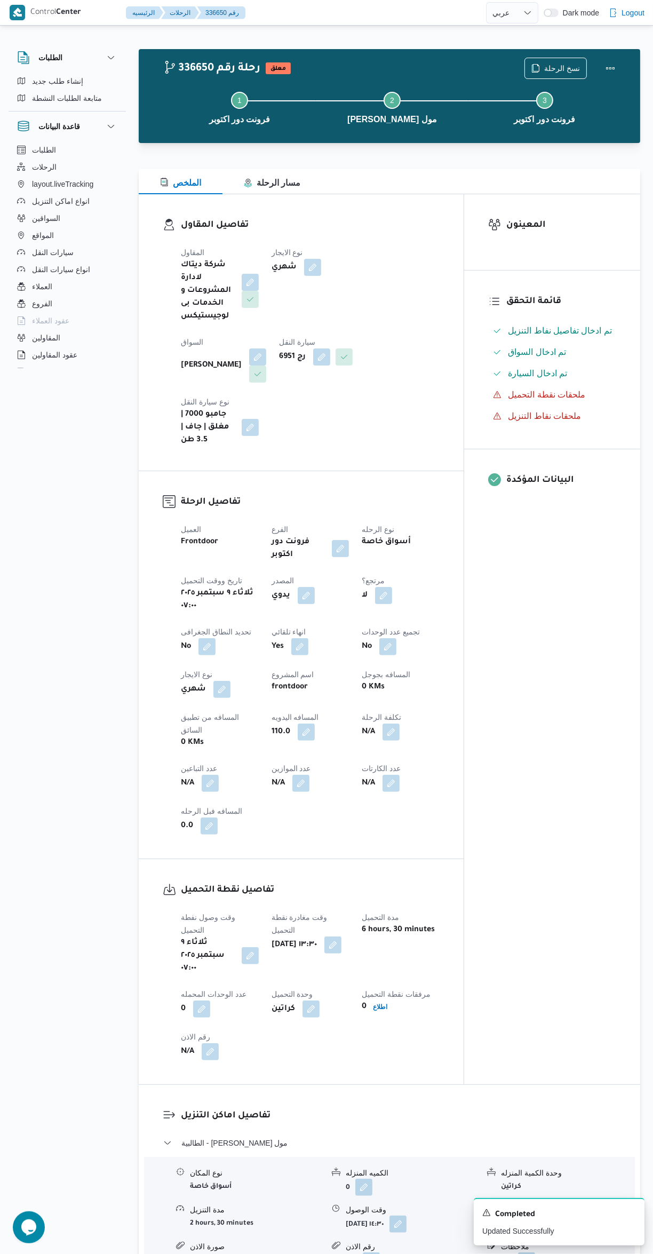
scroll to position [0, 0]
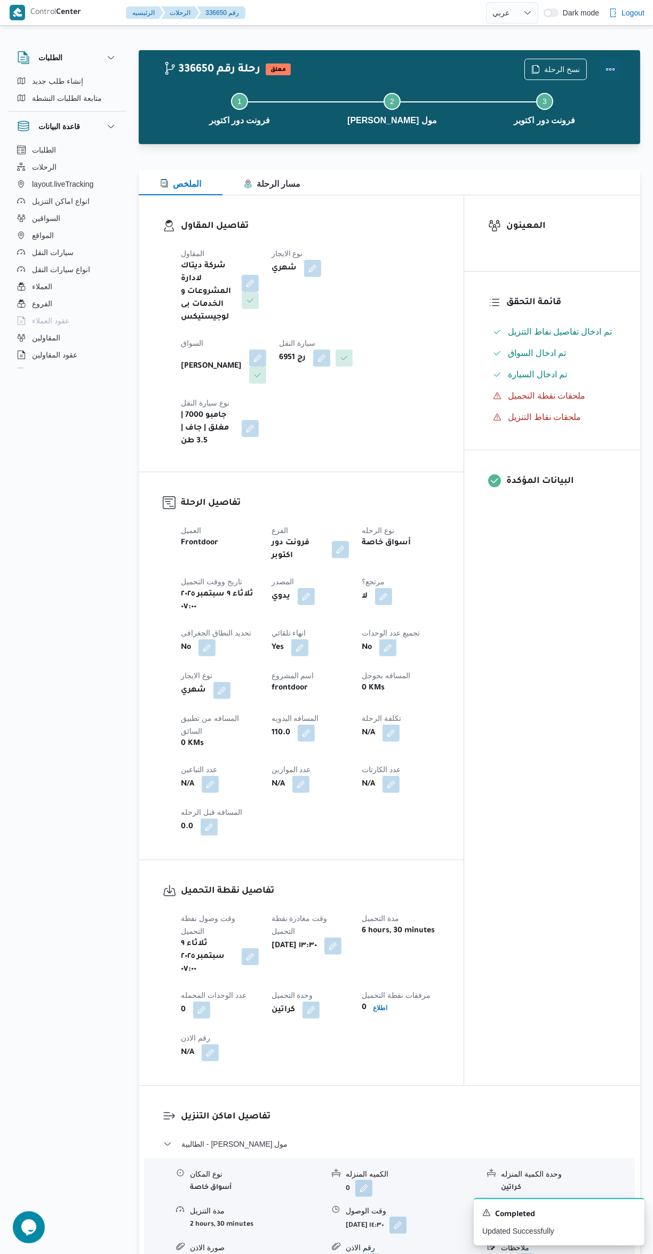
click at [612, 73] on button "Actions" at bounding box center [610, 69] width 21 height 21
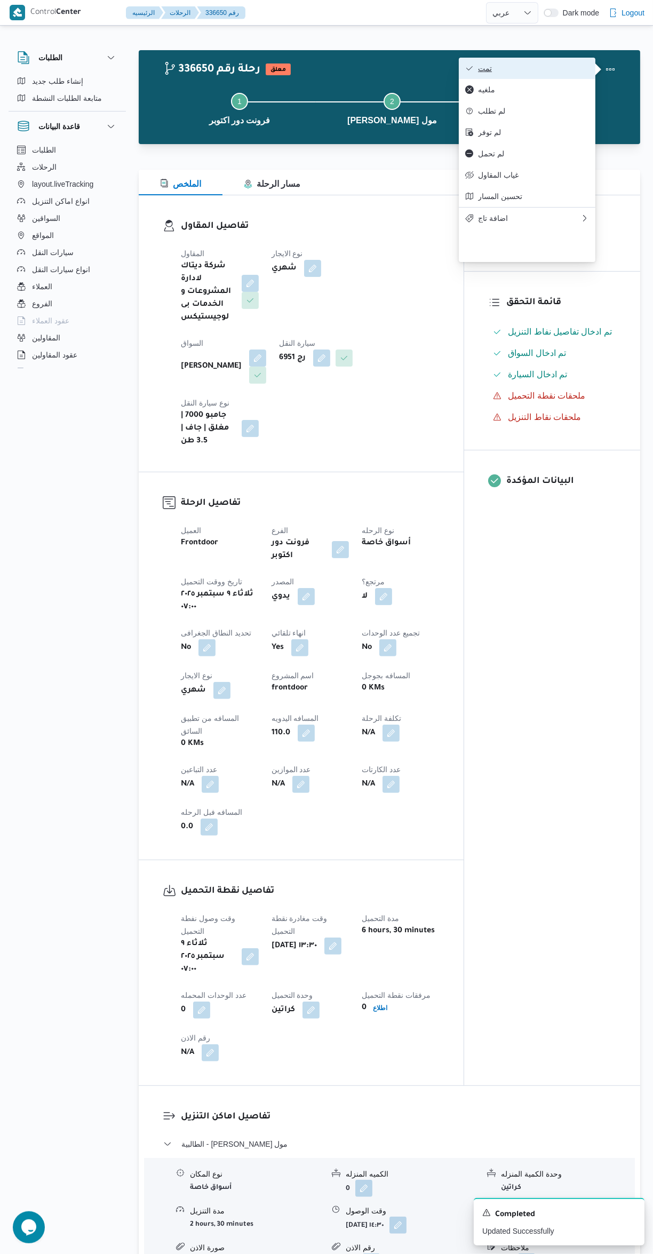
click at [573, 65] on span "تمت" at bounding box center [533, 68] width 111 height 9
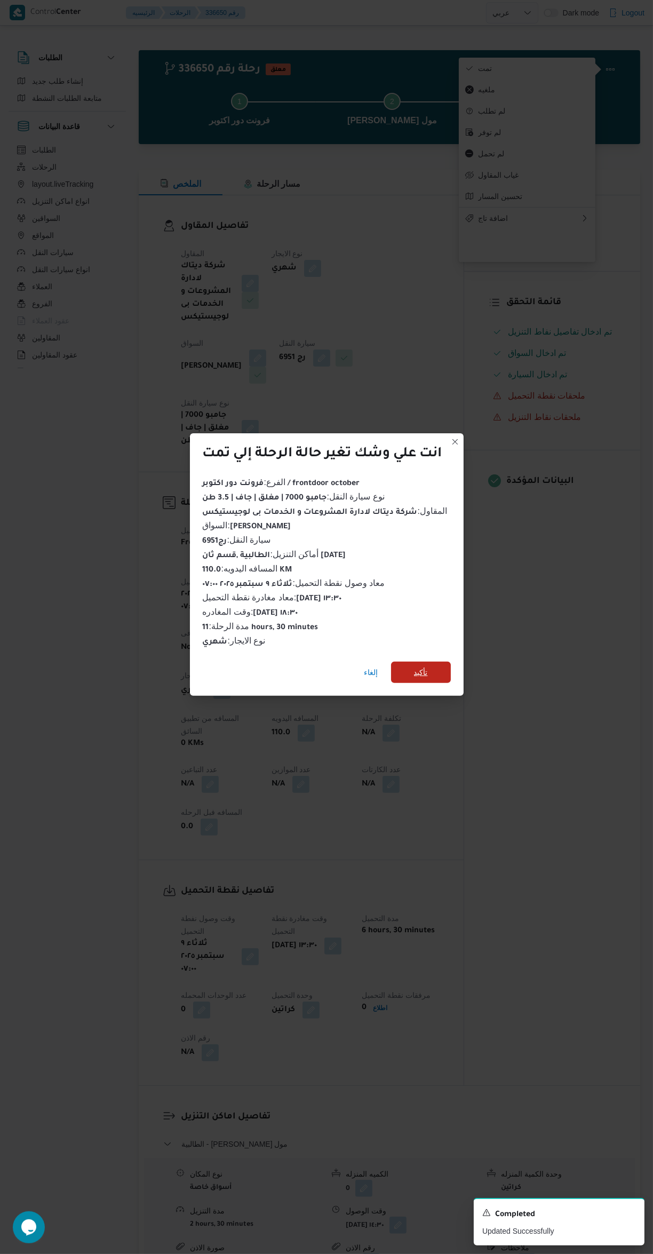
click at [438, 670] on span "تأكيد" at bounding box center [421, 671] width 60 height 21
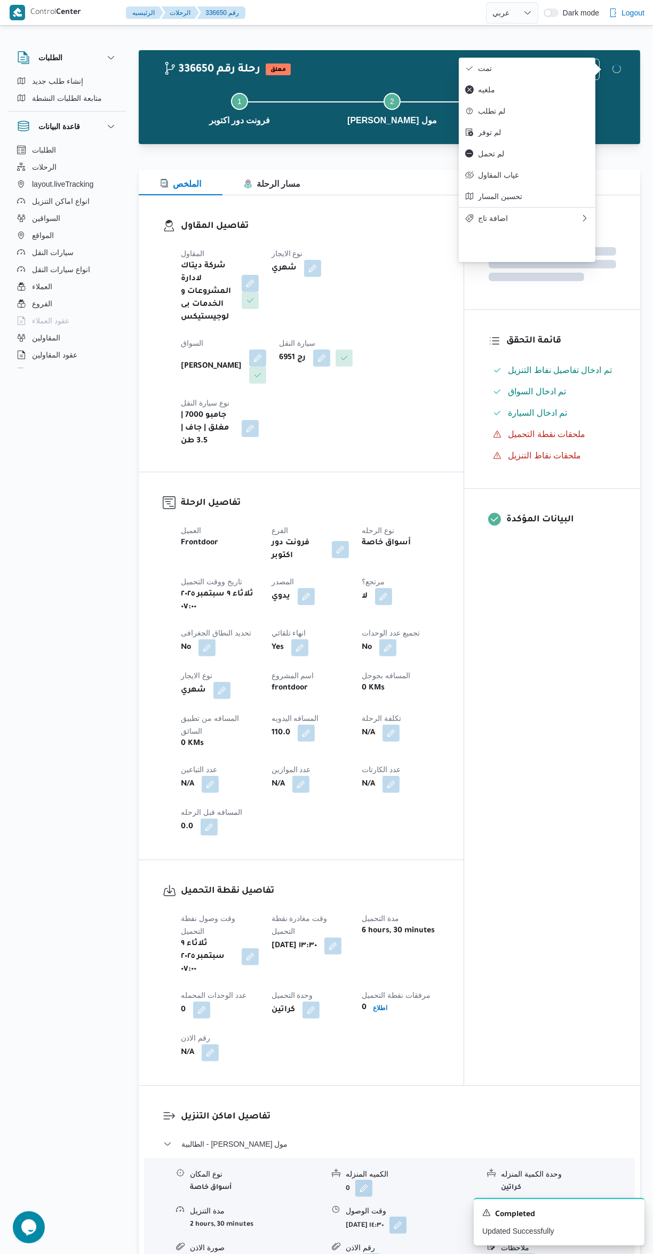
click at [533, 754] on div "المعينون قائمة التحقق تم ادخال تفاصيل نفاط التنزيل تم ادخال السواق تم ادخال الس…" at bounding box center [552, 640] width 176 height 890
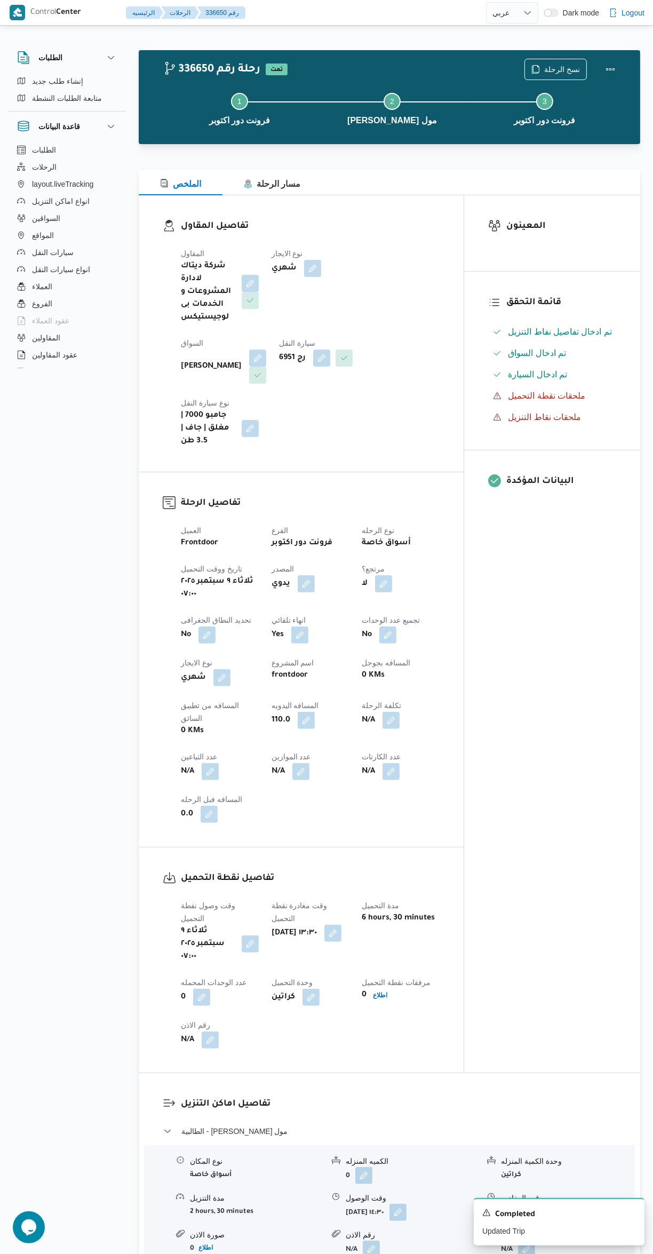
select select "ar"
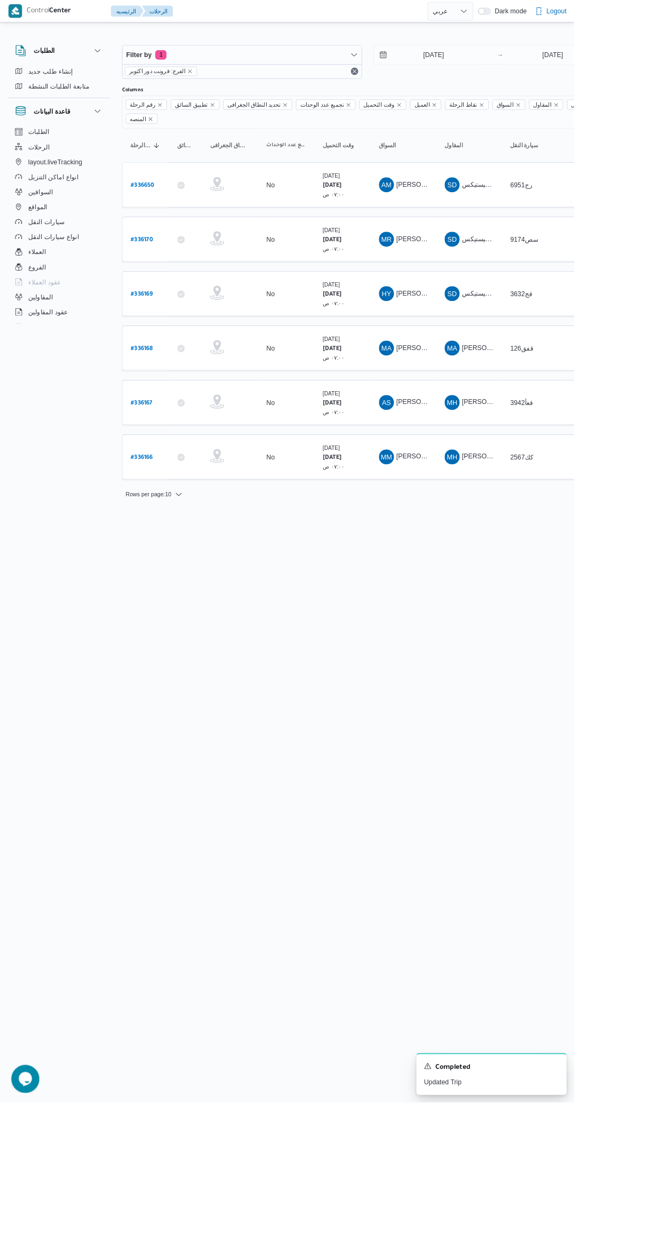
click at [167, 269] on b "# 336170" at bounding box center [161, 272] width 25 height 7
select select "ar"
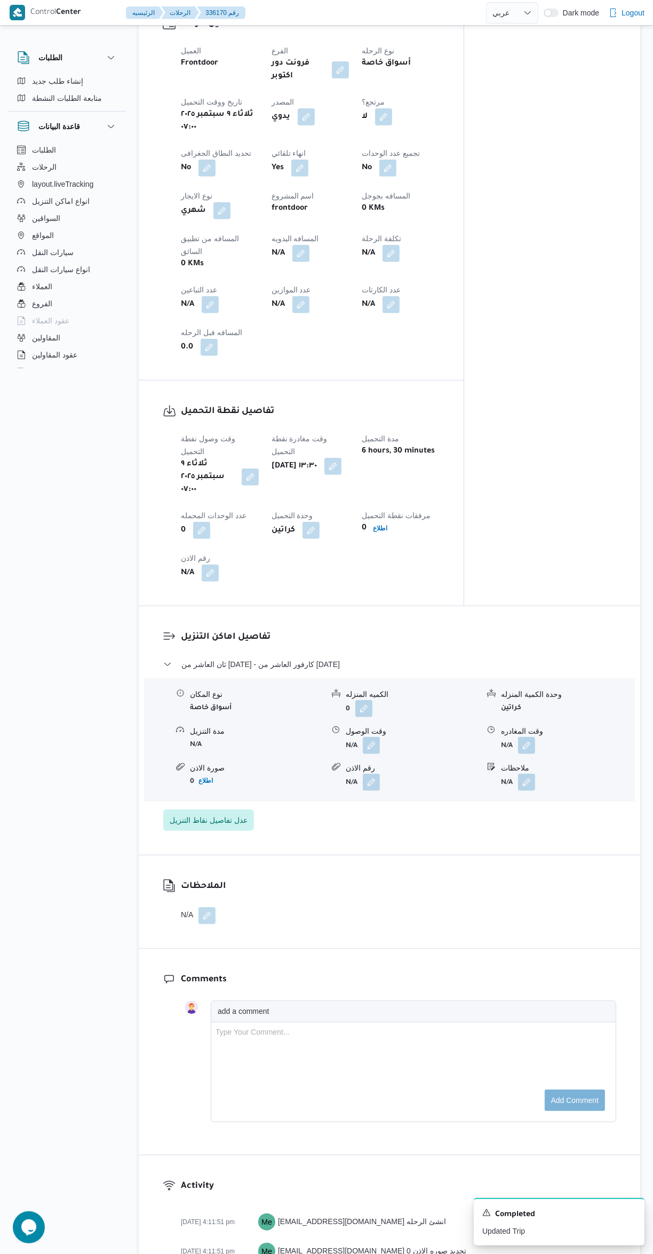
scroll to position [477, 0]
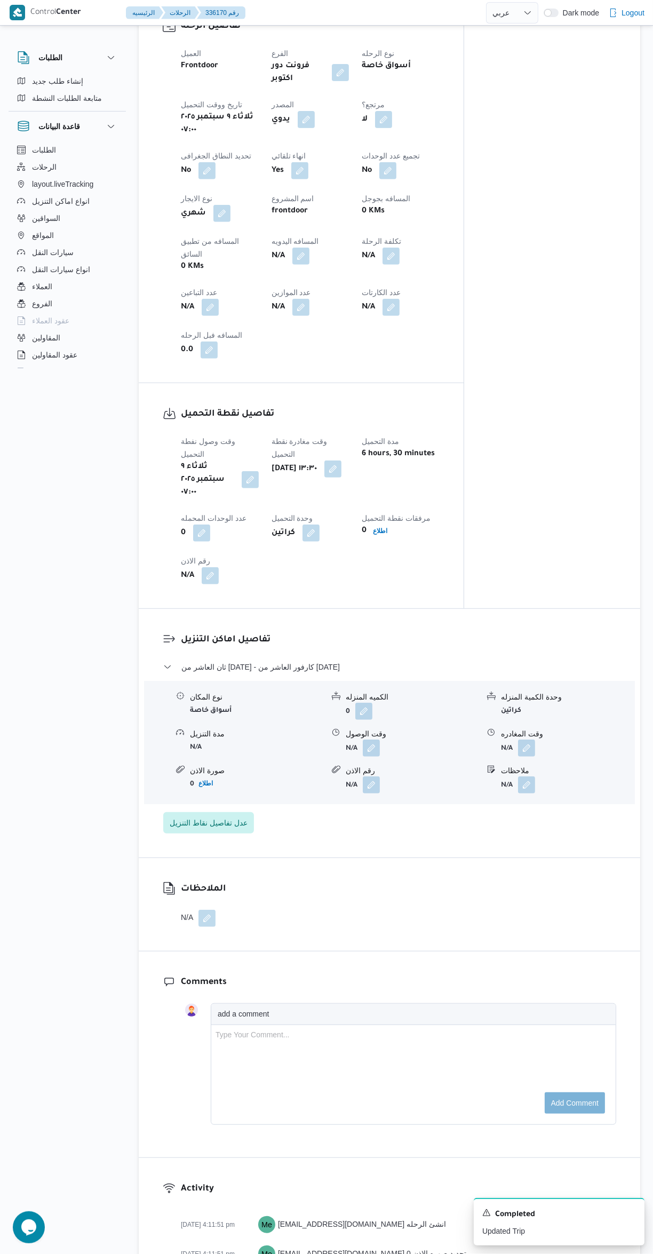
click at [376, 739] on button "button" at bounding box center [371, 747] width 17 height 17
click at [356, 708] on input "وقت الوصول" at bounding box center [342, 709] width 121 height 21
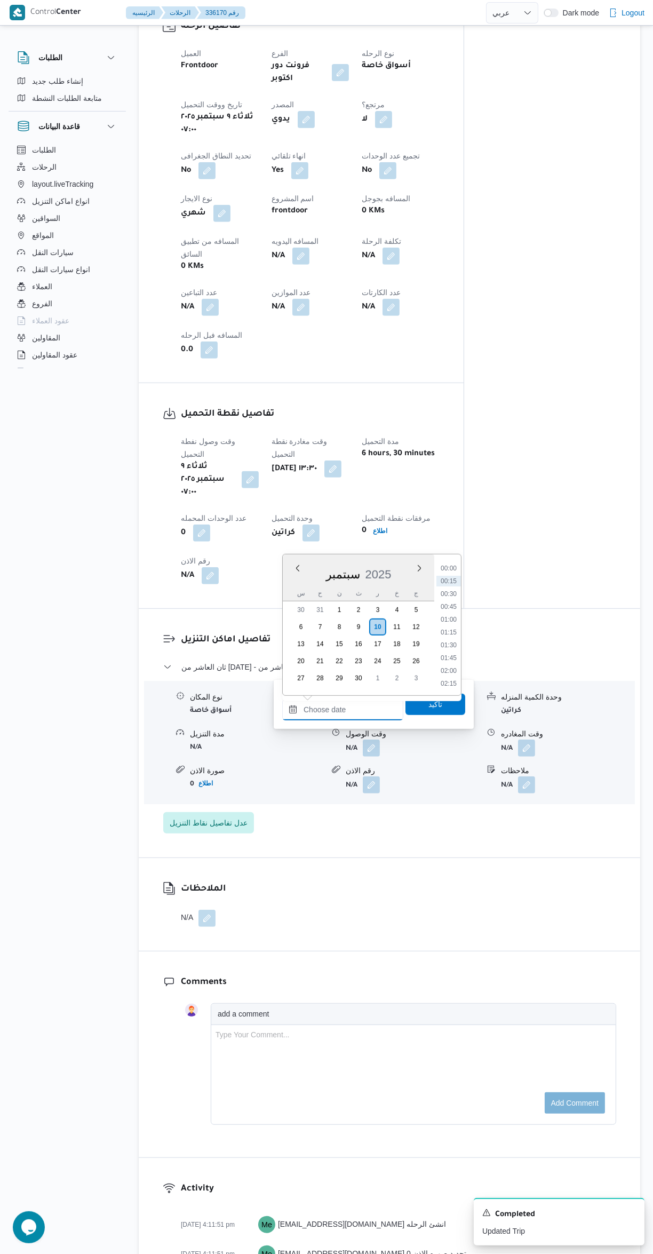
scroll to position [0, 0]
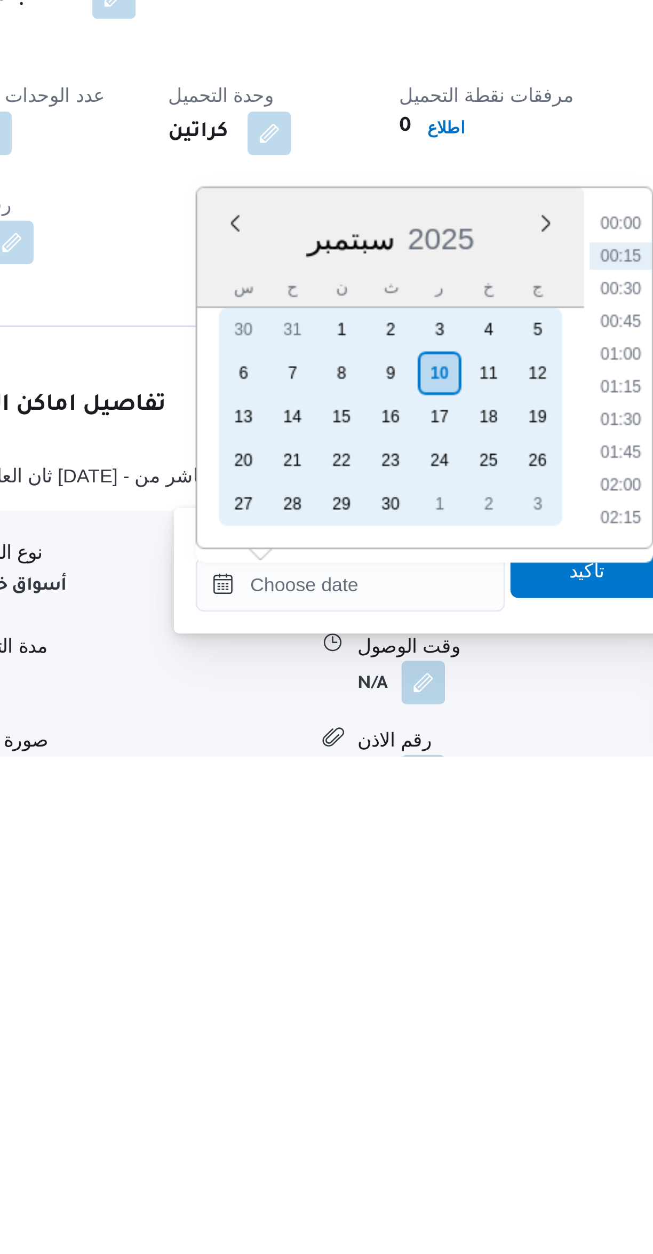
click at [358, 1103] on div "9" at bounding box center [358, 1103] width 17 height 17
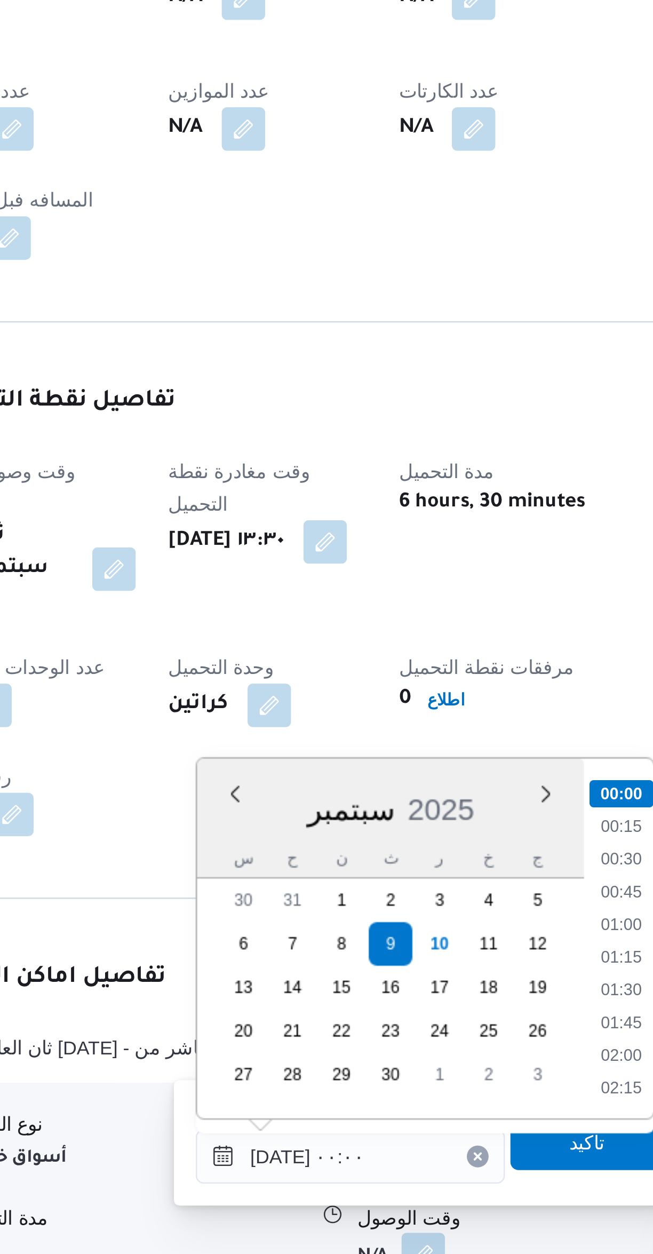
click at [446, 1069] on li "00:30" at bounding box center [448, 1070] width 25 height 11
type input "[DATE] ٠٠:٣٠"
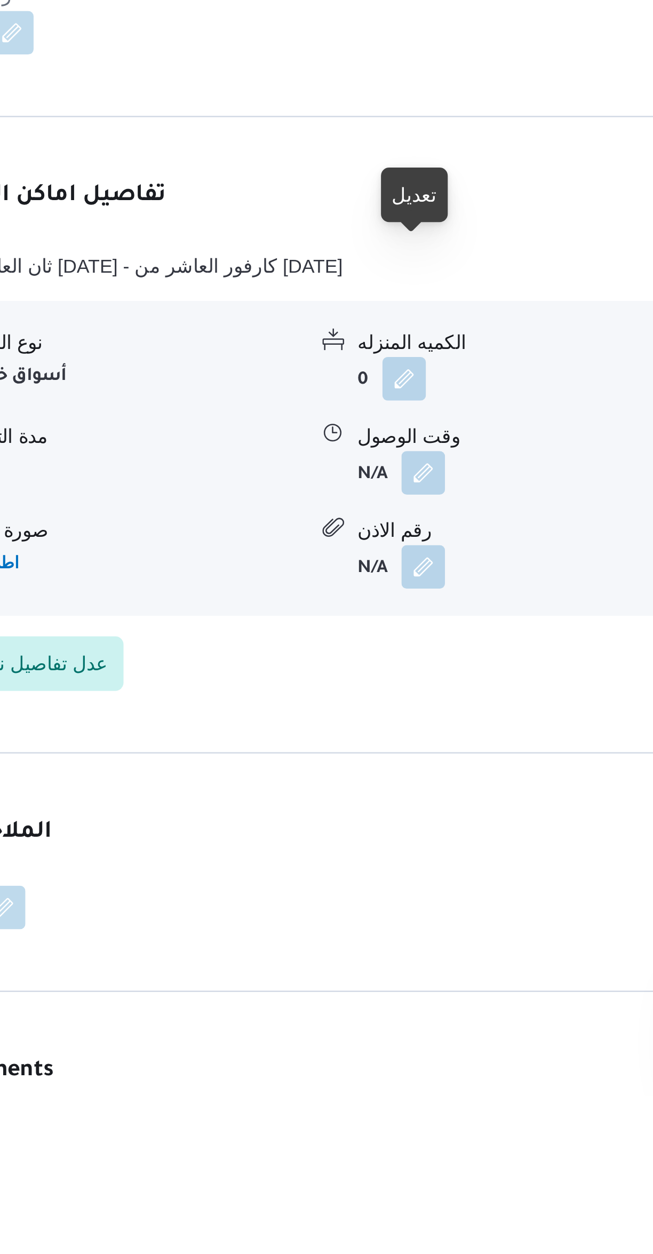
scroll to position [219, 0]
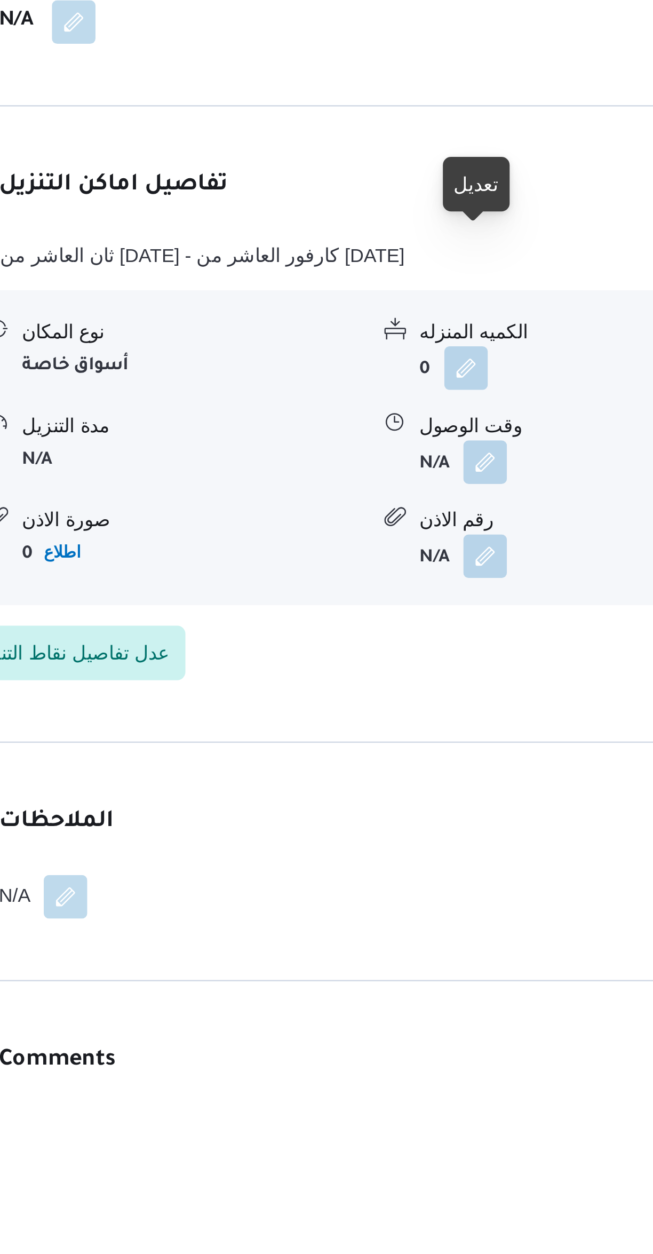
click at [377, 997] on button "button" at bounding box center [371, 1005] width 17 height 17
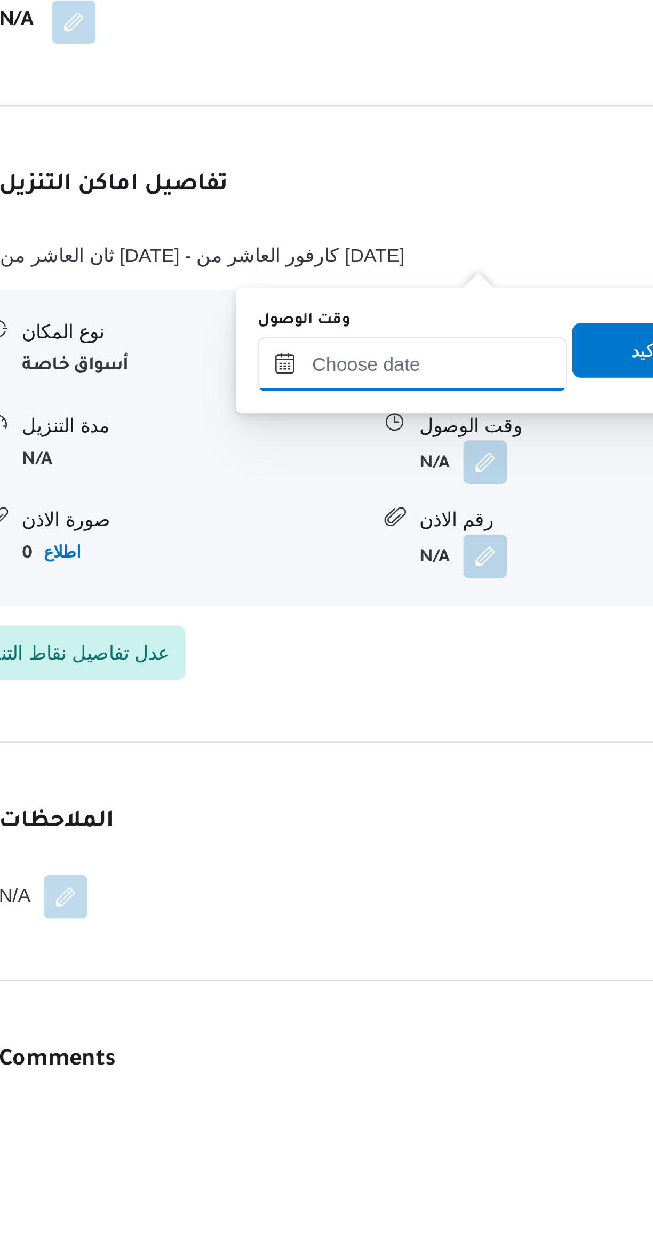
click at [365, 965] on input "وقت الوصول" at bounding box center [342, 966] width 121 height 21
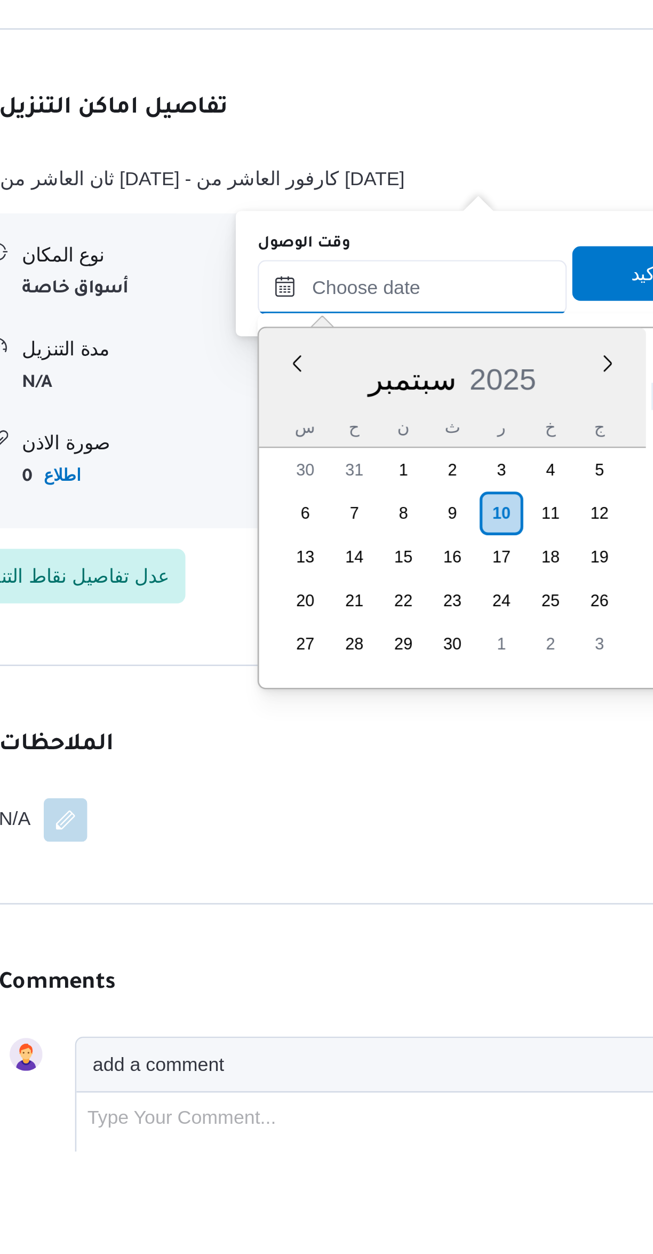
scroll to position [239, 0]
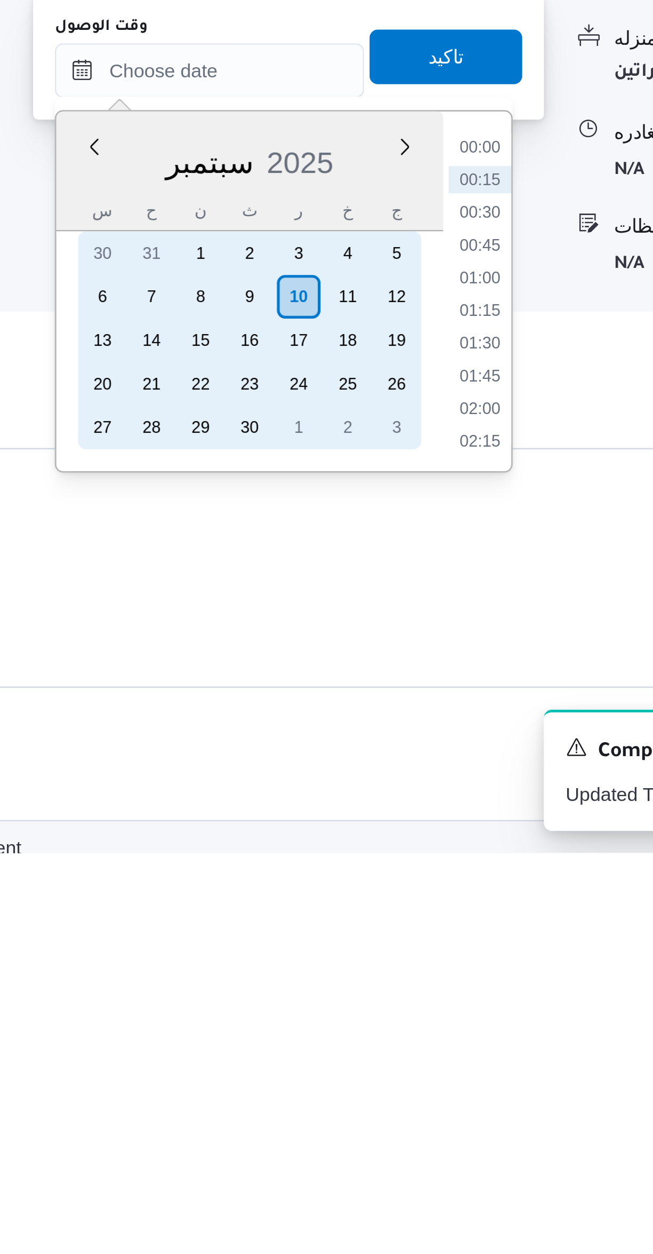
click at [357, 1035] on div "9" at bounding box center [358, 1035] width 17 height 17
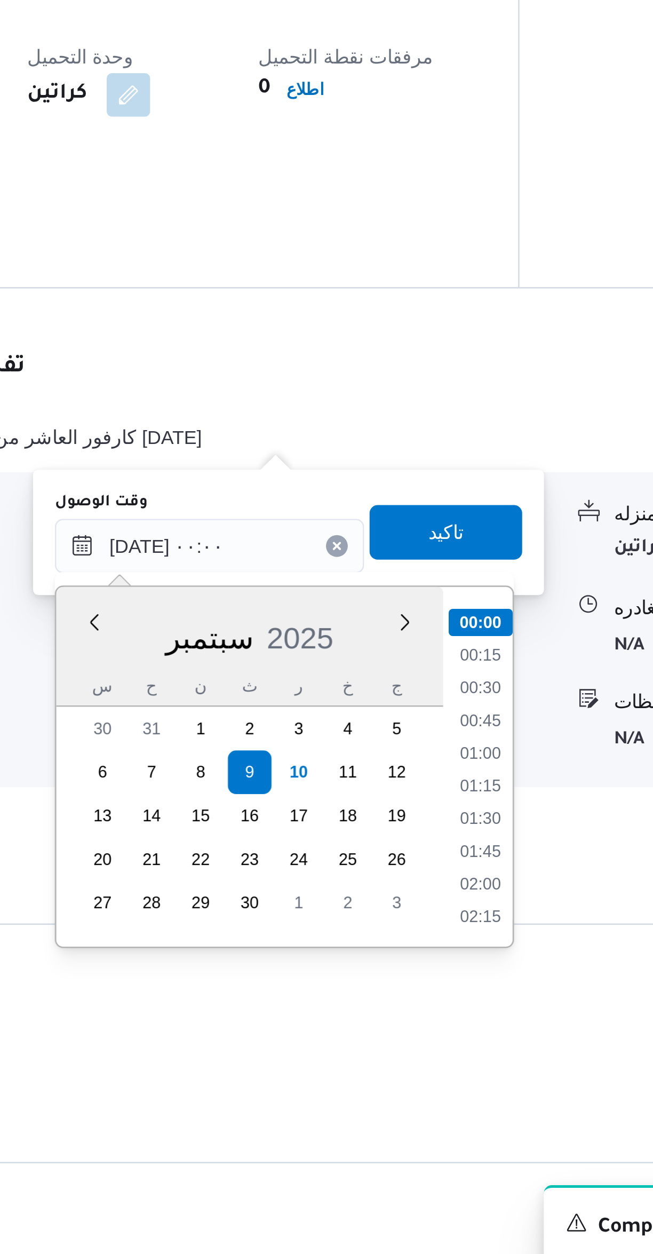
click at [451, 1001] on li "00:30" at bounding box center [448, 1002] width 25 height 11
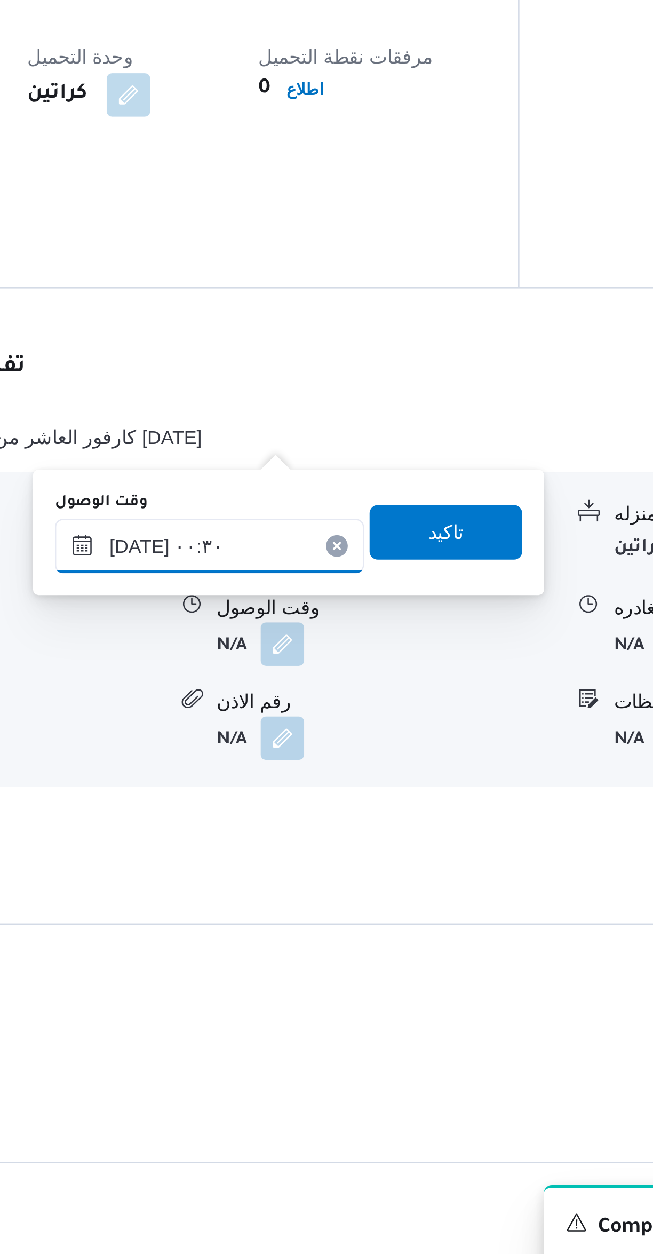
scroll to position [136, 0]
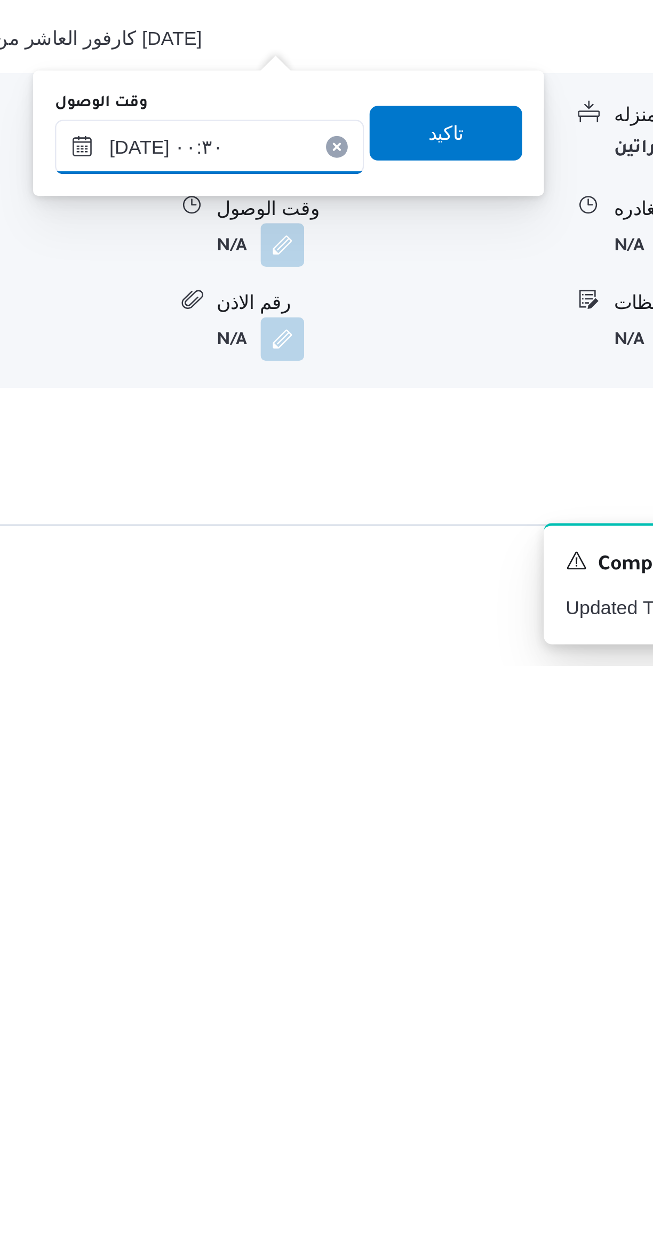
click at [307, 1051] on input "[DATE] ٠٠:٣٠" at bounding box center [342, 1050] width 121 height 21
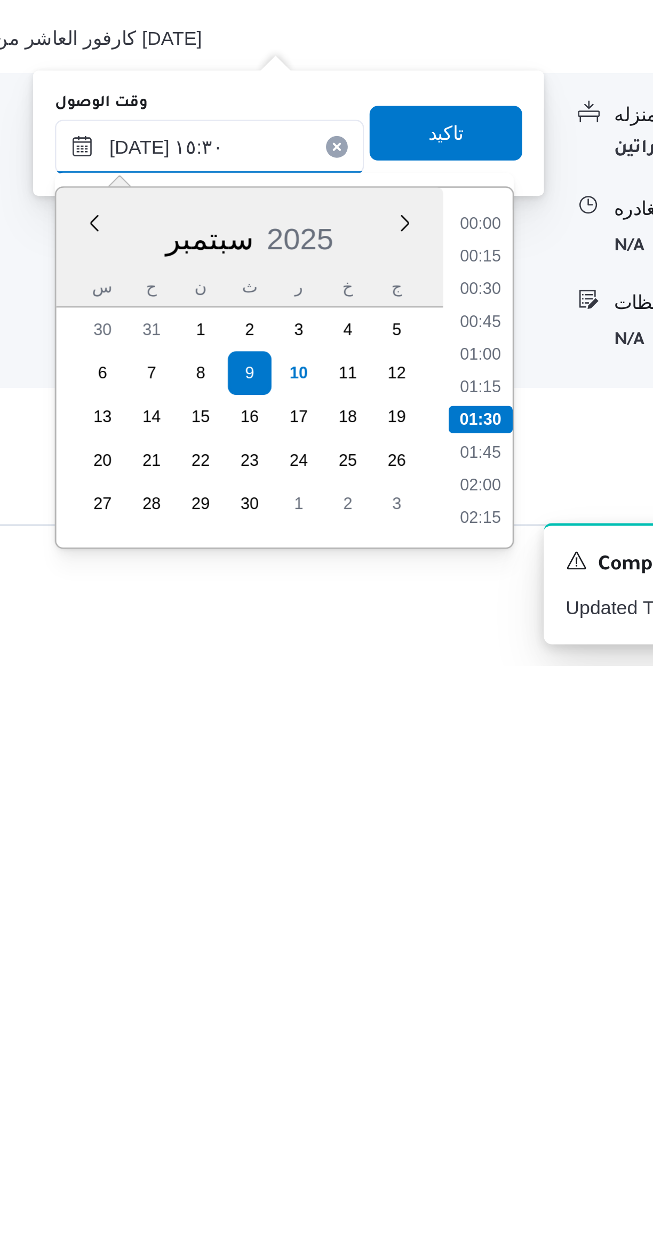
scroll to position [682, 0]
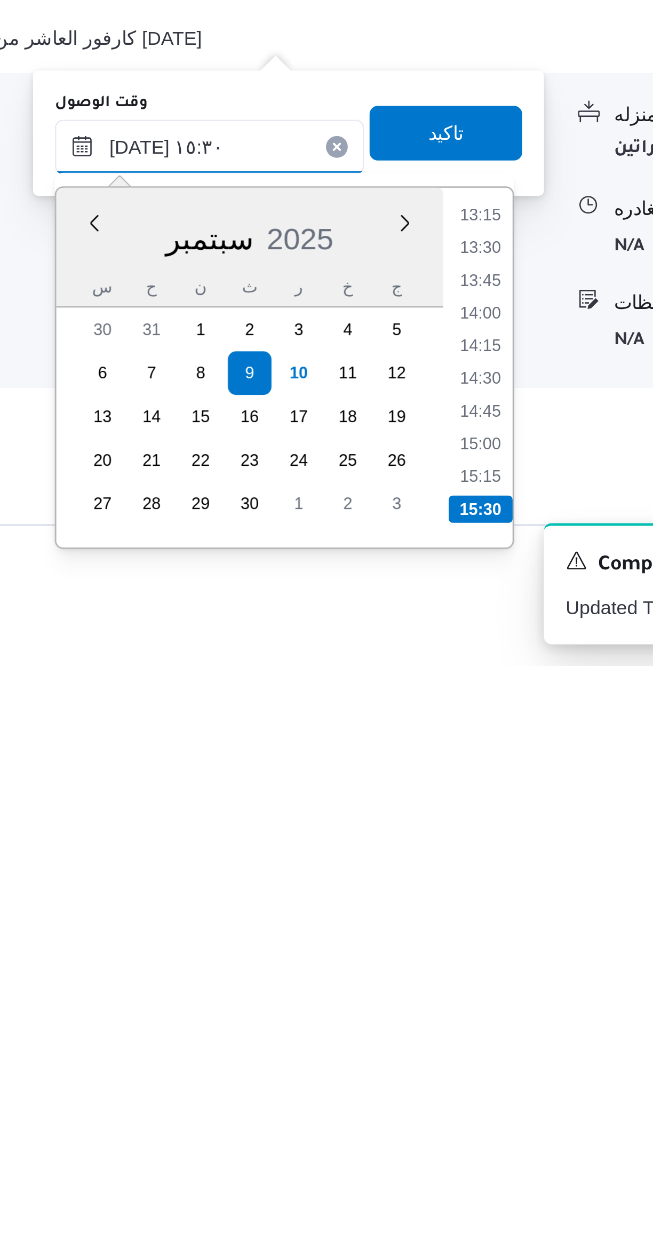
type input "[DATE] ١٥:٣٠"
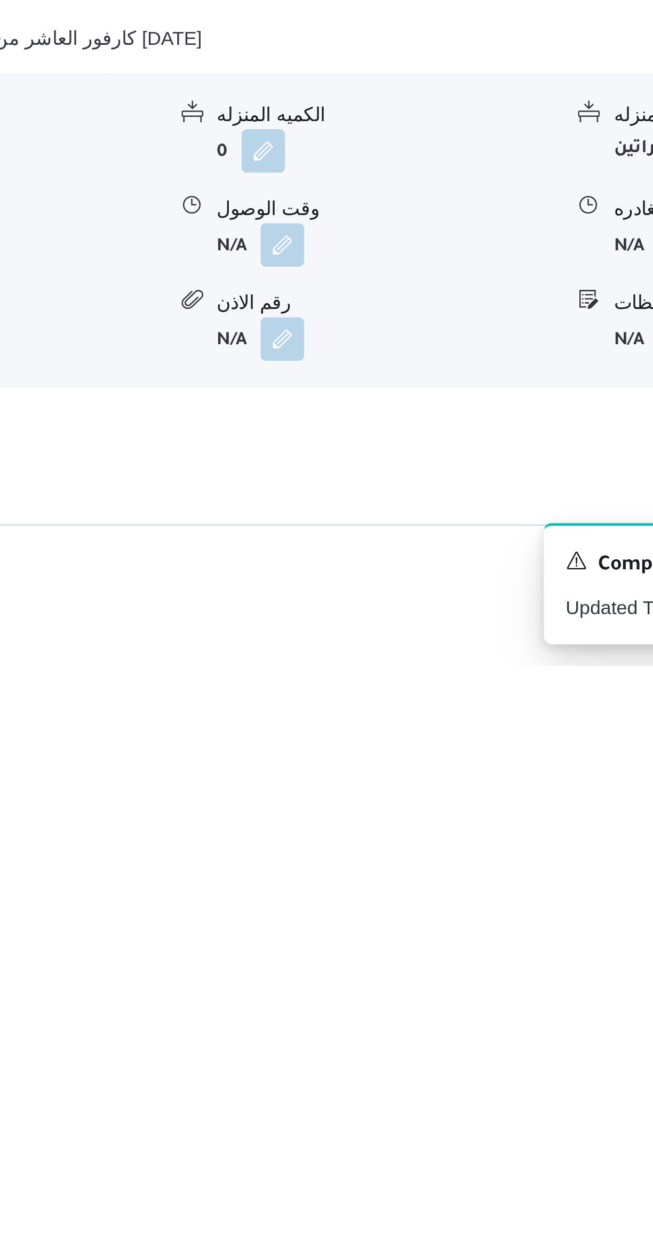
click at [453, 1023] on div "نوع المكان أسواق خاصة الكميه المنزله 0 وحدة الكمية المنزله كراتين مدة التنزيل N…" at bounding box center [389, 1083] width 499 height 121
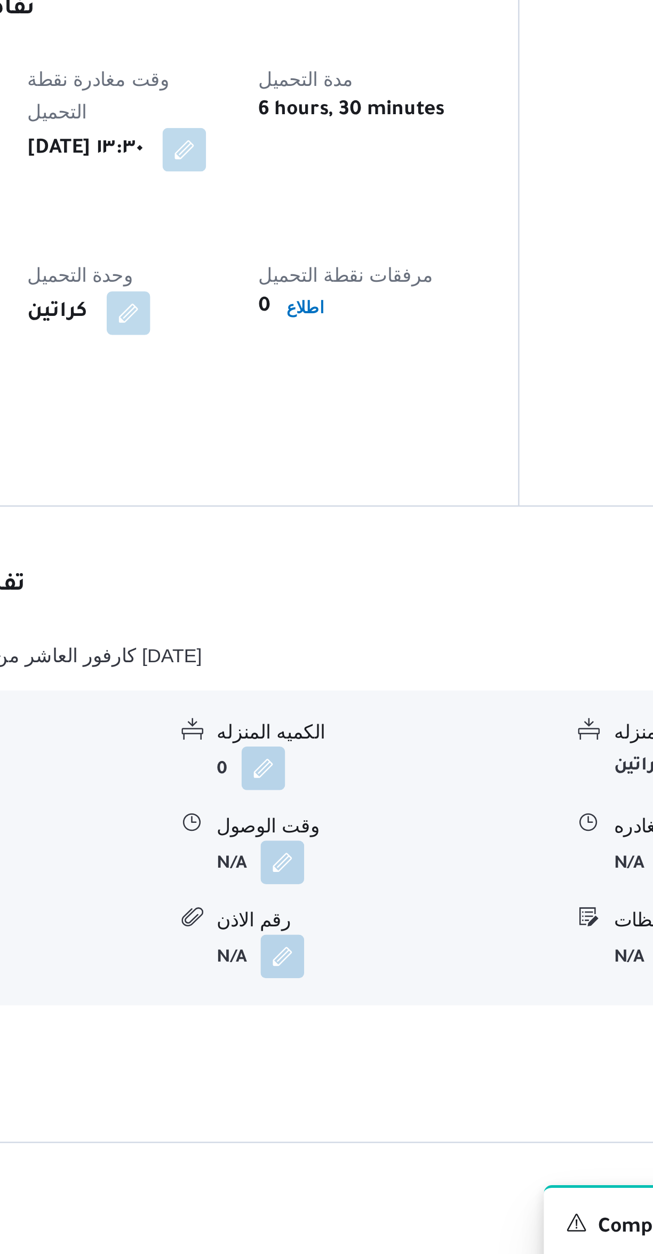
click at [369, 1063] on button "button" at bounding box center [371, 1071] width 17 height 17
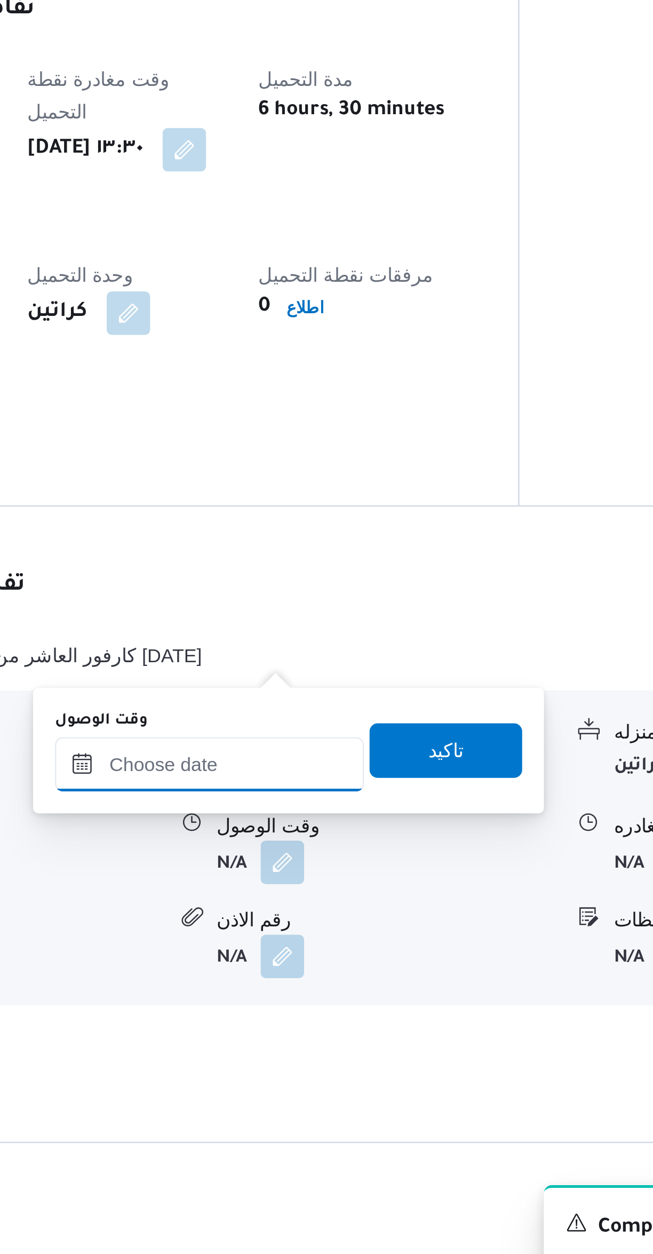
click at [364, 1029] on input "وقت الوصول" at bounding box center [342, 1032] width 121 height 21
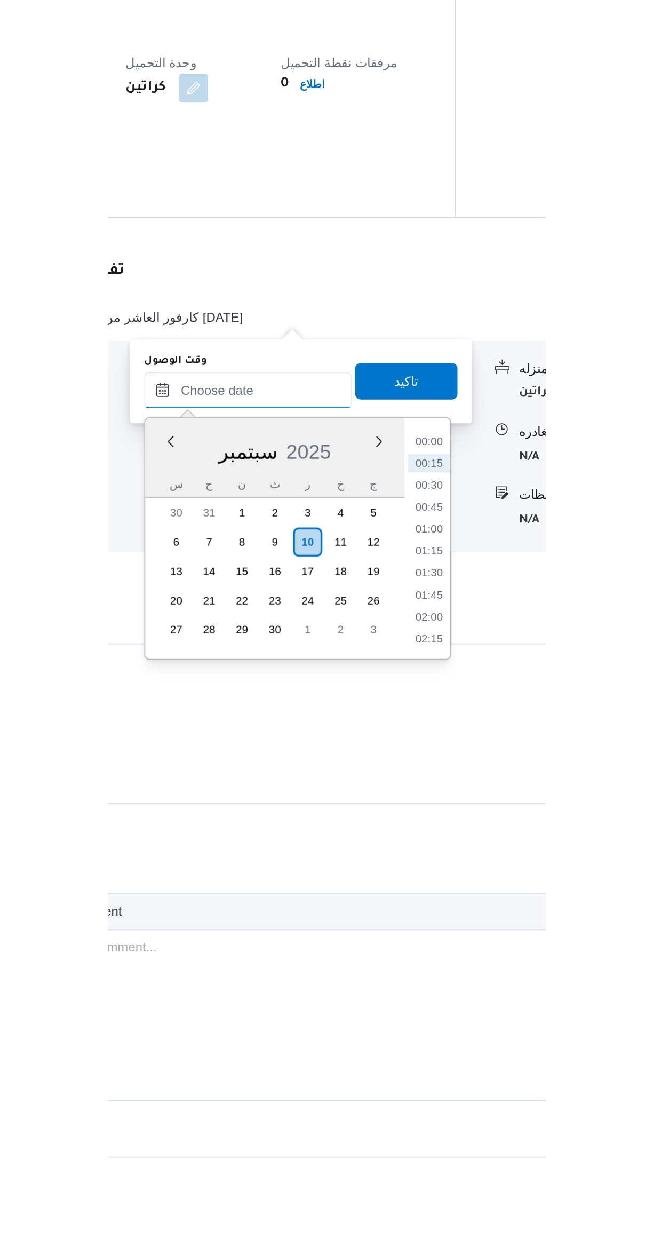
scroll to position [12, 0]
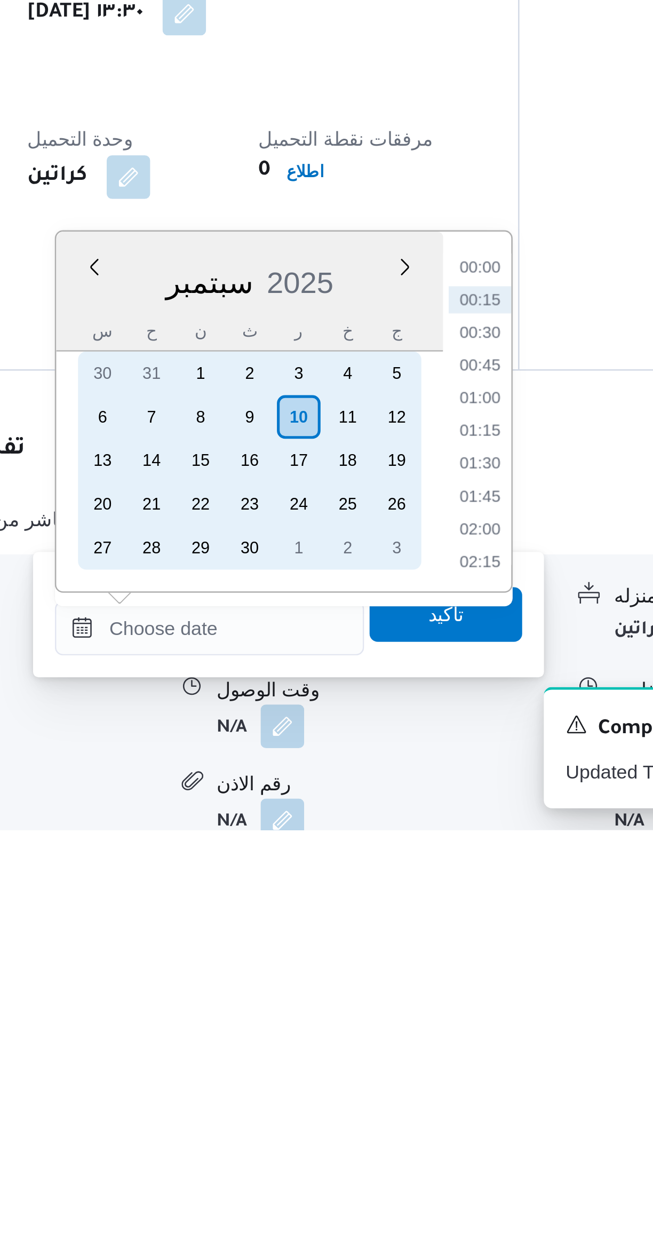
click at [358, 1091] on div "9" at bounding box center [358, 1091] width 17 height 17
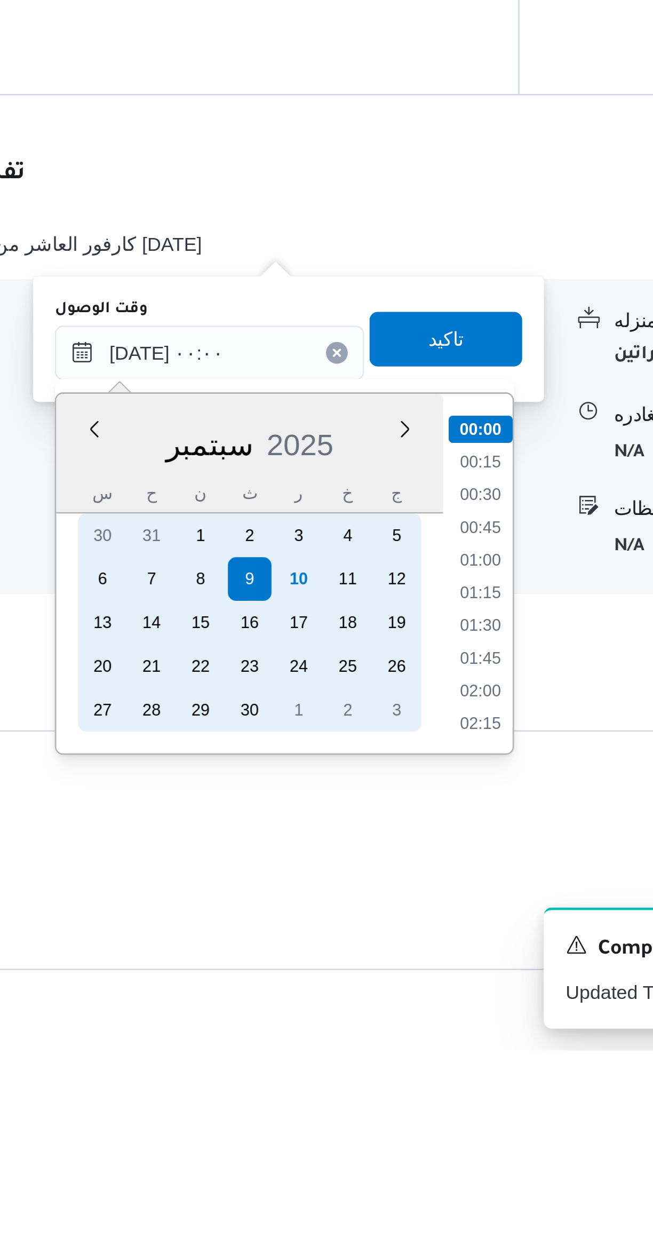
scroll to position [213, 0]
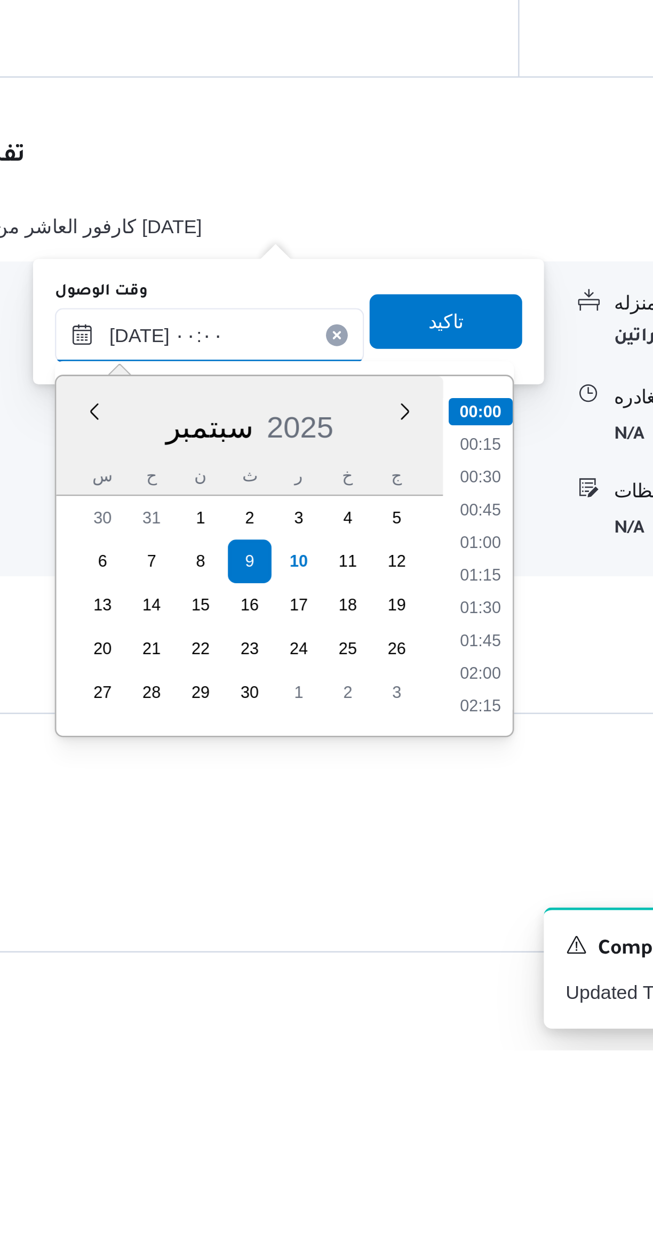
click at [308, 976] on input "[DATE] ٠٠:٠٠" at bounding box center [342, 973] width 121 height 21
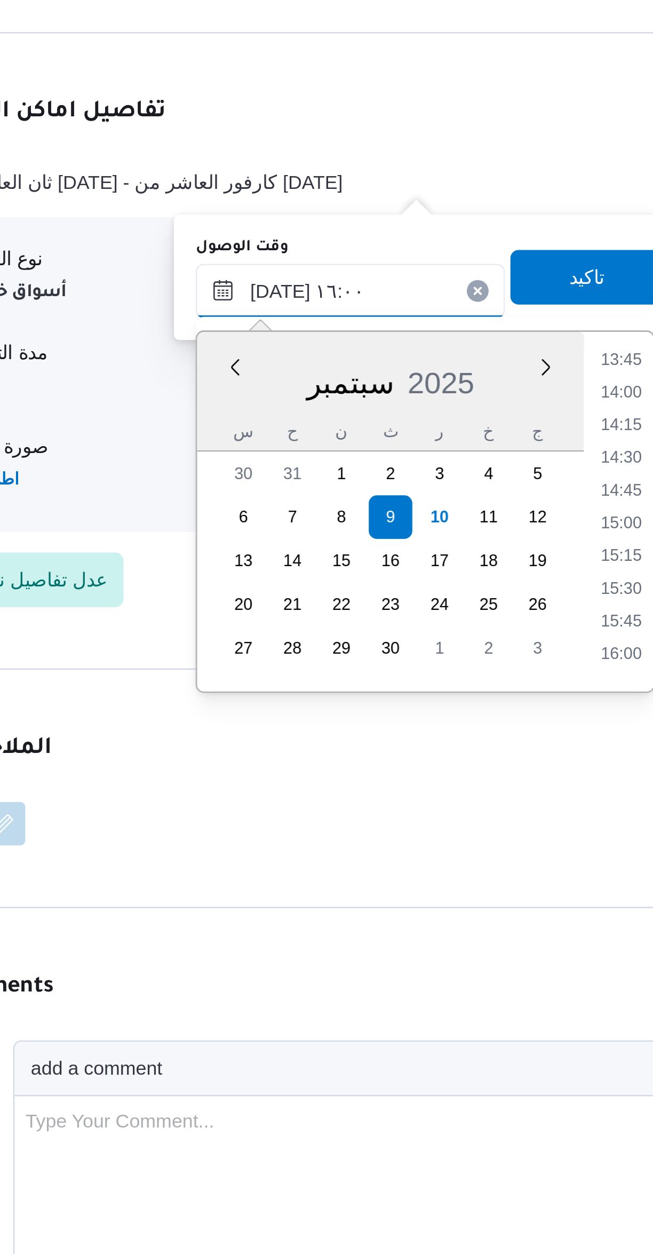
scroll to position [418, 0]
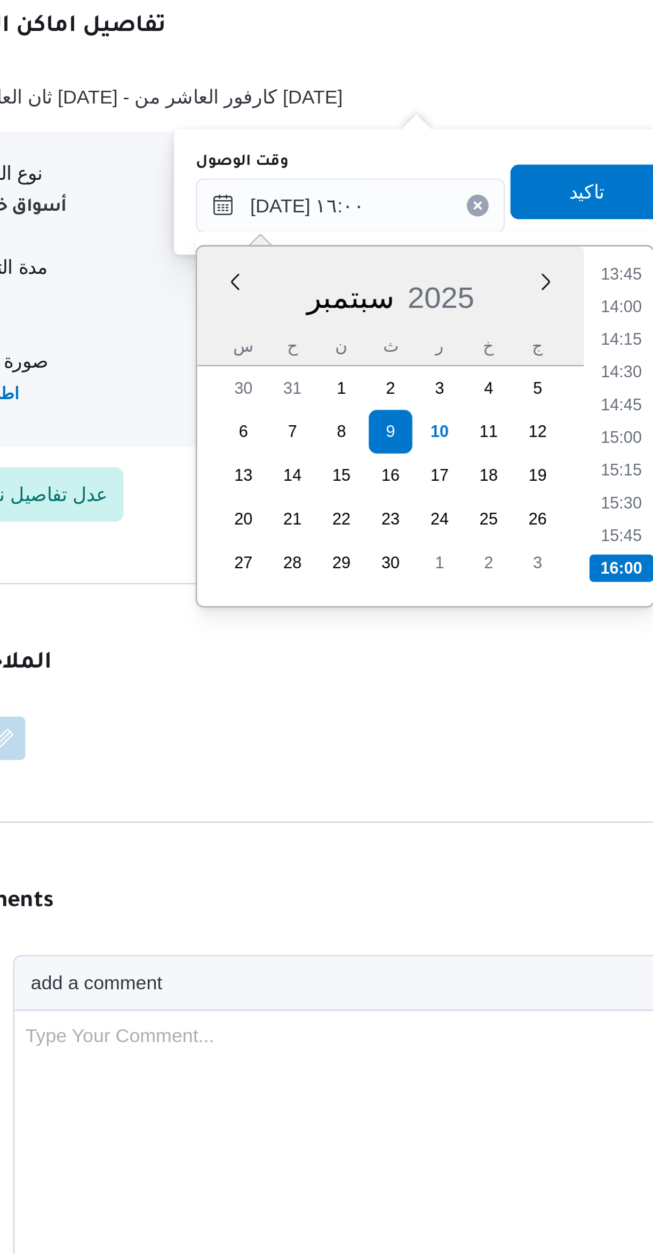
click at [443, 868] on li "15:15" at bounding box center [448, 871] width 25 height 11
type input "[DATE] ١٥:١٥"
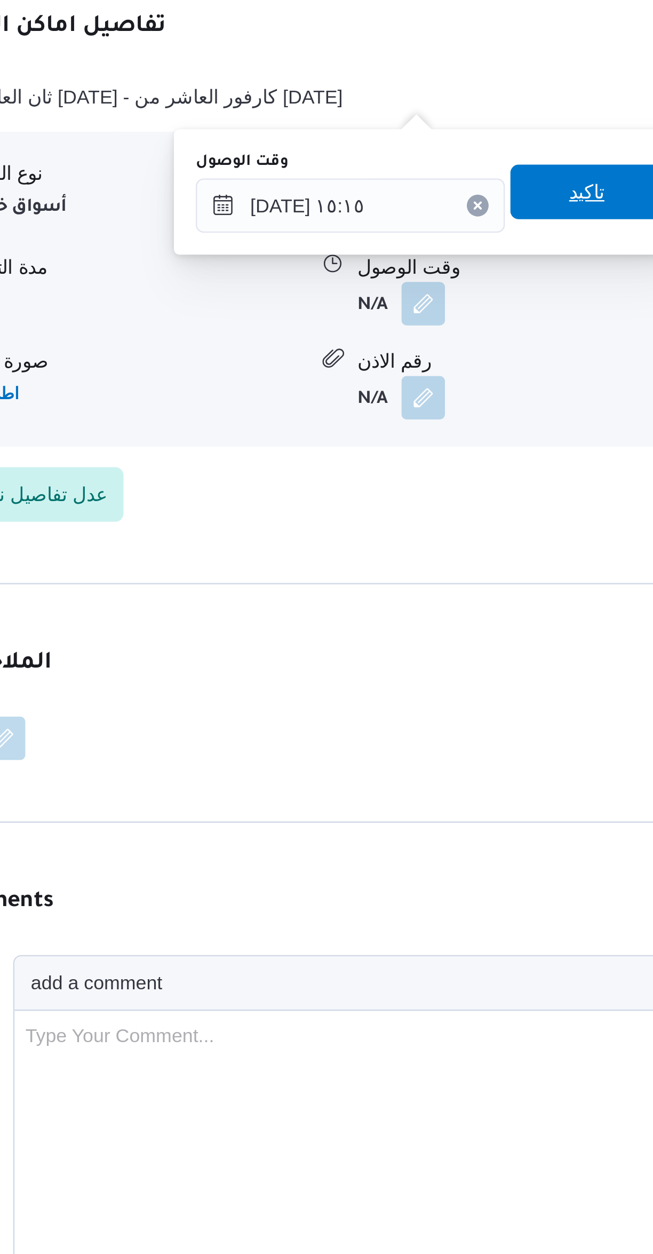
click at [440, 761] on span "تاكيد" at bounding box center [435, 762] width 60 height 21
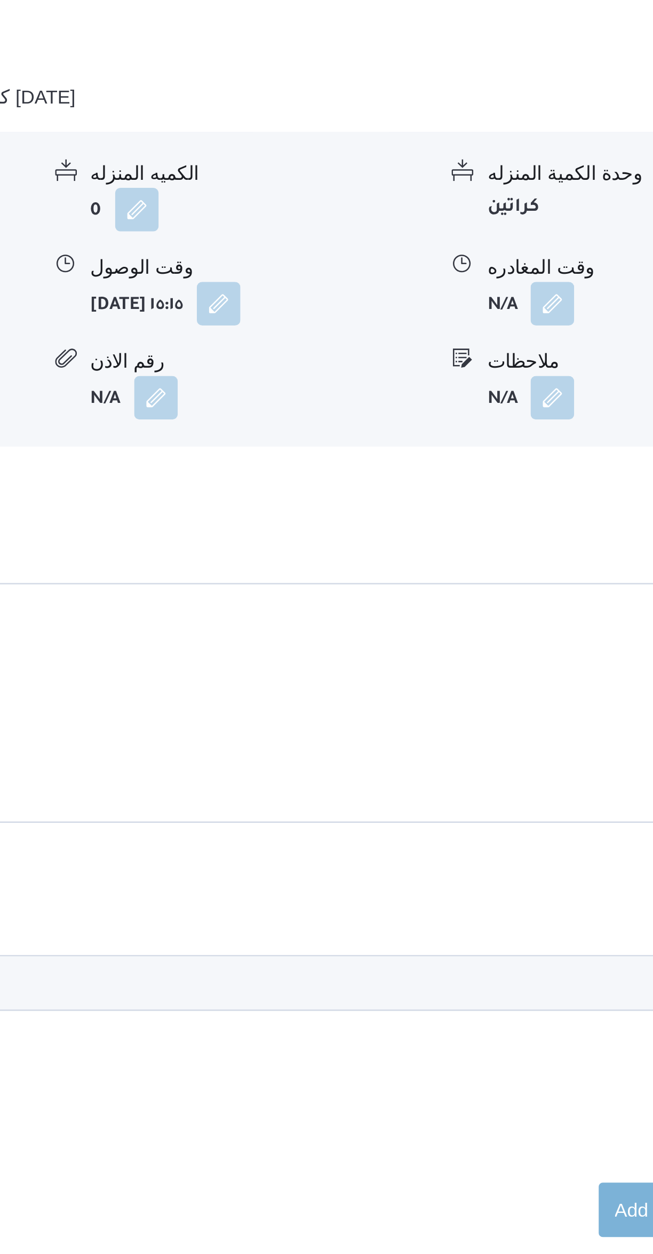
click at [519, 798] on button "button" at bounding box center [526, 806] width 17 height 17
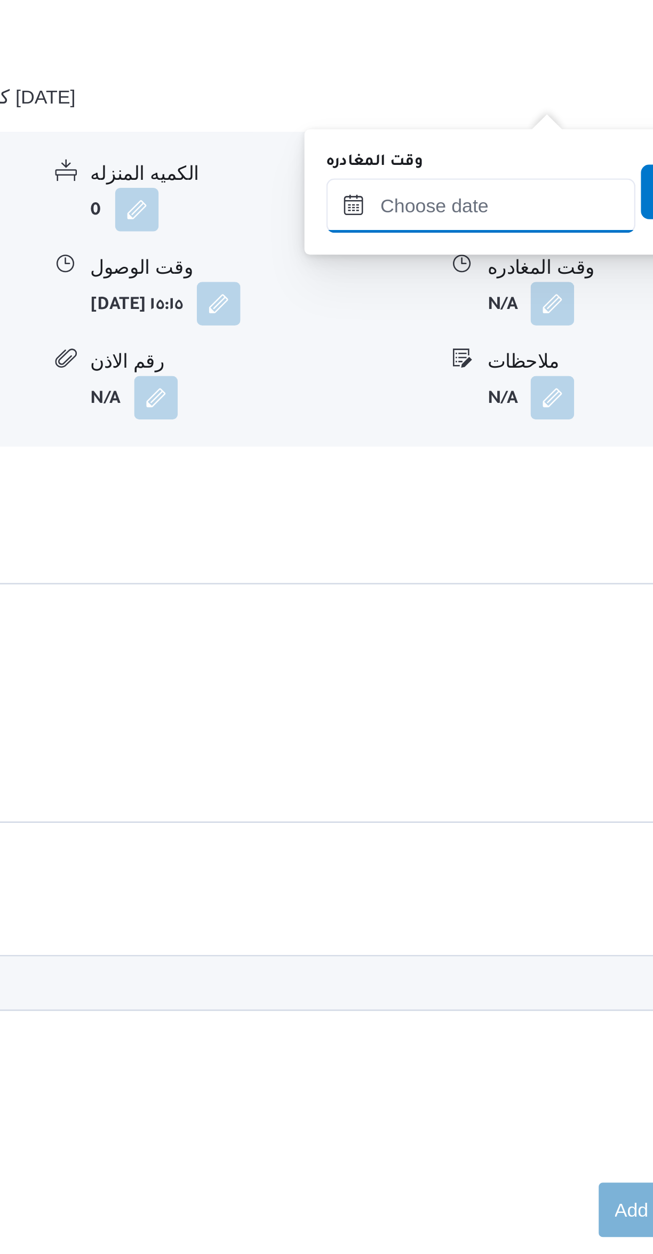
click at [497, 770] on input "وقت المغادره" at bounding box center [498, 767] width 121 height 21
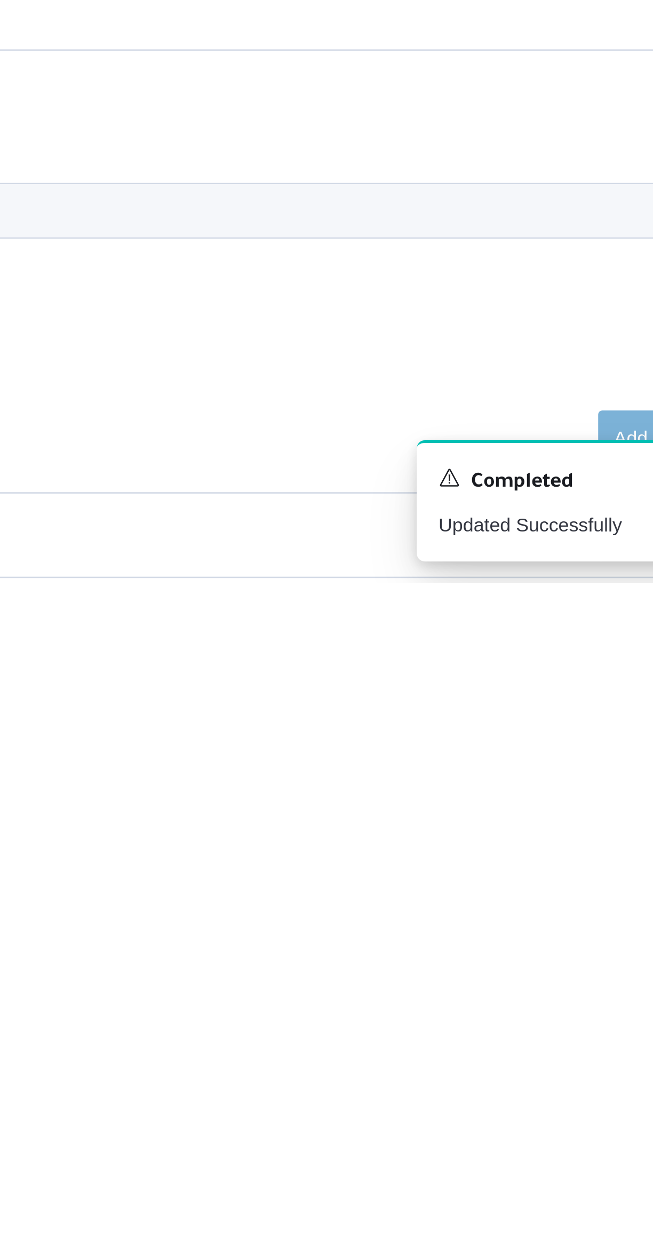
scroll to position [383, 0]
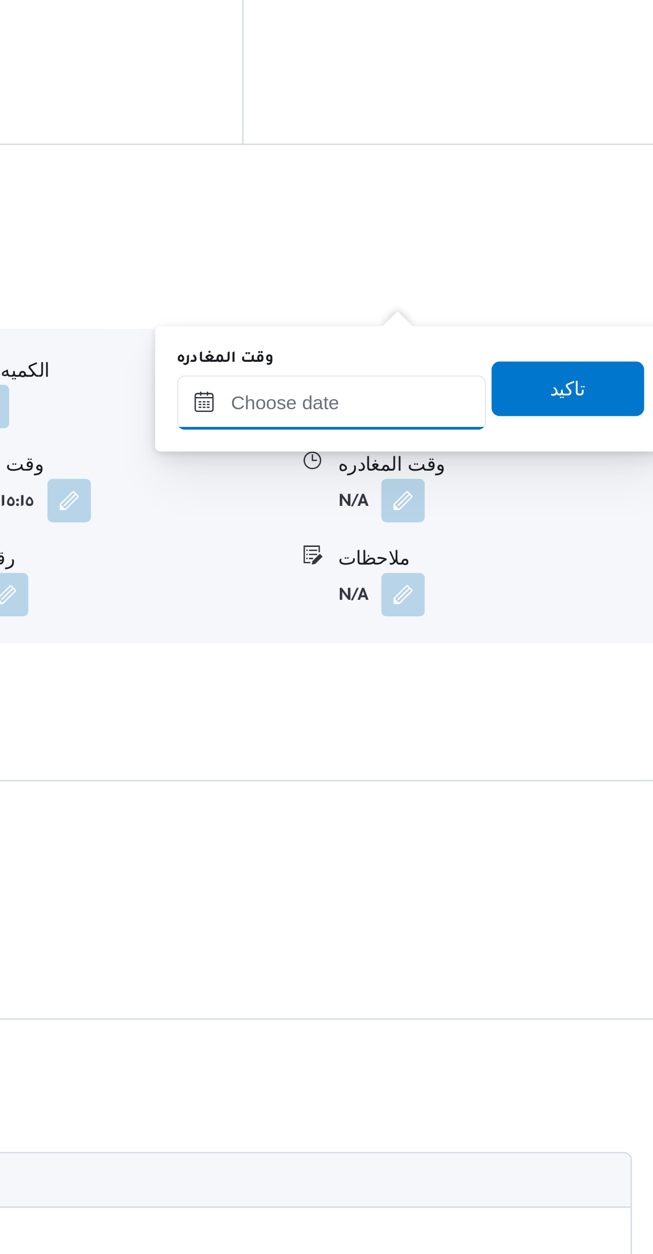
click at [489, 806] on input "وقت المغادره" at bounding box center [498, 803] width 121 height 21
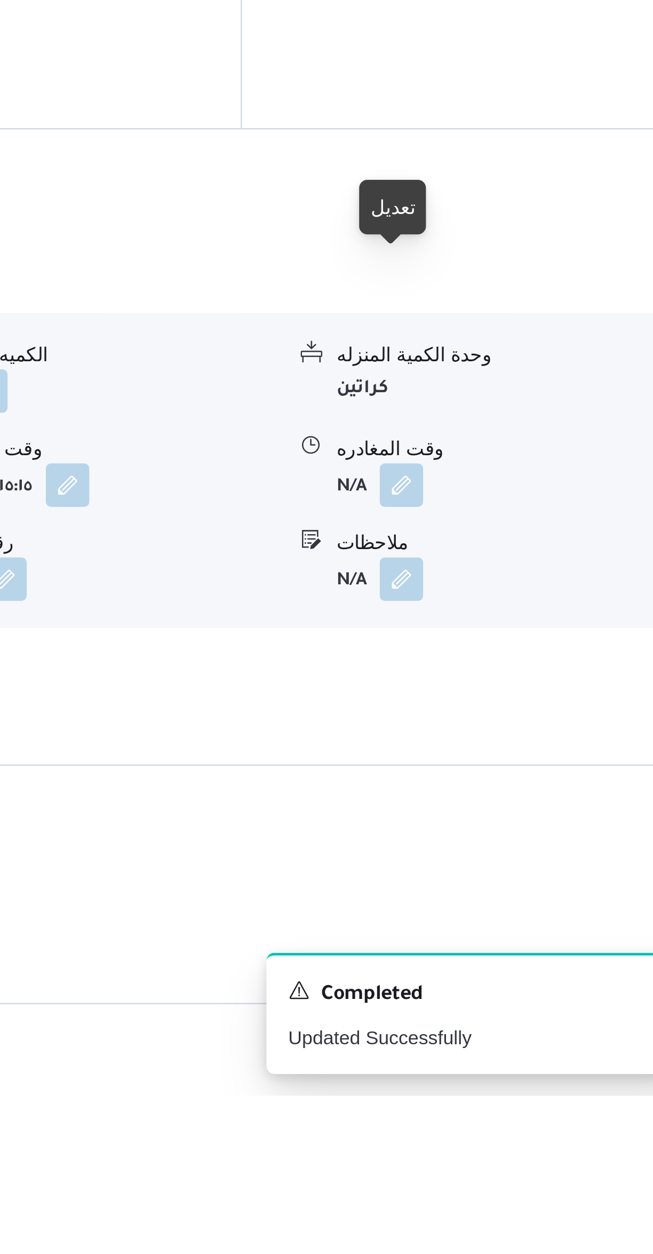
scroll to position [209, 0]
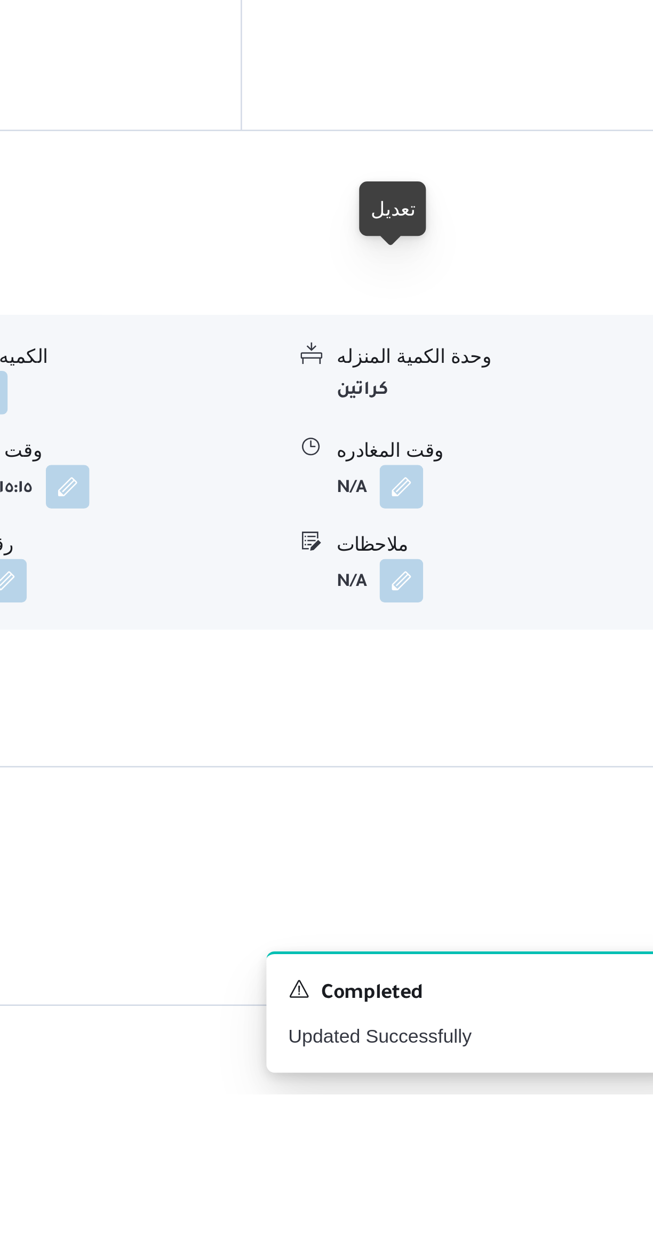
click at [524, 1007] on button "button" at bounding box center [526, 1015] width 17 height 17
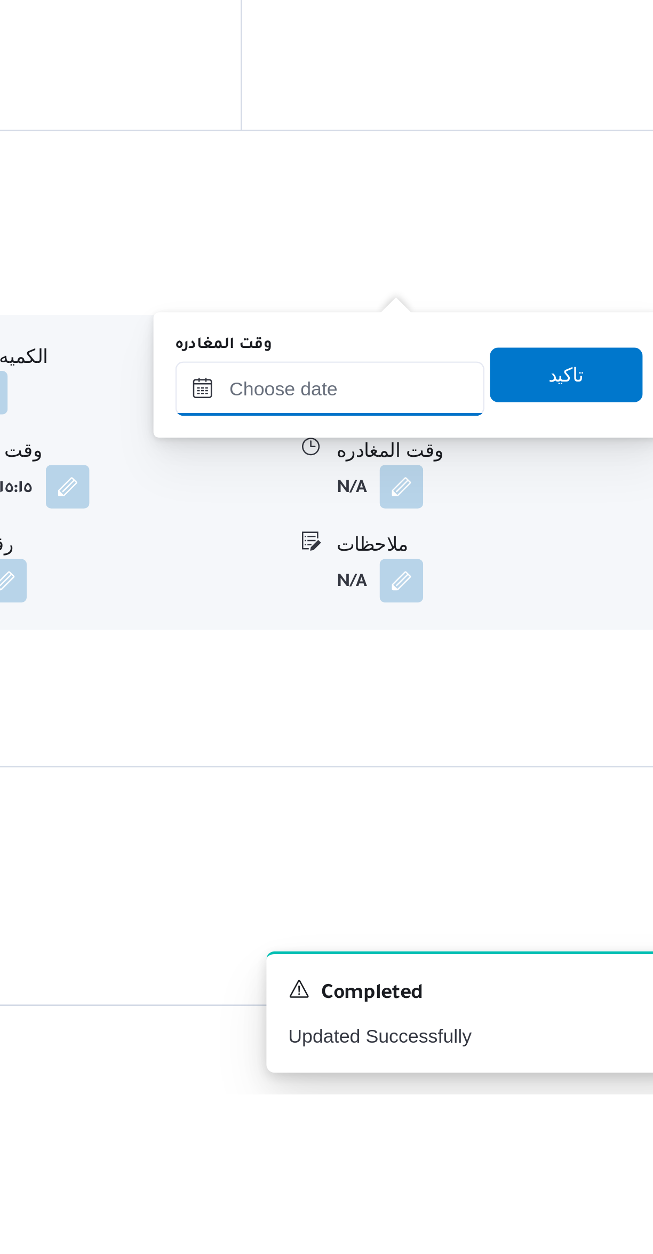
click at [493, 977] on input "وقت المغادره" at bounding box center [498, 977] width 121 height 21
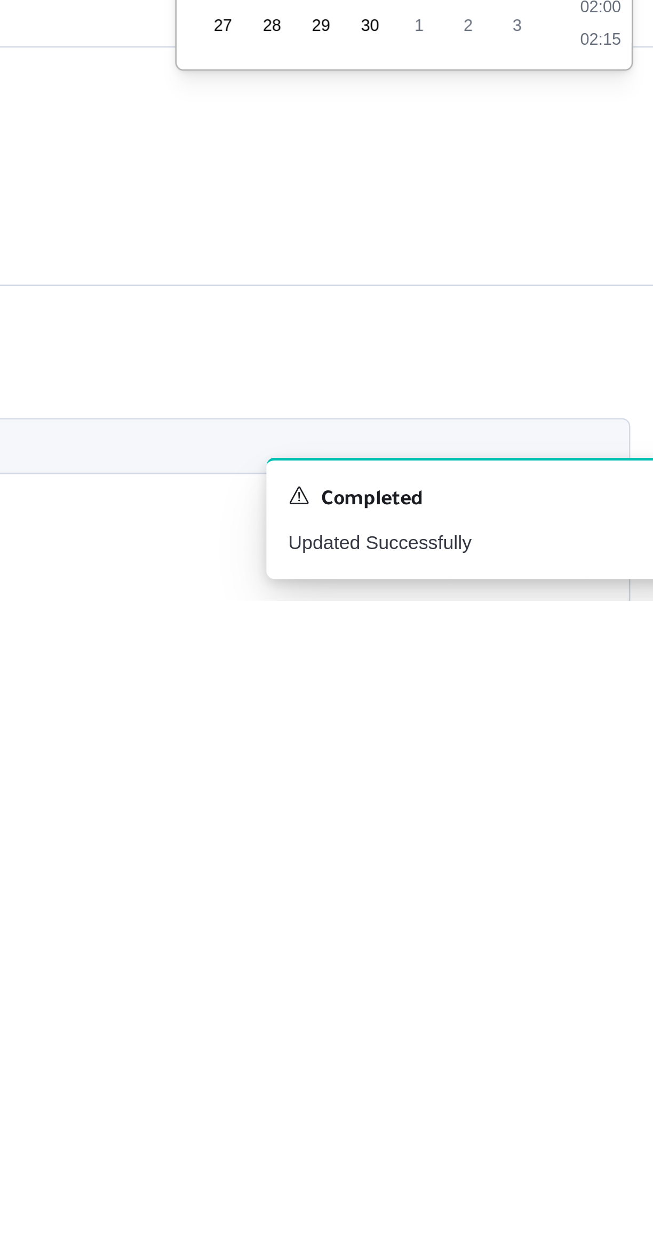
scroll to position [298, 0]
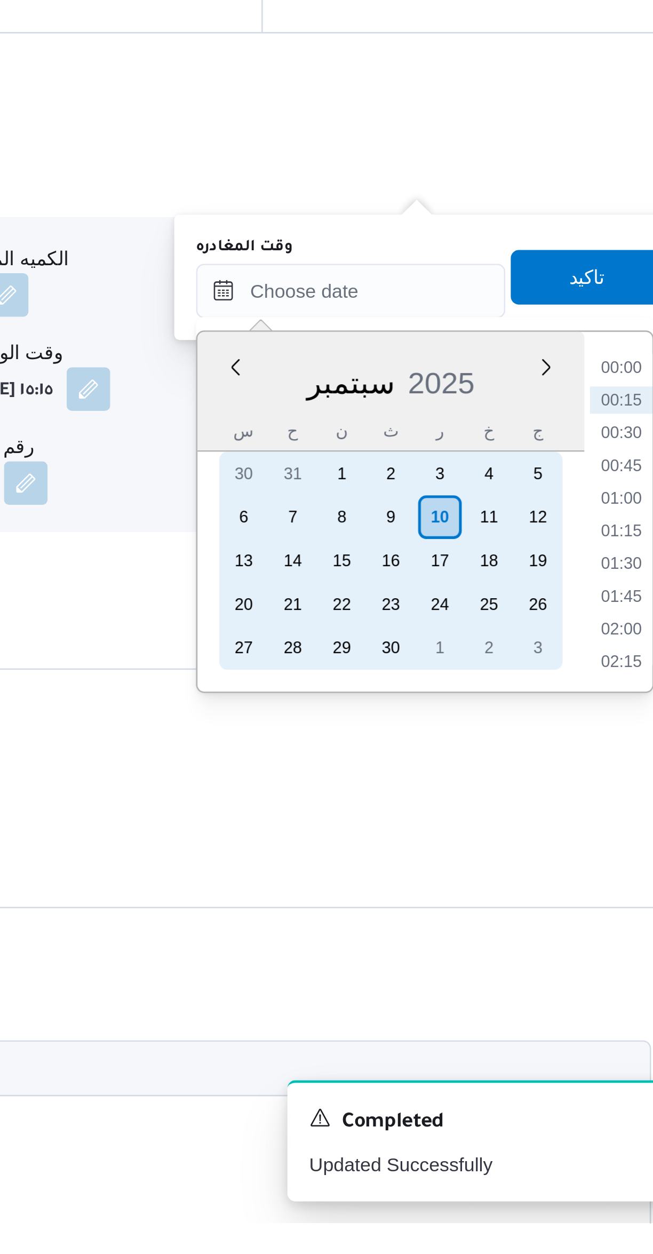
click at [515, 977] on div "9" at bounding box center [514, 977] width 17 height 17
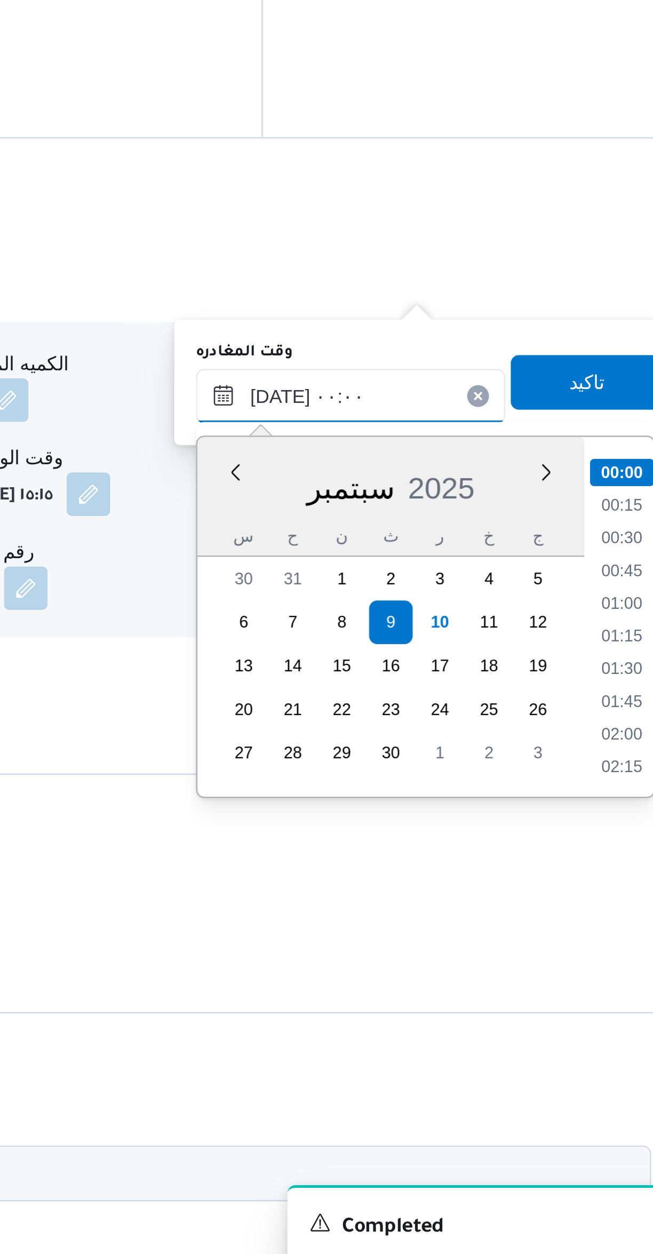
click at [466, 893] on input "[DATE] ٠٠:٠٠" at bounding box center [498, 888] width 121 height 21
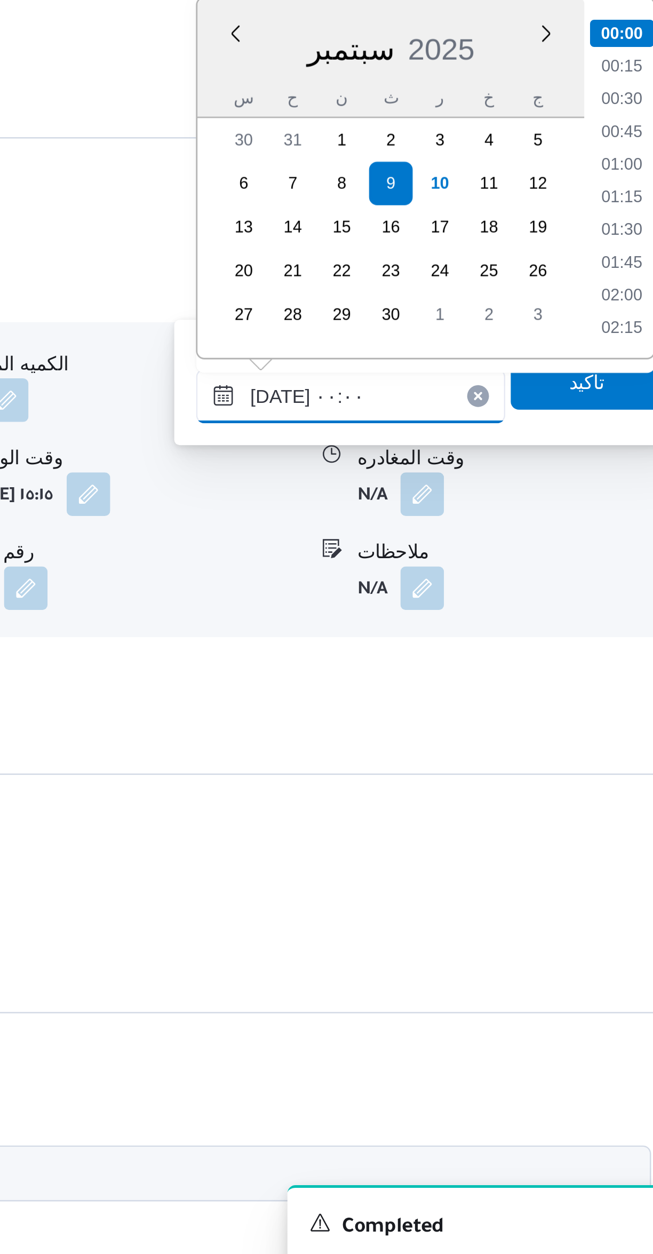
scroll to position [38, 0]
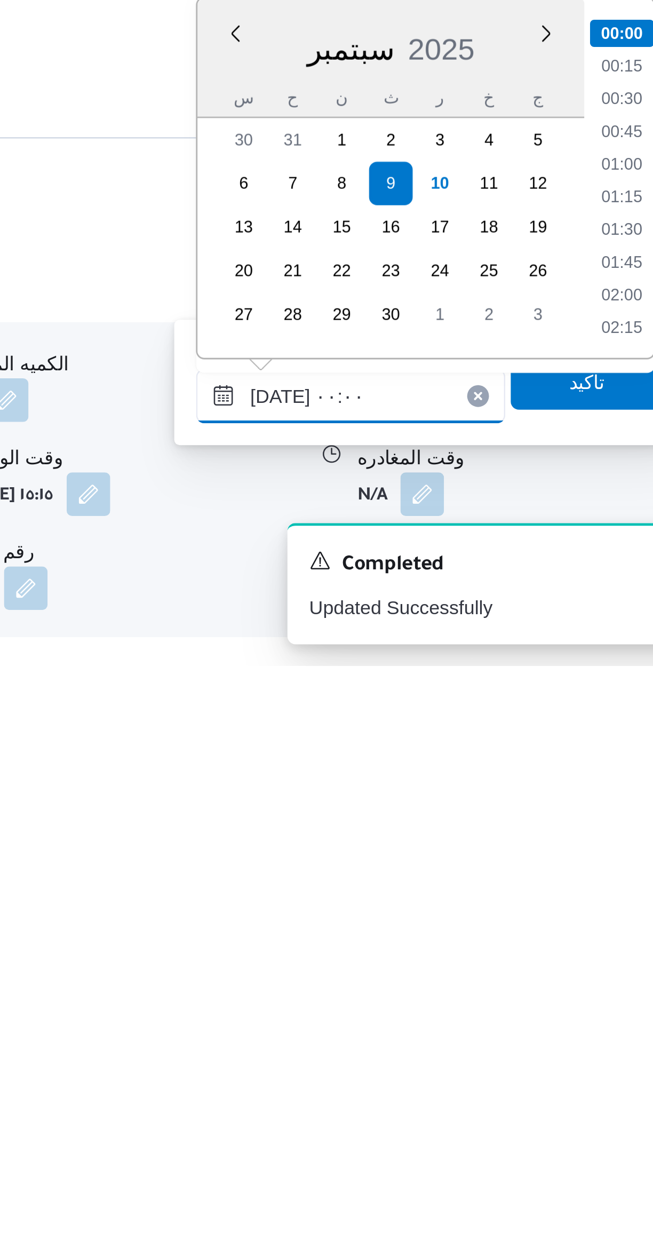
click at [464, 1149] on input "[DATE] ٠٠:٠٠" at bounding box center [498, 1147] width 121 height 21
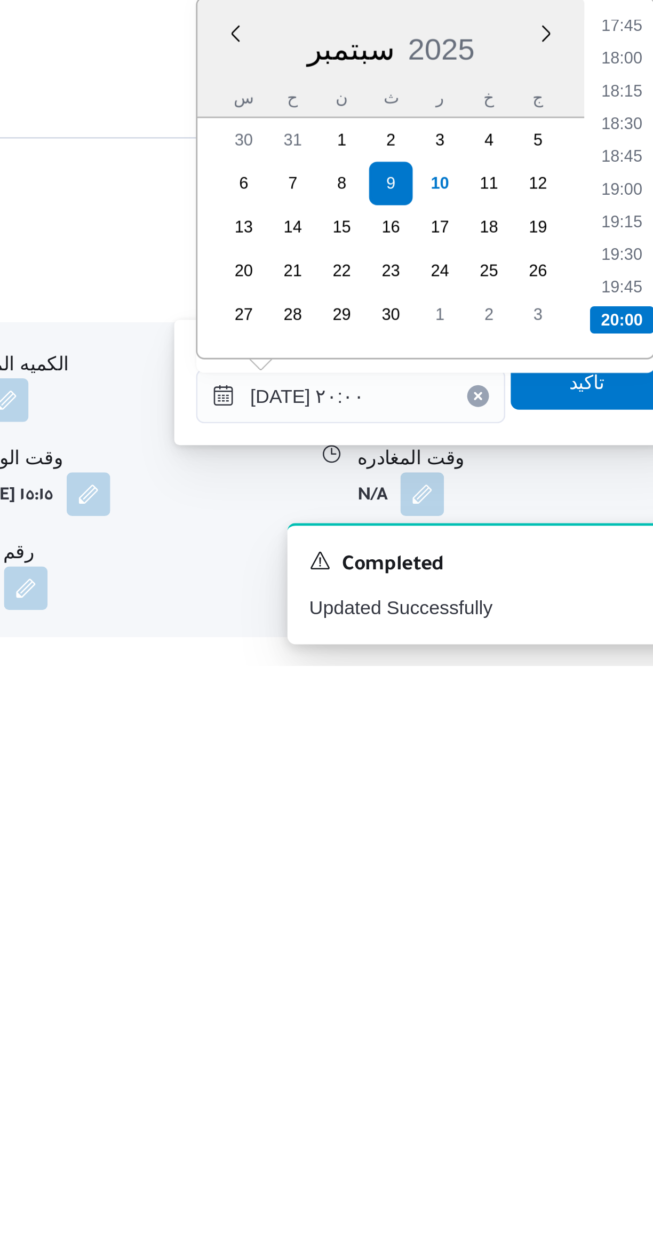
click at [602, 1088] on li "19:30" at bounding box center [604, 1092] width 25 height 11
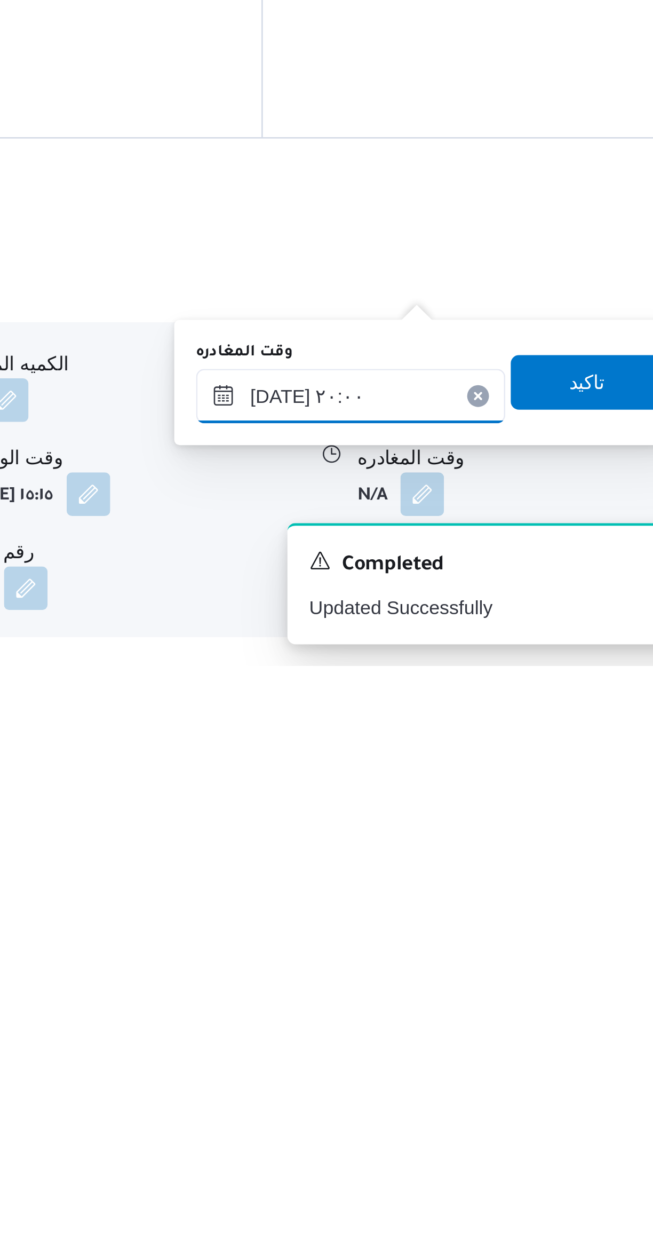
type input "[DATE] ١٩:٣٠"
click at [590, 1138] on span "تاكيد" at bounding box center [591, 1142] width 60 height 21
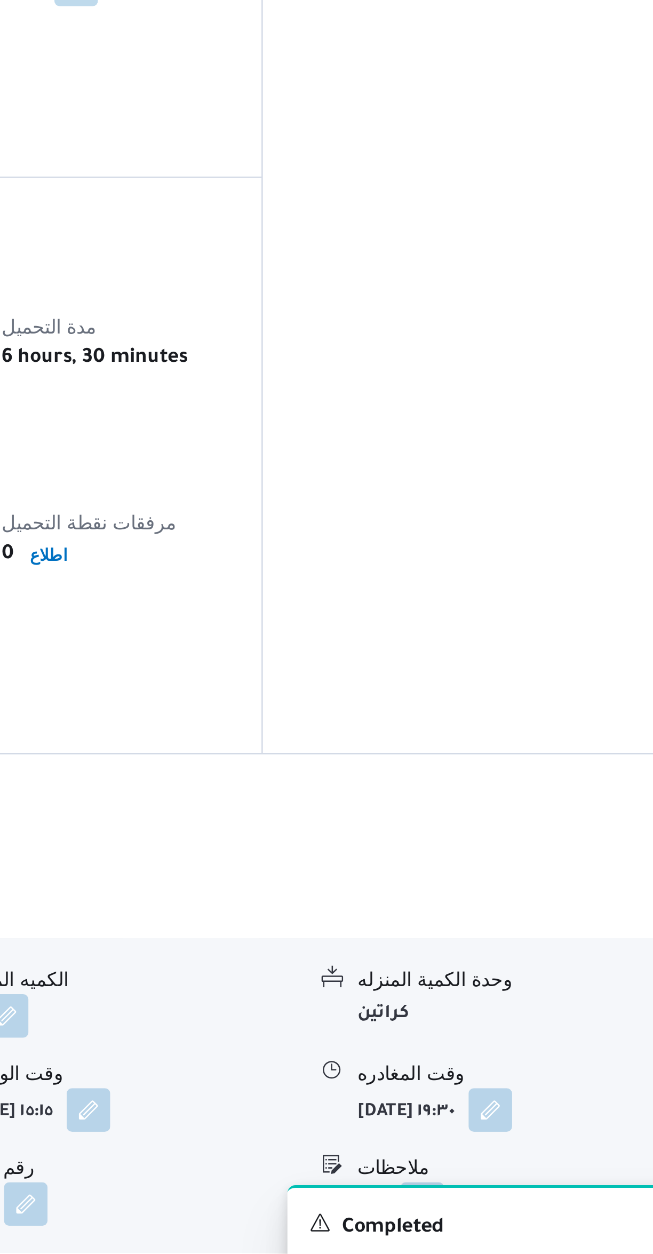
scroll to position [57, 0]
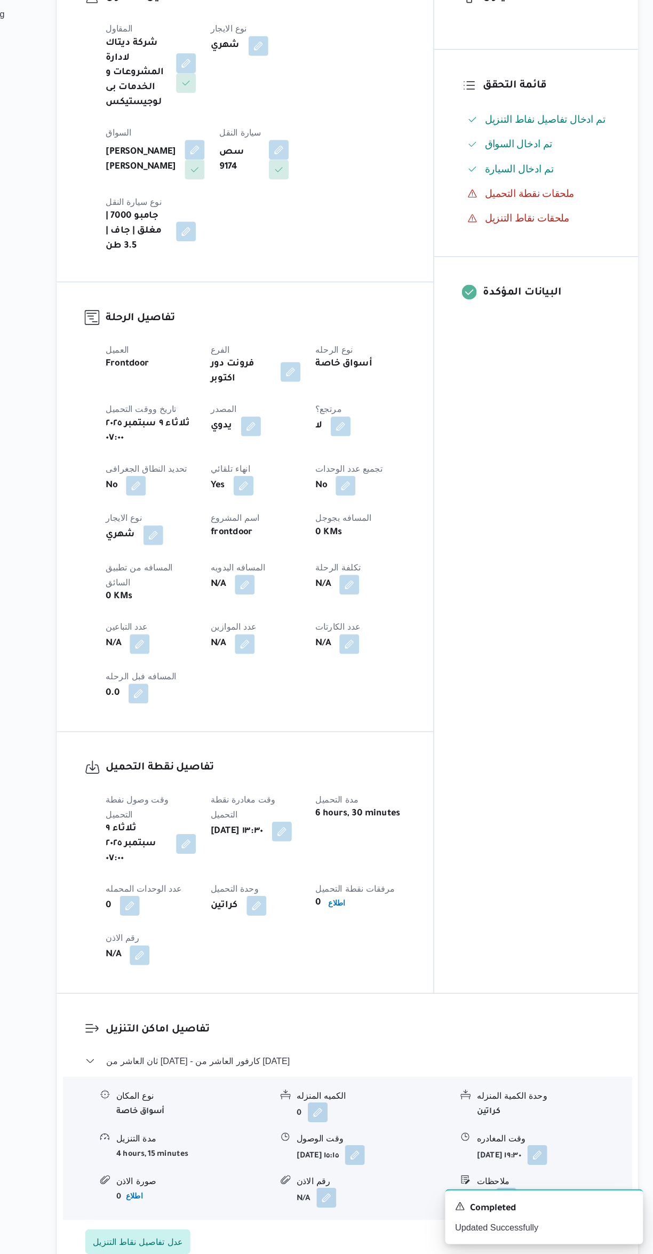
click at [305, 668] on button "button" at bounding box center [300, 676] width 17 height 17
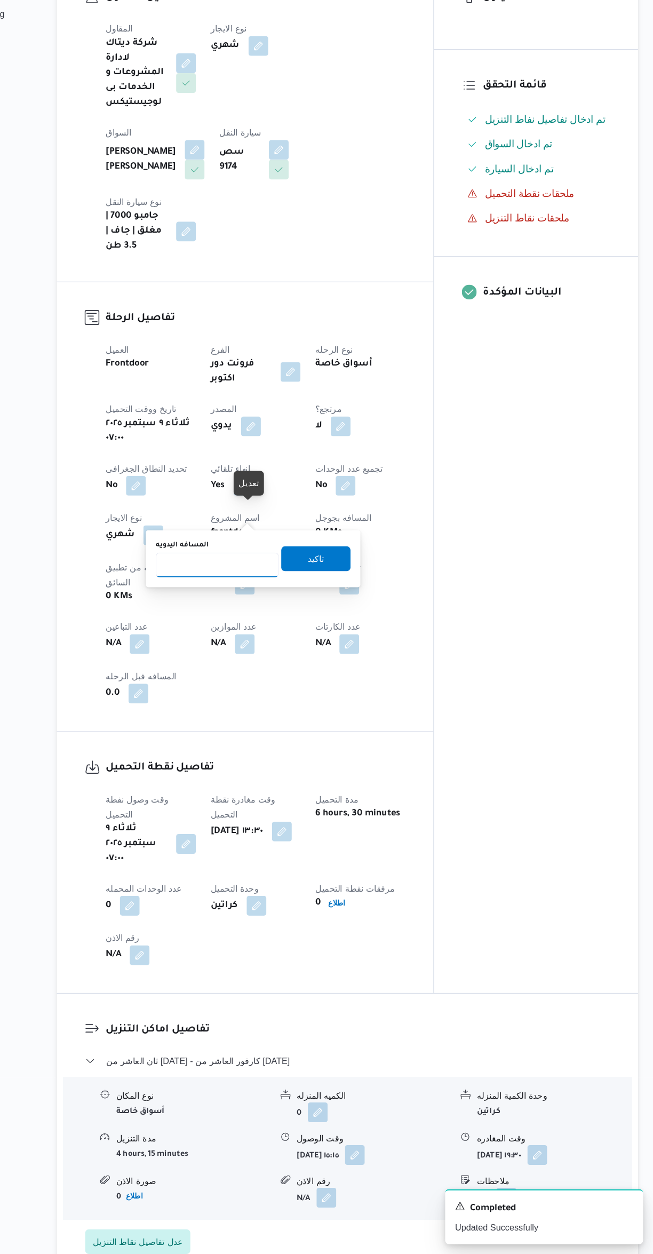
click at [257, 660] on input "المسافه اليدويه" at bounding box center [277, 659] width 106 height 21
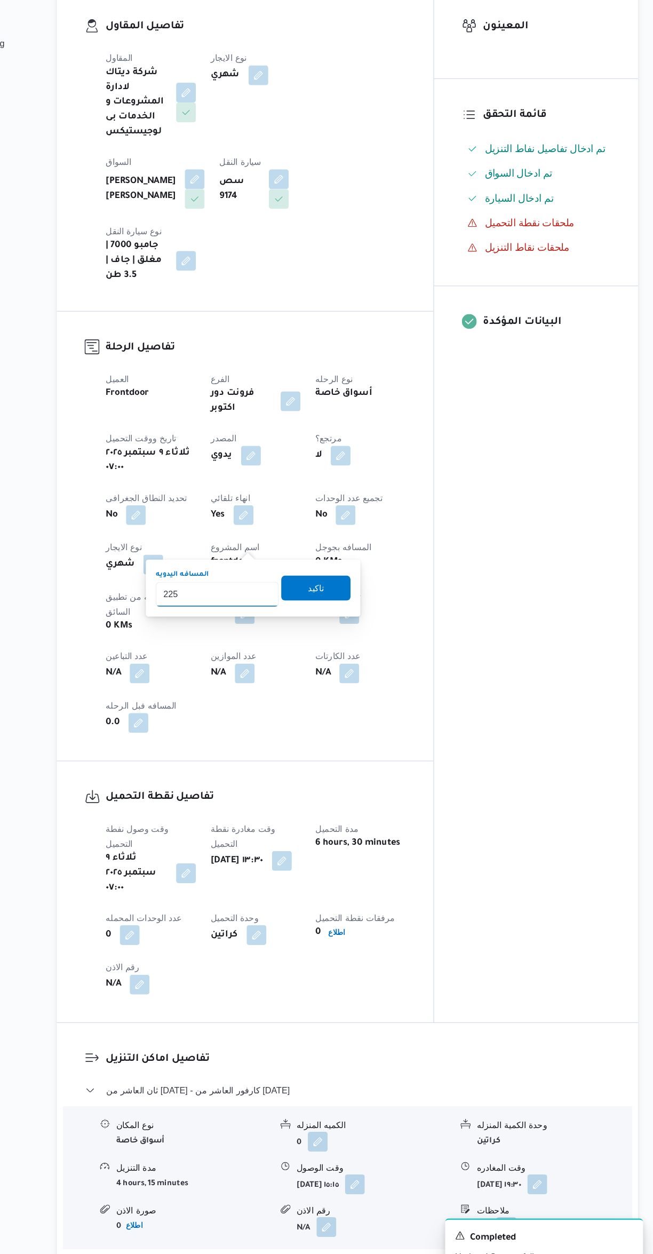
type input "225"
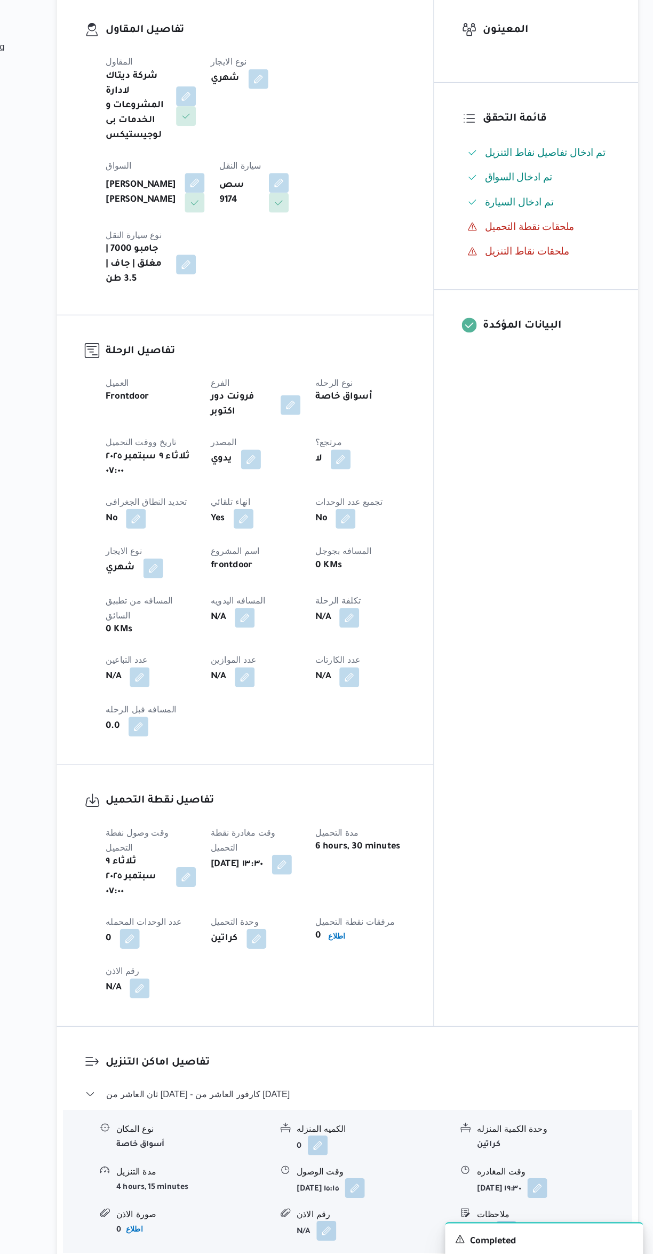
click at [396, 719] on button "button" at bounding box center [390, 727] width 17 height 17
click at [308, 668] on button "button" at bounding box center [300, 676] width 17 height 17
click at [292, 660] on input "المسافه اليدويه" at bounding box center [277, 659] width 106 height 21
type input "245"
click at [376, 652] on span "تاكيد" at bounding box center [362, 653] width 60 height 21
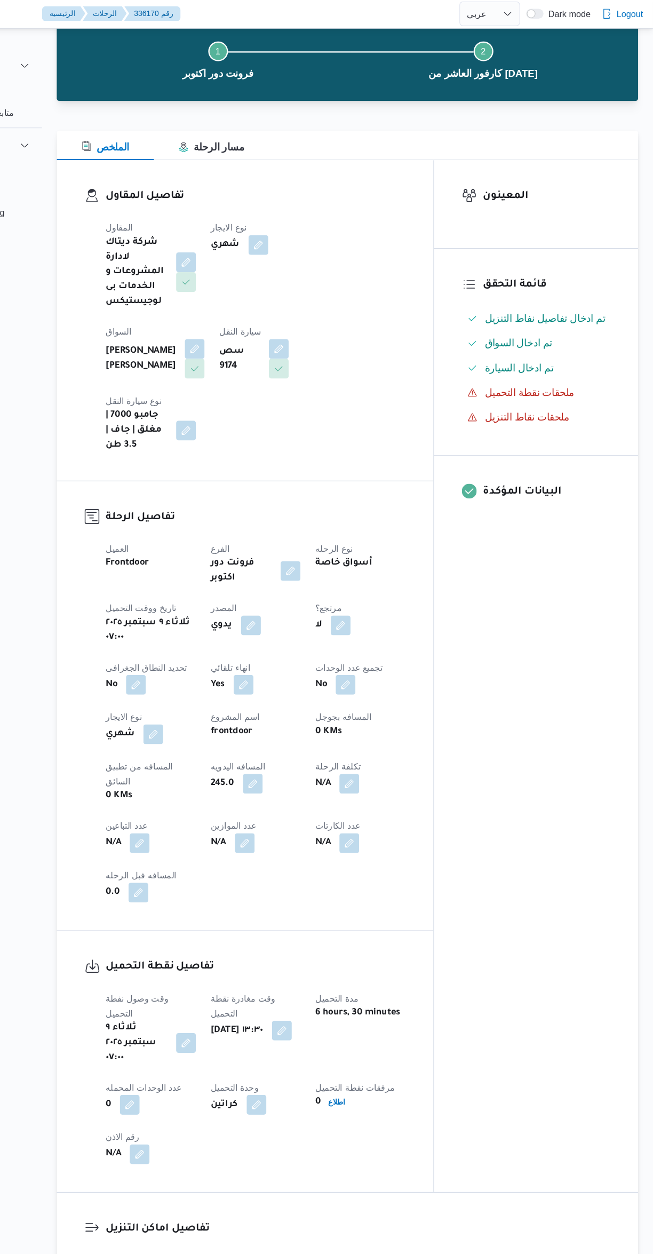
scroll to position [0, 0]
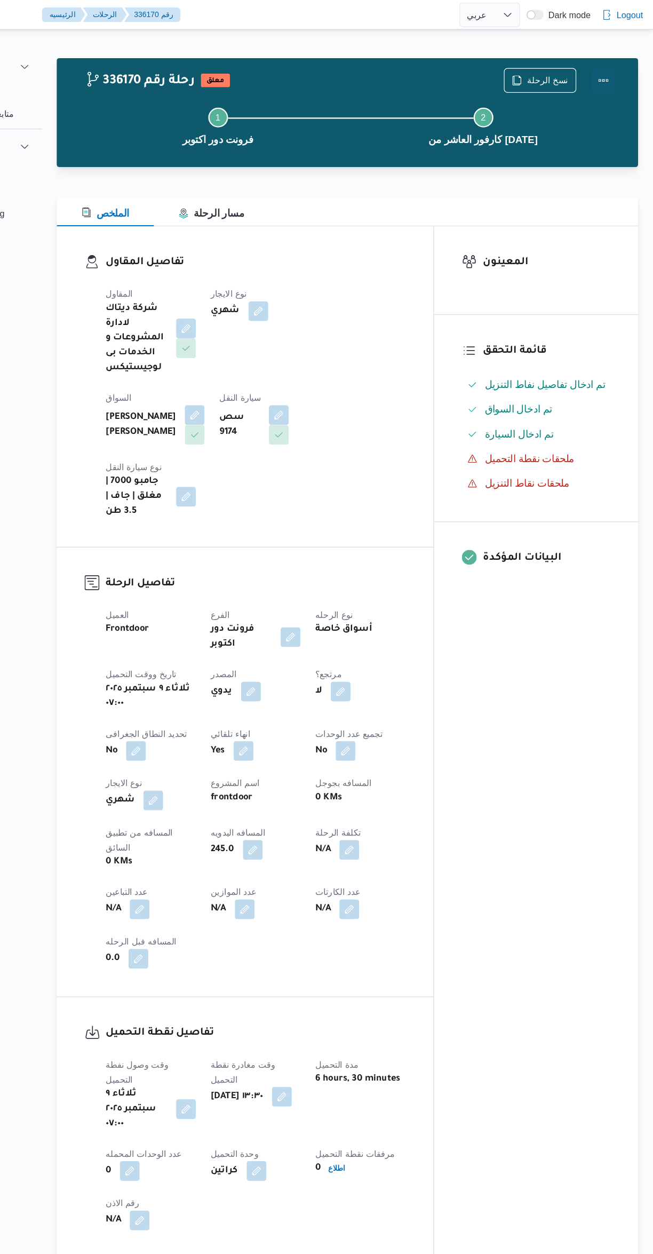
click at [617, 71] on button "Actions" at bounding box center [610, 69] width 21 height 21
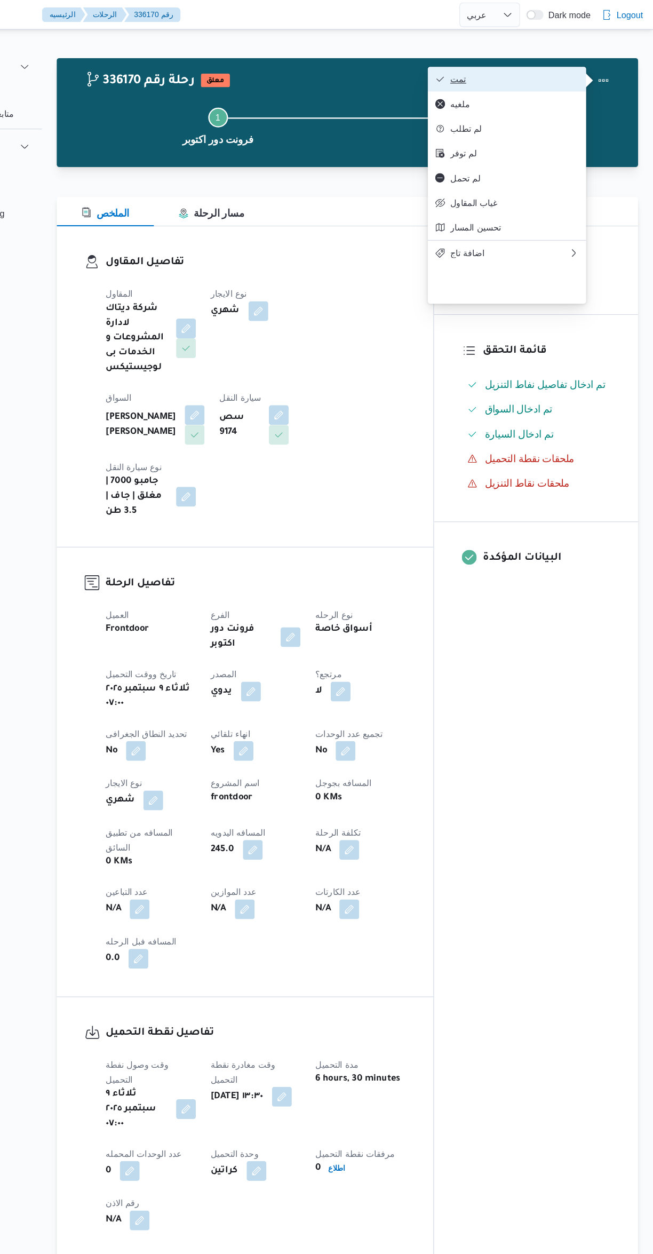
click at [585, 73] on span "تمت" at bounding box center [533, 68] width 111 height 9
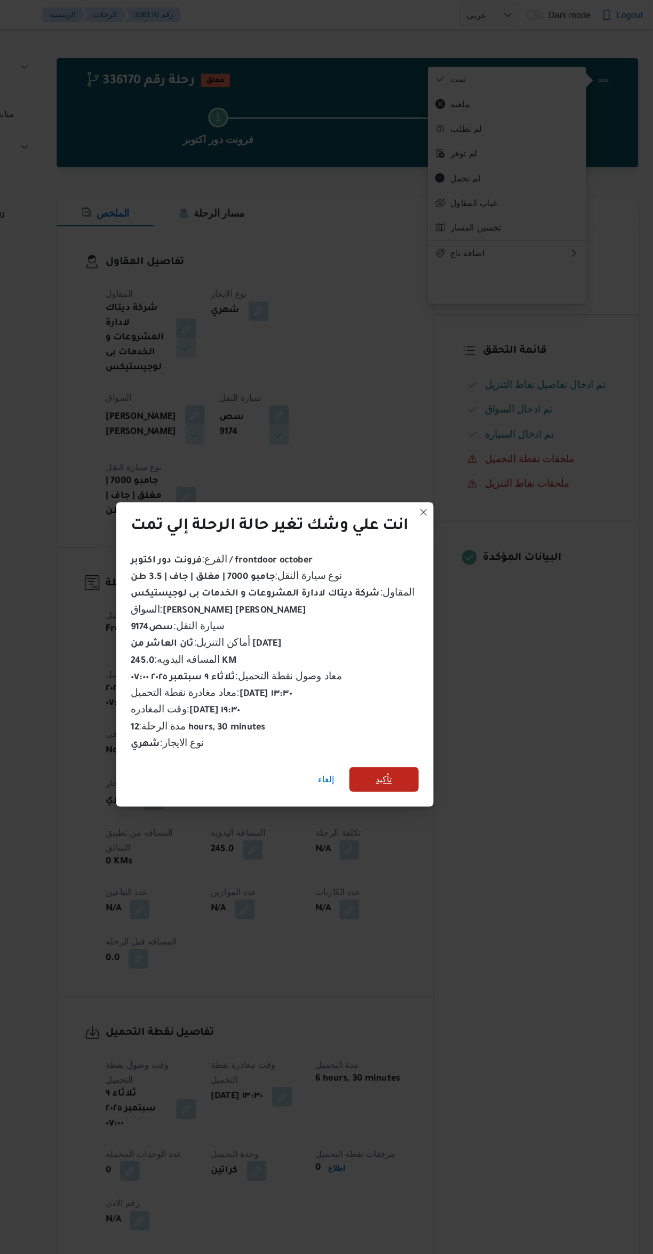
click at [447, 665] on span "تأكيد" at bounding box center [421, 671] width 60 height 21
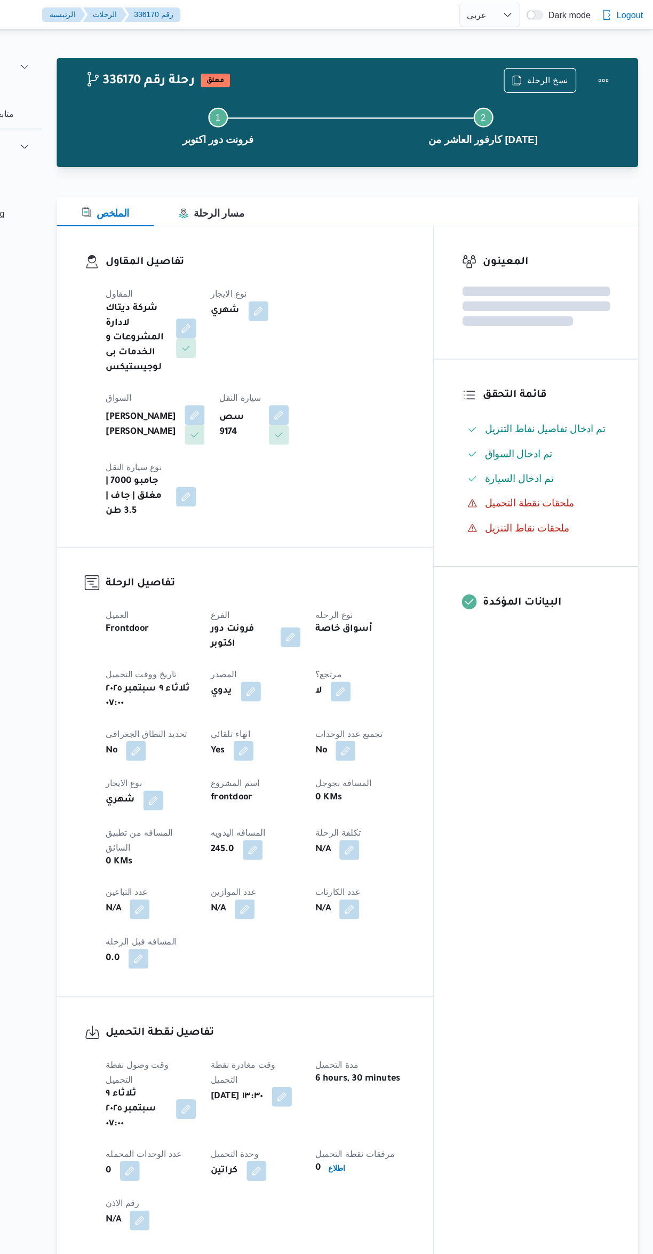
click at [562, 689] on div "المعينون قائمة التحقق تم ادخال تفاصيل نفاط التنزيل تم ادخال السواق تم ادخال الس…" at bounding box center [552, 640] width 176 height 890
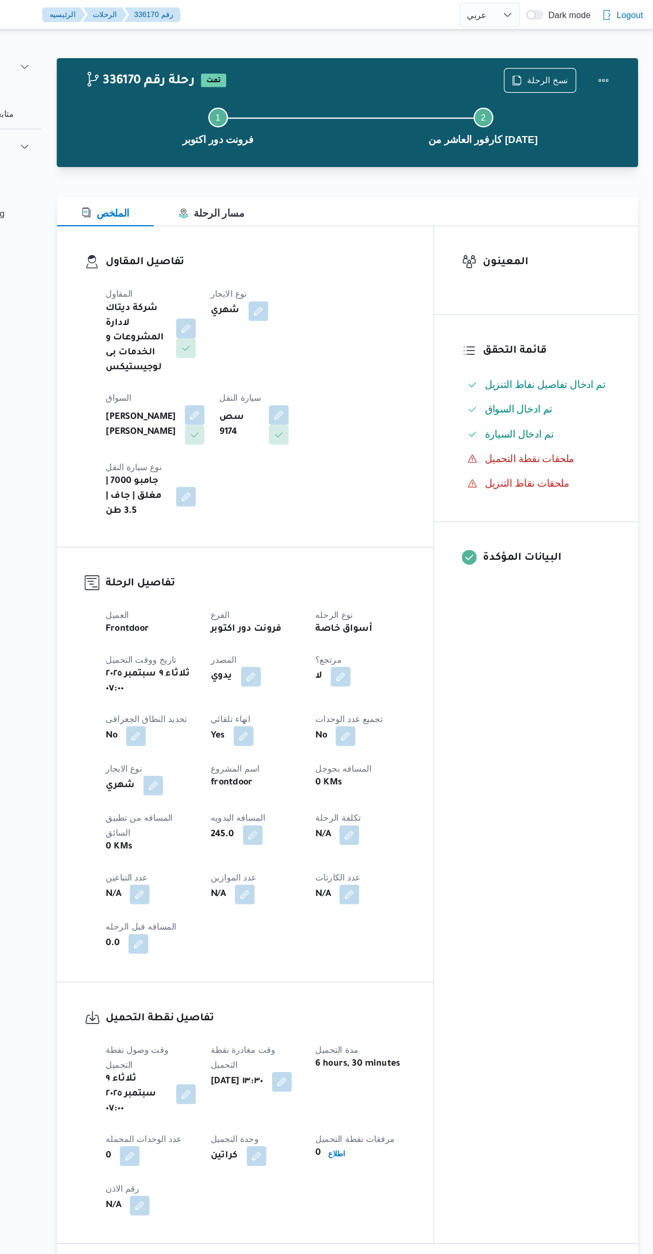
select select "ar"
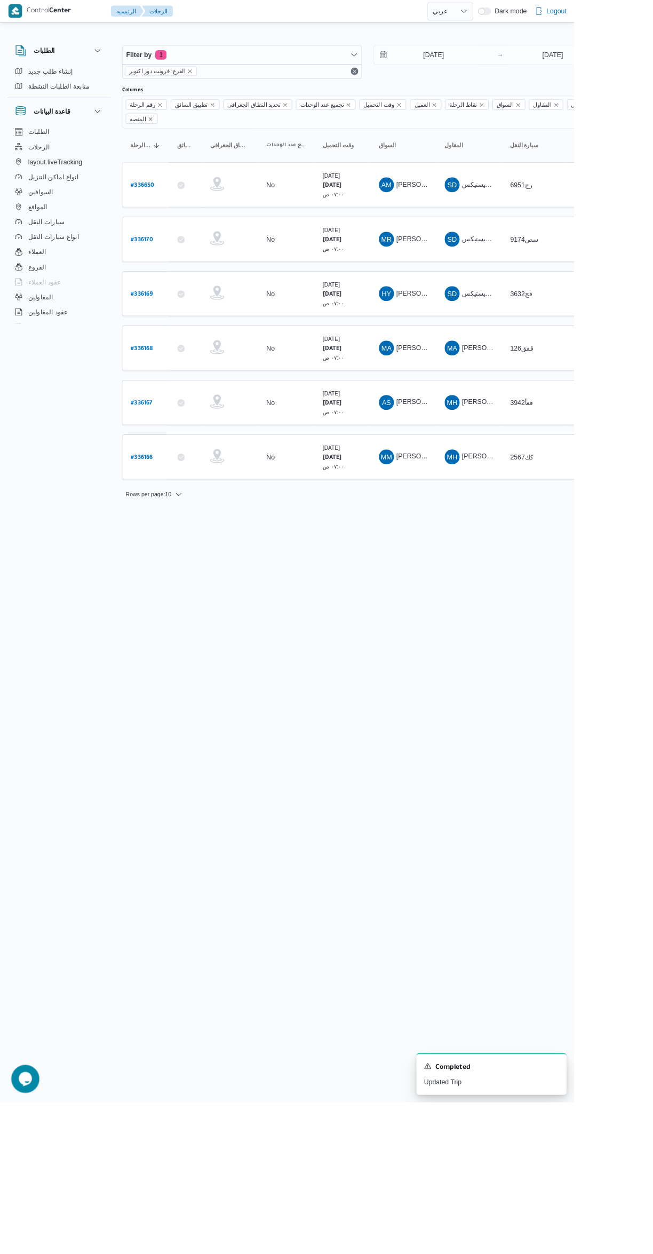
click at [167, 331] on b "# 336169" at bounding box center [161, 334] width 25 height 7
select select "ar"
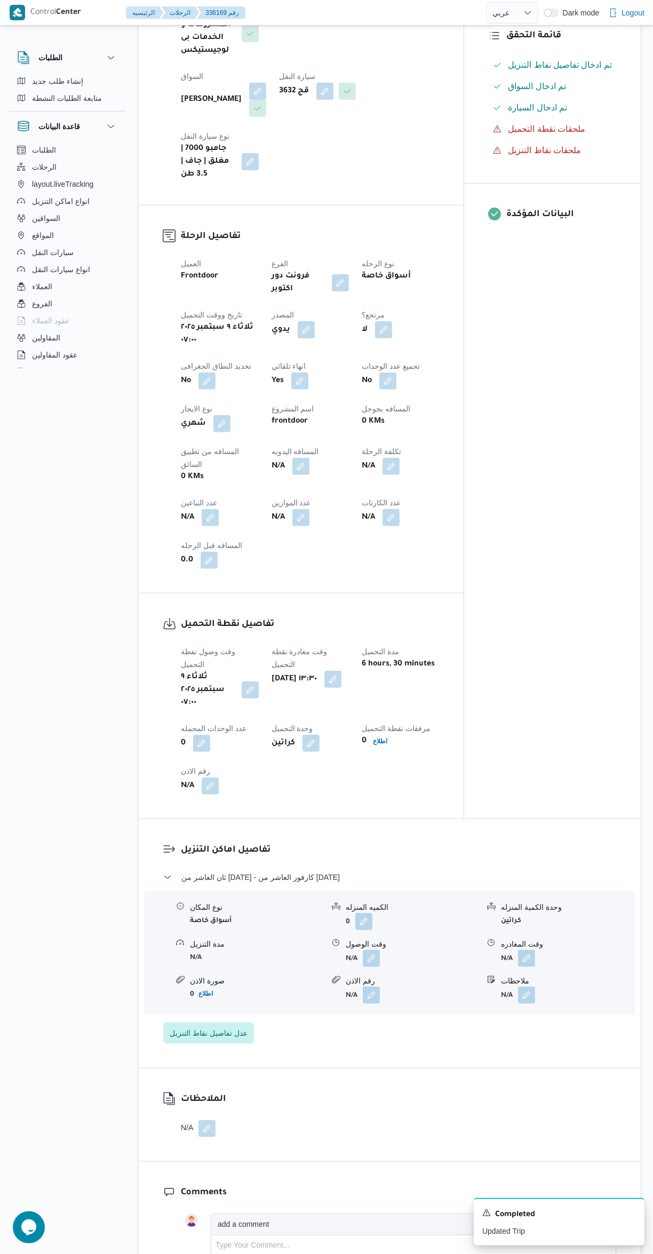
scroll to position [277, 0]
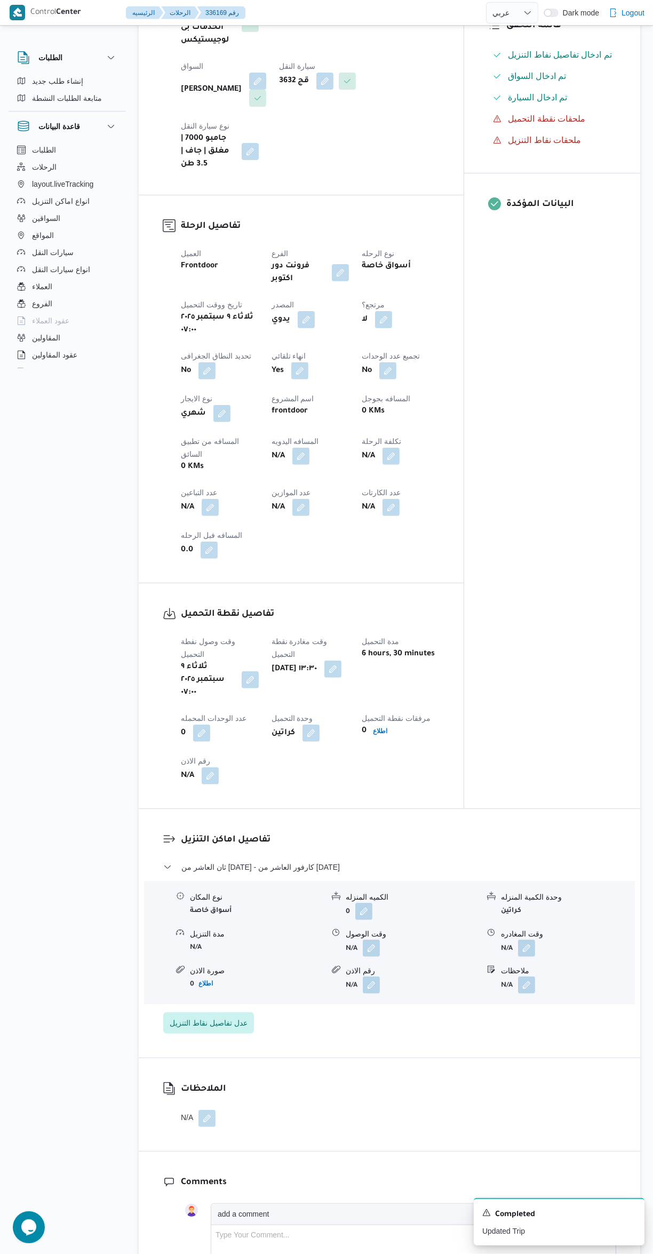
click at [373, 939] on button "button" at bounding box center [371, 947] width 17 height 17
click at [361, 908] on input "وقت الوصول" at bounding box center [342, 909] width 121 height 21
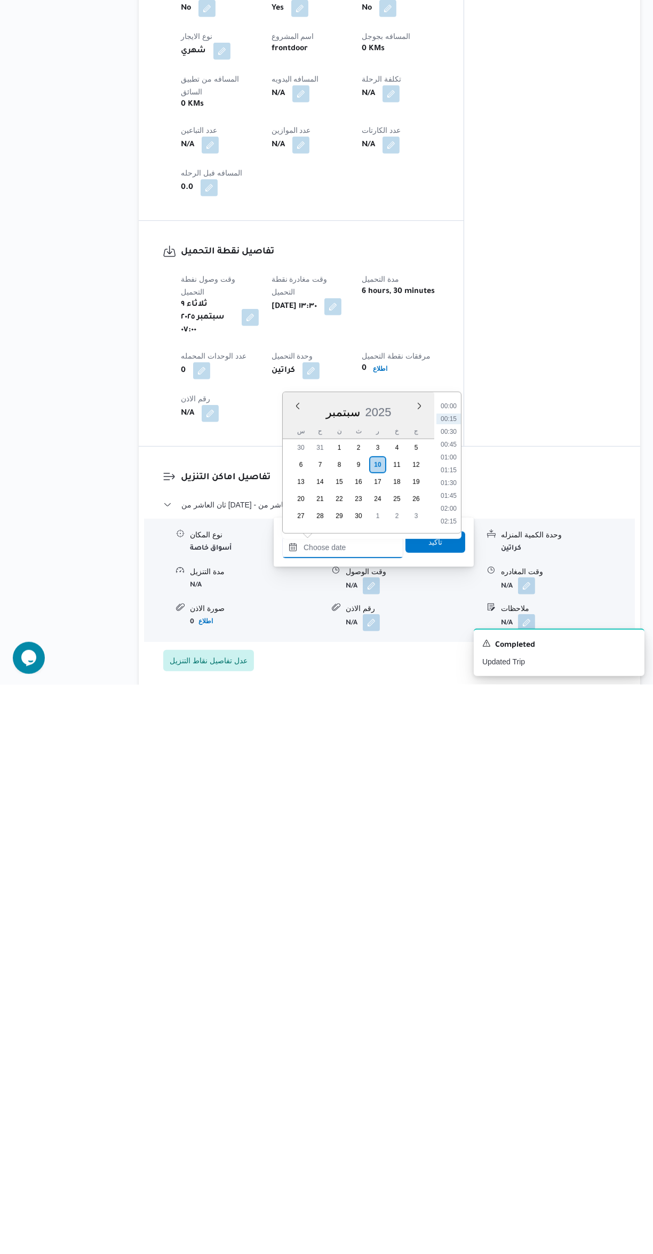
scroll to position [70, 0]
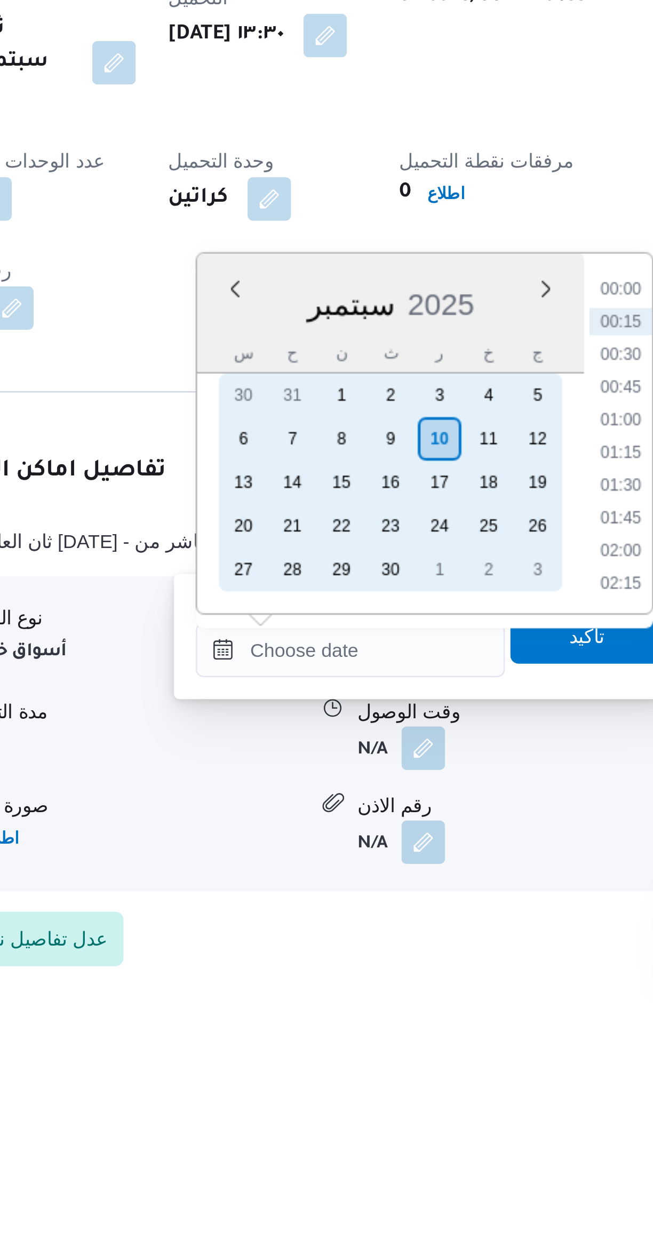
click at [359, 1034] on div "9" at bounding box center [358, 1033] width 17 height 17
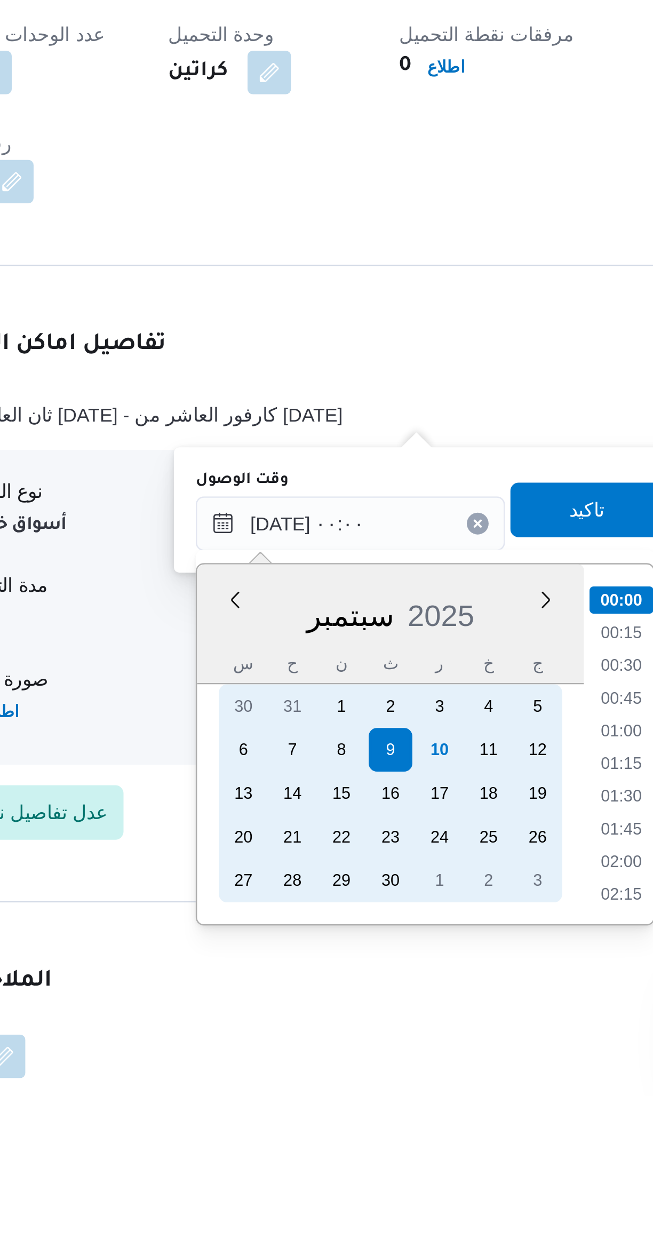
scroll to position [157, 0]
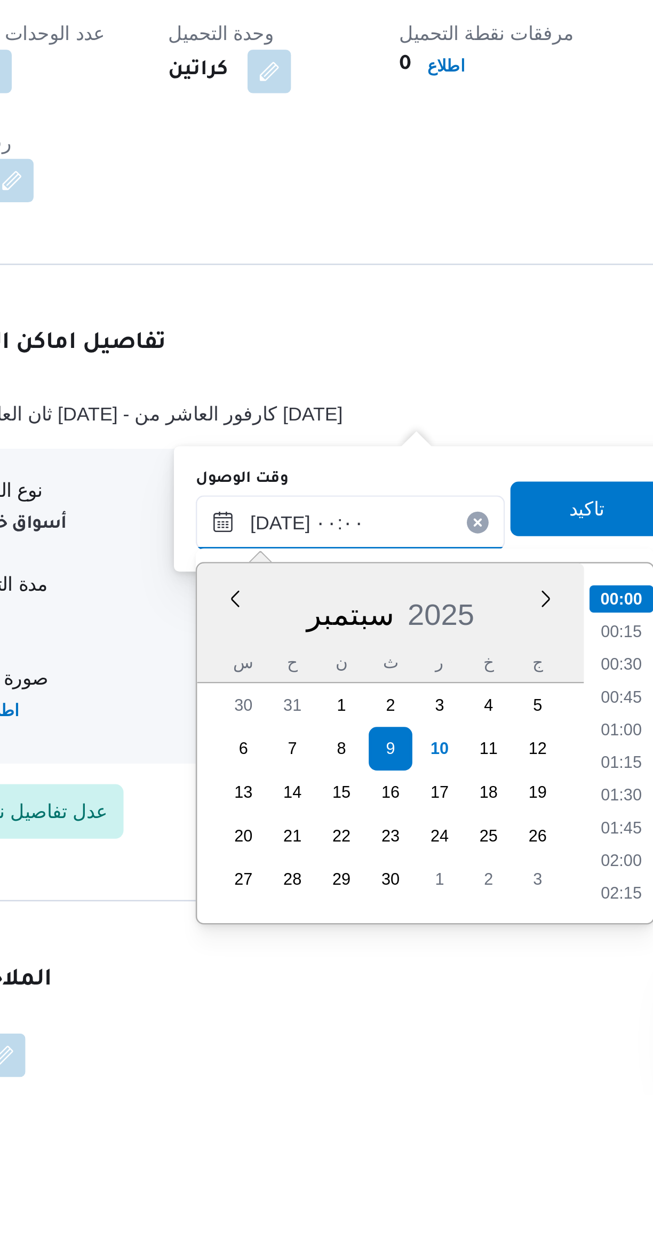
click at [307, 1031] on input "[DATE] ٠٠:٠٠" at bounding box center [342, 1029] width 121 height 21
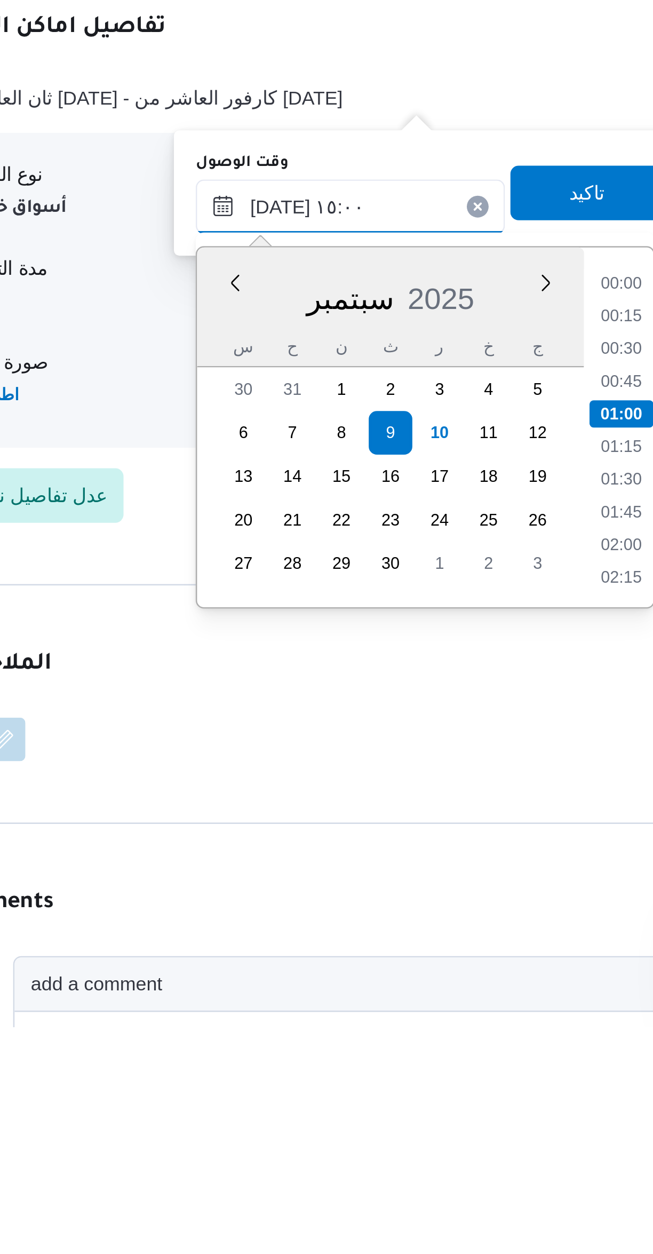
scroll to position [656, 0]
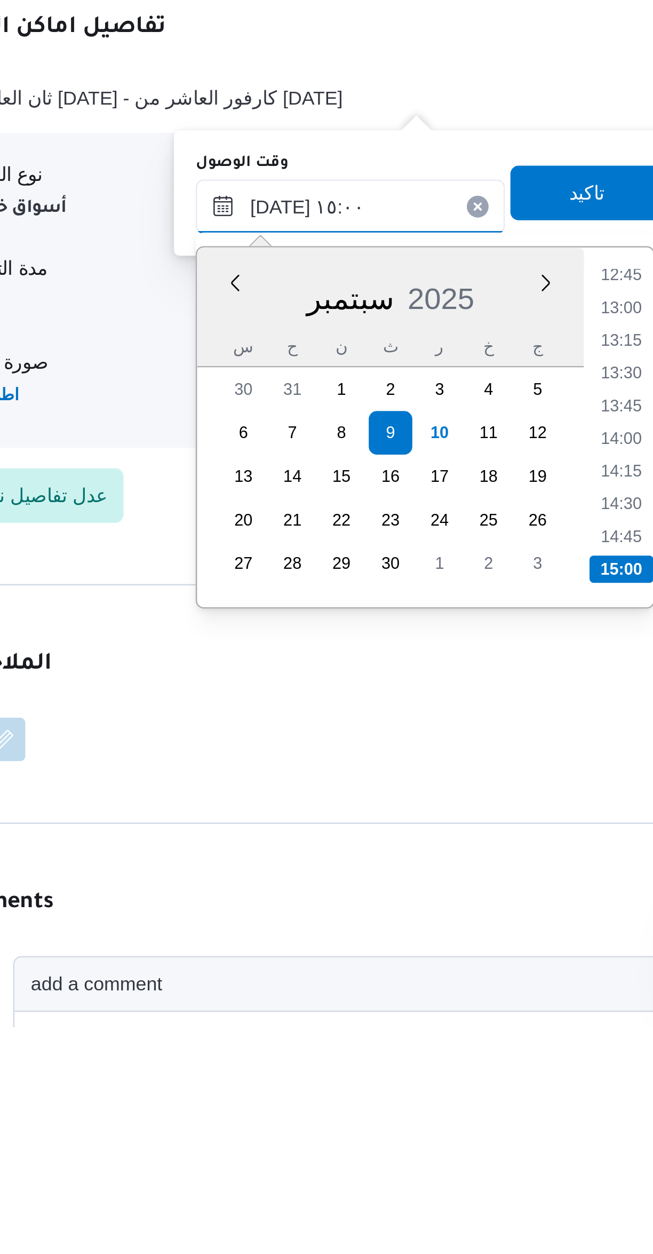
type input "[DATE] ١٥:٠٠"
click at [445, 1071] on li "15:00" at bounding box center [448, 1074] width 25 height 11
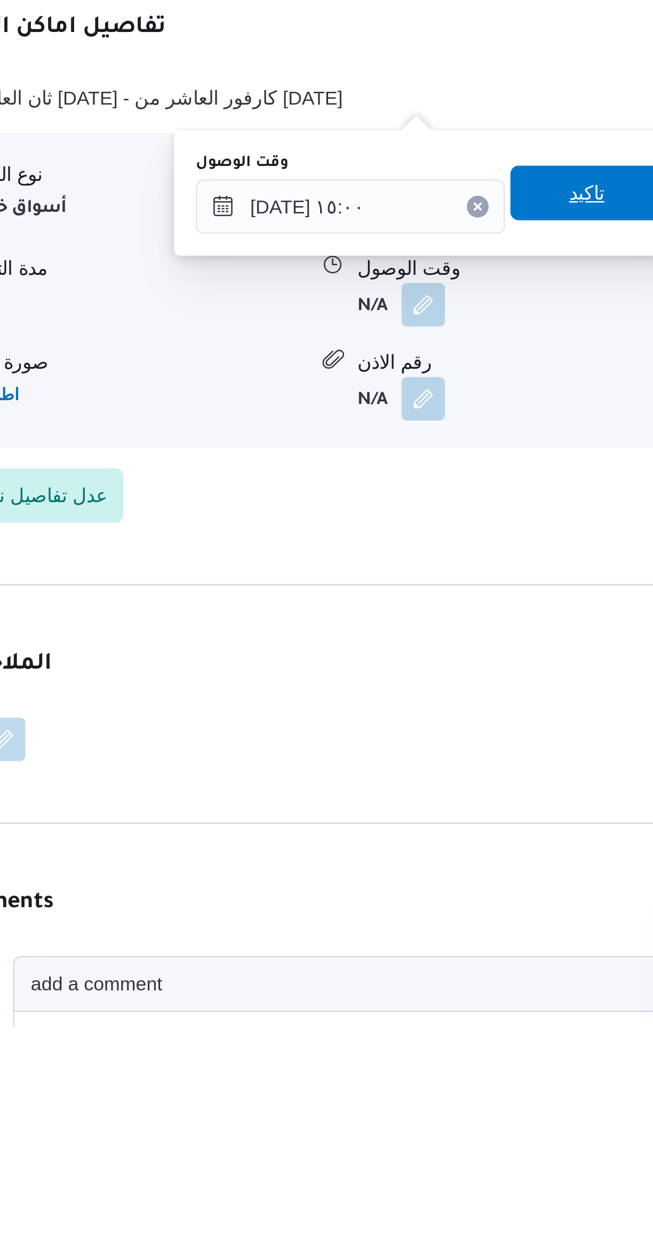
click at [435, 929] on span "تاكيد" at bounding box center [435, 926] width 60 height 21
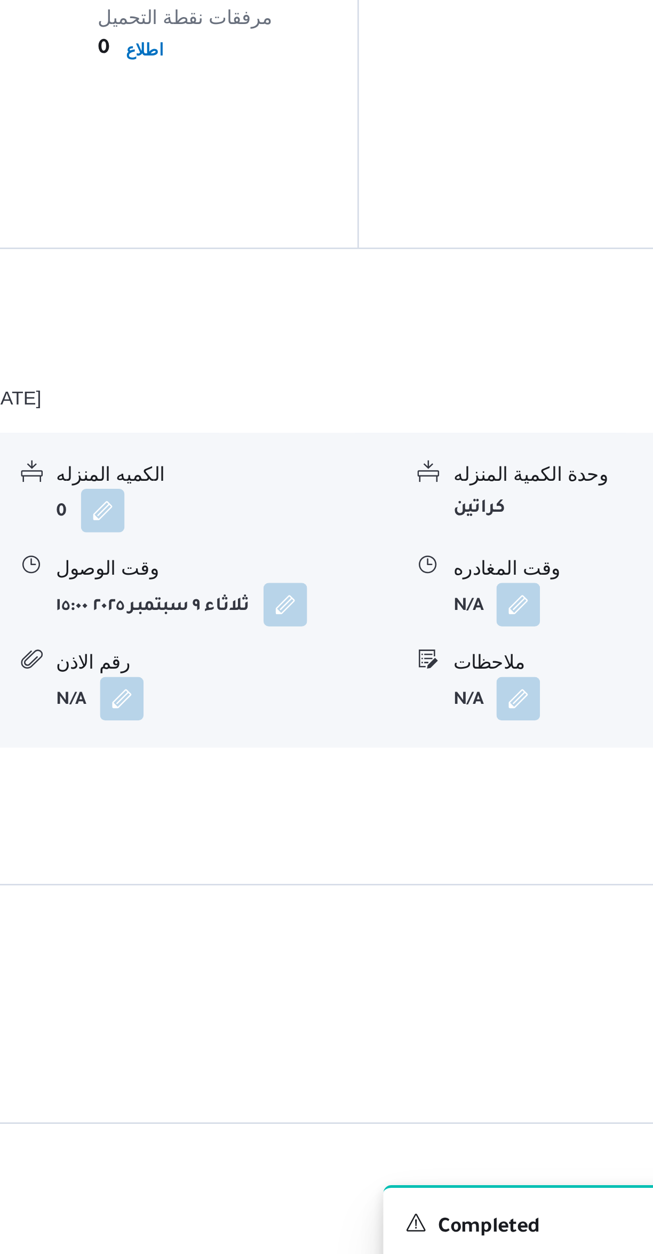
click at [535, 962] on button "button" at bounding box center [526, 970] width 17 height 17
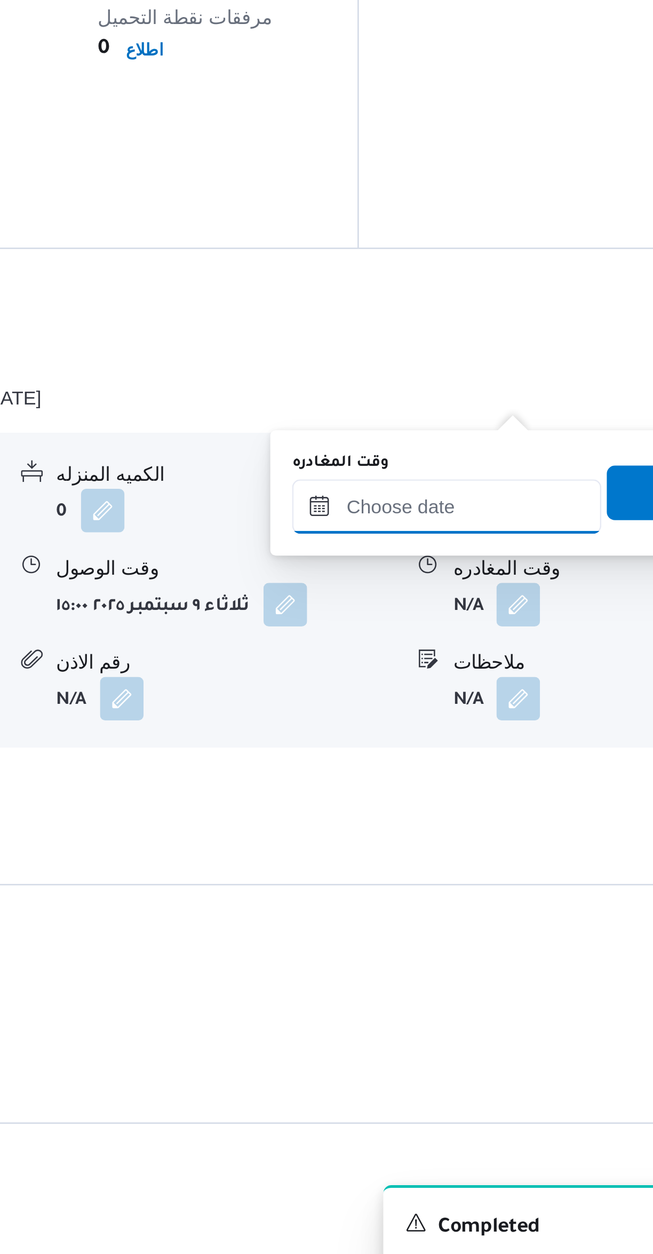
click at [492, 931] on input "وقت المغادره" at bounding box center [498, 931] width 121 height 21
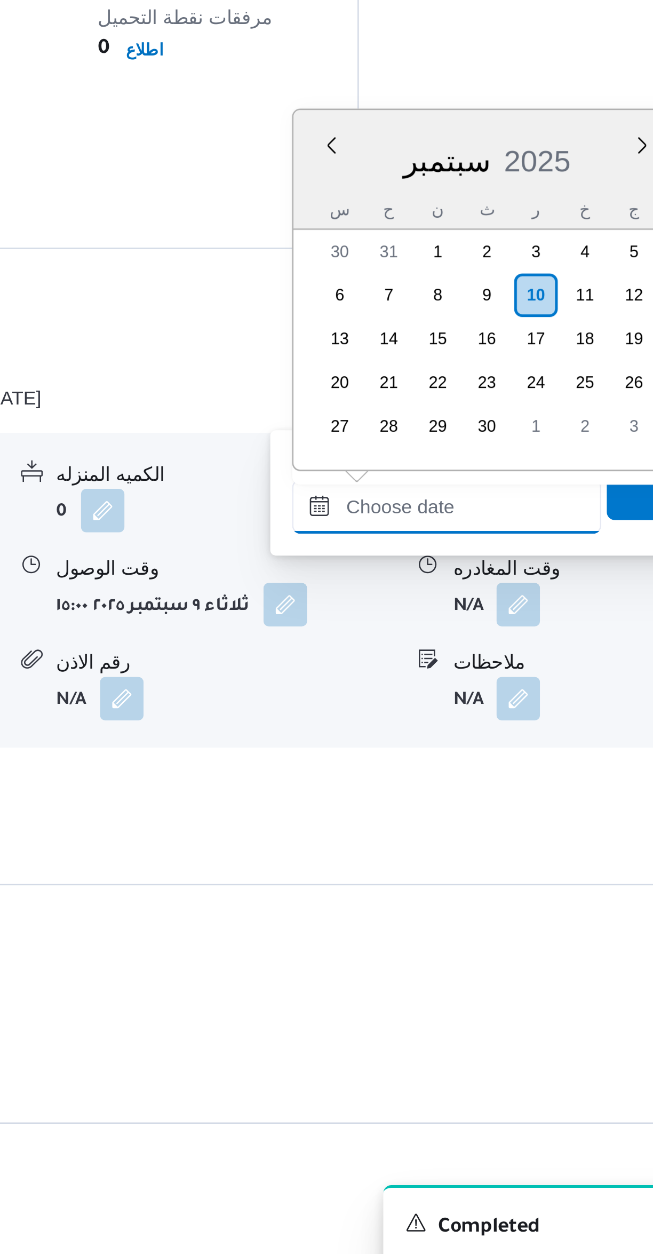
scroll to position [0, 0]
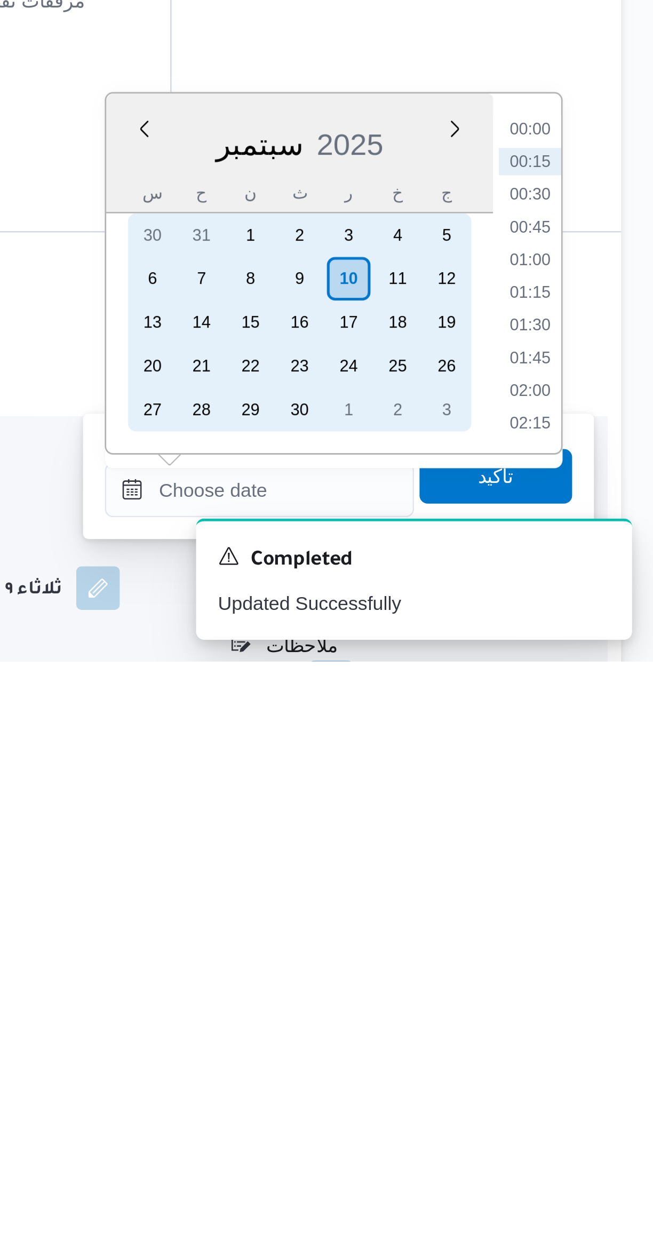
click at [514, 1104] on div "9" at bounding box center [514, 1103] width 17 height 17
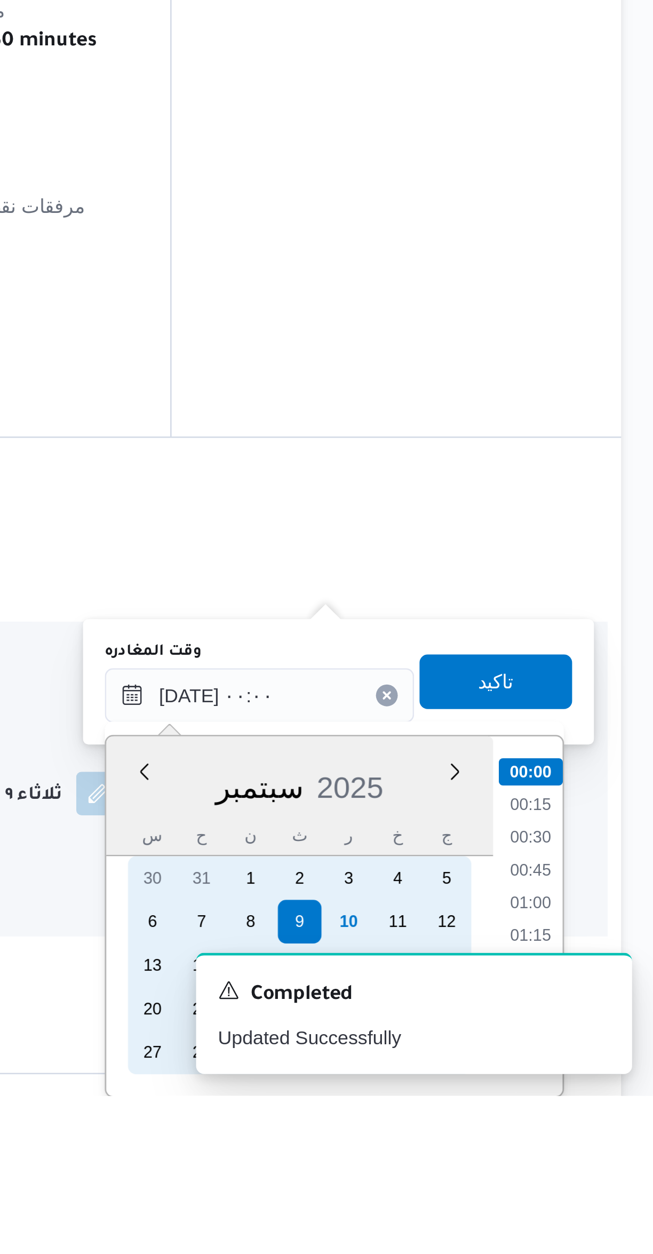
scroll to position [98, 0]
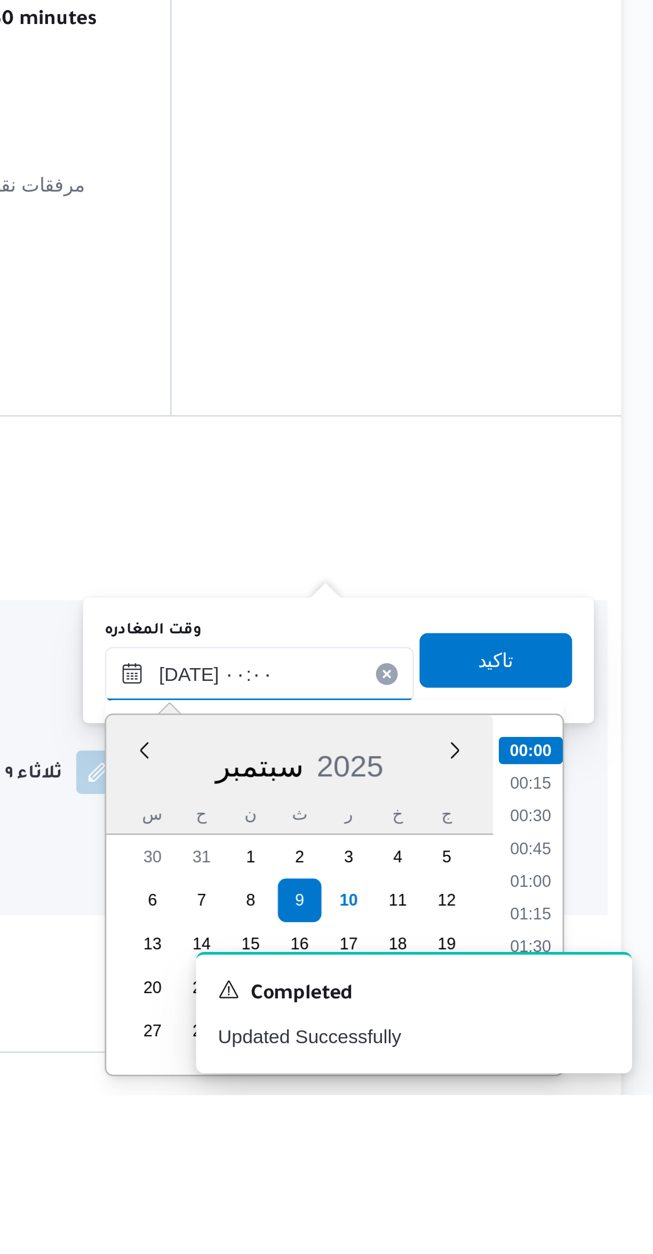
click at [464, 1092] on input "[DATE] ٠٠:٠٠" at bounding box center [498, 1088] width 121 height 21
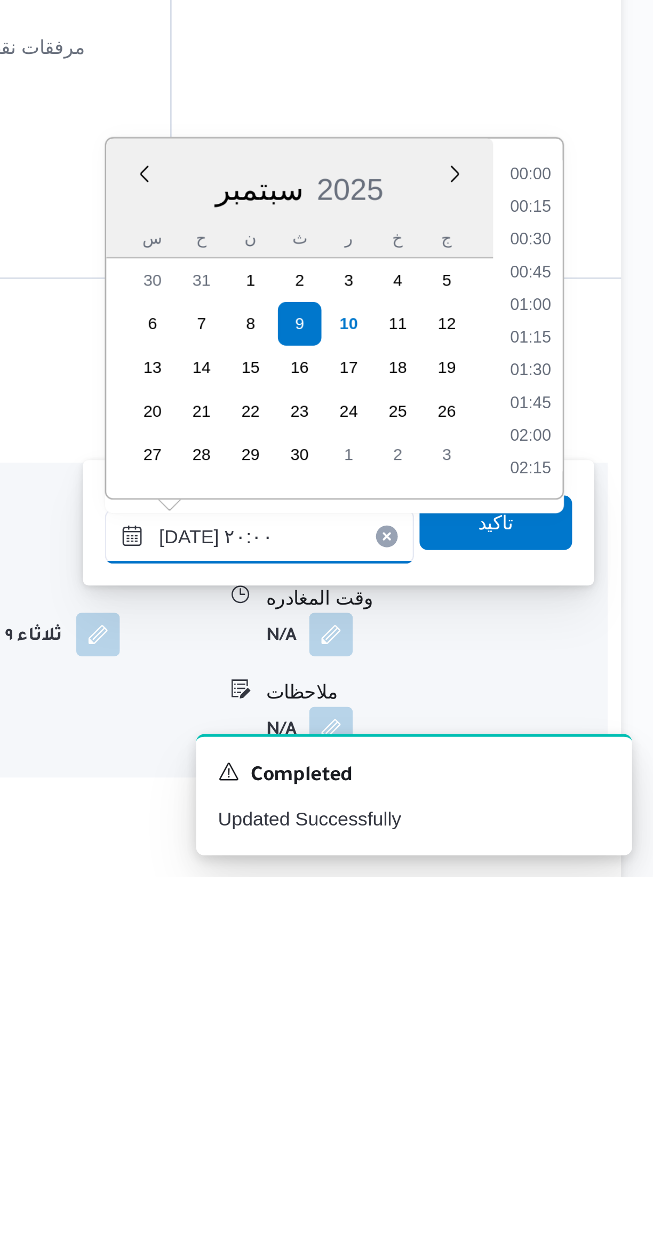
scroll to position [912, 0]
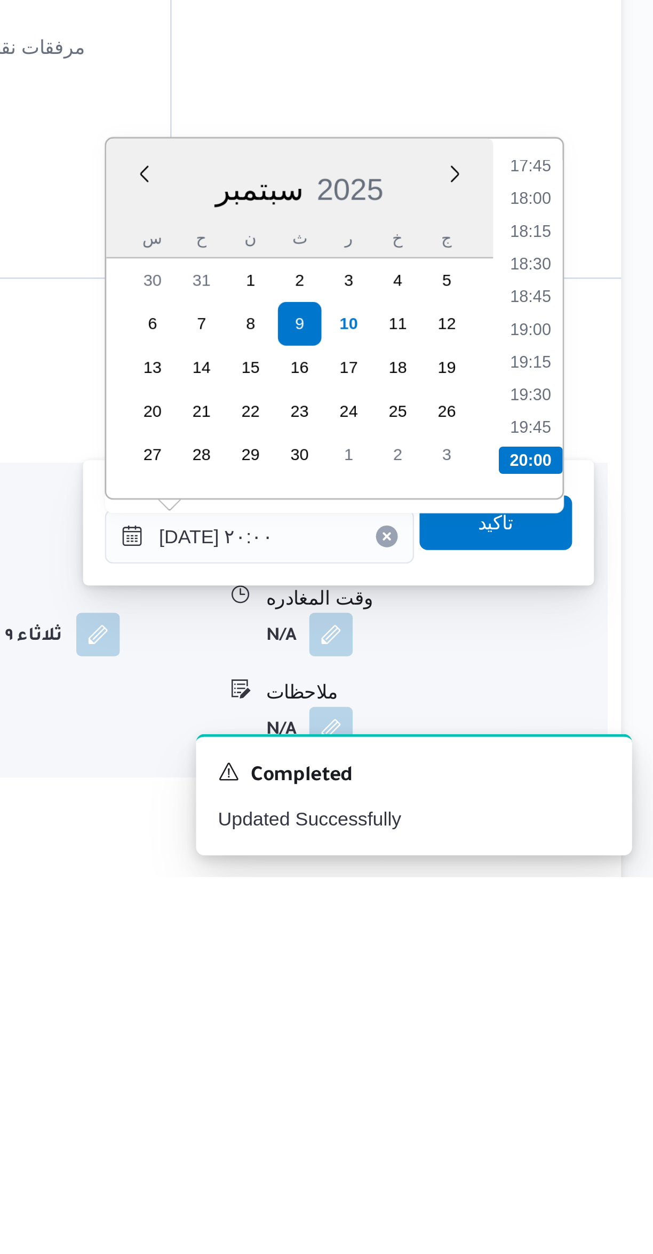
click at [605, 1062] on li "19:30" at bounding box center [604, 1064] width 25 height 11
type input "[DATE] ١٩:٣٠"
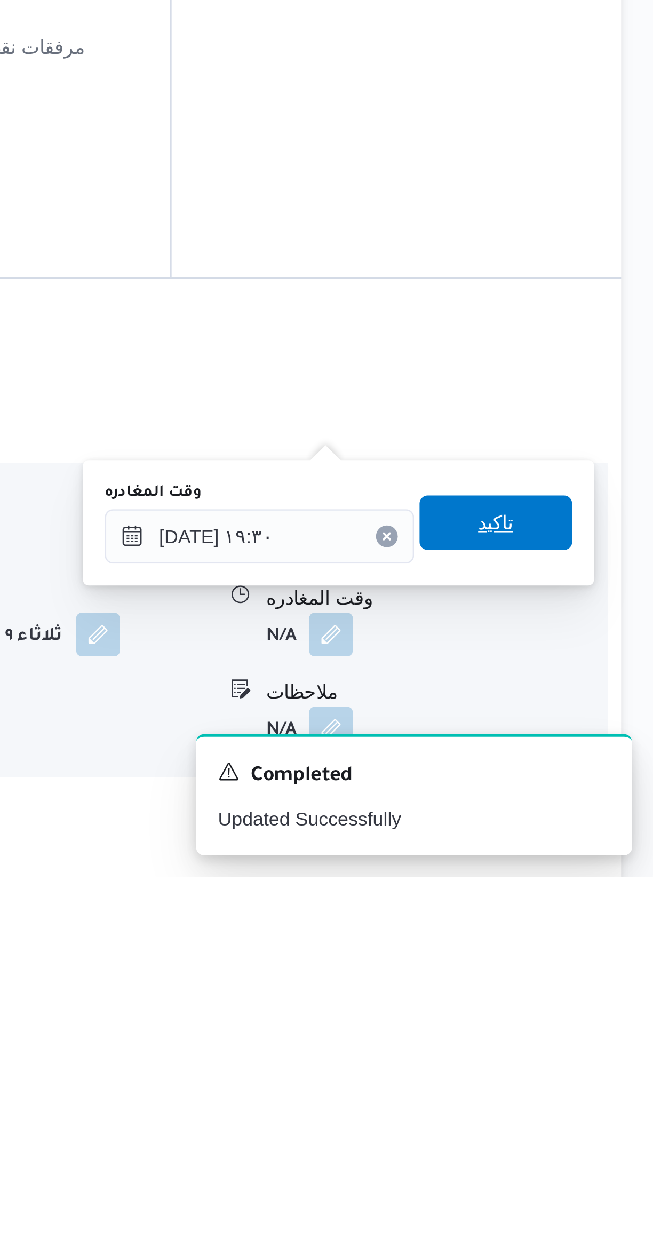
click at [596, 1109] on span "تاكيد" at bounding box center [591, 1114] width 60 height 21
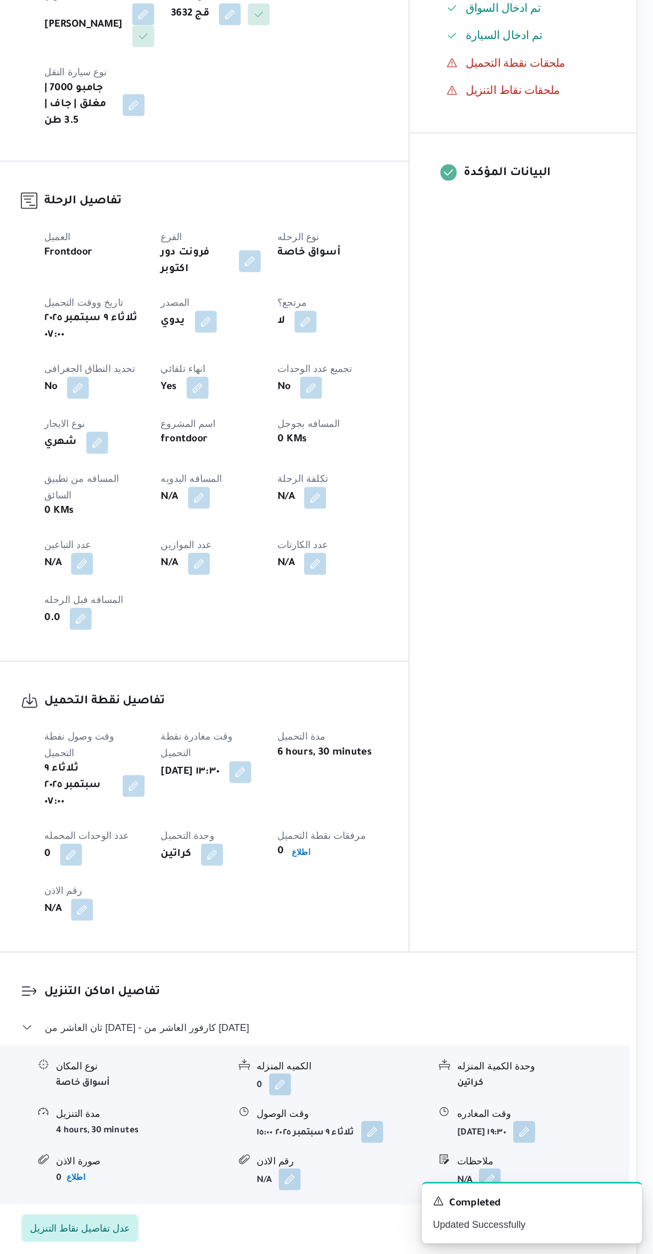
scroll to position [65, 0]
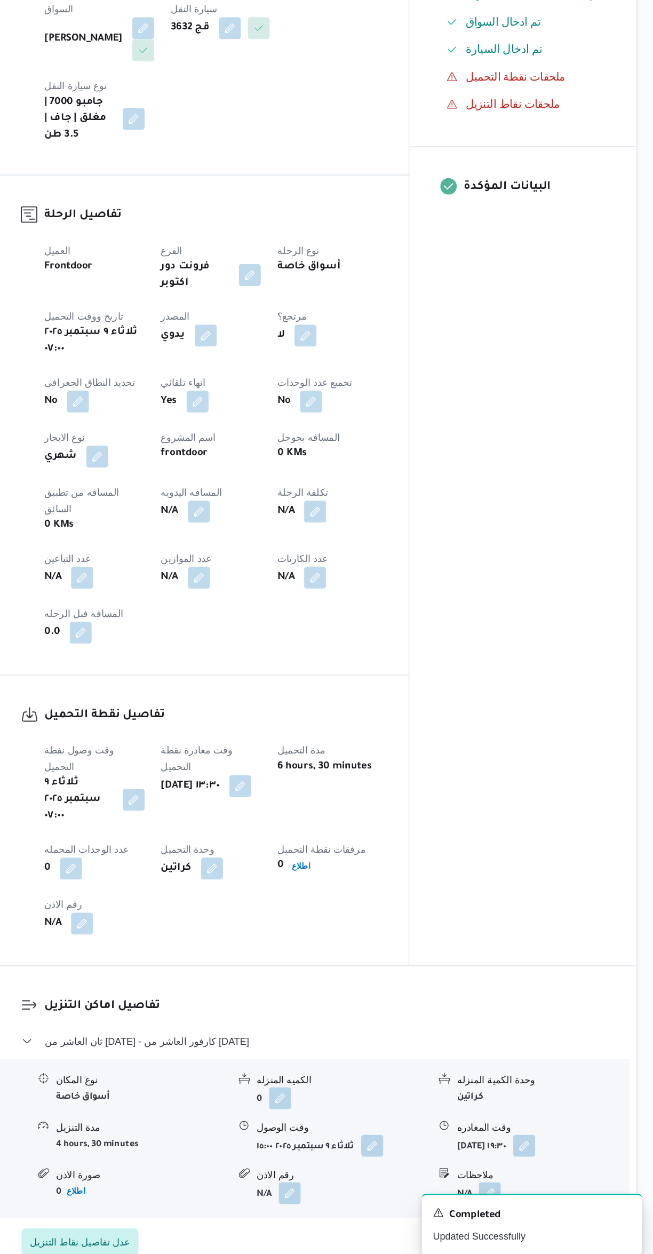
click at [298, 660] on button "button" at bounding box center [300, 668] width 17 height 17
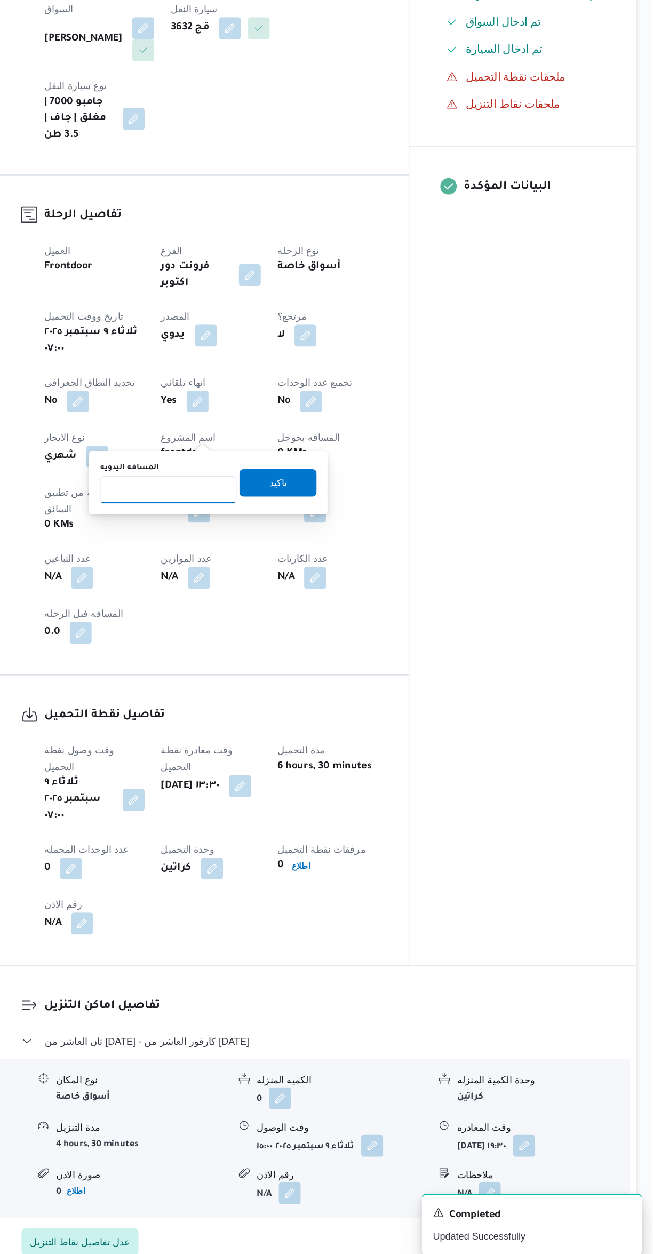
click at [272, 647] on input "المسافه اليدويه" at bounding box center [277, 651] width 106 height 21
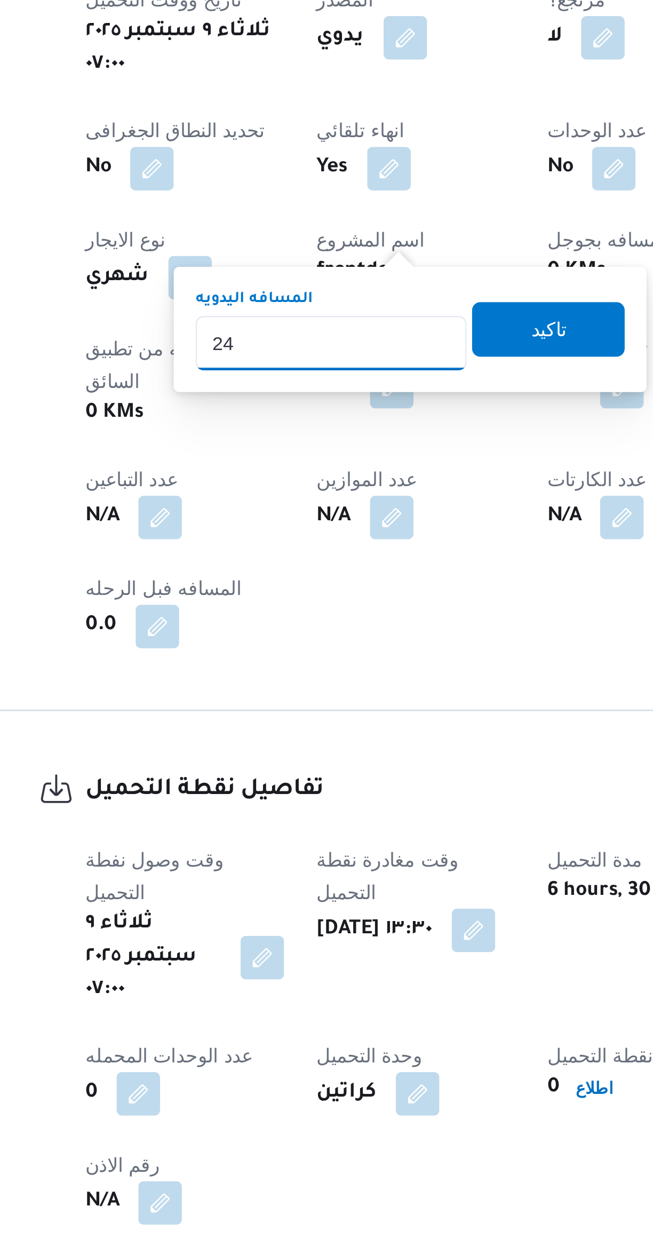
scroll to position [64, 0]
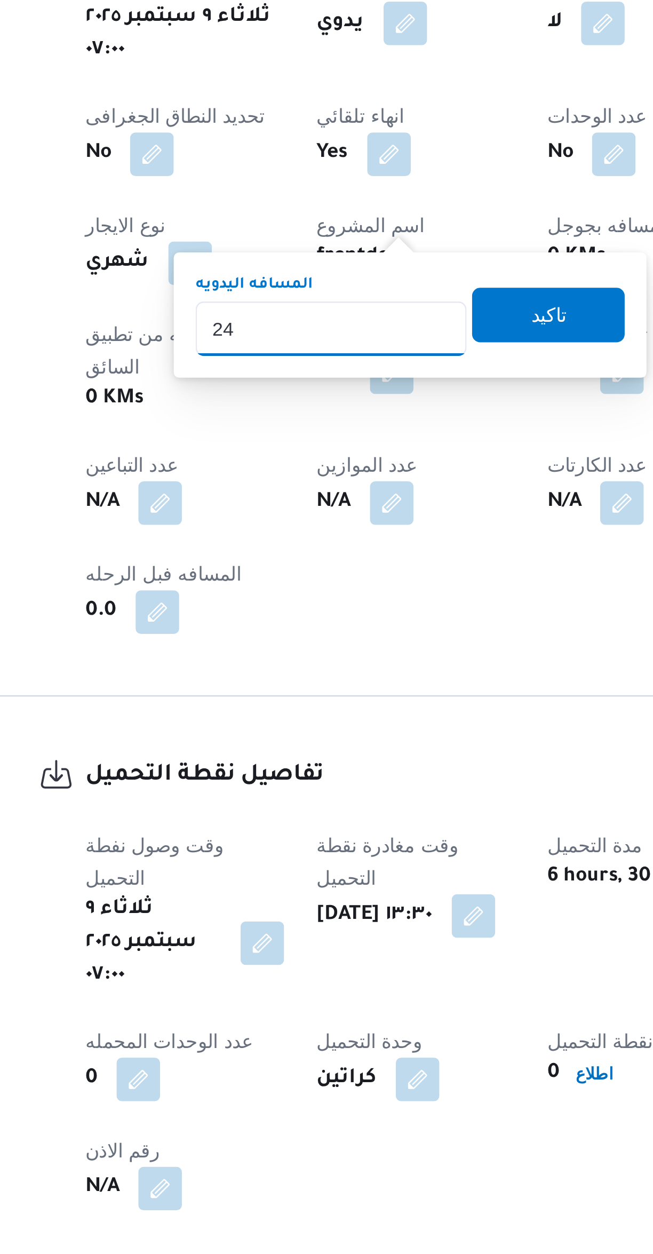
type input "245"
click at [370, 642] on span "تاكيد" at bounding box center [362, 646] width 60 height 21
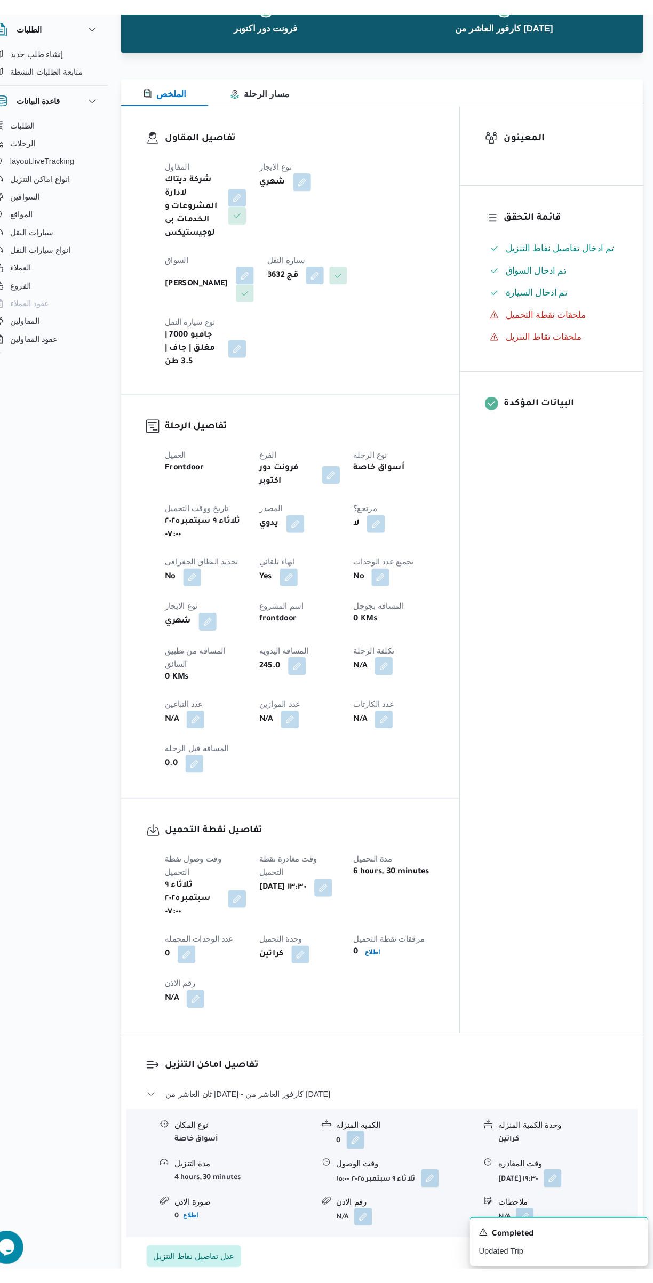
scroll to position [0, 0]
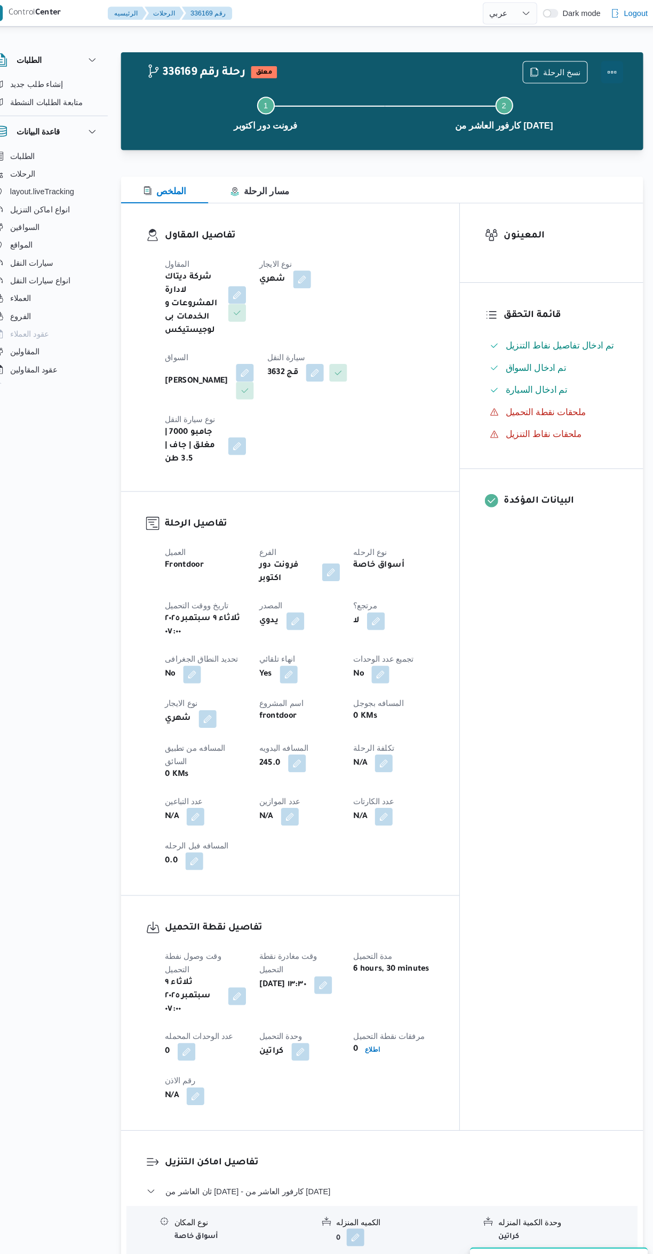
click at [614, 69] on button "Actions" at bounding box center [610, 69] width 21 height 21
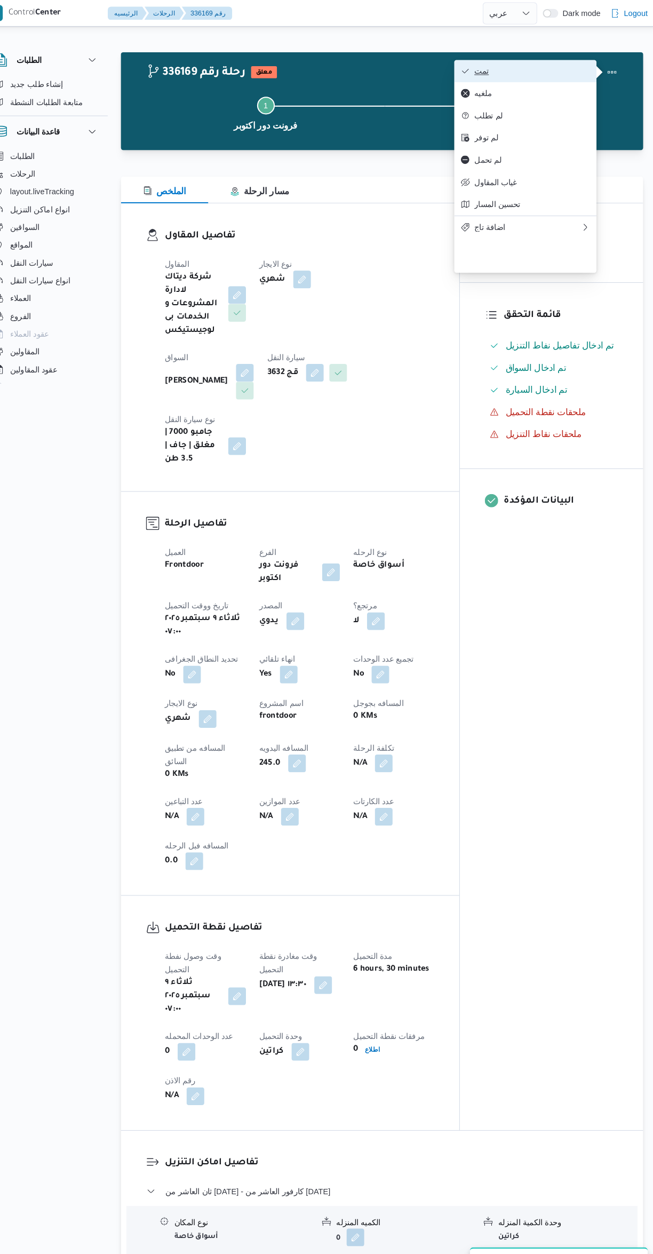
click at [553, 71] on span "تمت" at bounding box center [533, 68] width 111 height 9
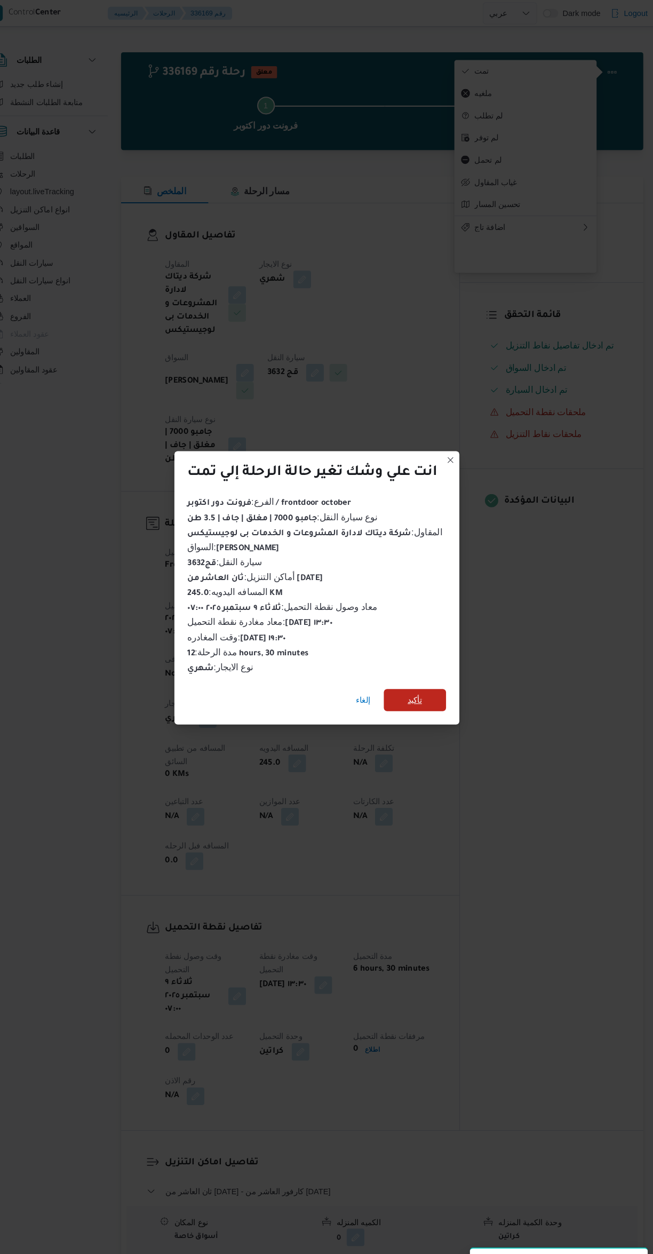
click at [447, 665] on span "تأكيد" at bounding box center [421, 671] width 60 height 21
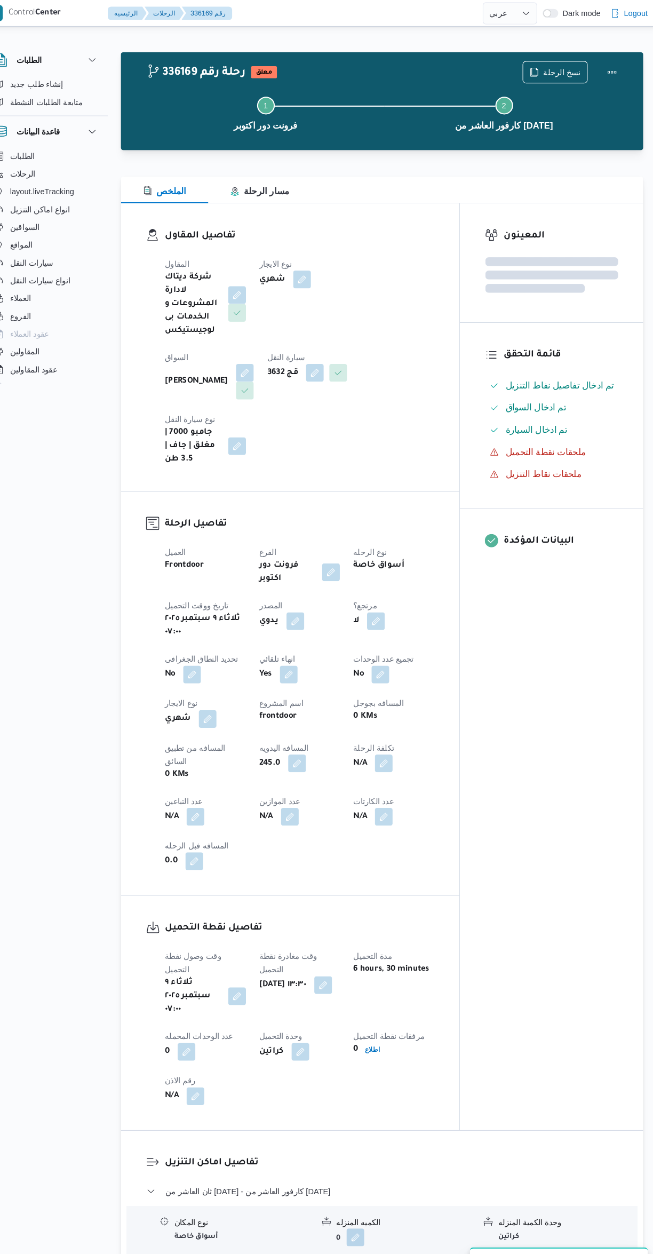
click at [552, 760] on div "المعينون قائمة التحقق تم ادخال تفاصيل نفاط التنزيل تم ادخال السواق تم ادخال الس…" at bounding box center [552, 640] width 176 height 890
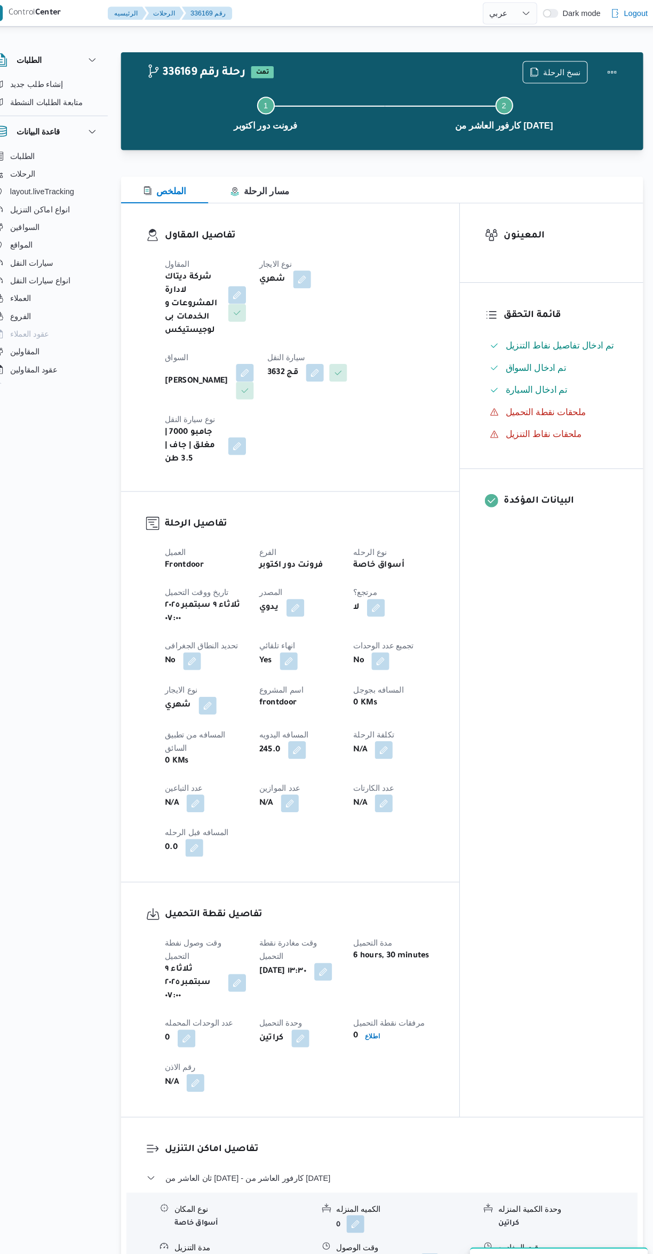
select select "ar"
